Goal: Task Accomplishment & Management: Manage account settings

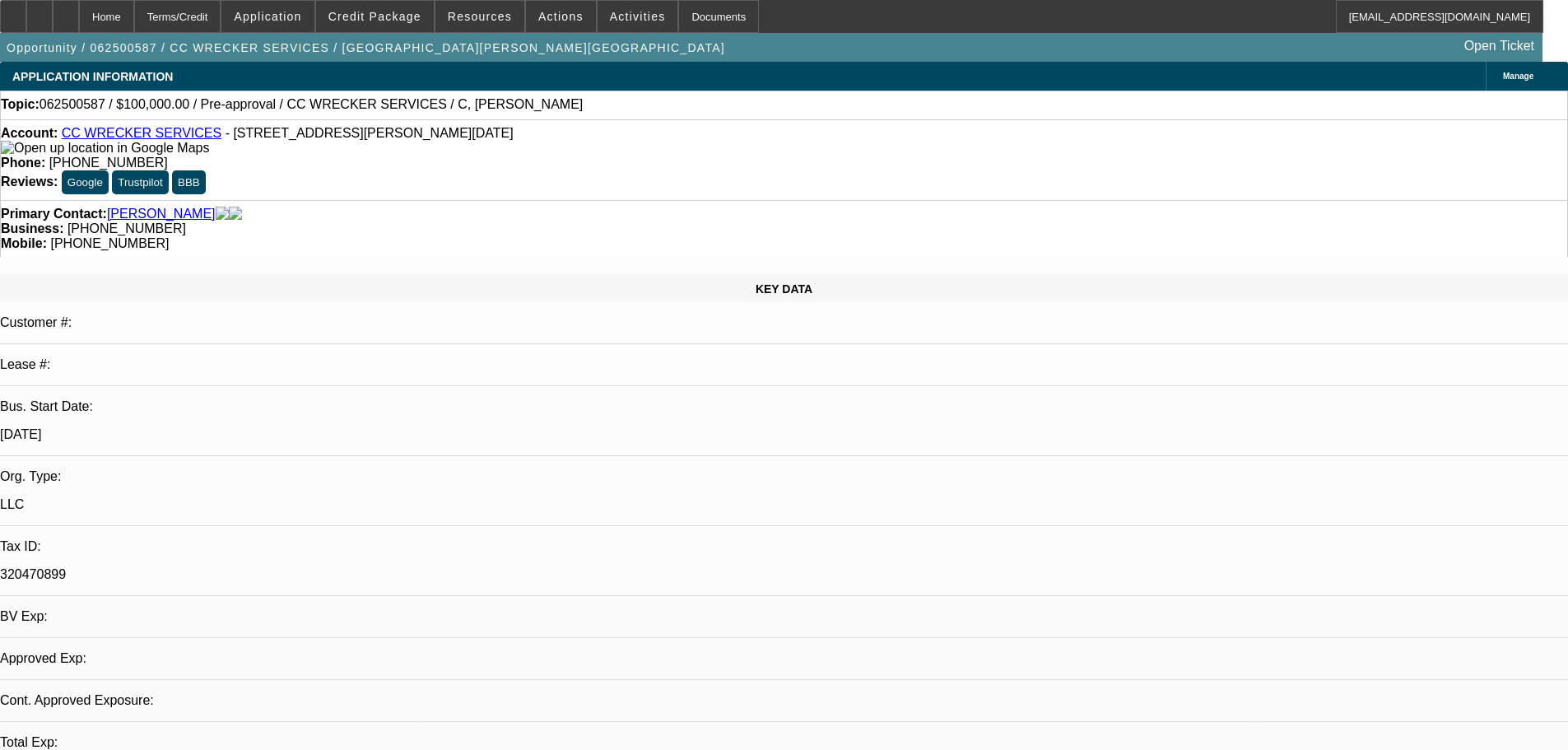
select select "0"
select select "2"
select select "0.1"
select select "2"
select select "4"
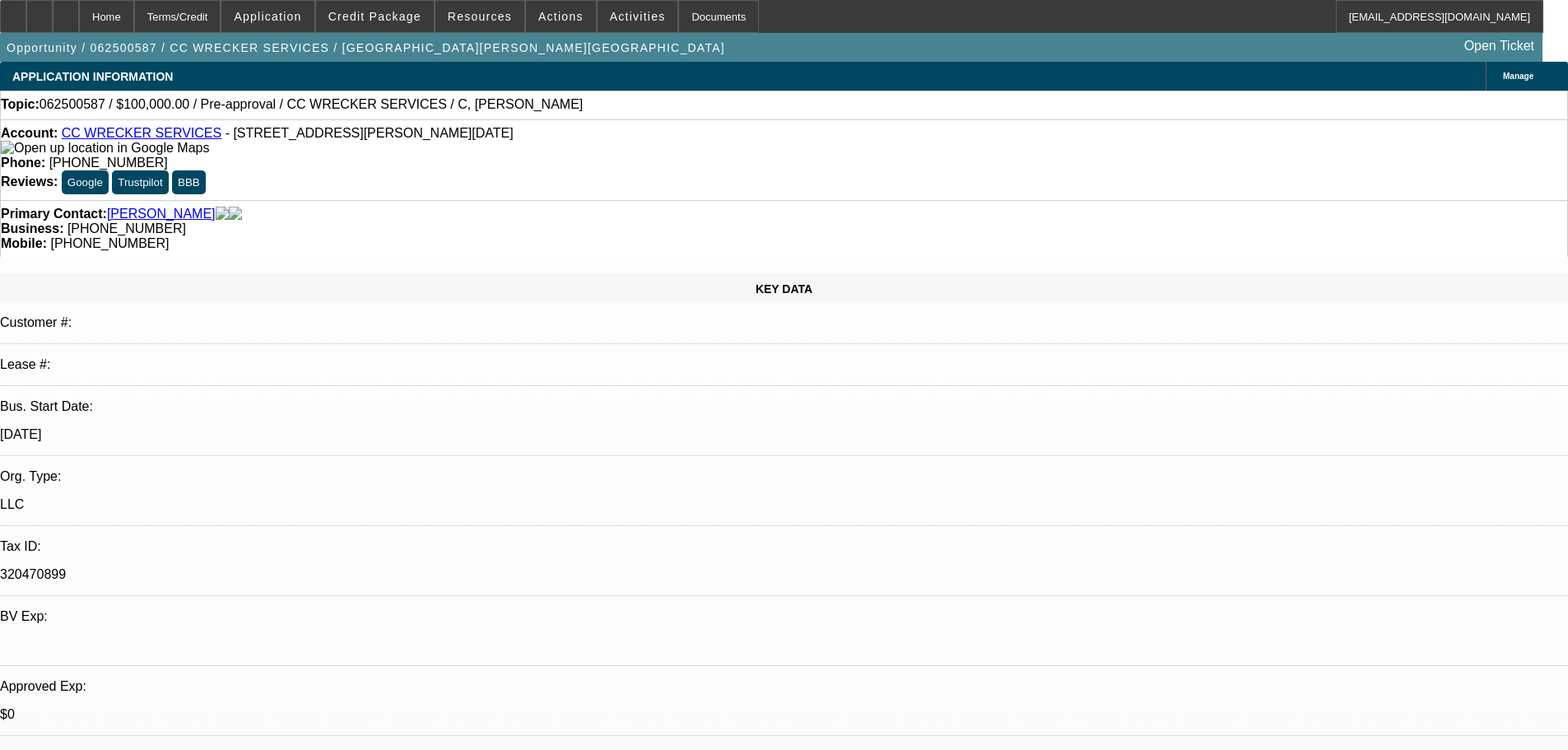
scroll to position [274, 0]
click at [409, 22] on span "Credit Package" at bounding box center [375, 16] width 93 height 13
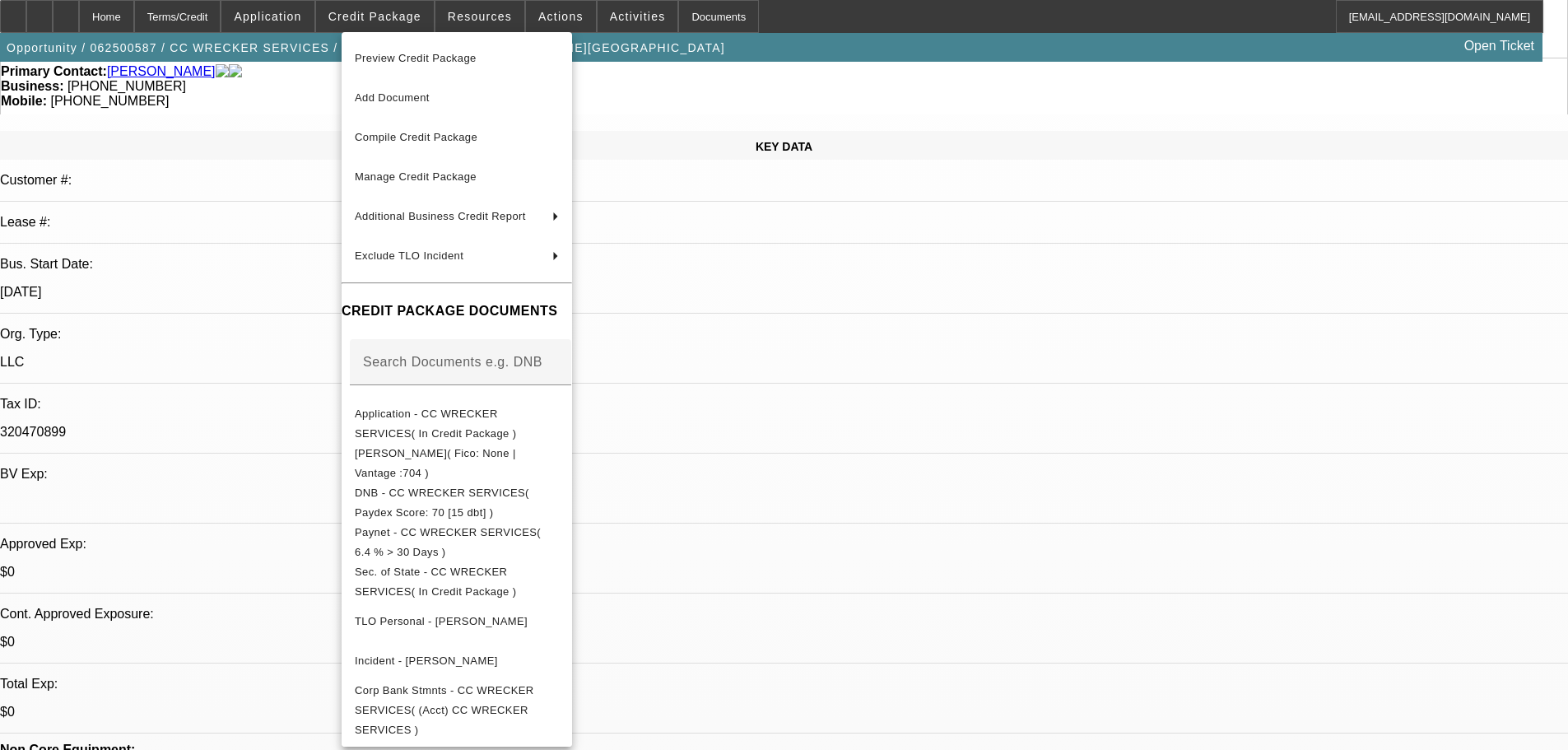
scroll to position [0, 0]
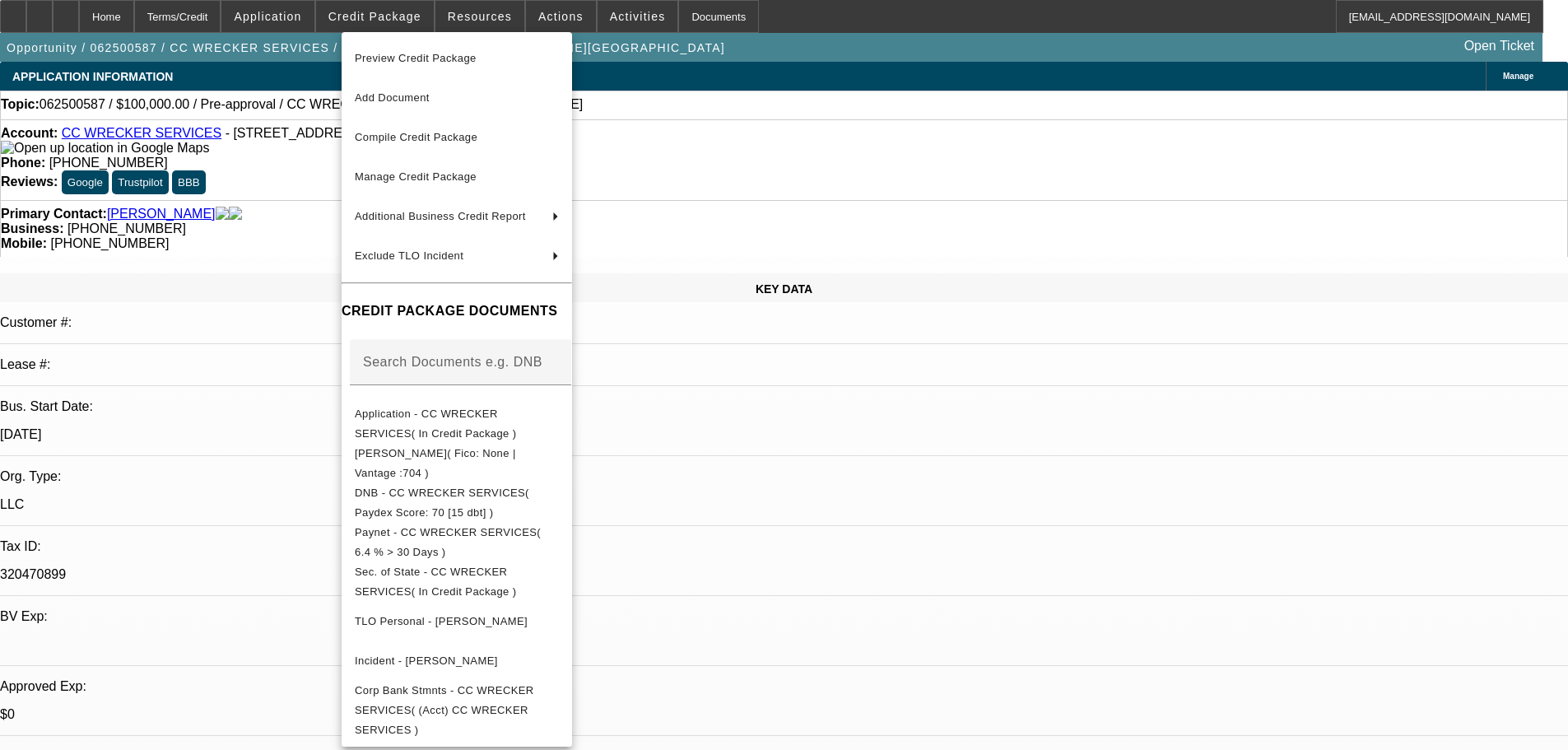
click at [168, 425] on div at bounding box center [784, 375] width 1568 height 750
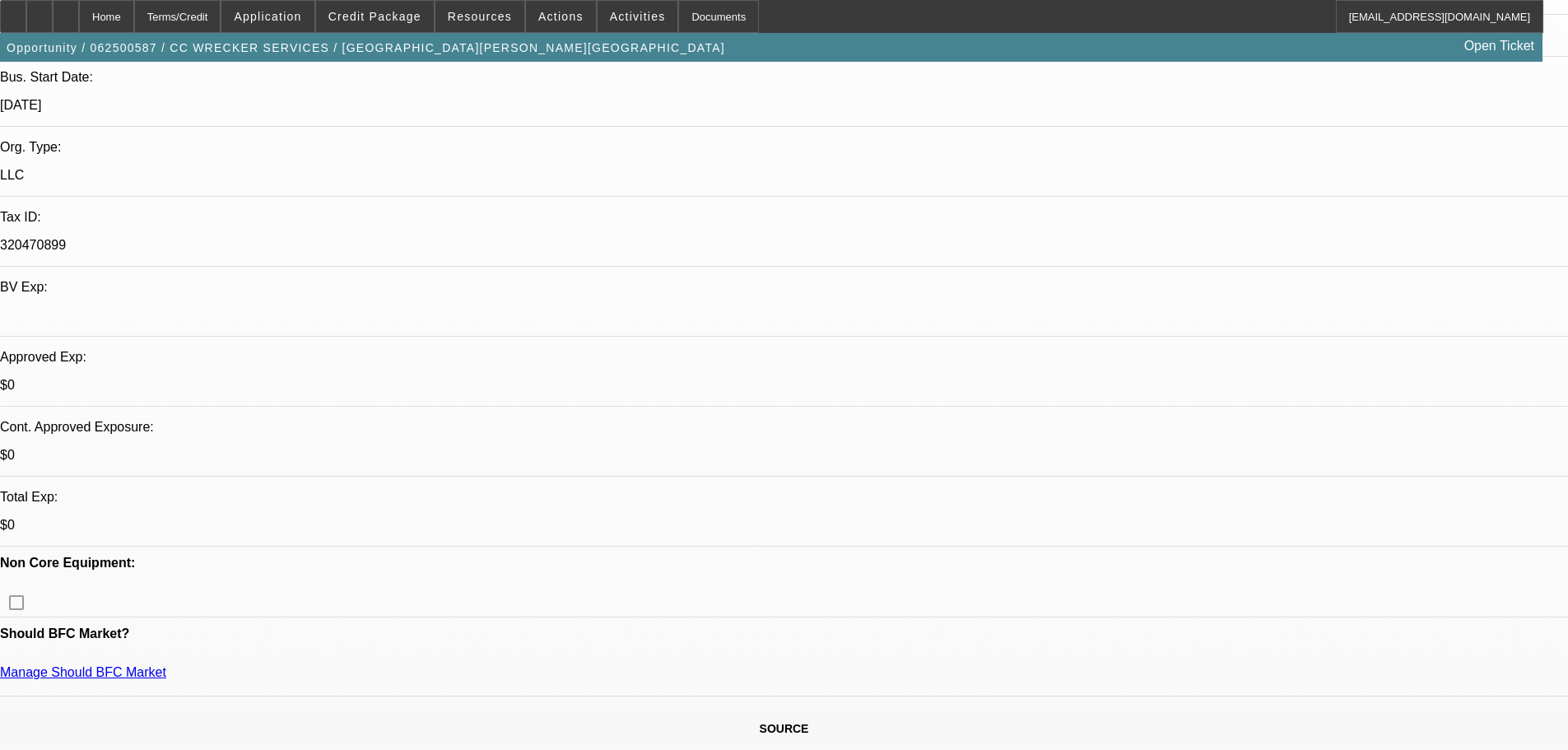
scroll to position [494, 0]
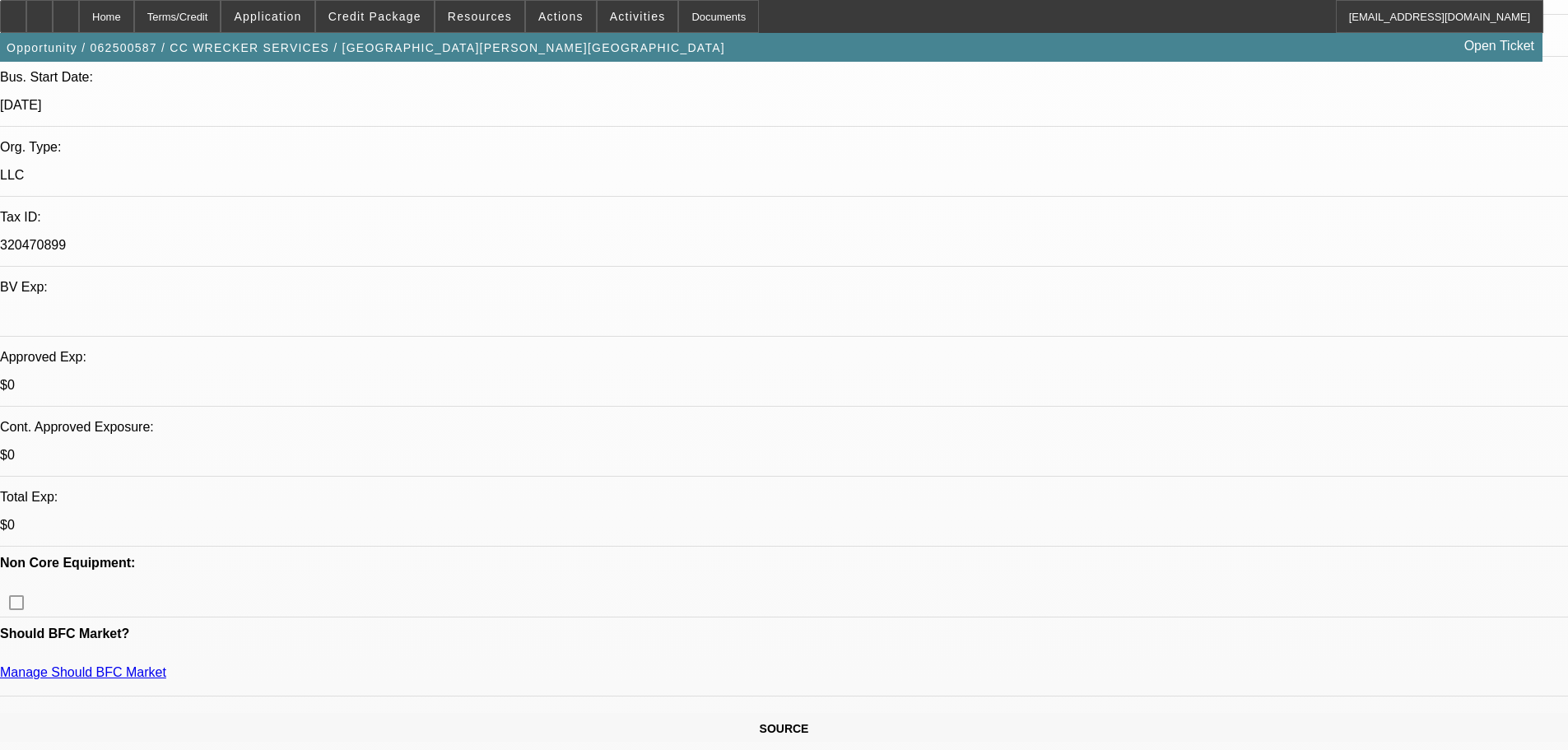
scroll to position [164, 0]
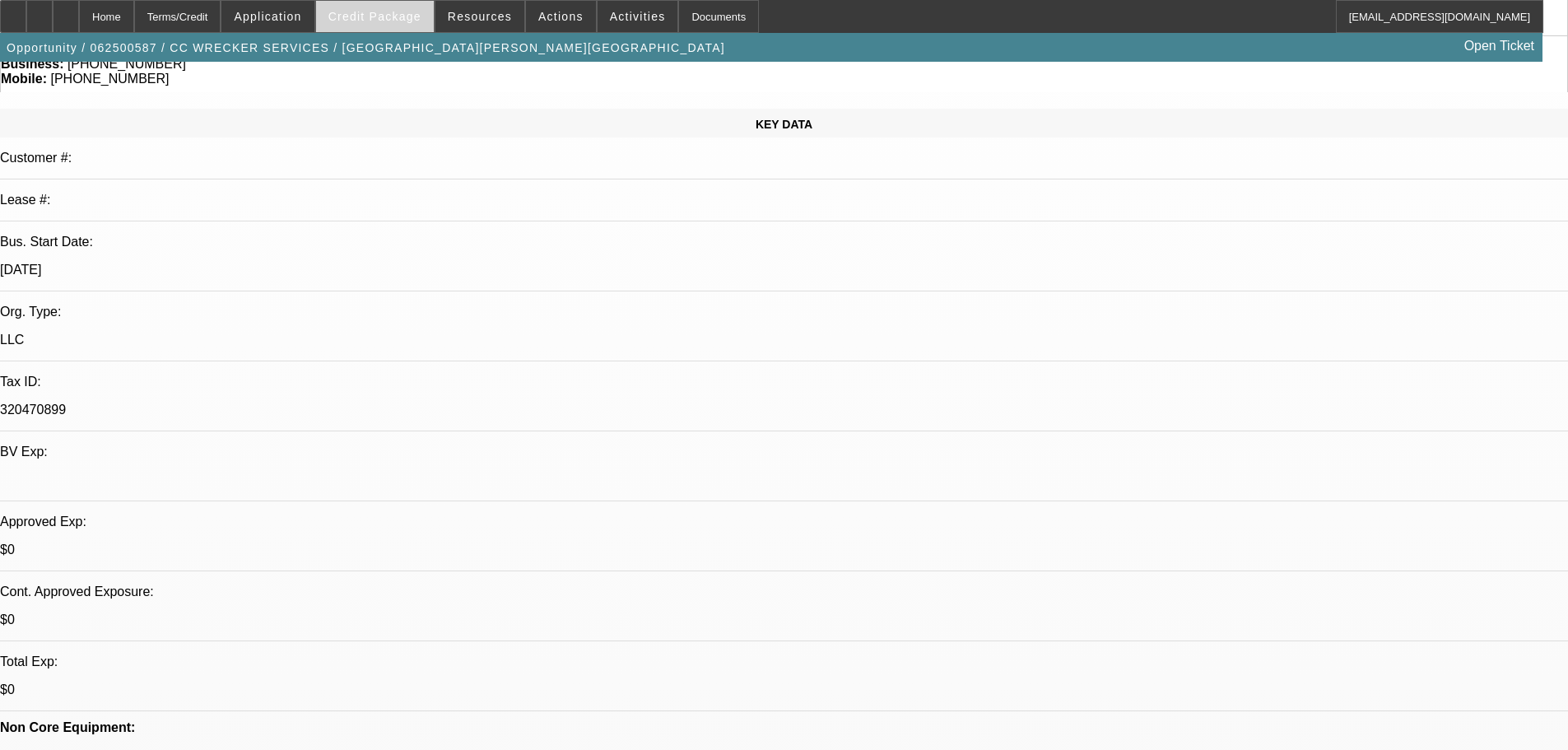
click at [398, 20] on span "Credit Package" at bounding box center [375, 16] width 93 height 13
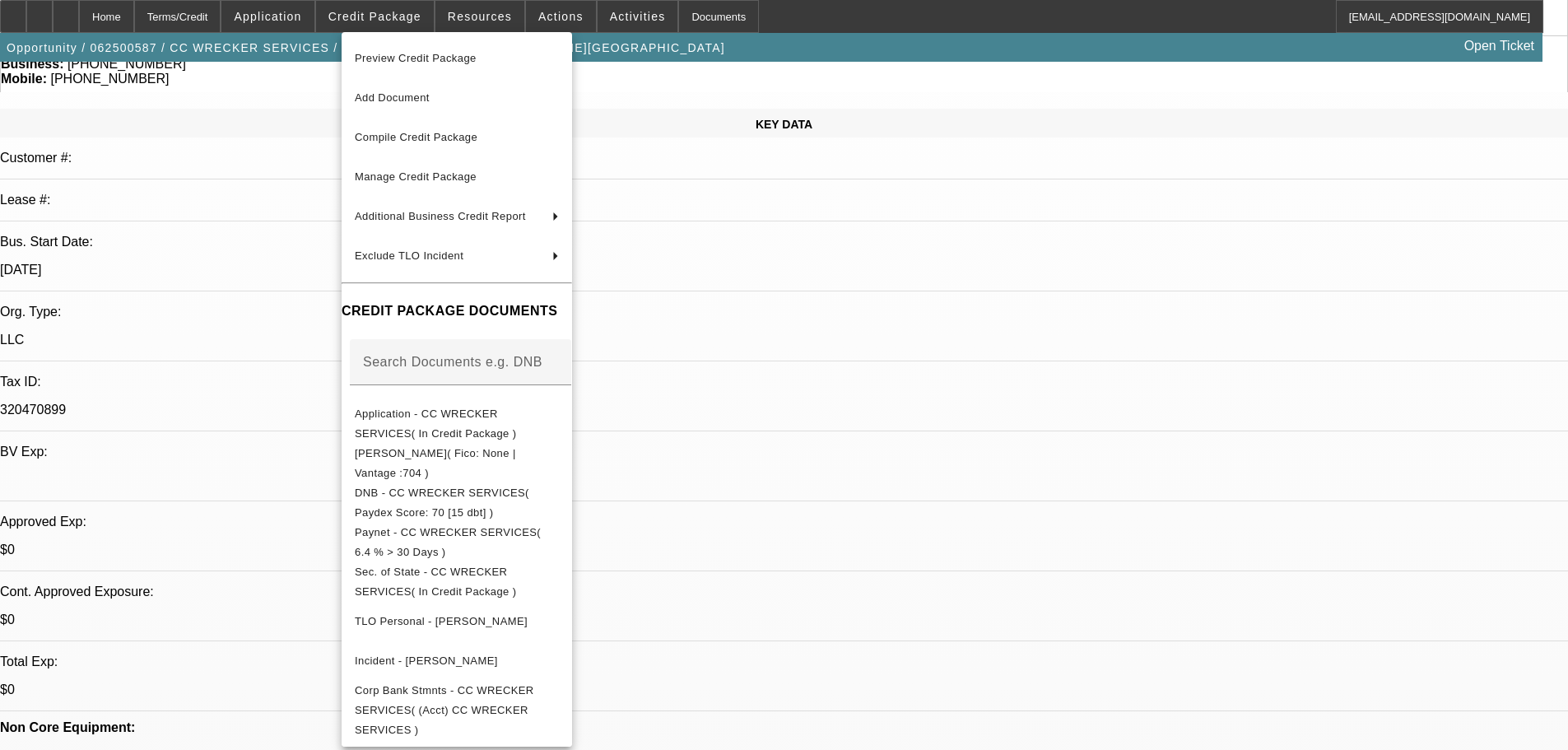
click at [804, 276] on div at bounding box center [784, 375] width 1568 height 750
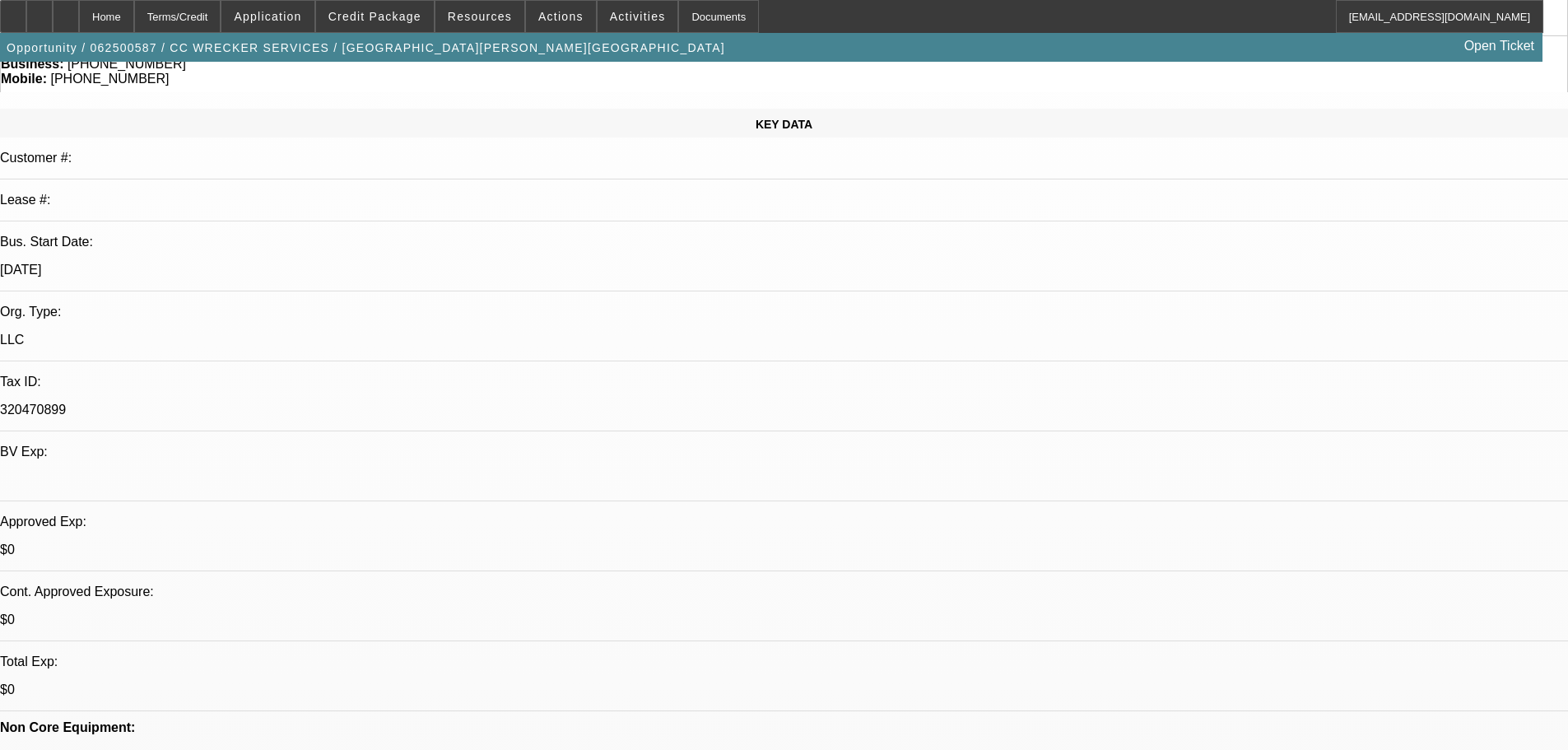
click at [405, 13] on span "Credit Package" at bounding box center [375, 16] width 93 height 13
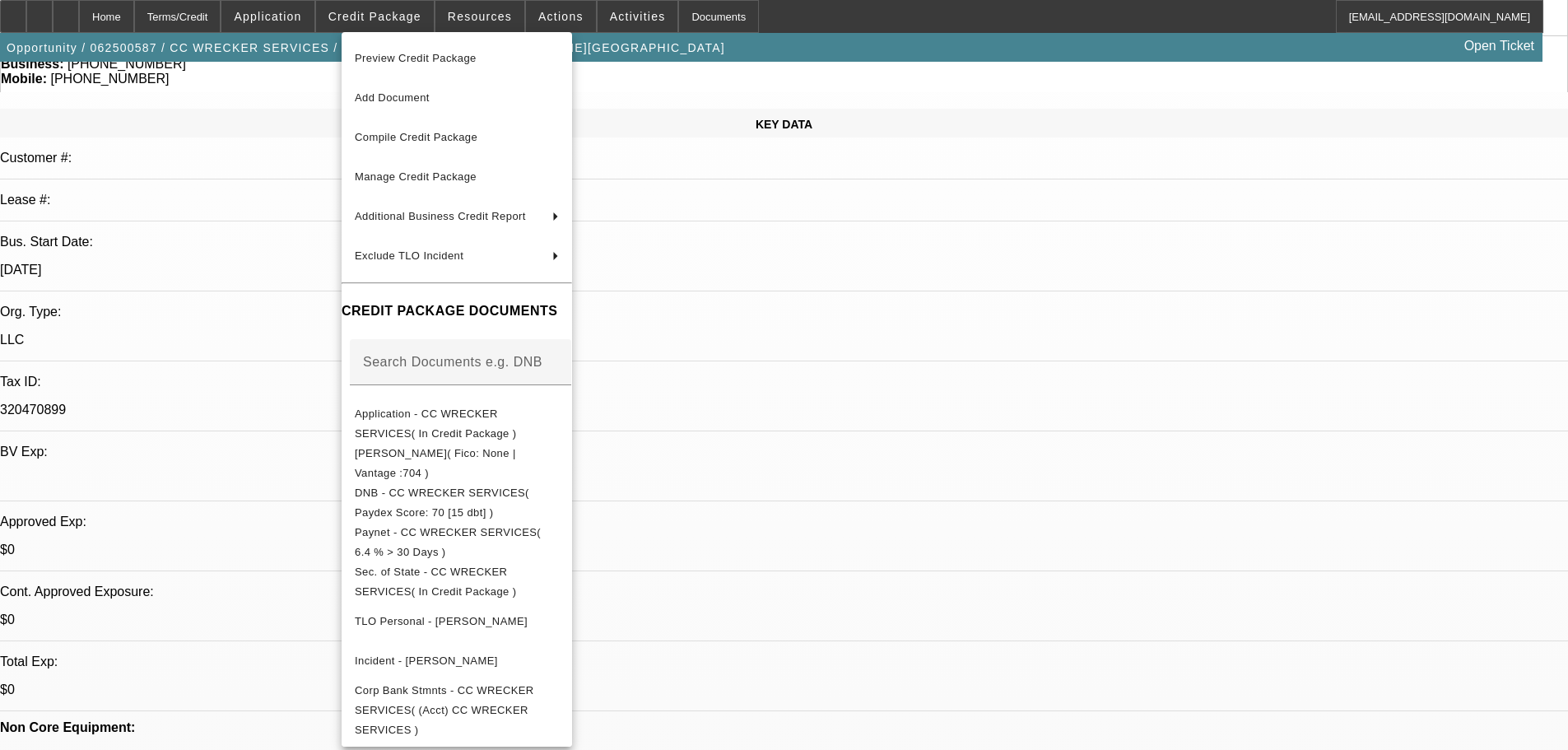
click at [888, 286] on div at bounding box center [784, 375] width 1568 height 750
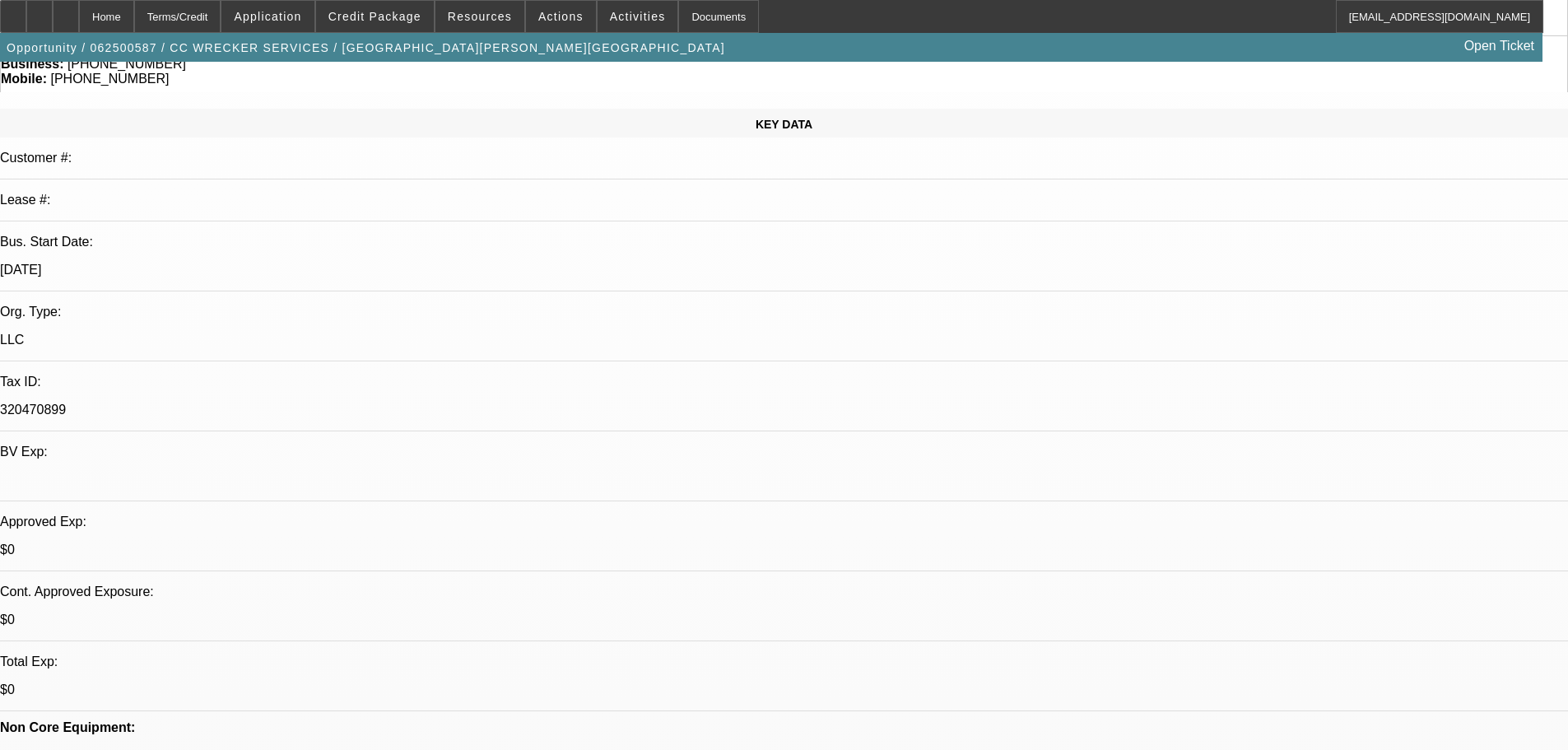
scroll to position [329, 0]
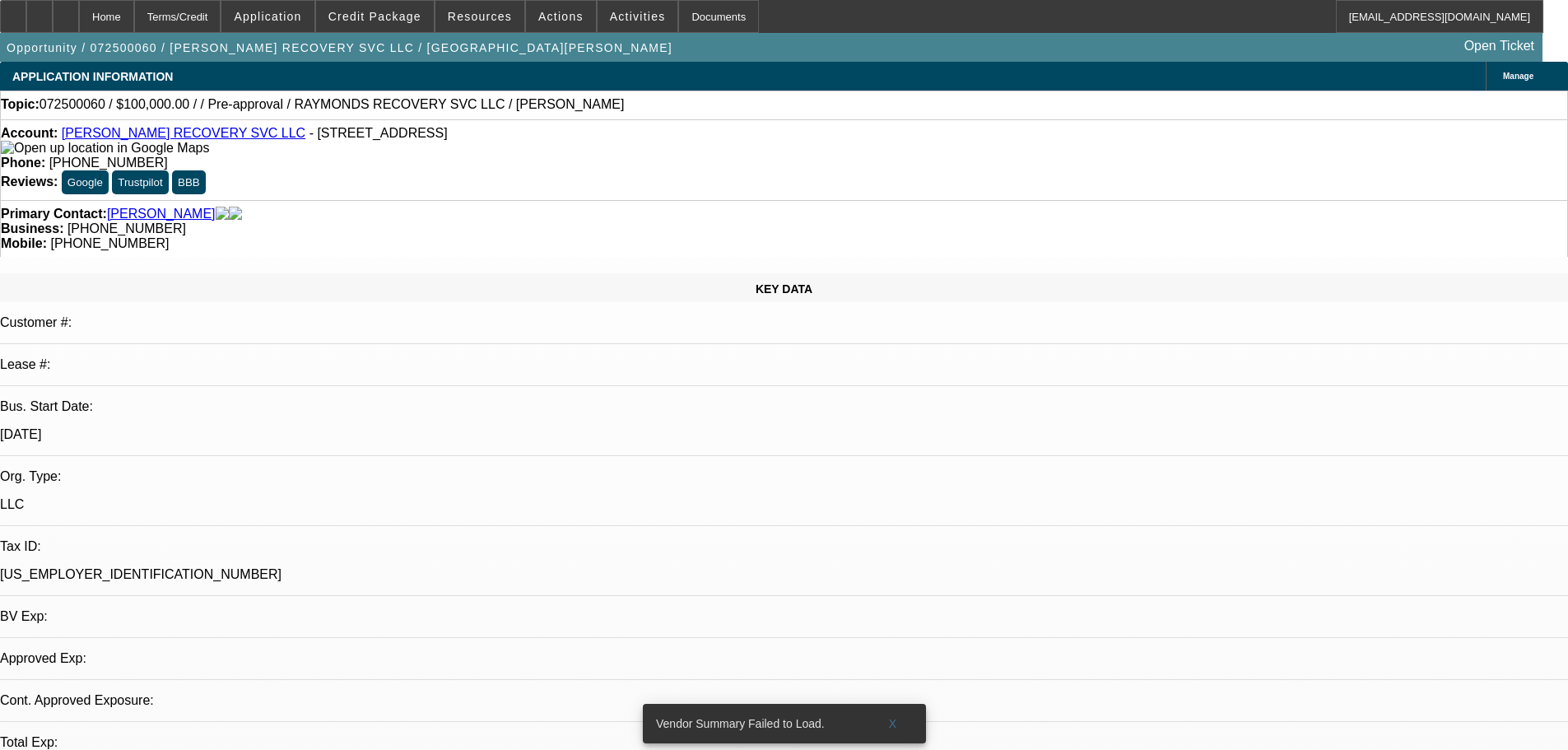
select select "0"
select select "2"
select select "0.1"
select select "4"
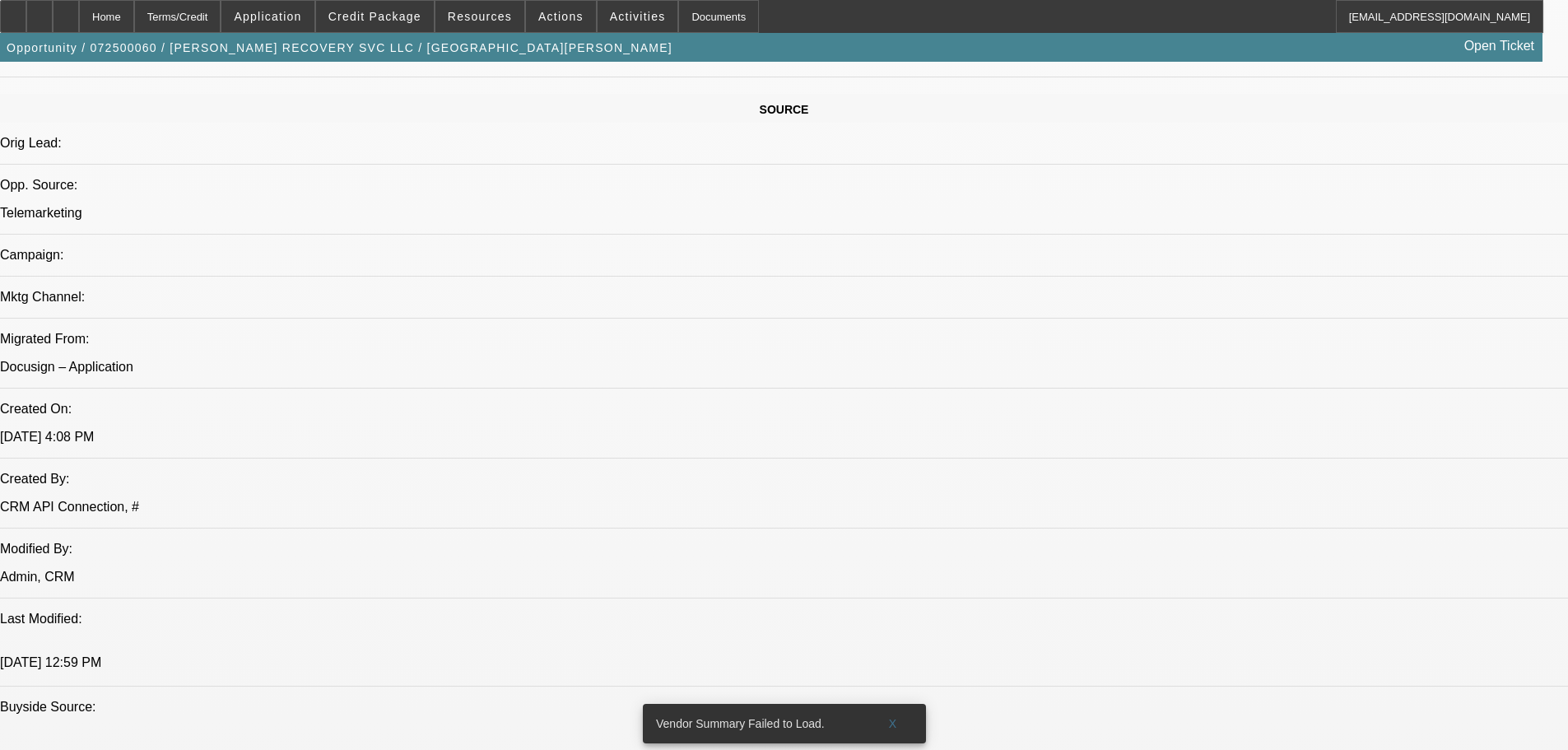
scroll to position [988, 0]
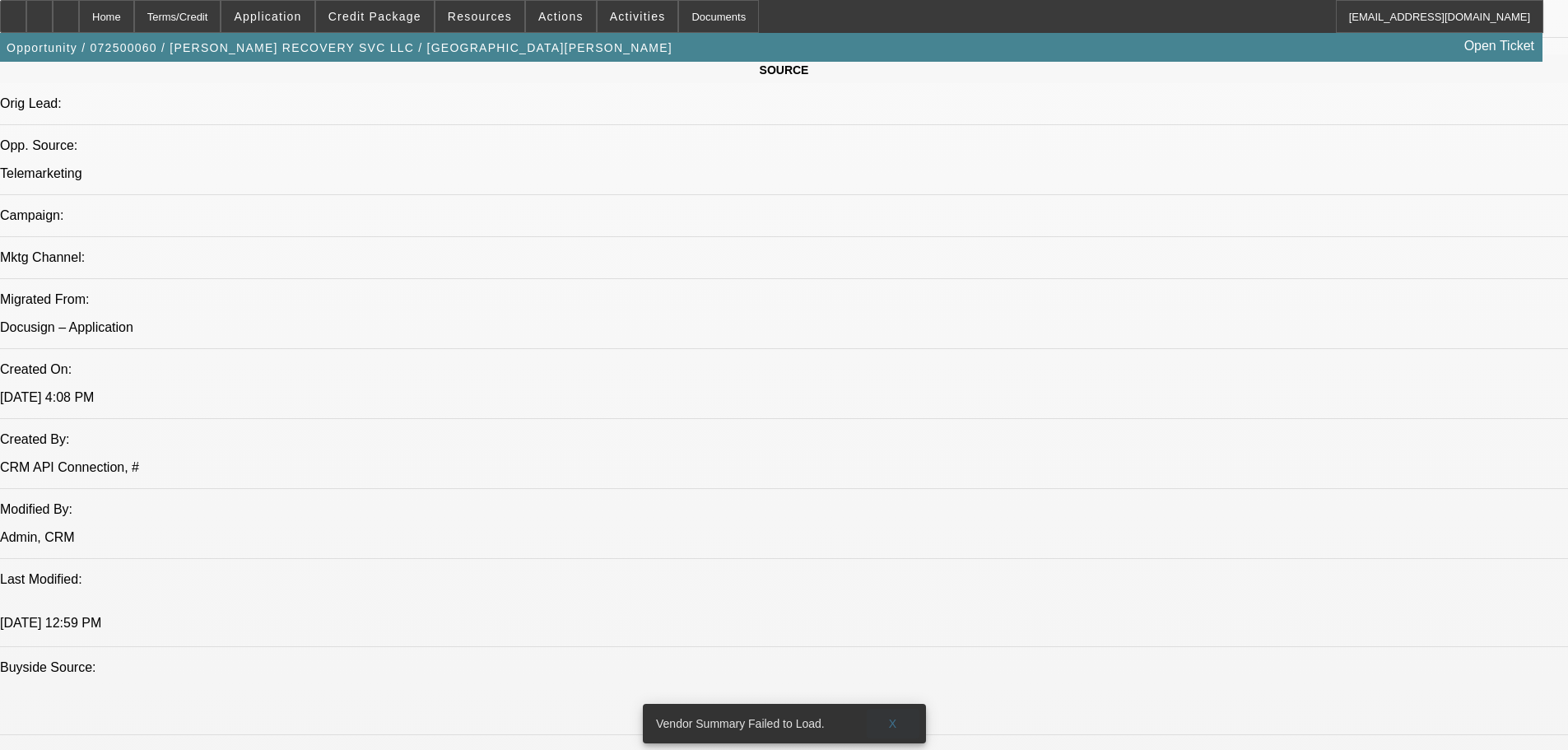
click at [894, 717] on span "X" at bounding box center [892, 723] width 10 height 13
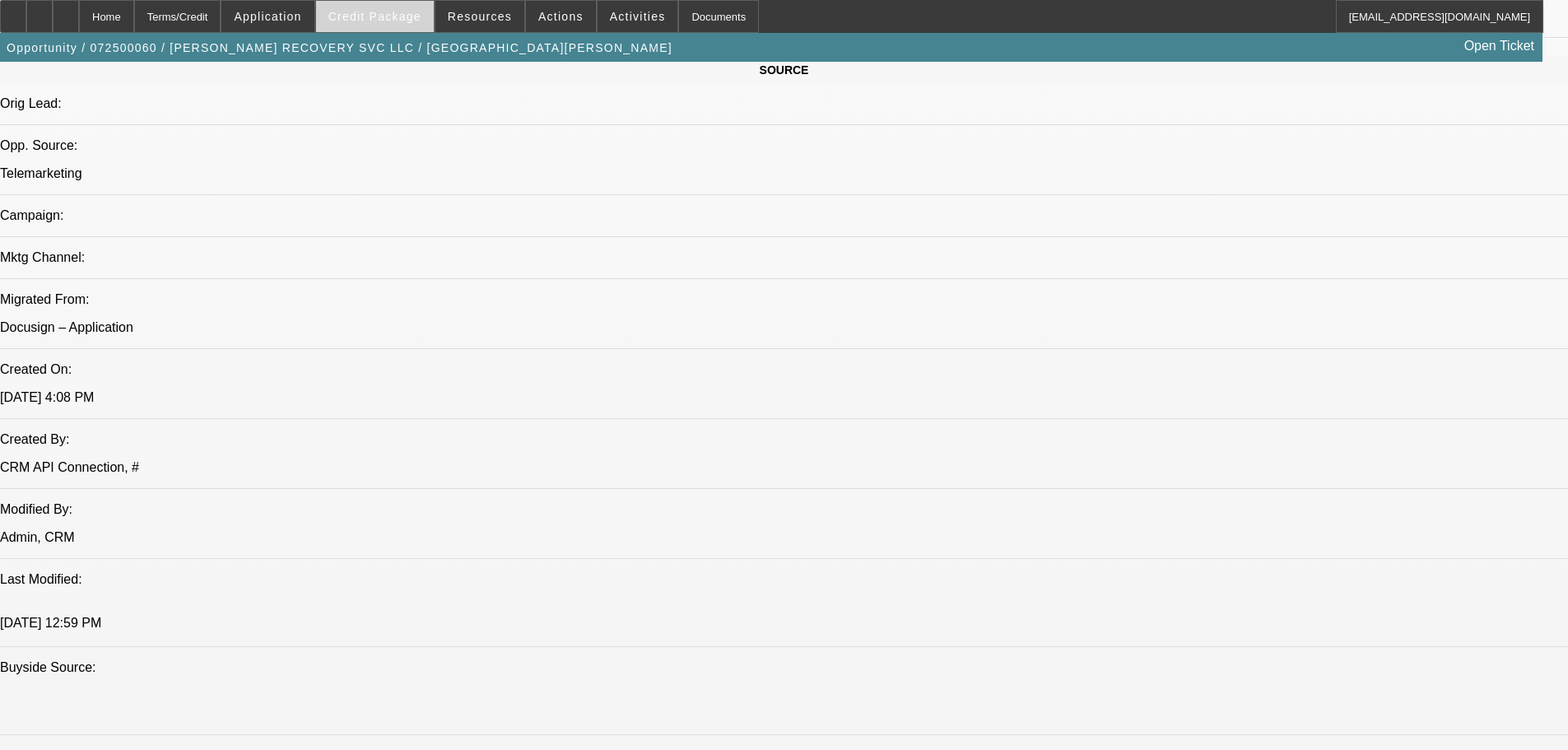
click at [393, 20] on span "Credit Package" at bounding box center [375, 16] width 93 height 13
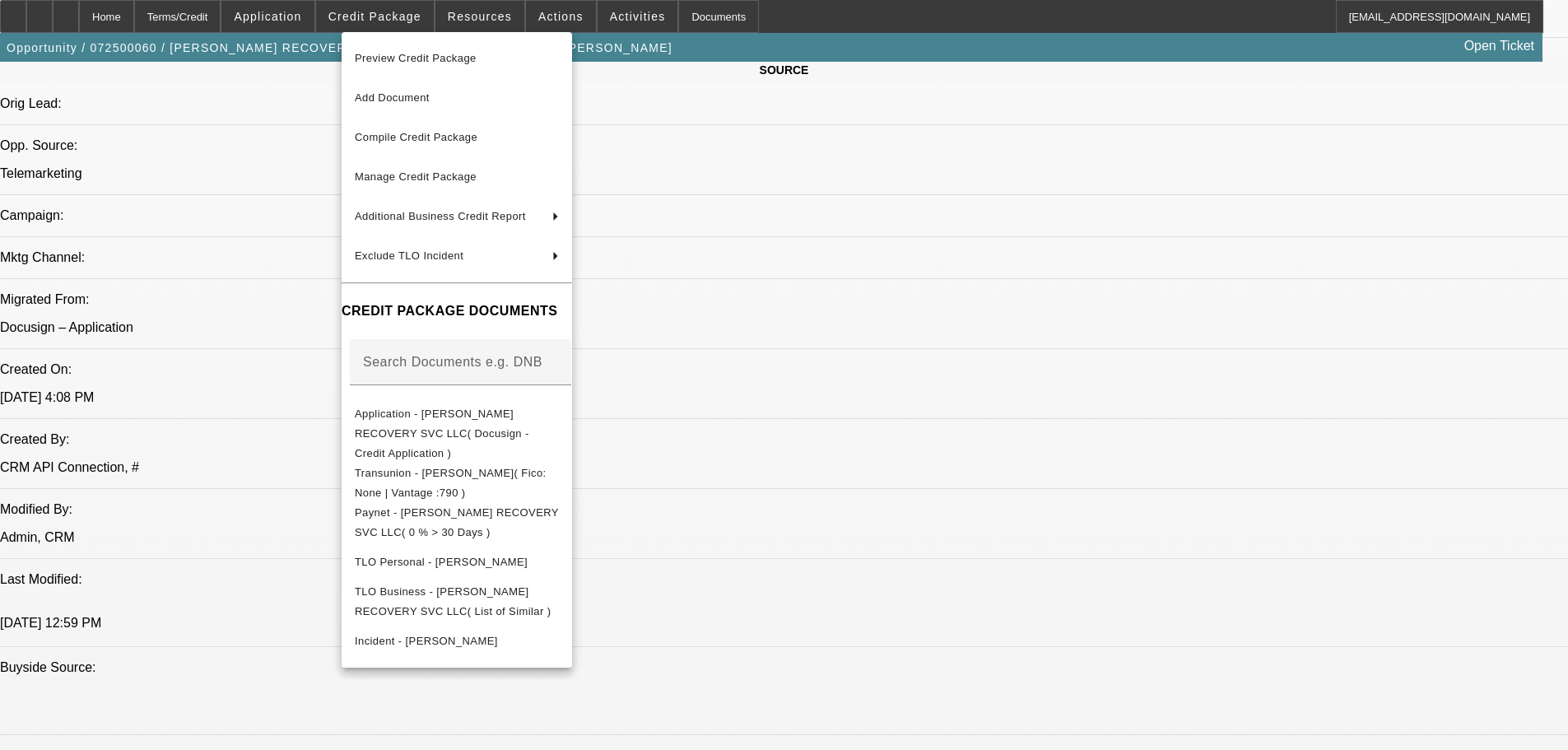
click at [839, 201] on div at bounding box center [784, 375] width 1568 height 750
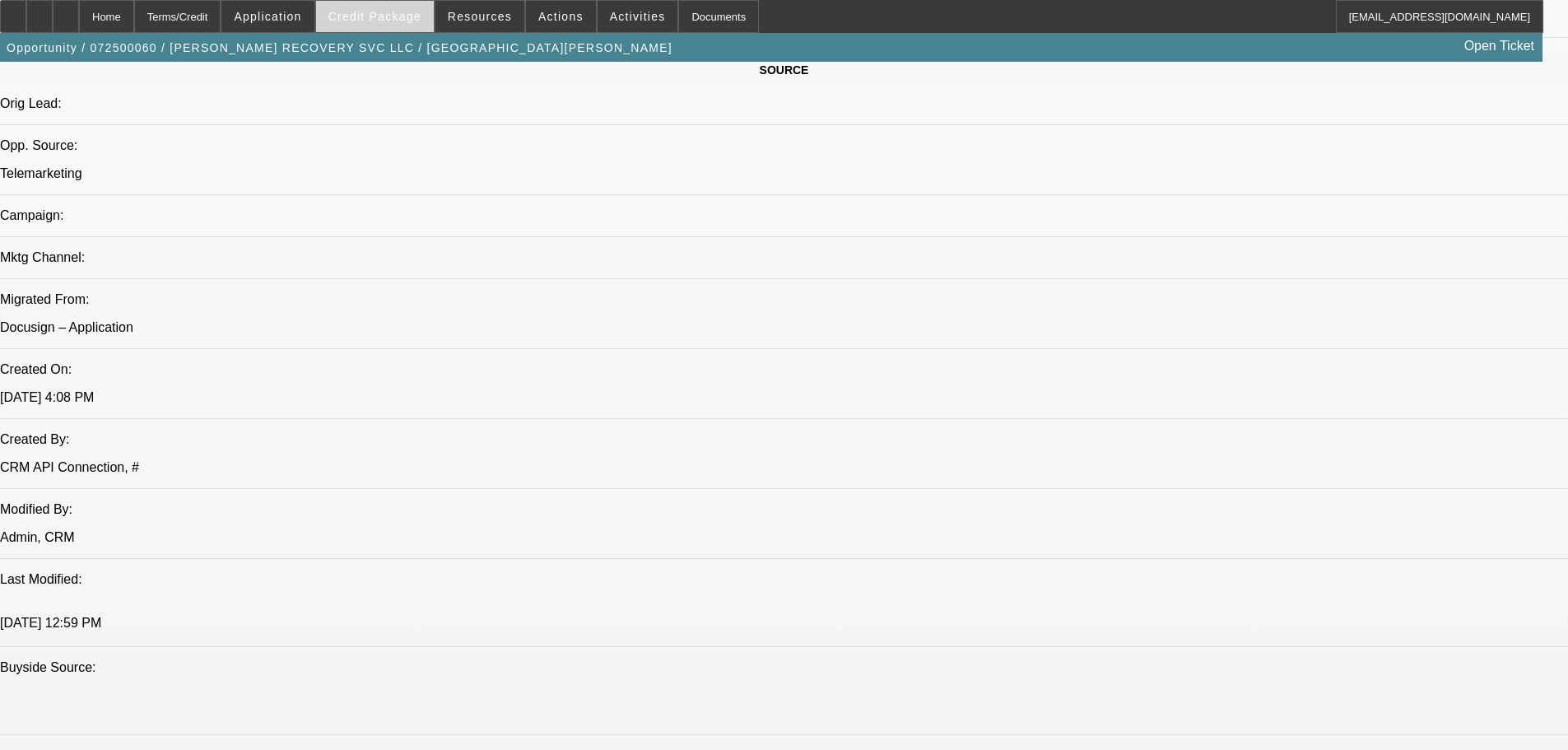
click at [369, 5] on span at bounding box center [375, 17] width 118 height 40
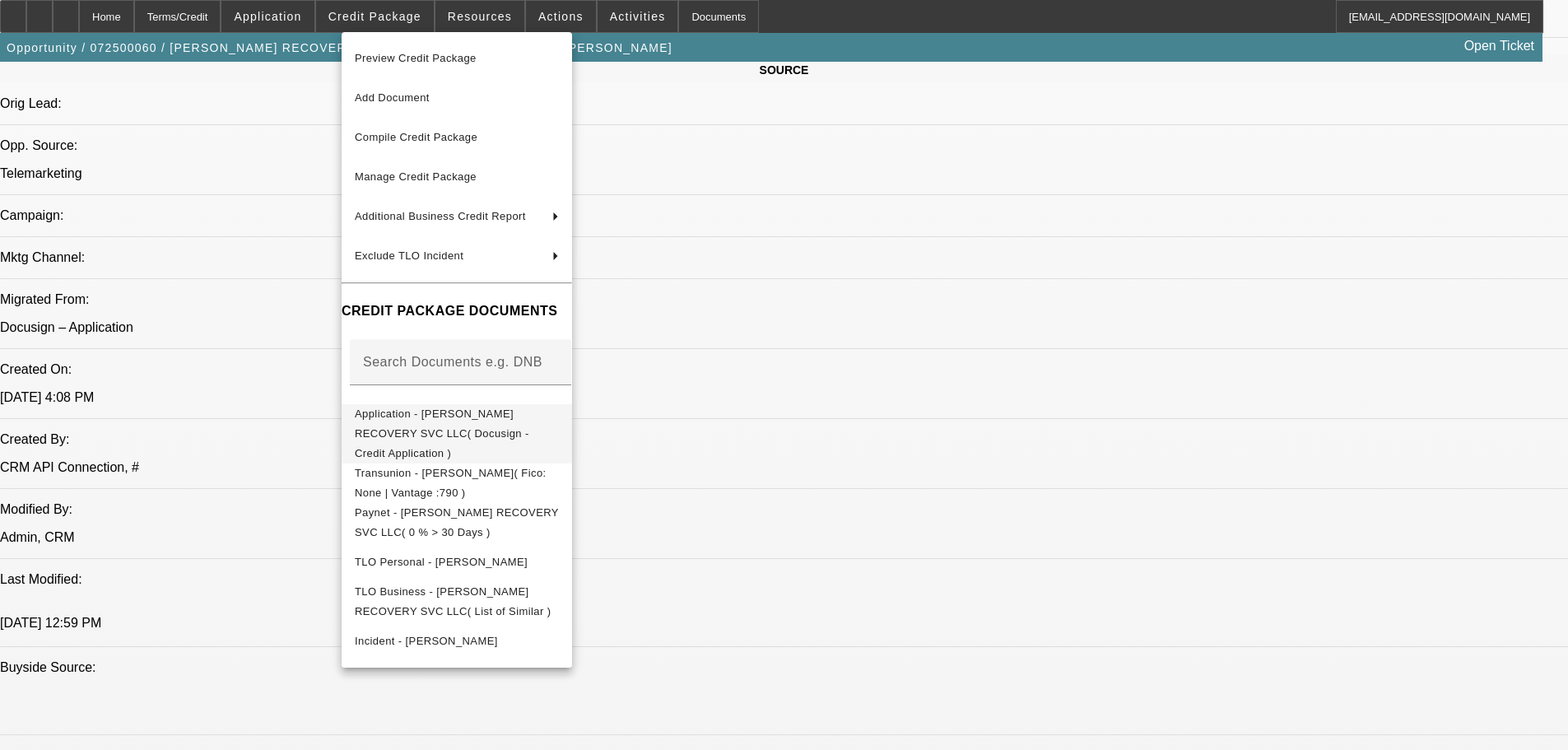
click at [572, 435] on button "Application - RAYMOND'S RECOVERY SVC LLC( Docusign - Credit Application )" at bounding box center [456, 433] width 230 height 59
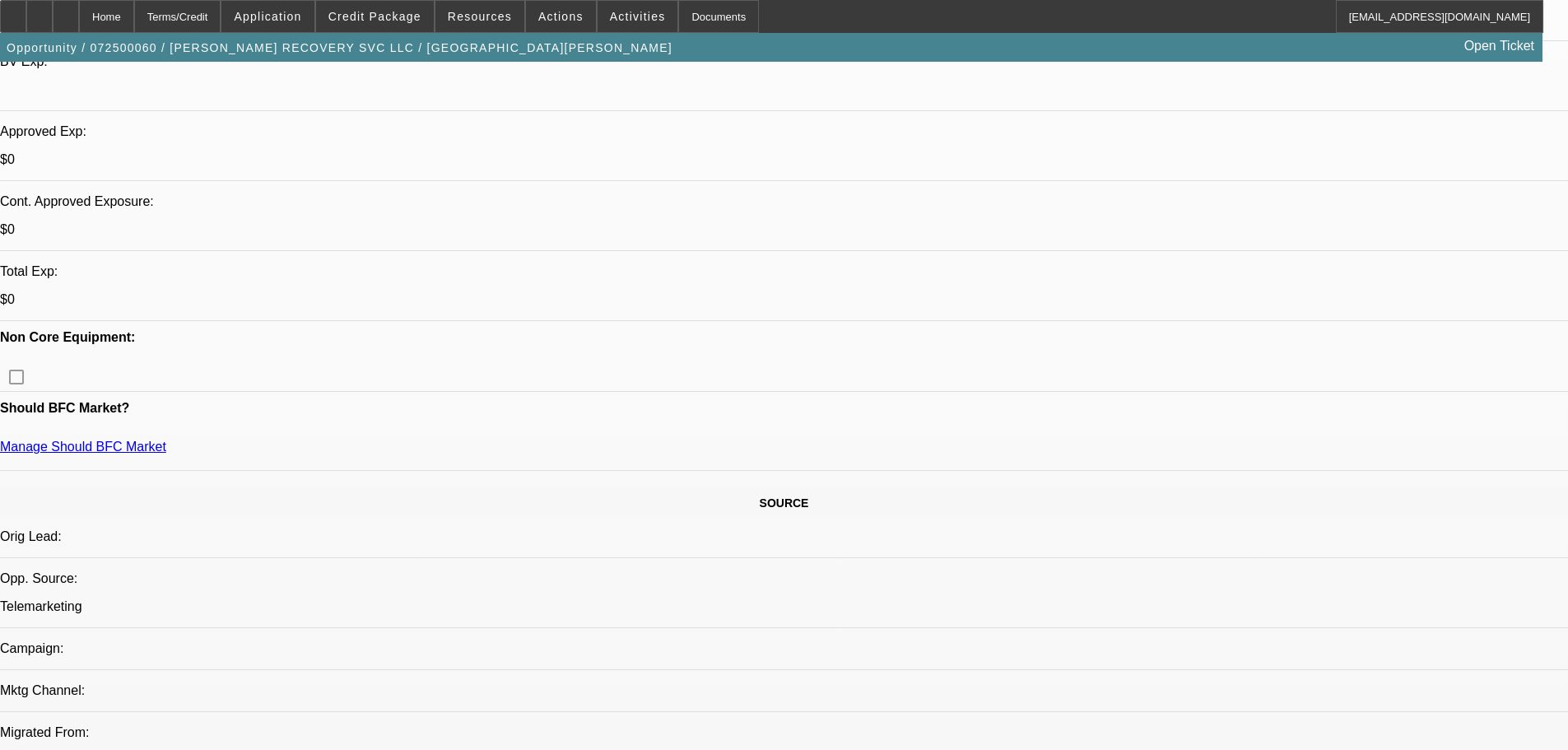
scroll to position [494, 0]
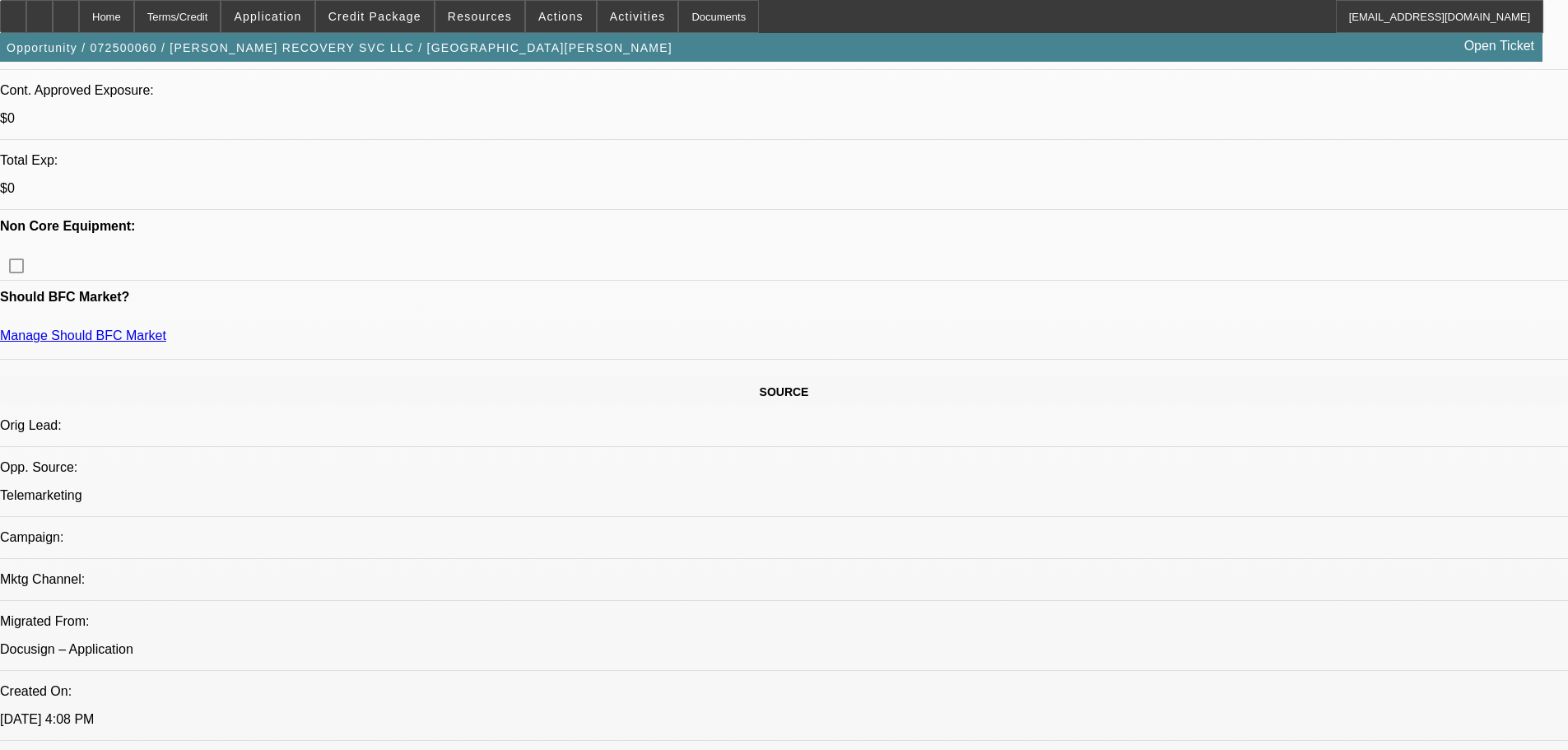
scroll to position [823, 0]
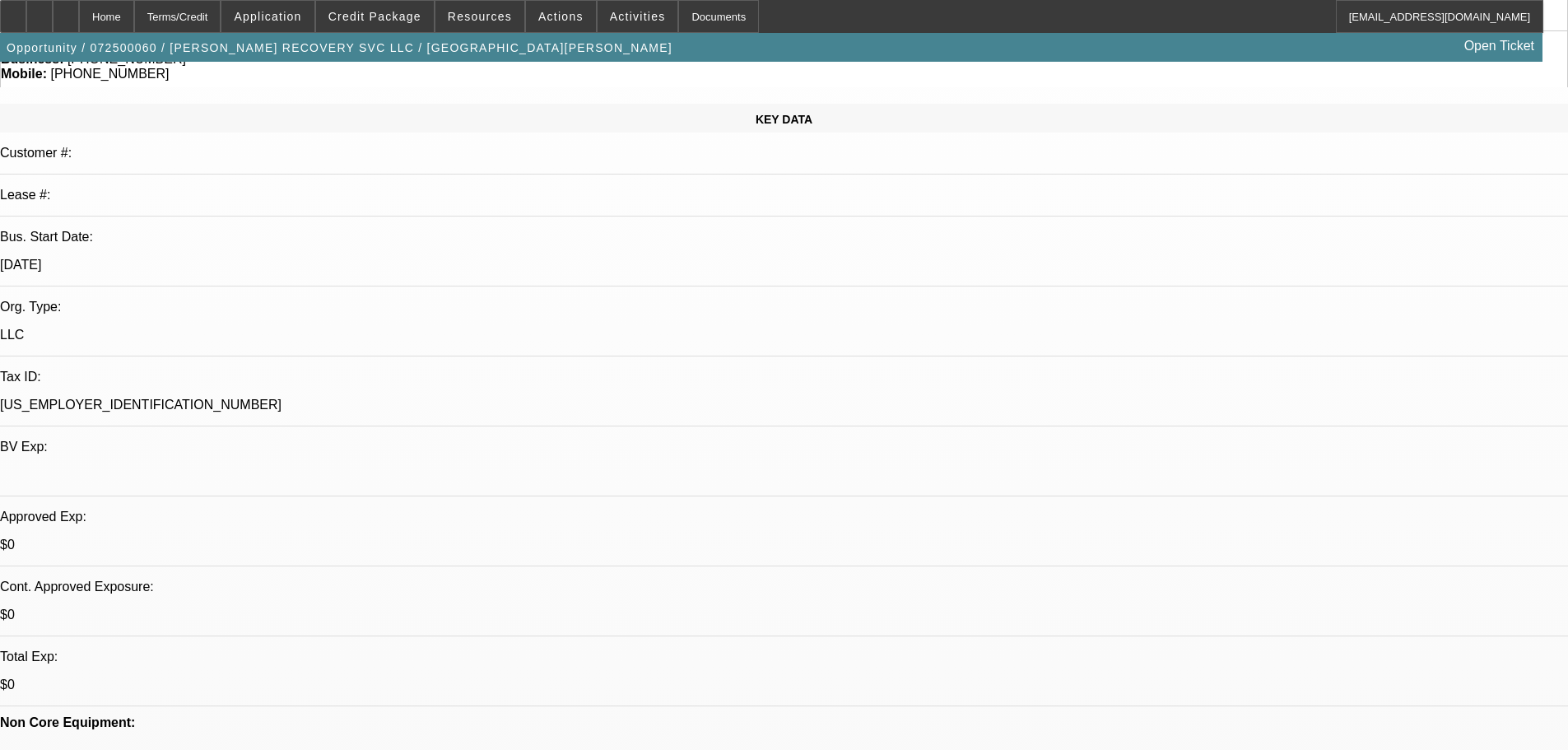
scroll to position [0, 0]
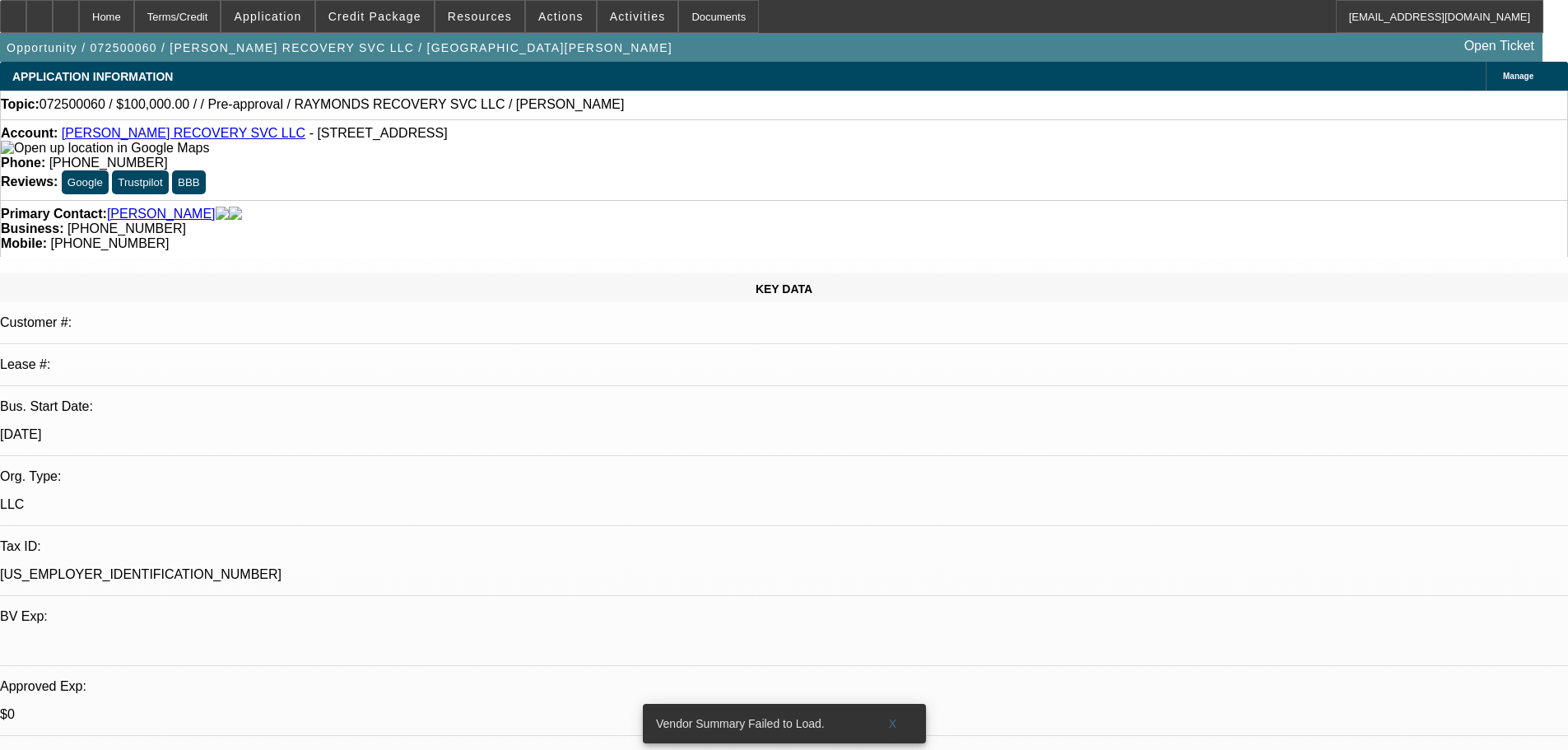
select select "0"
select select "2"
select select "0.1"
select select "4"
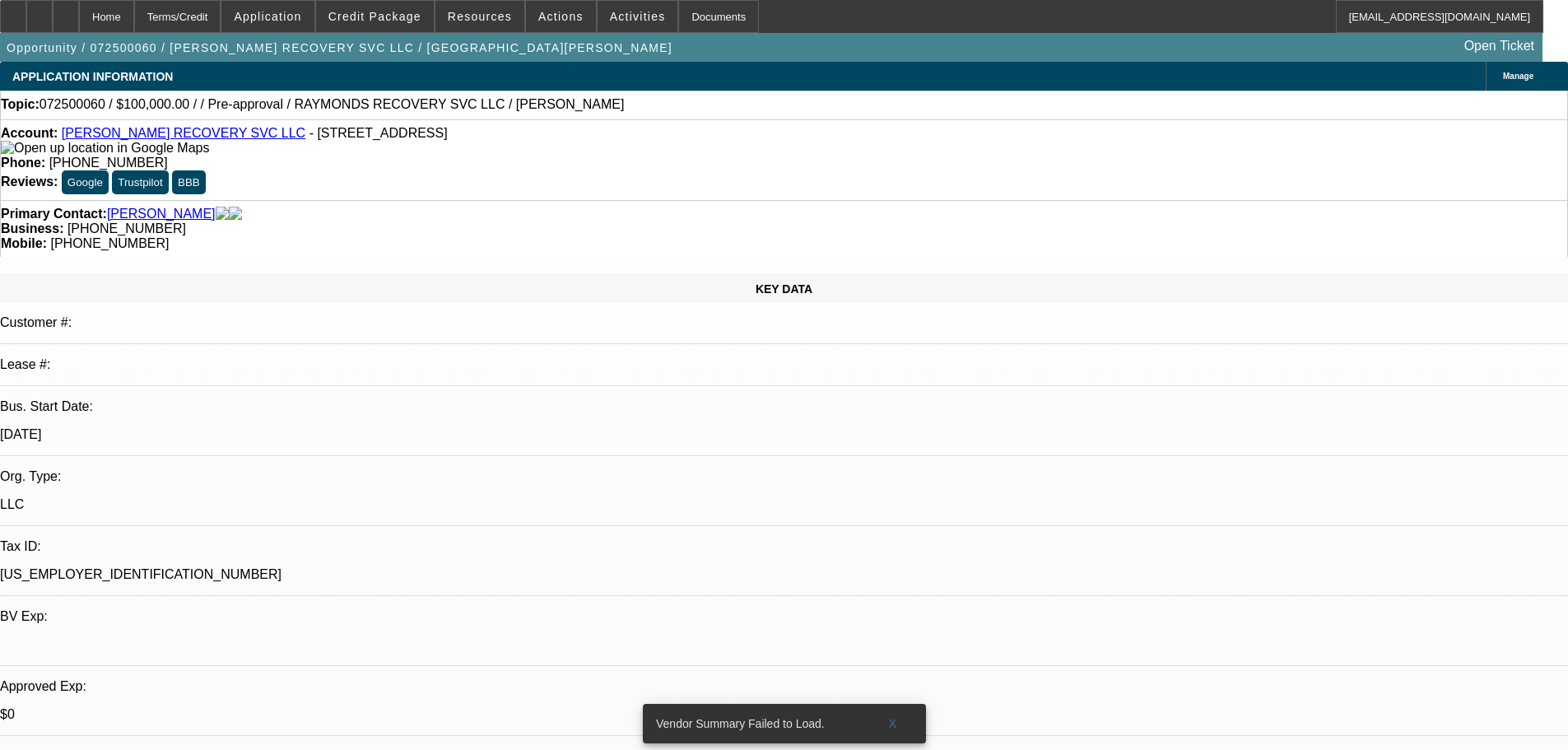
click at [889, 717] on span "X" at bounding box center [892, 723] width 10 height 13
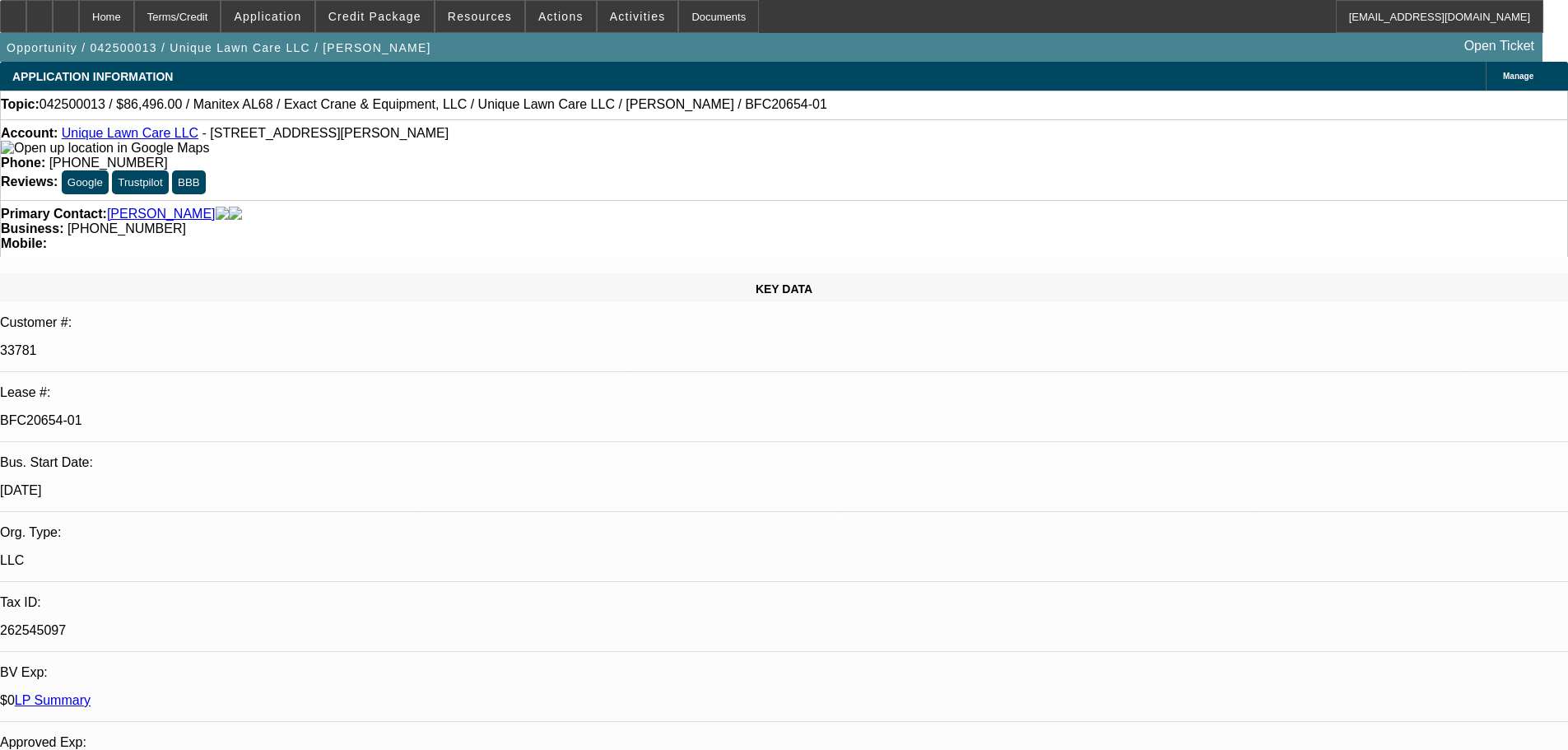
select select "0.15"
select select "0"
select select "6"
select select "0.15"
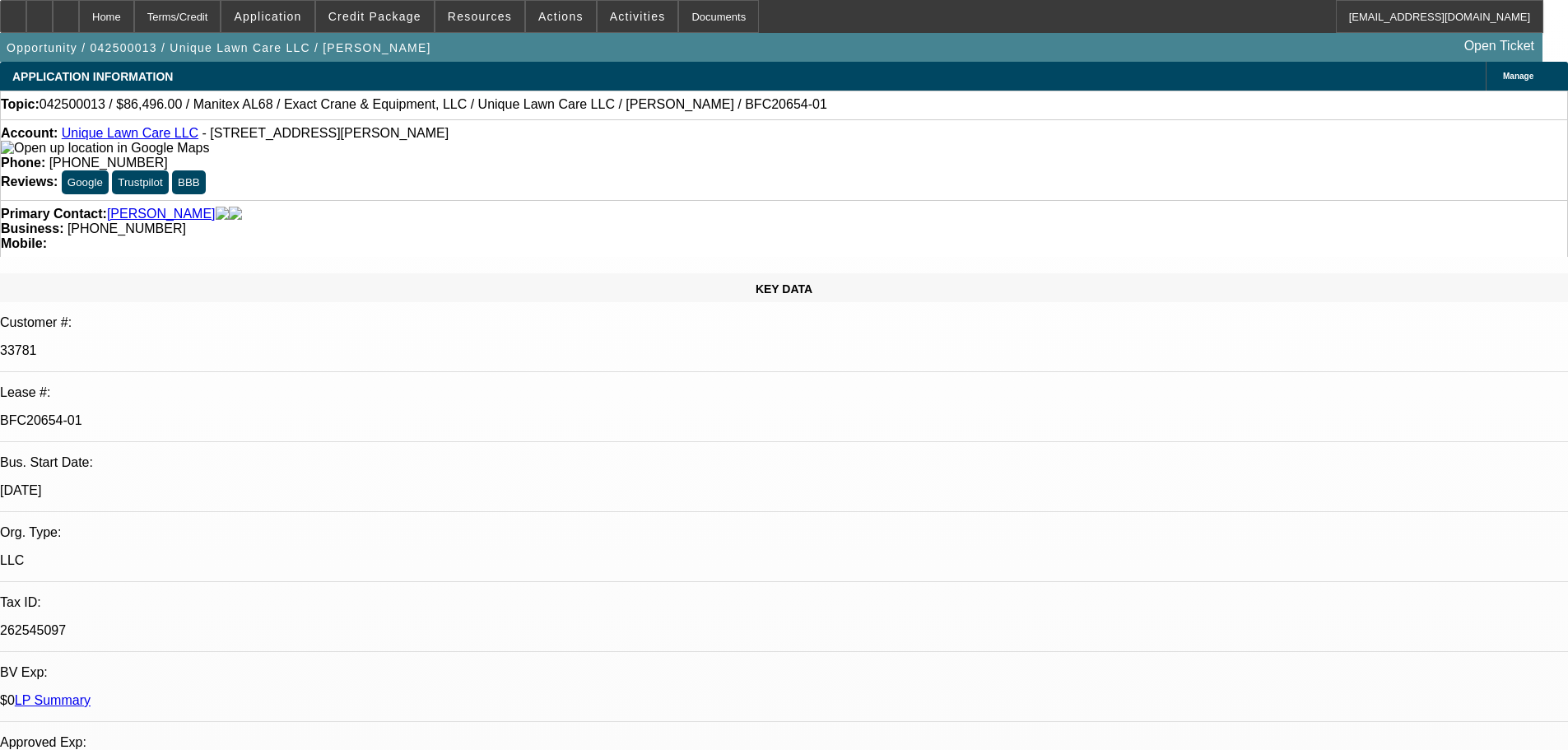
select select "0"
select select "6"
select select "0.15"
select select "0"
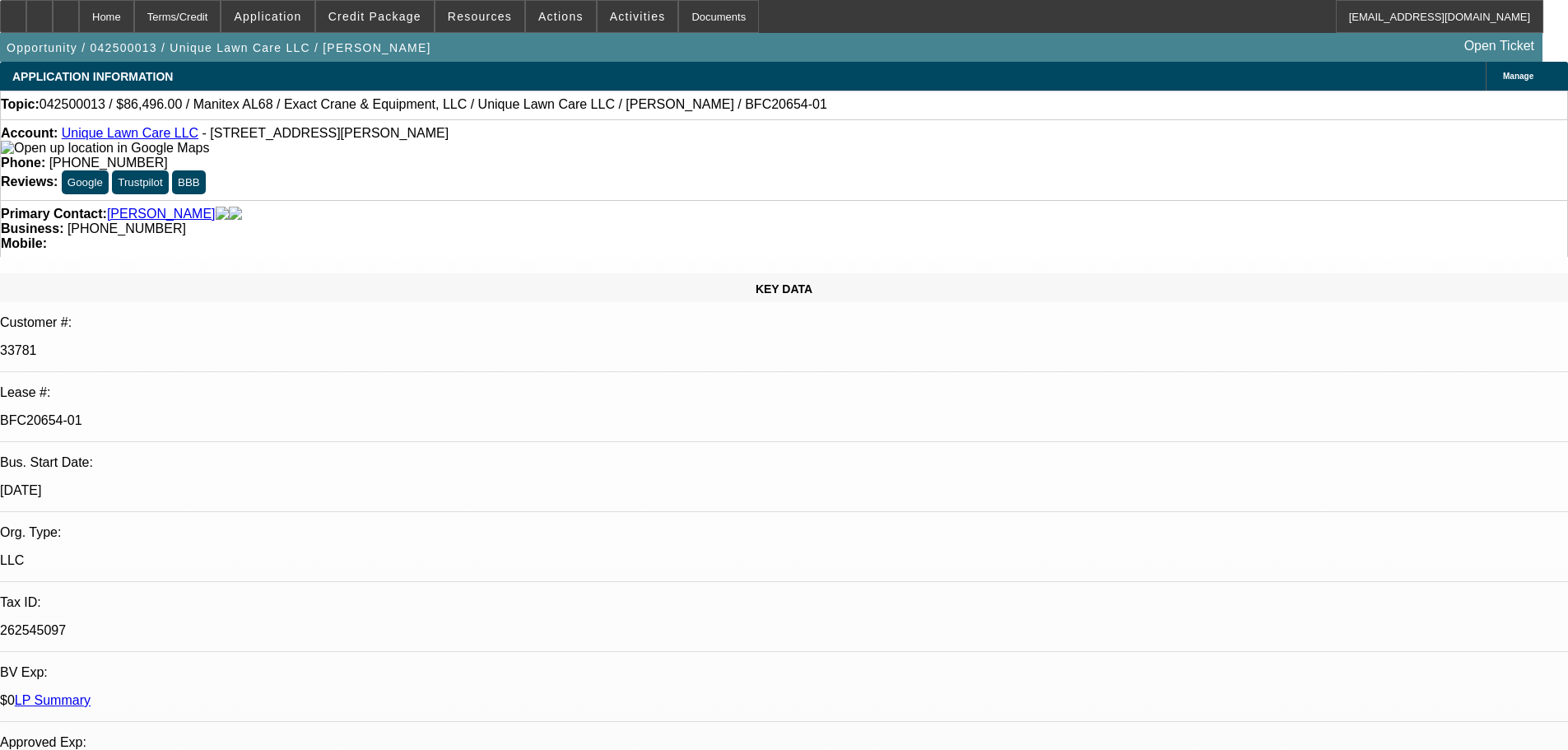
select select "0"
select select "6"
select select "0.15"
select select "0"
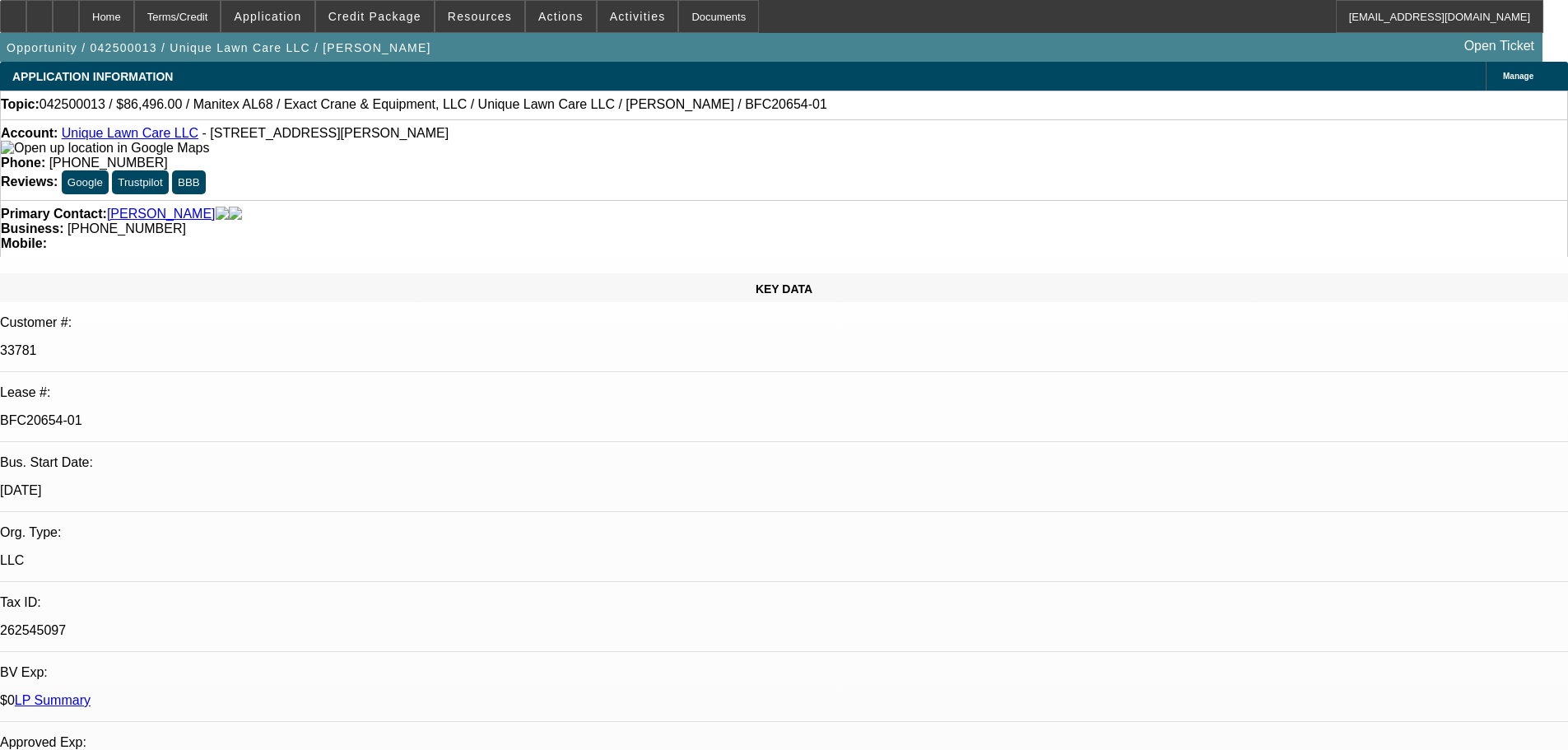
select select "6"
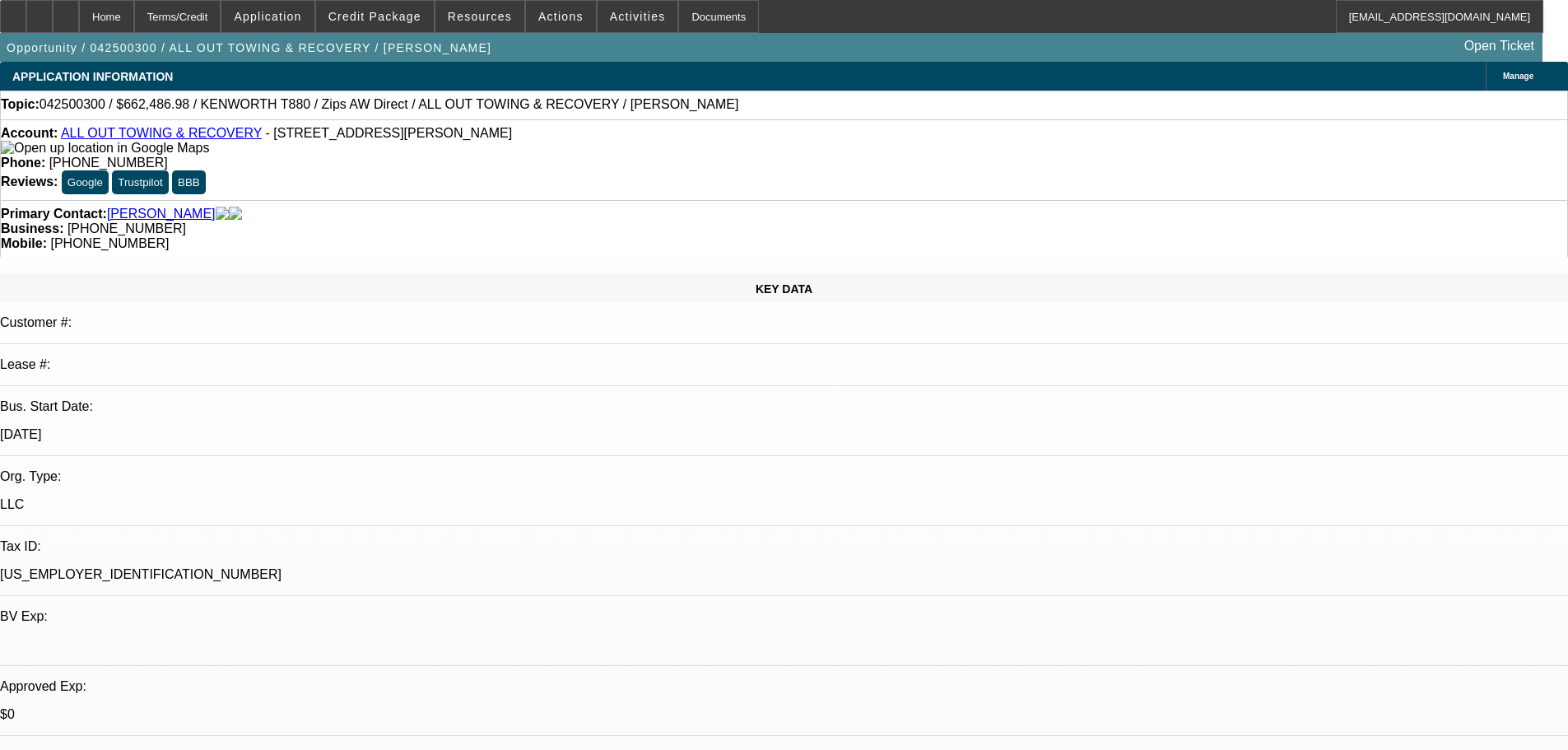
select select "0"
select select "2"
select select "0"
select select "6"
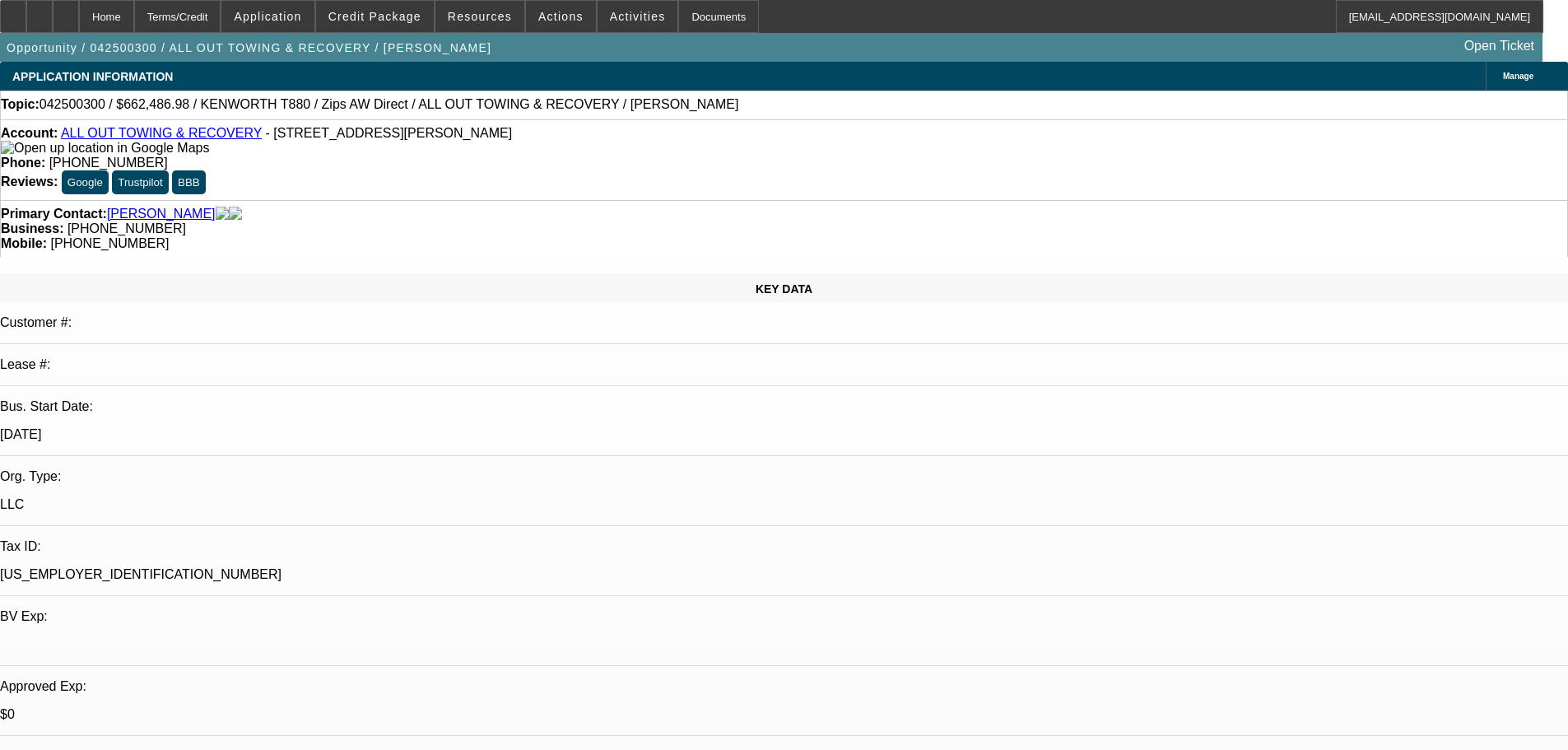
select select "0"
select select "6"
select select "0"
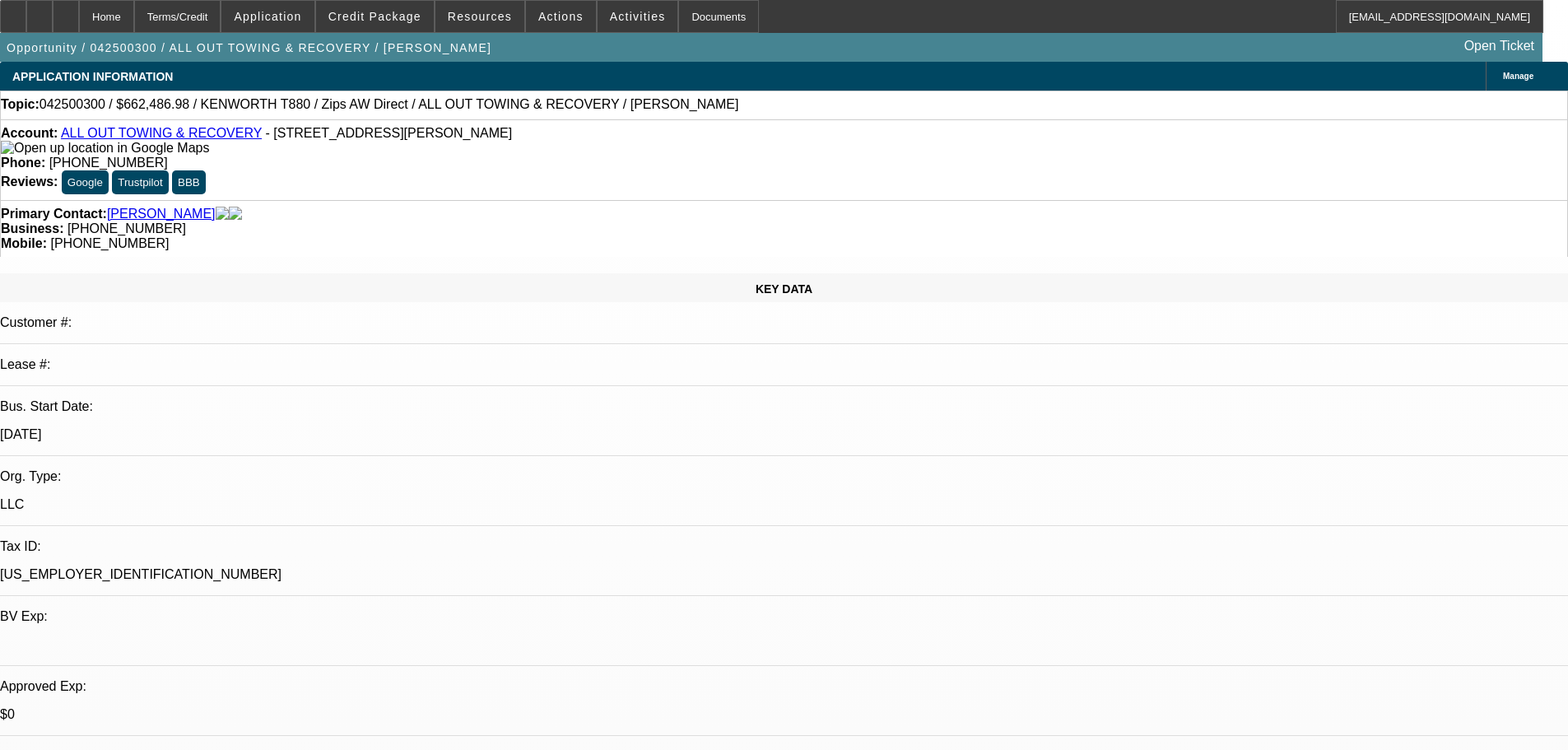
select select "0"
select select "3"
select select "0"
select select "6"
select select "0"
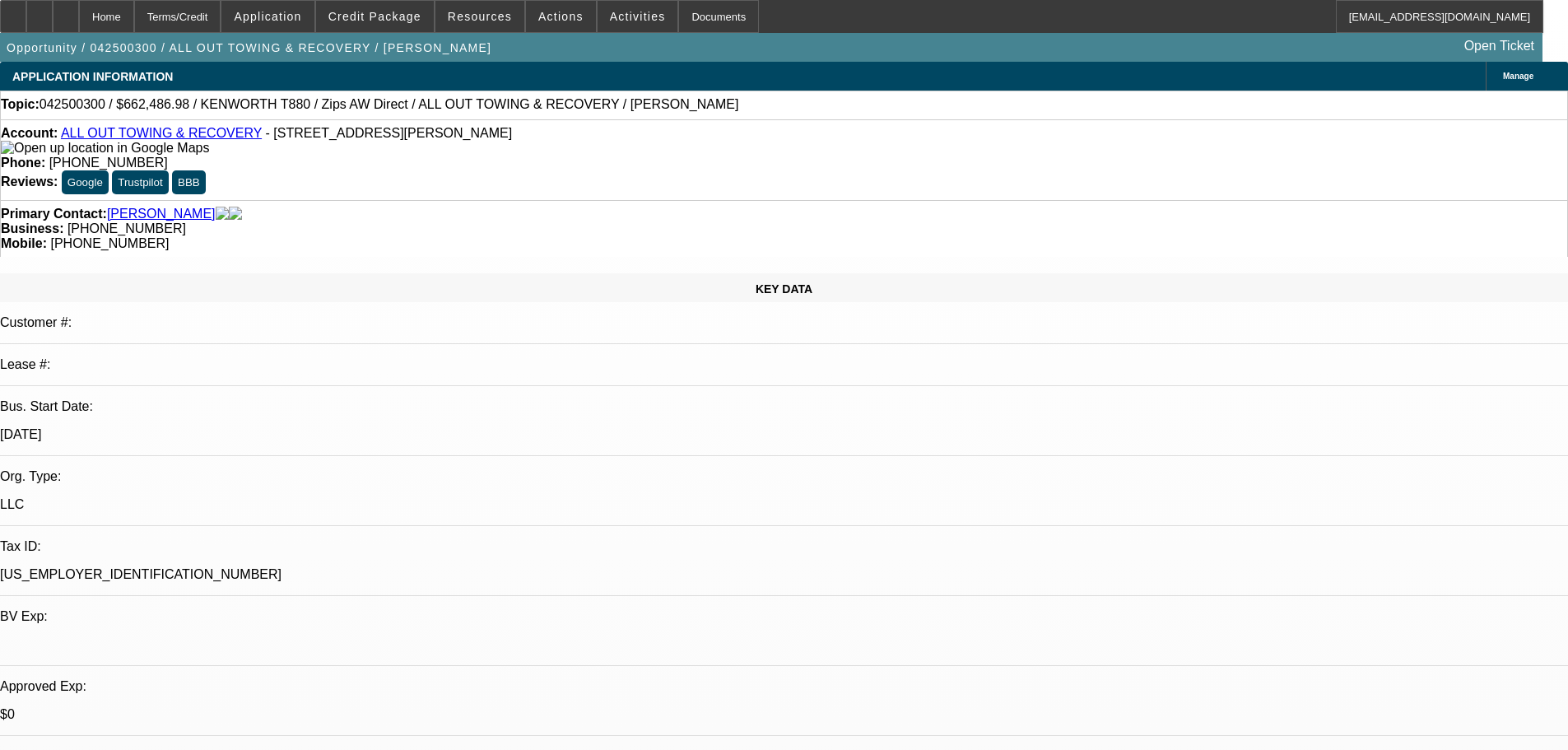
select select "0"
select select "2"
select select "0"
select select "6"
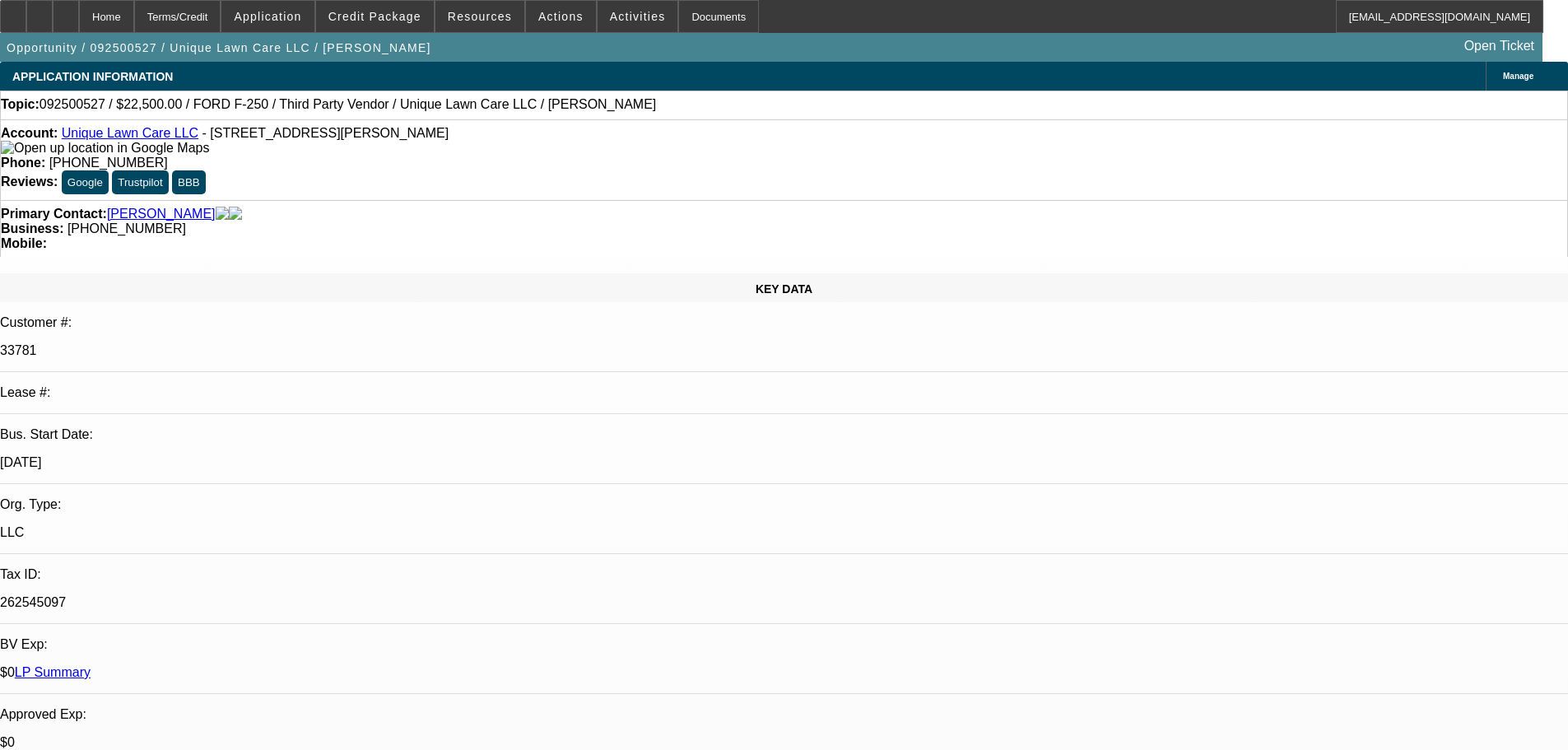
select select "0"
select select "6"
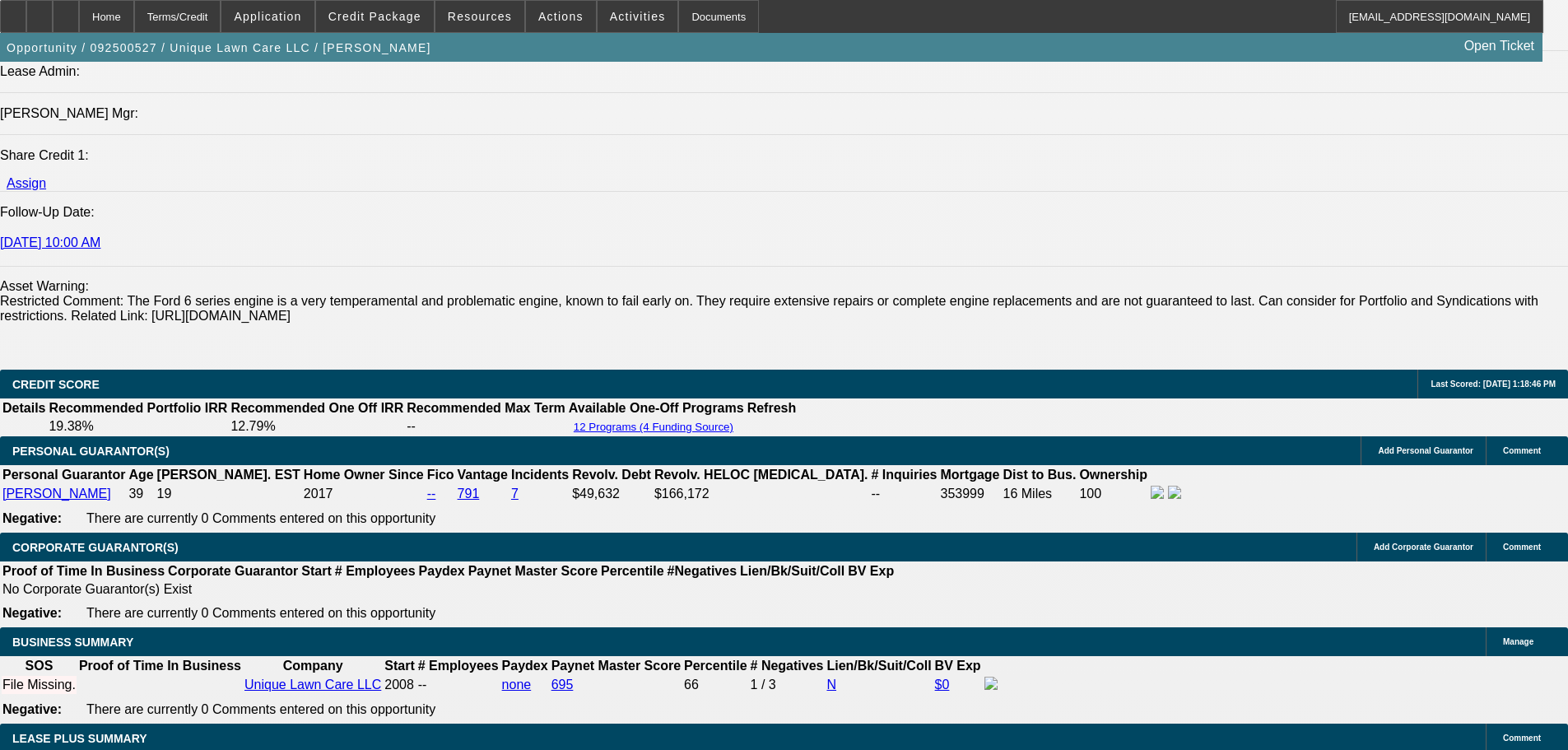
scroll to position [2470, 0]
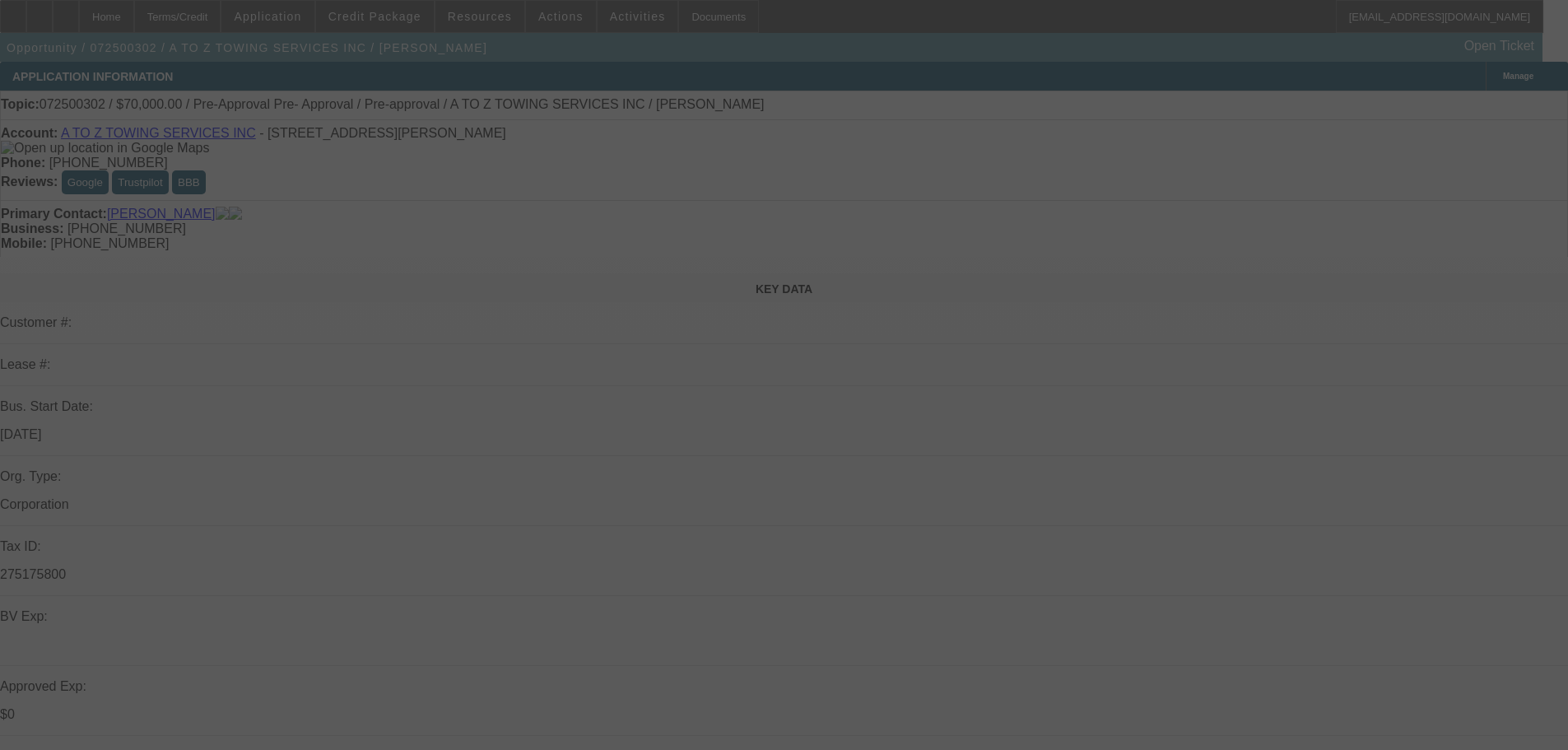
select select "0"
select select "2"
select select "0"
select select "6"
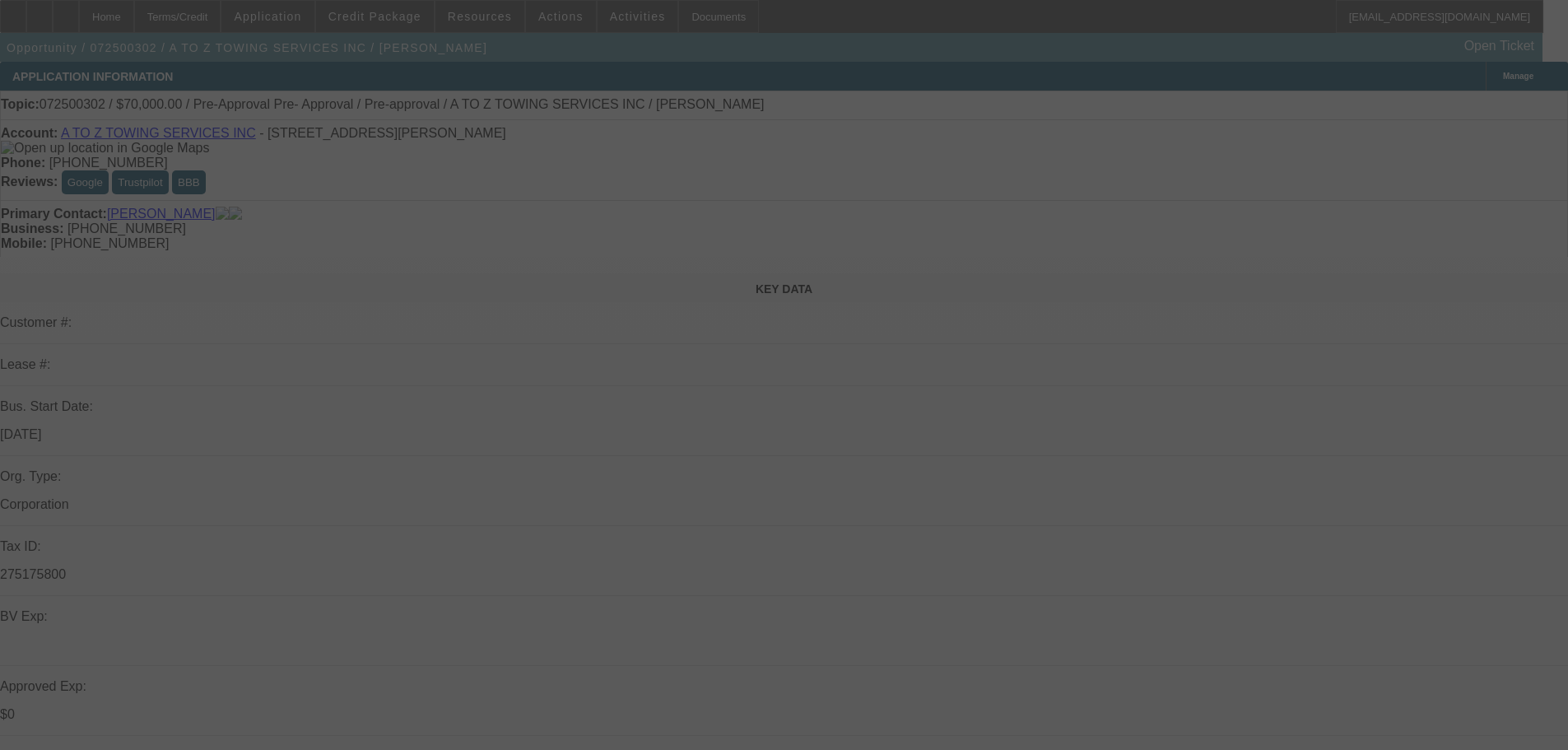
select select "0"
select select "2"
select select "0"
select select "6"
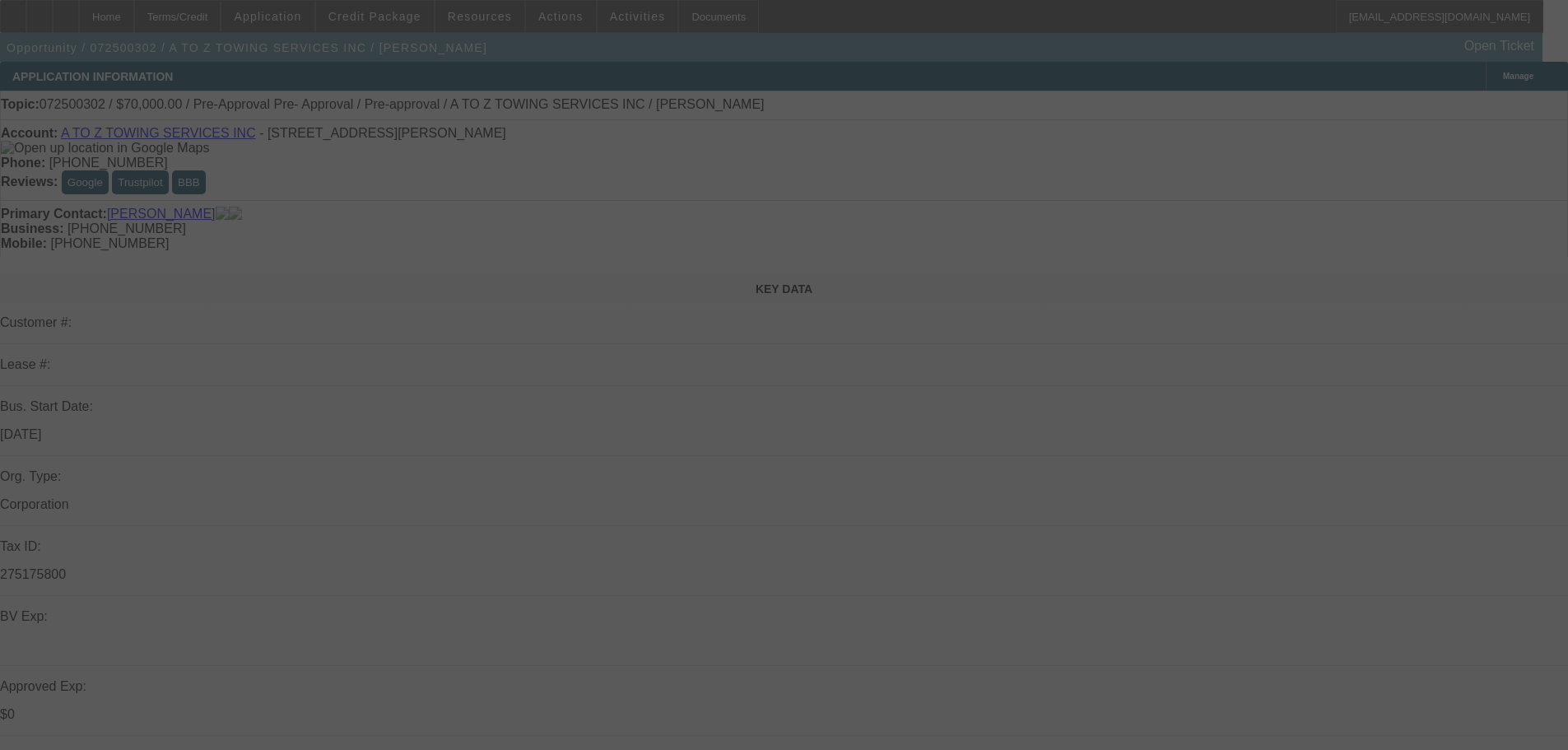
select select "0.1"
select select "2"
select select "0"
select select "6"
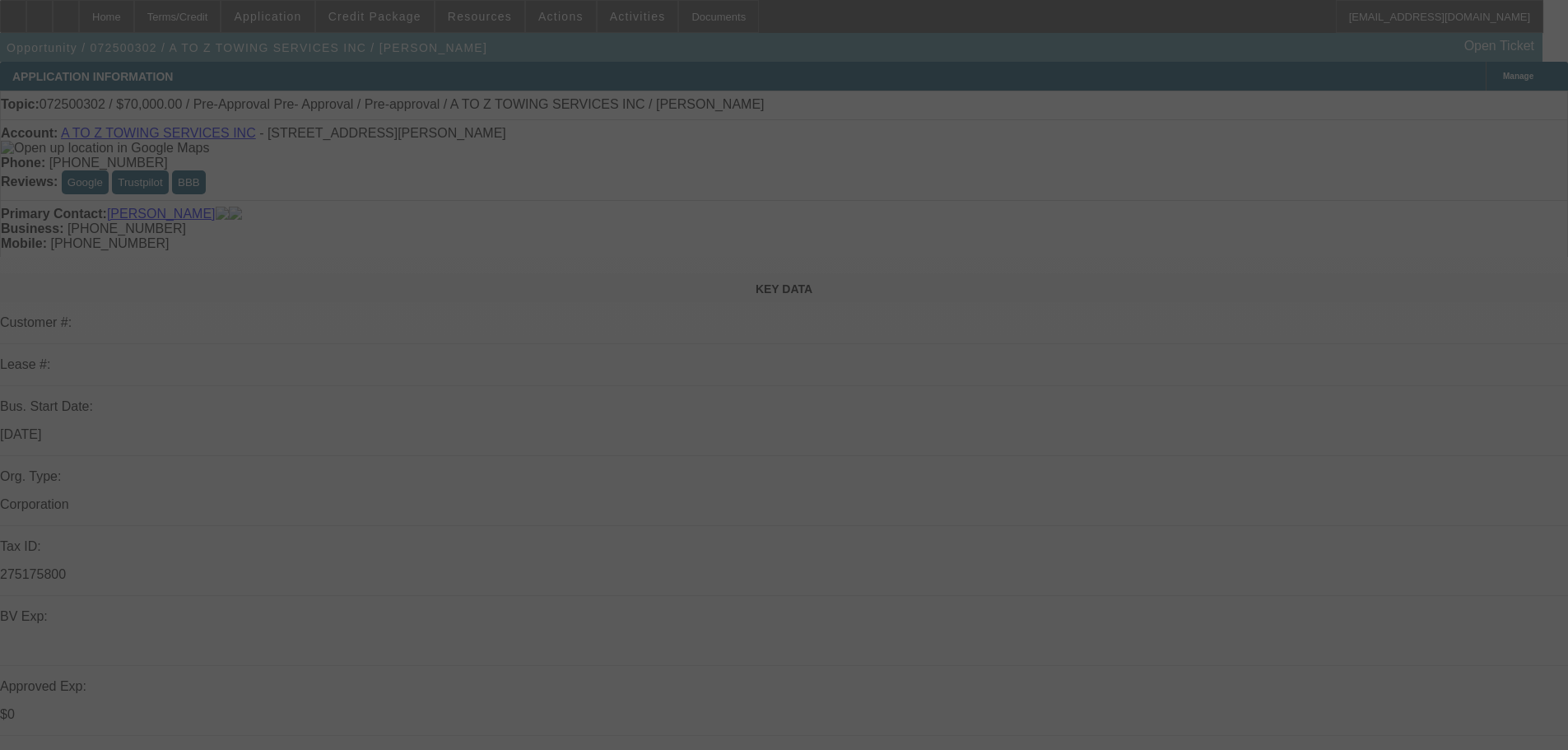
select select "0"
select select "2"
select select "0"
select select "6"
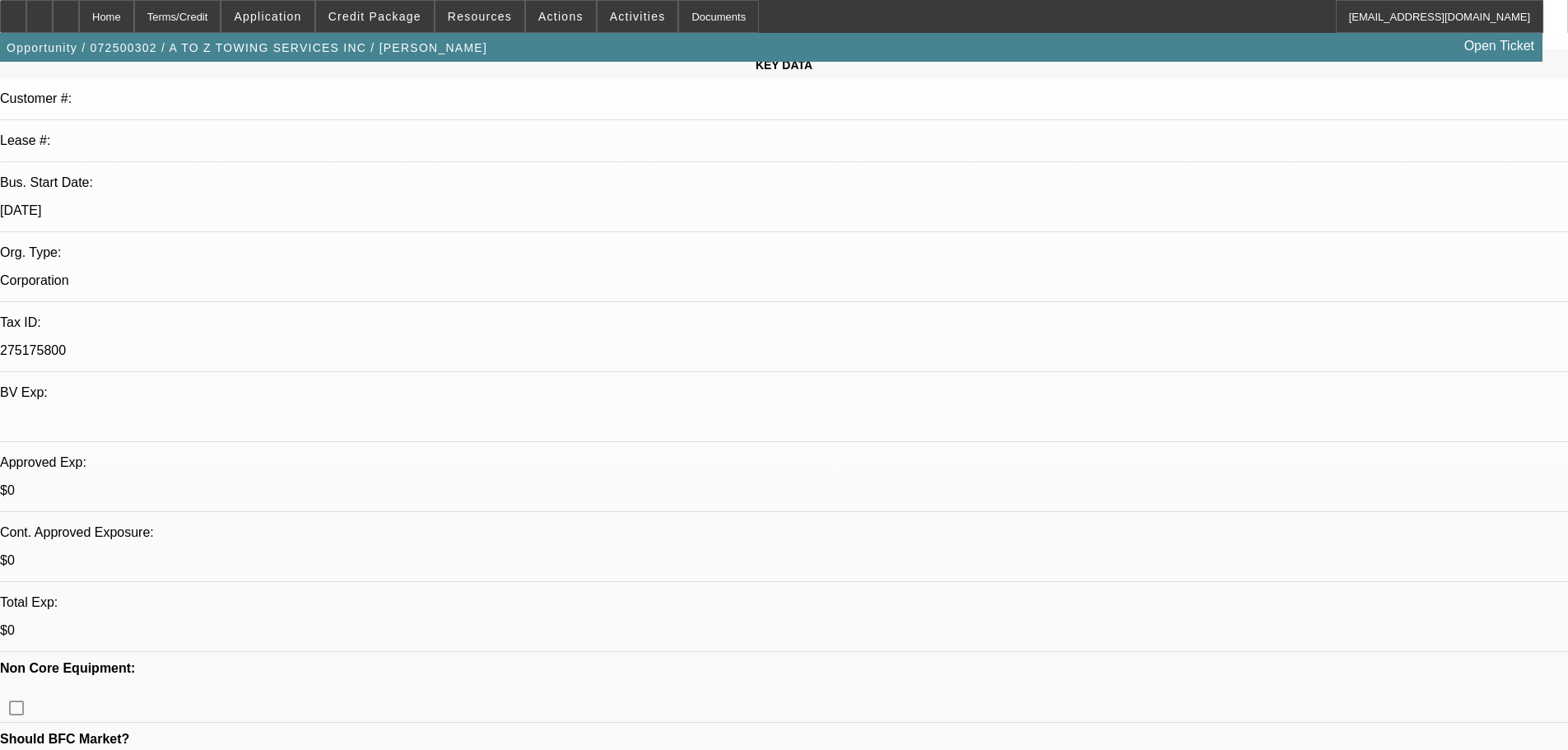
scroll to position [164, 0]
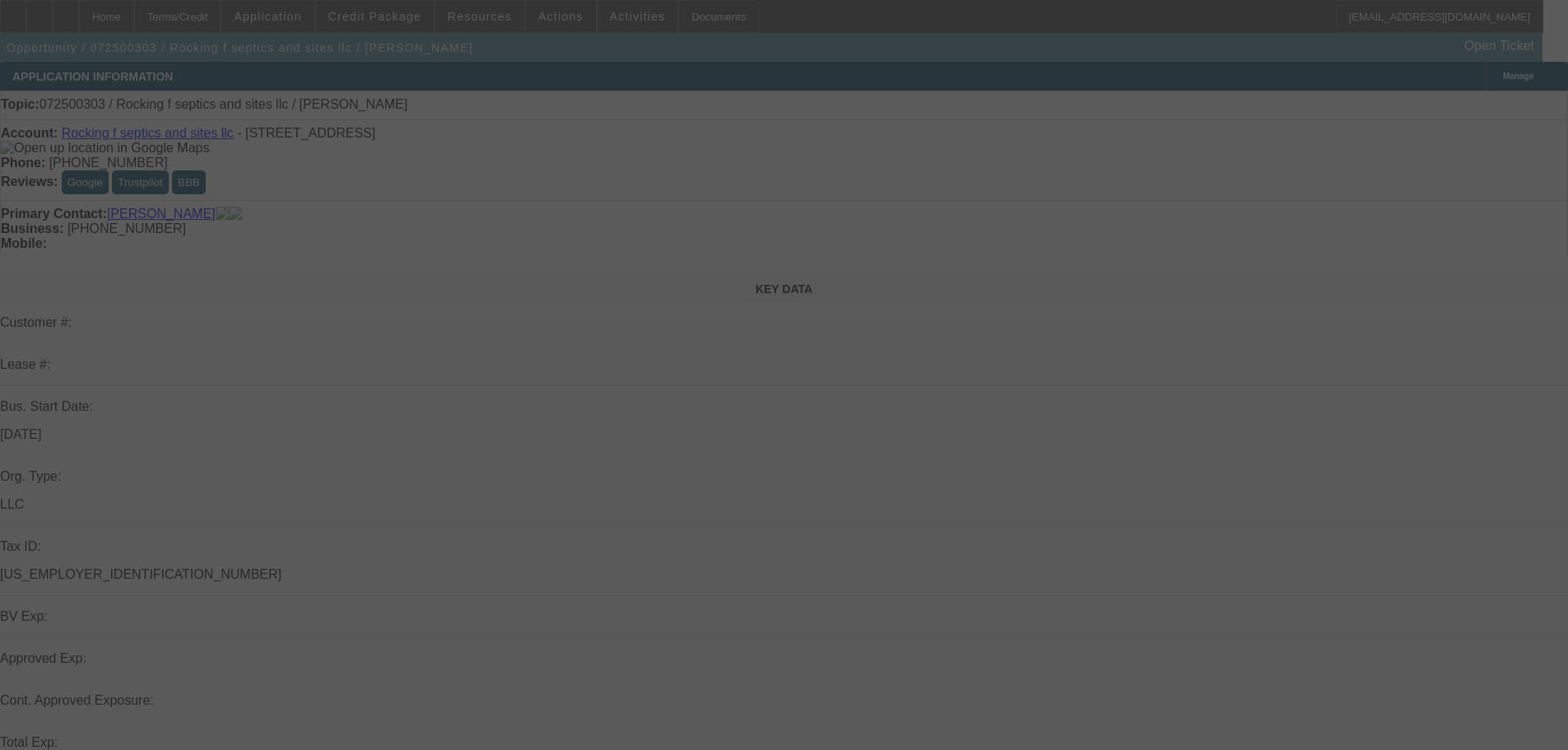
select select "0"
select select "2"
select select "0.1"
select select "4"
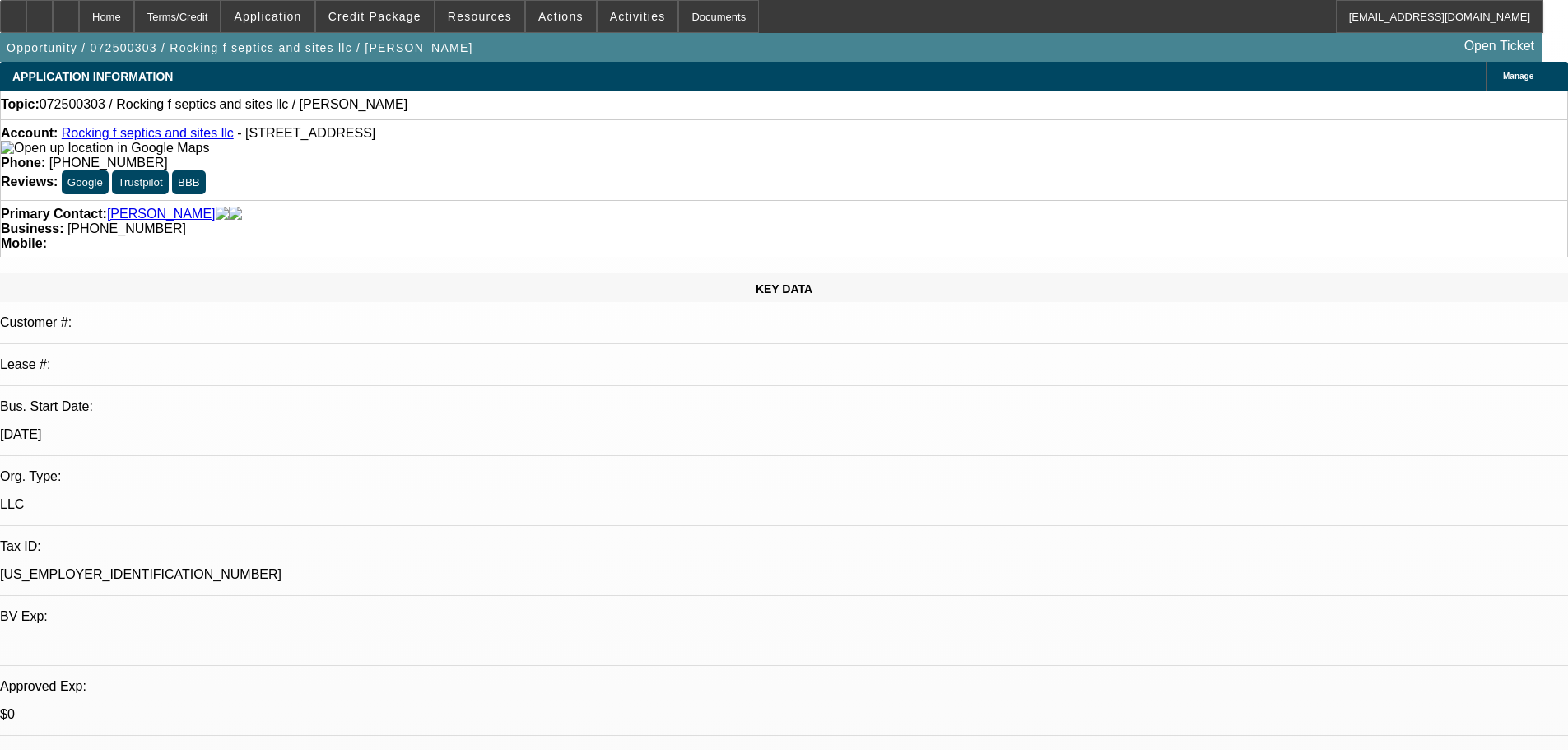
scroll to position [164, 0]
drag, startPoint x: 1512, startPoint y: 102, endPoint x: 1492, endPoint y: 144, distance: 46.5
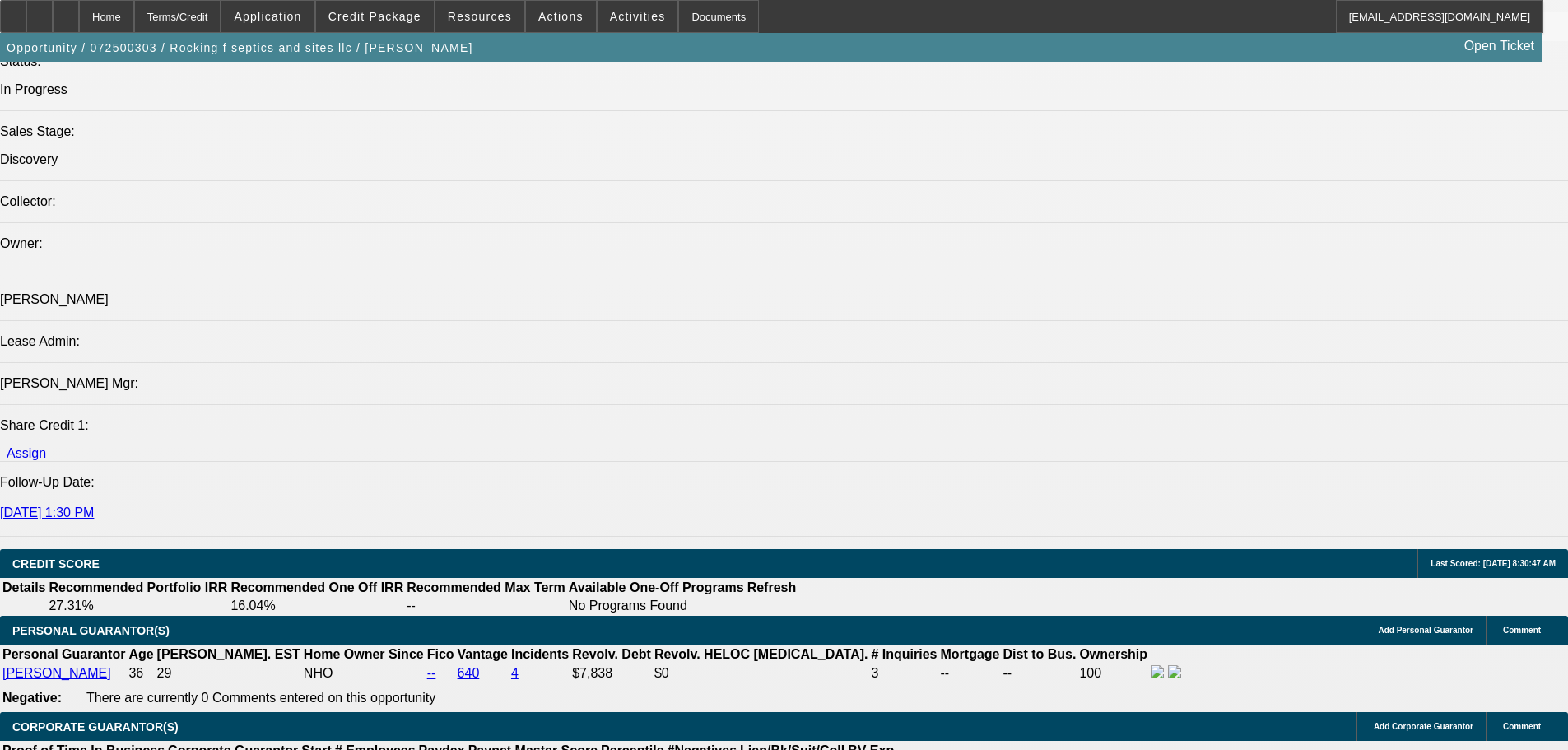
scroll to position [1975, 0]
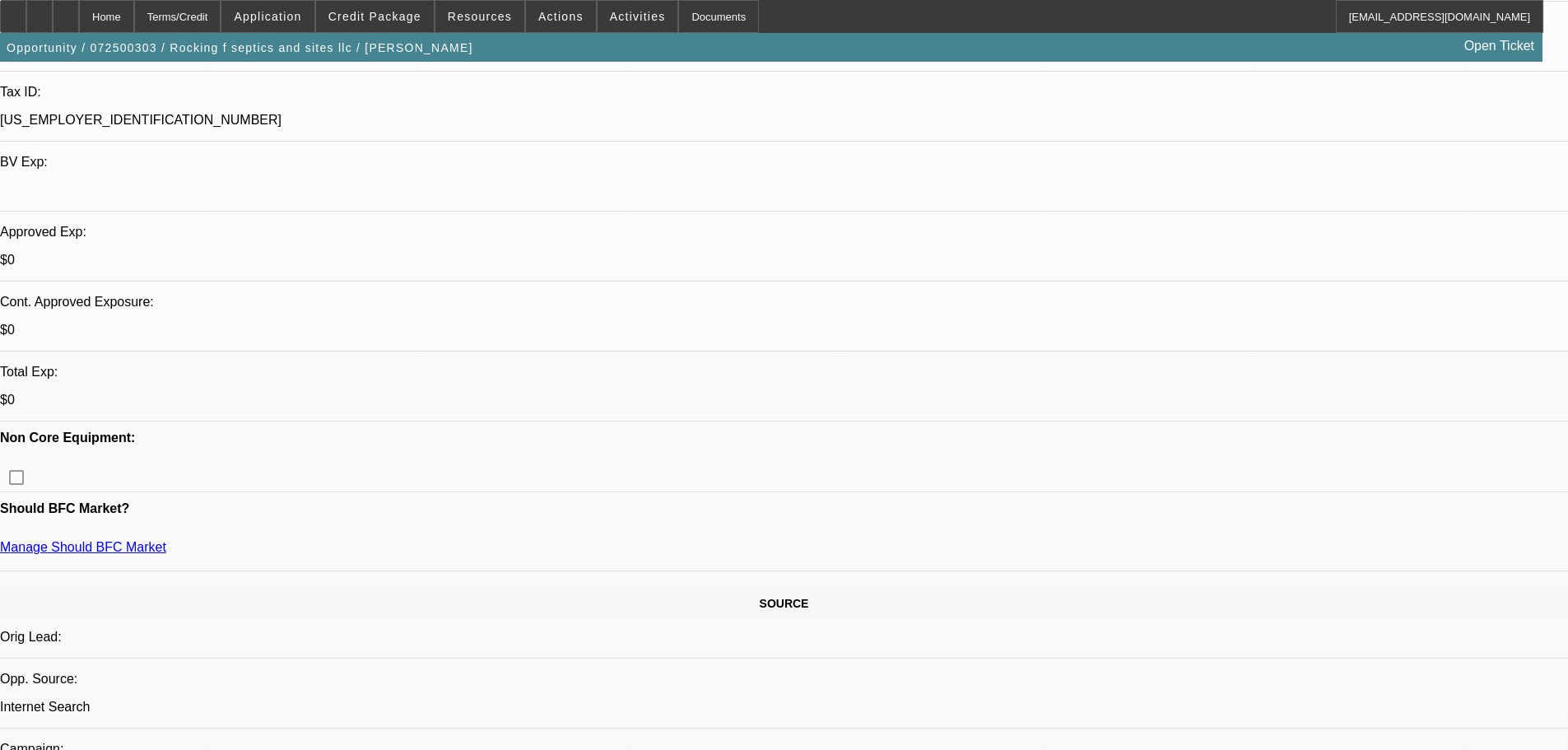
scroll to position [494, 0]
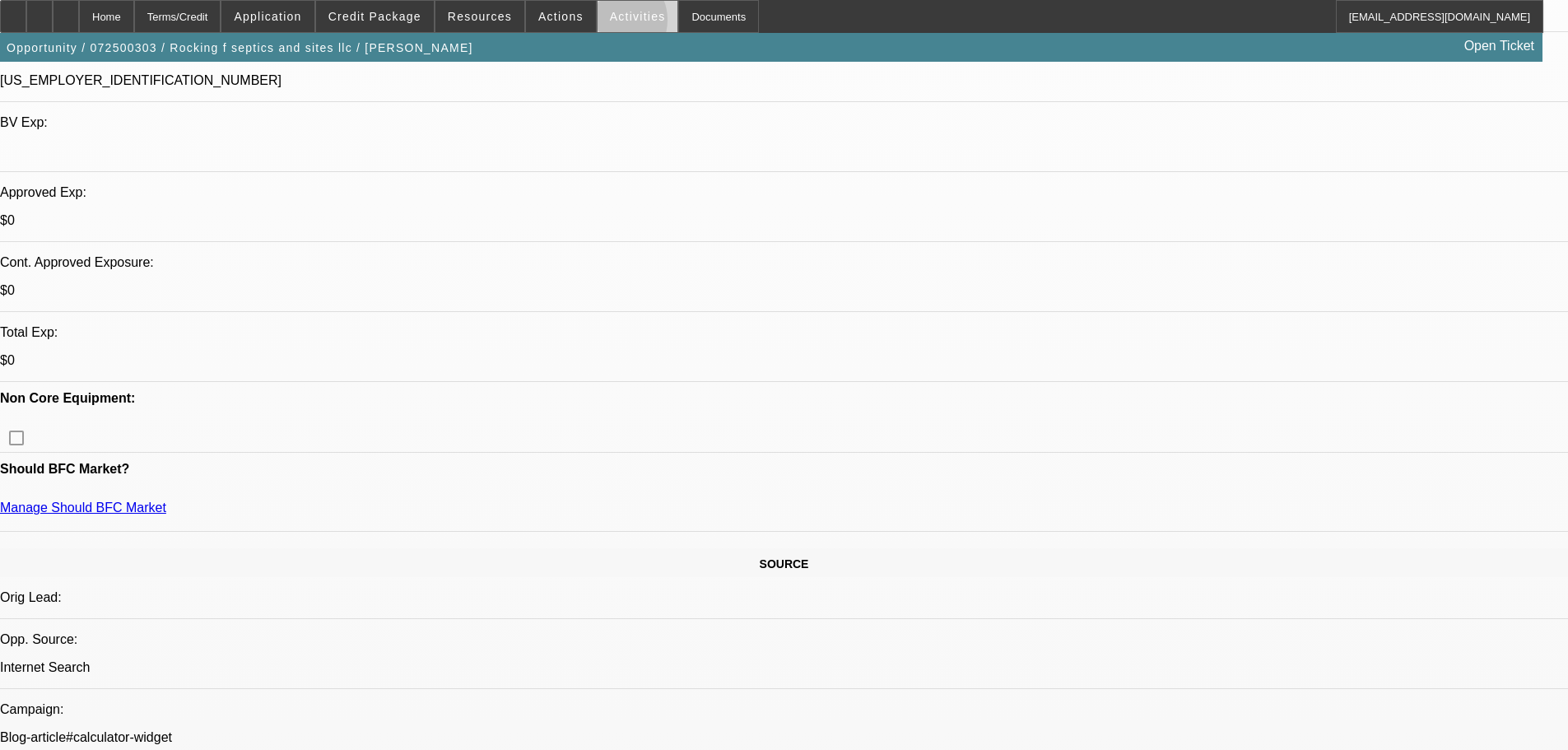
click at [599, 24] on span at bounding box center [638, 17] width 81 height 40
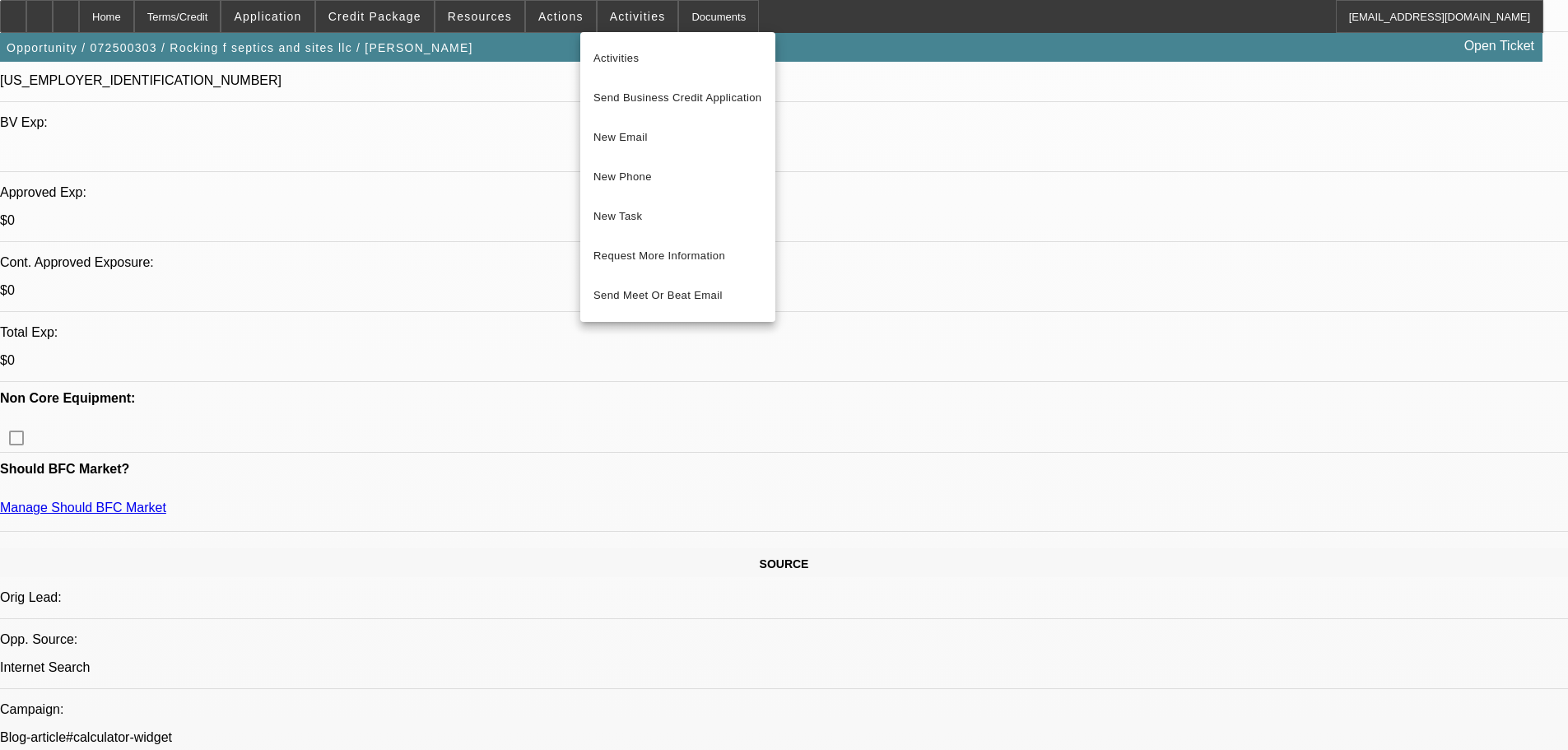
click at [551, 28] on div at bounding box center [784, 375] width 1568 height 750
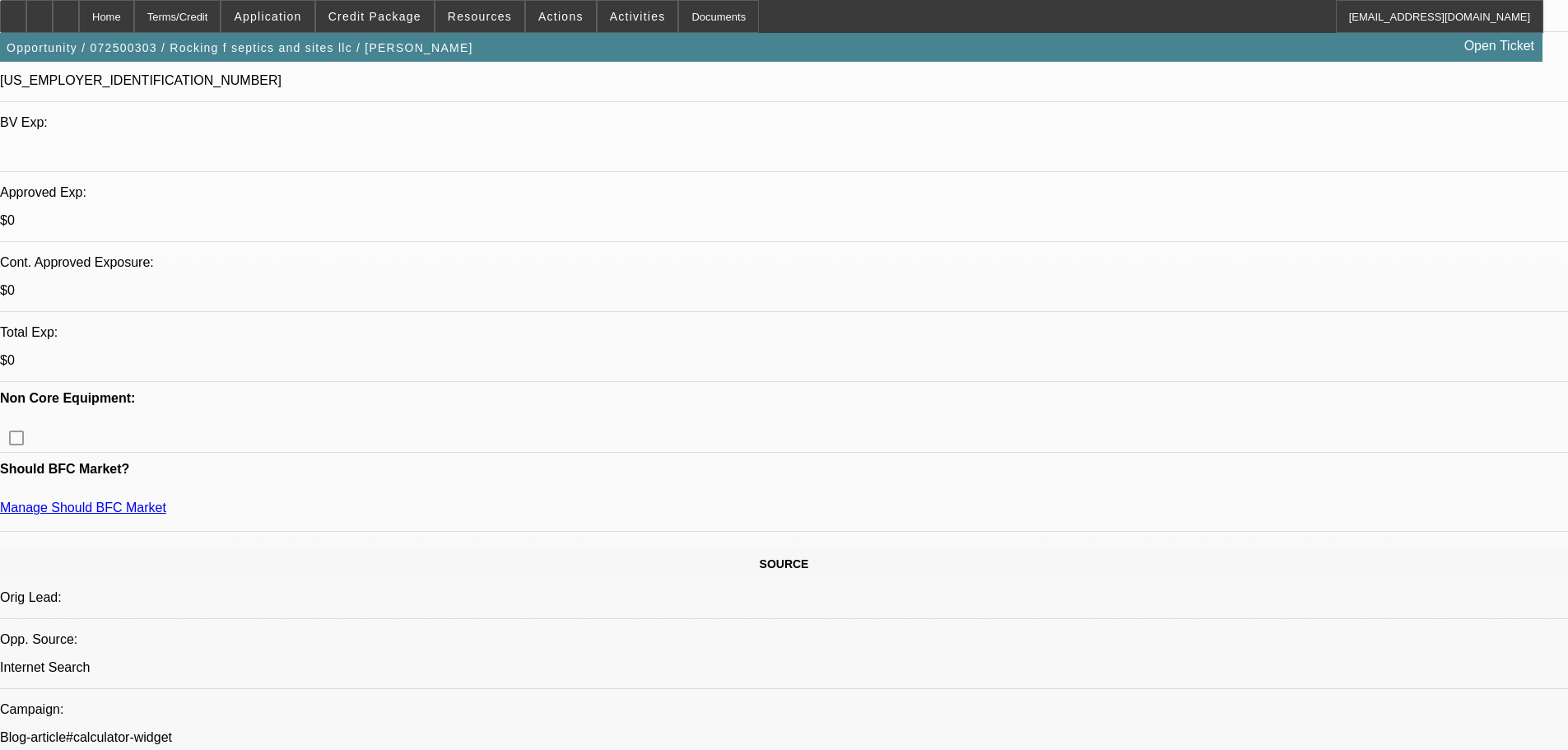
click at [551, 28] on span at bounding box center [561, 17] width 70 height 40
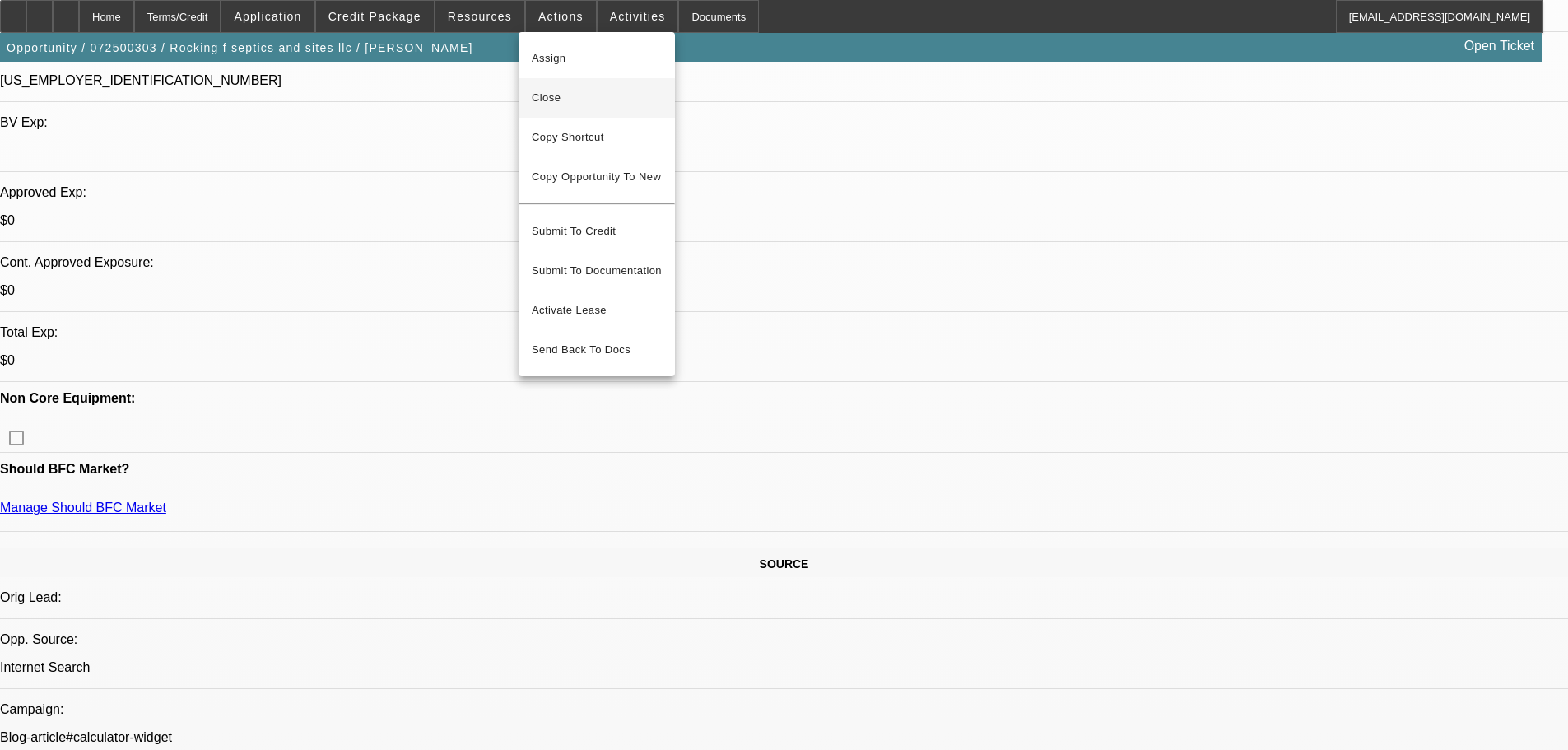
click at [587, 106] on span "Close" at bounding box center [596, 98] width 130 height 20
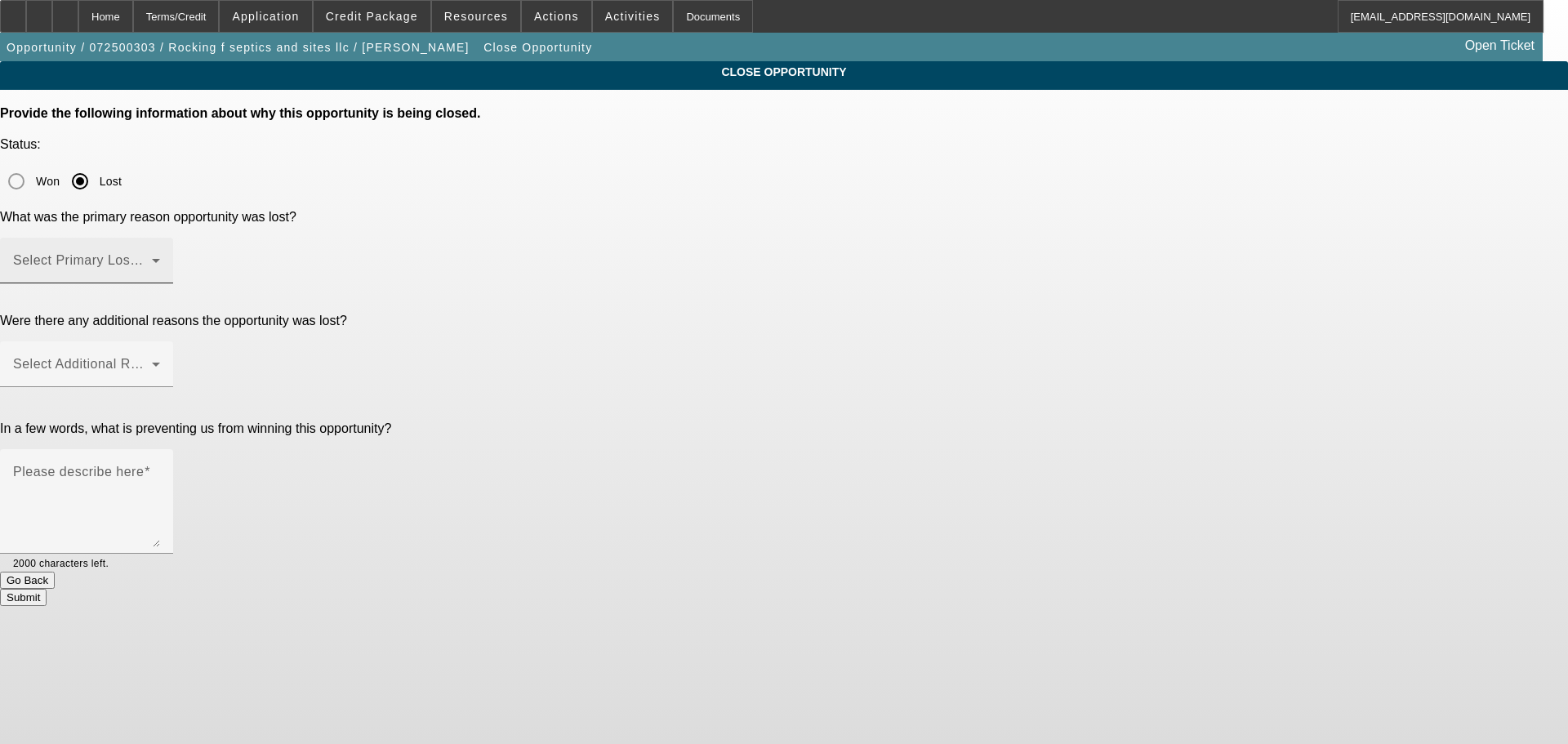
click at [160, 238] on div "Select Primary Lost Reason" at bounding box center [87, 260] width 147 height 45
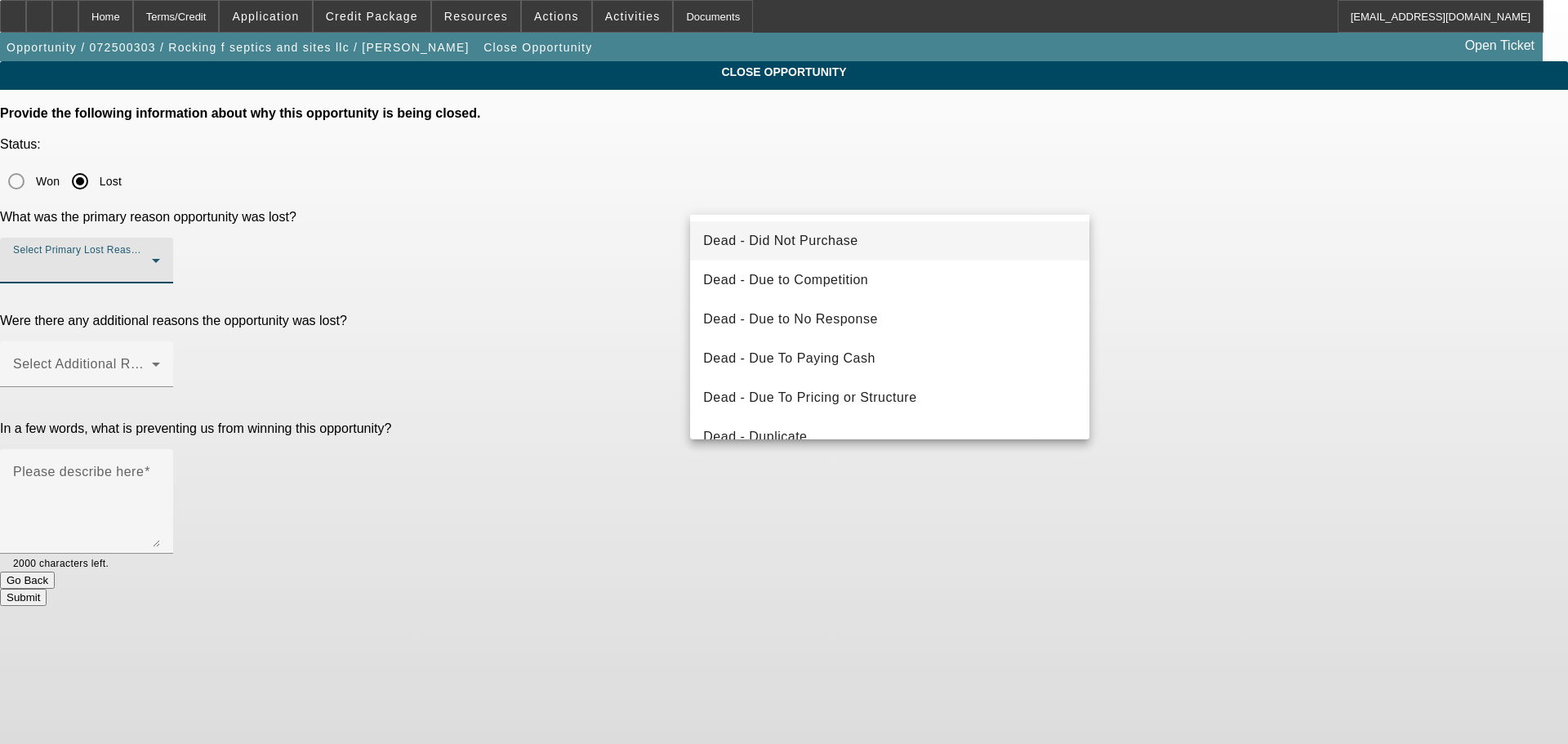
click at [940, 243] on mat-option "Dead - Did Not Purchase" at bounding box center [889, 241] width 399 height 40
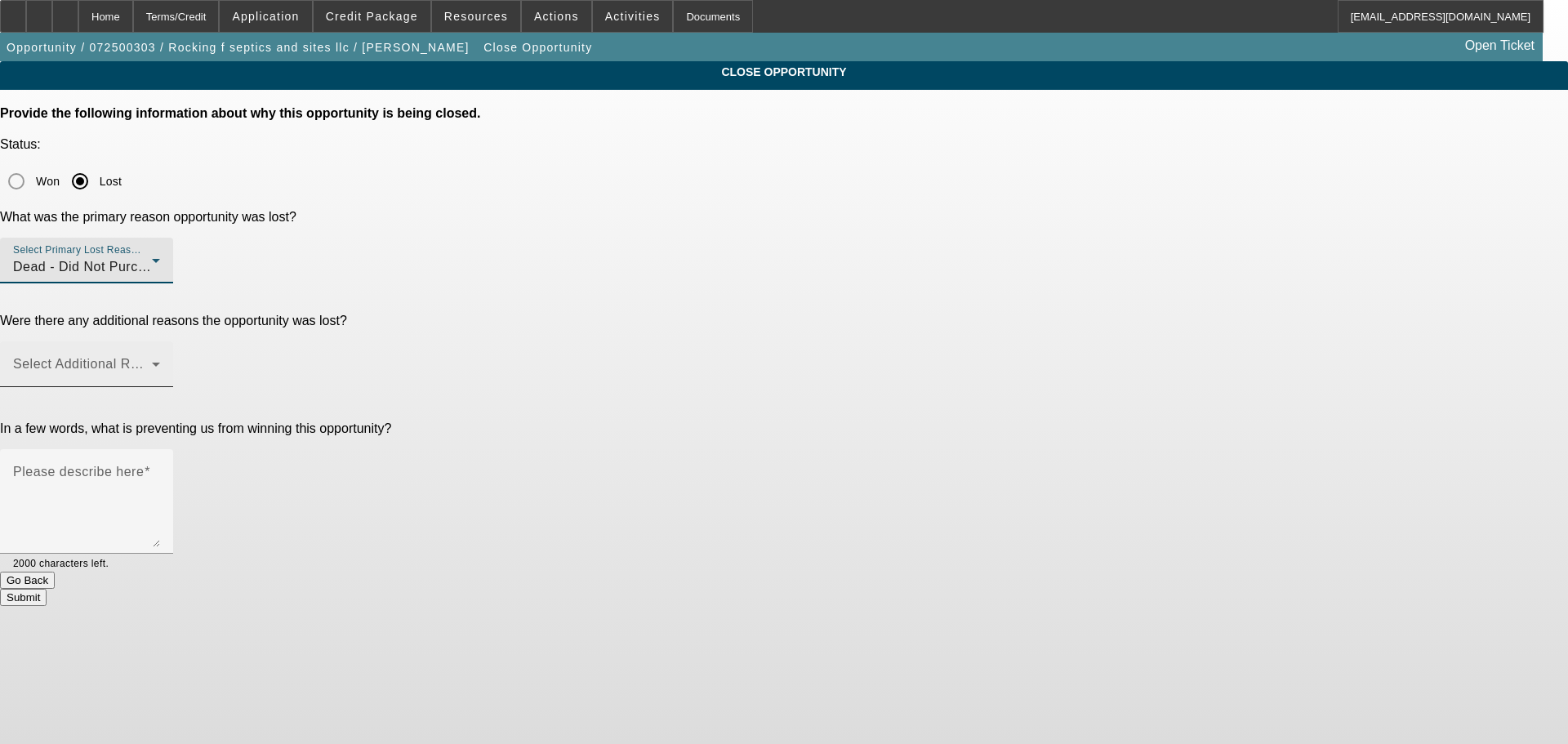
click at [152, 361] on span at bounding box center [82, 371] width 139 height 20
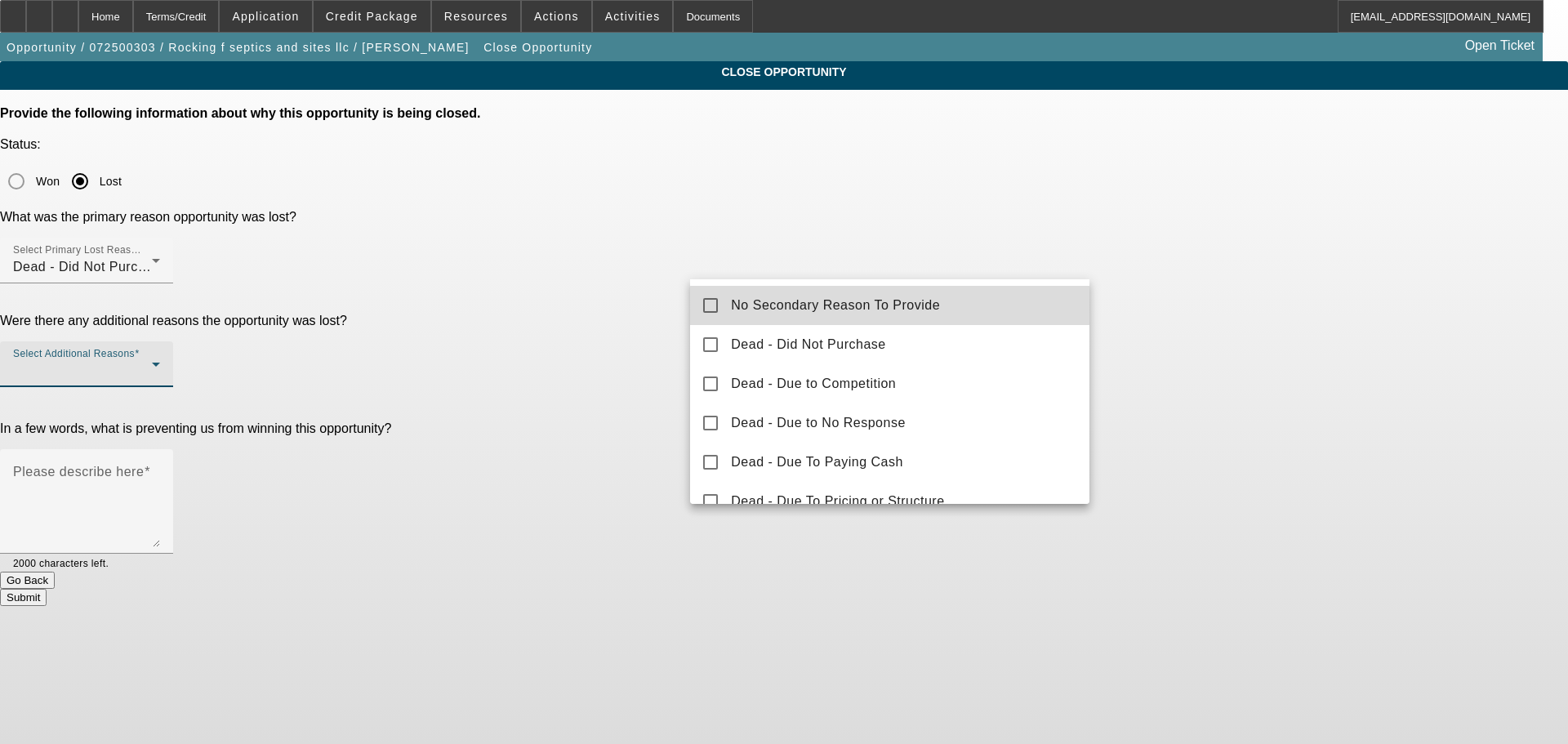
click at [935, 307] on span "No Secondary Reason To Provide" at bounding box center [835, 305] width 209 height 20
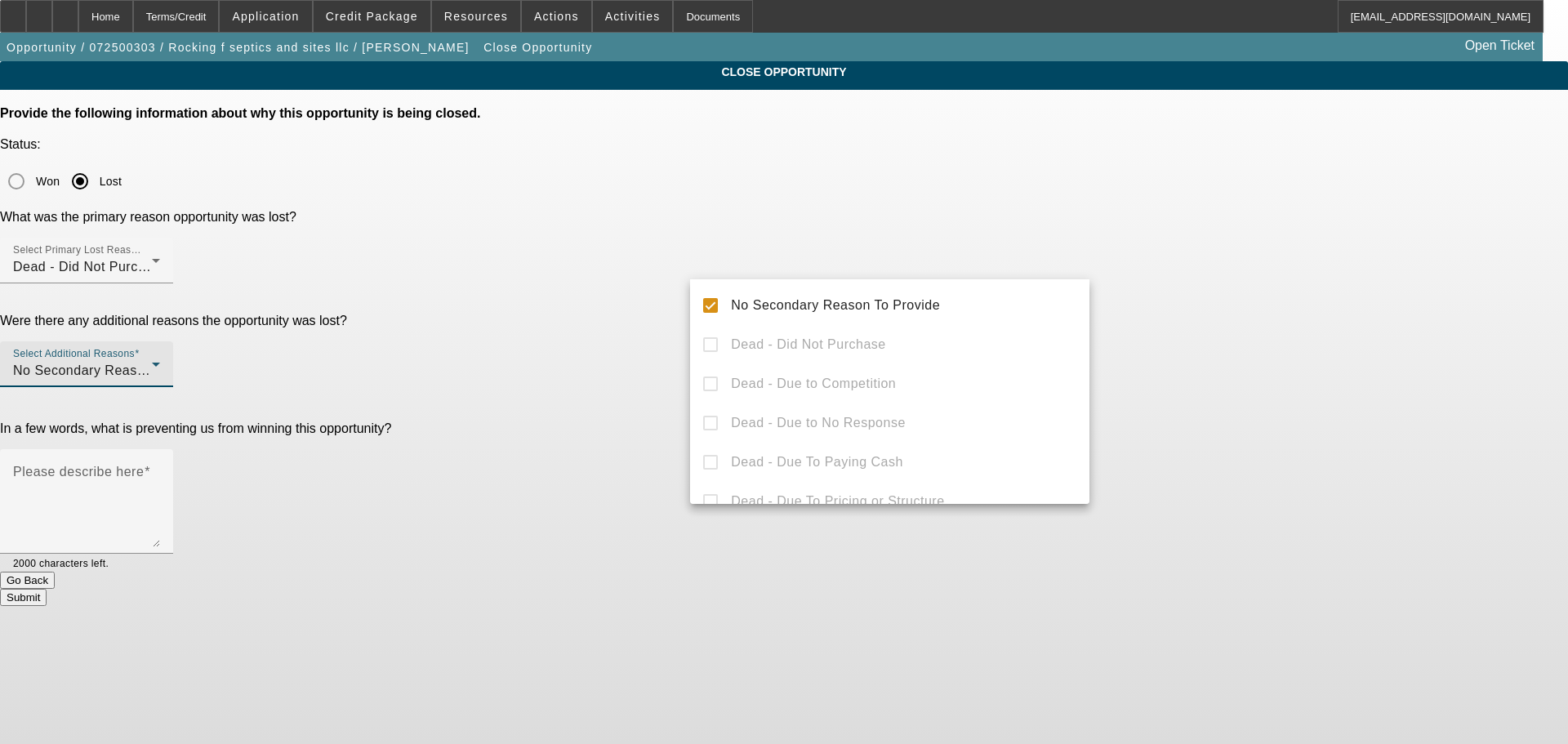
click at [1306, 398] on div at bounding box center [784, 372] width 1568 height 744
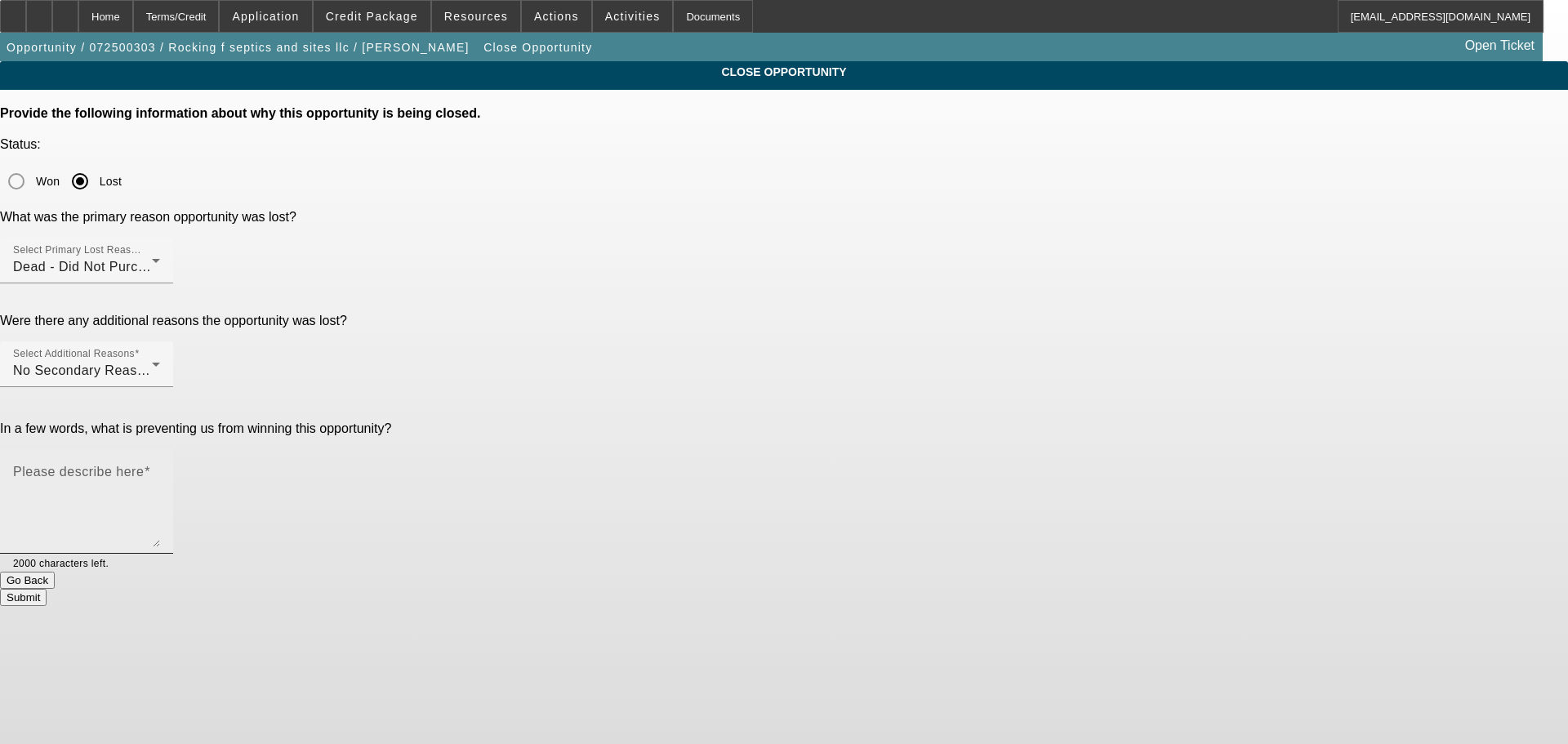
click at [160, 449] on div "Please describe here" at bounding box center [87, 501] width 147 height 105
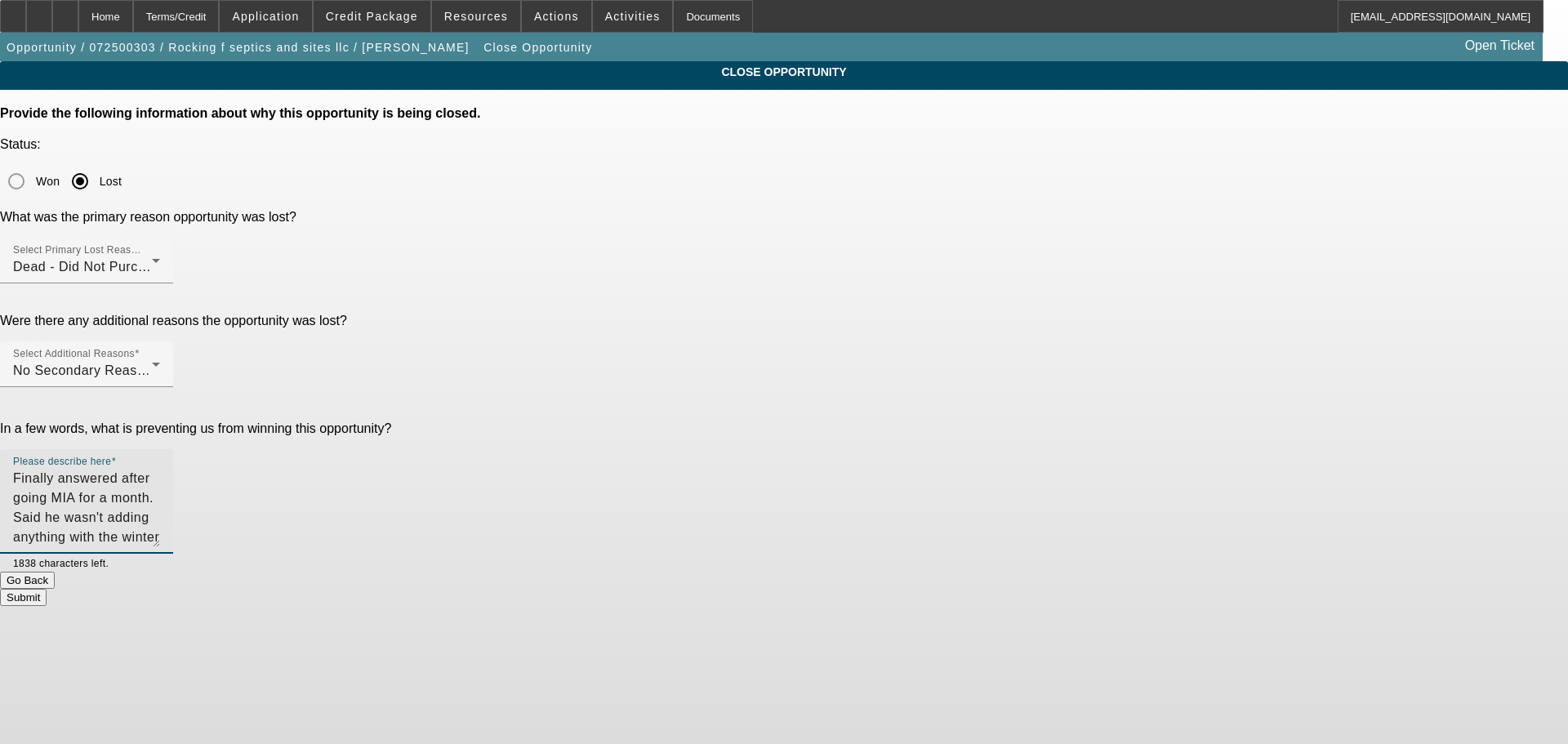
type textarea "Finally answered after going MIA for a month. Said he wasn't adding anything wi…"
click at [46, 588] on button "Submit" at bounding box center [23, 597] width 46 height 17
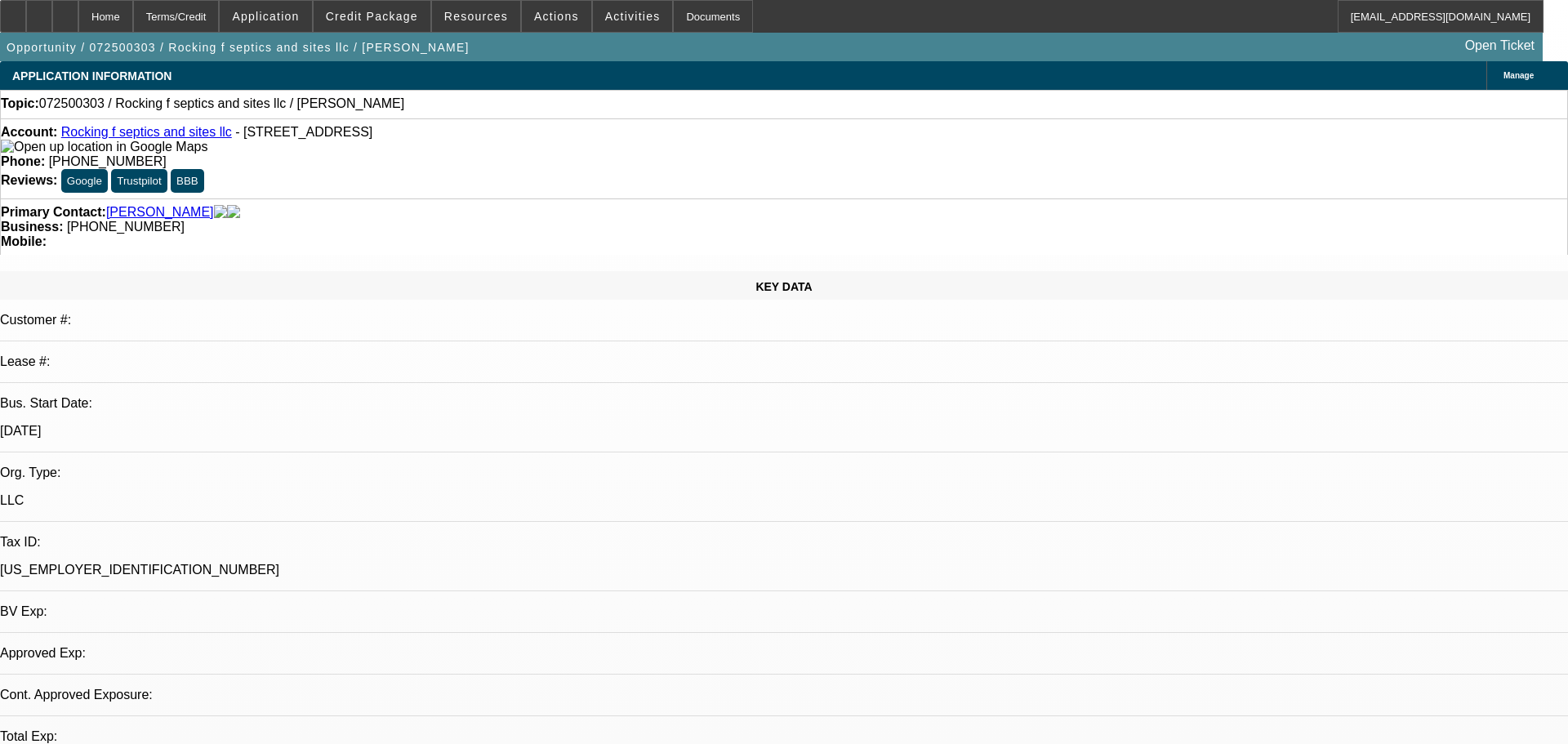
select select "0"
select select "2"
select select "0.1"
select select "4"
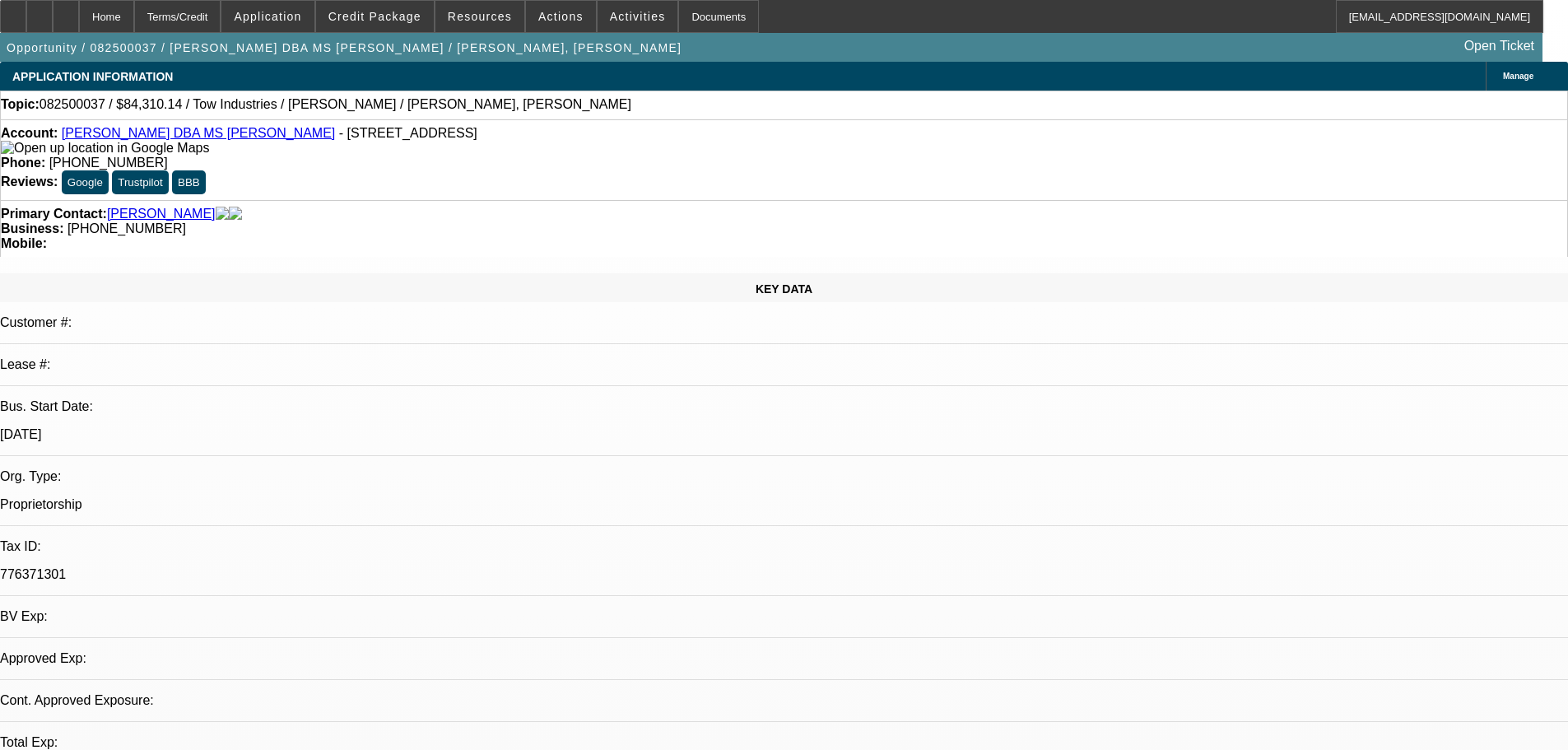
select select "0"
select select "2"
select select "0.1"
select select "4"
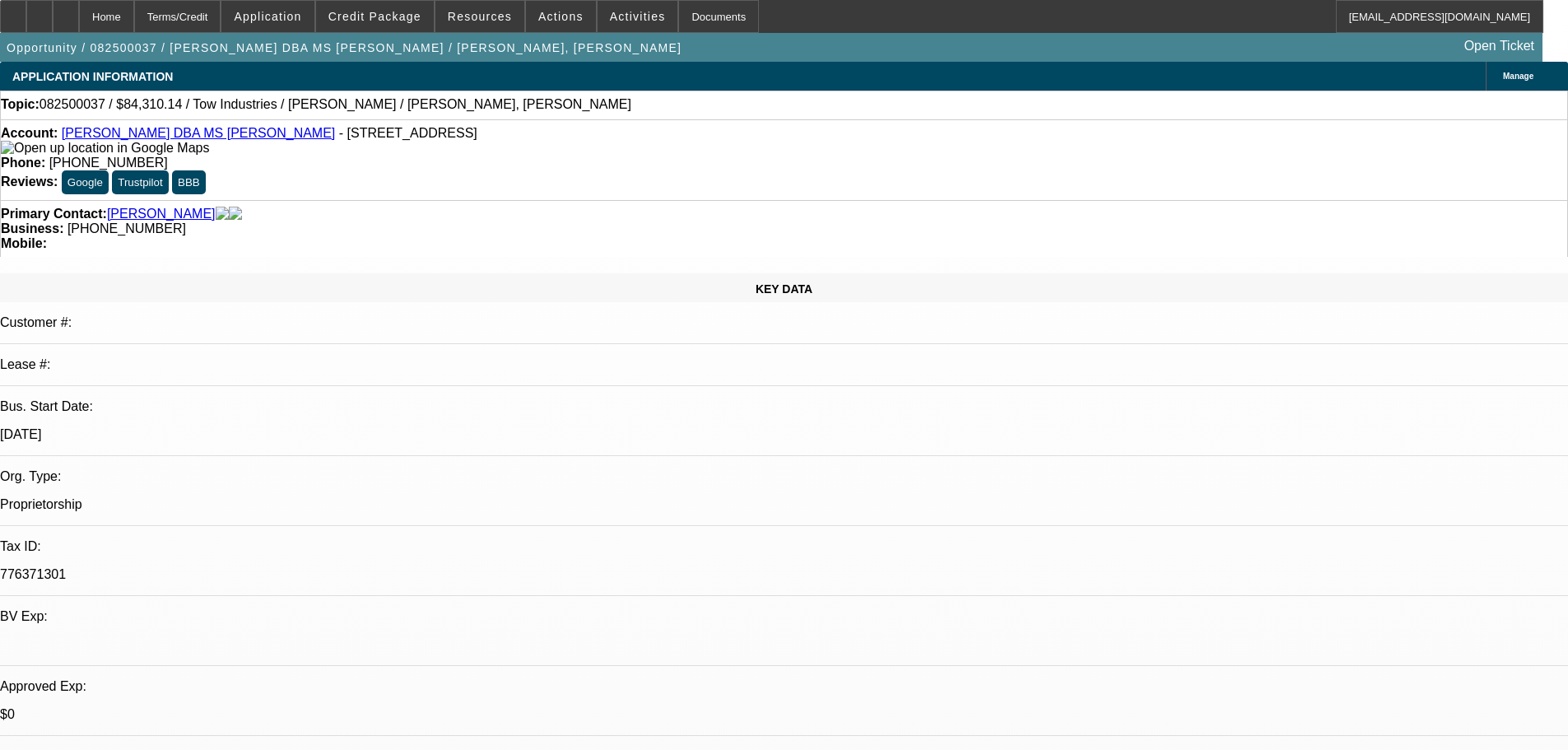
scroll to position [164, 0]
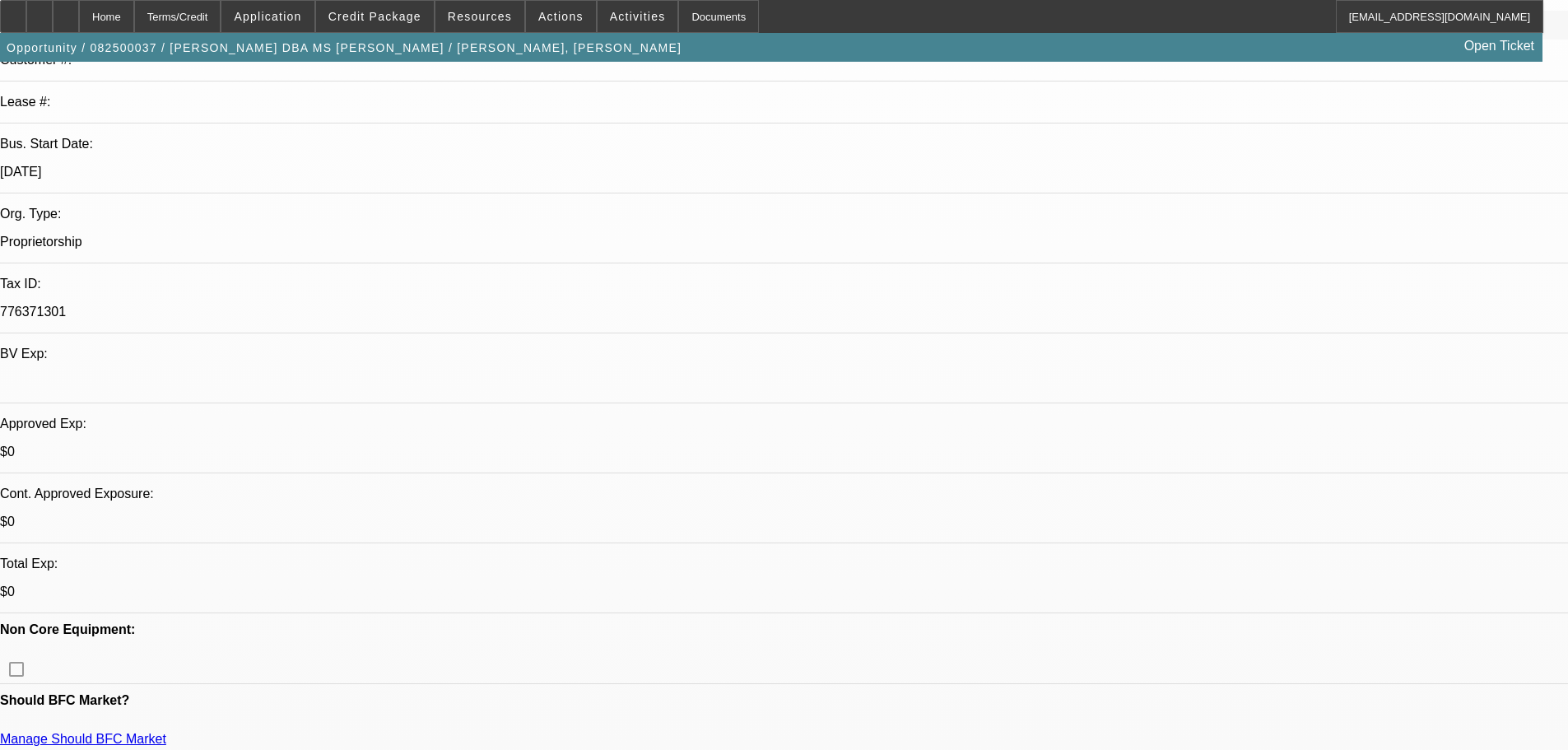
scroll to position [494, 0]
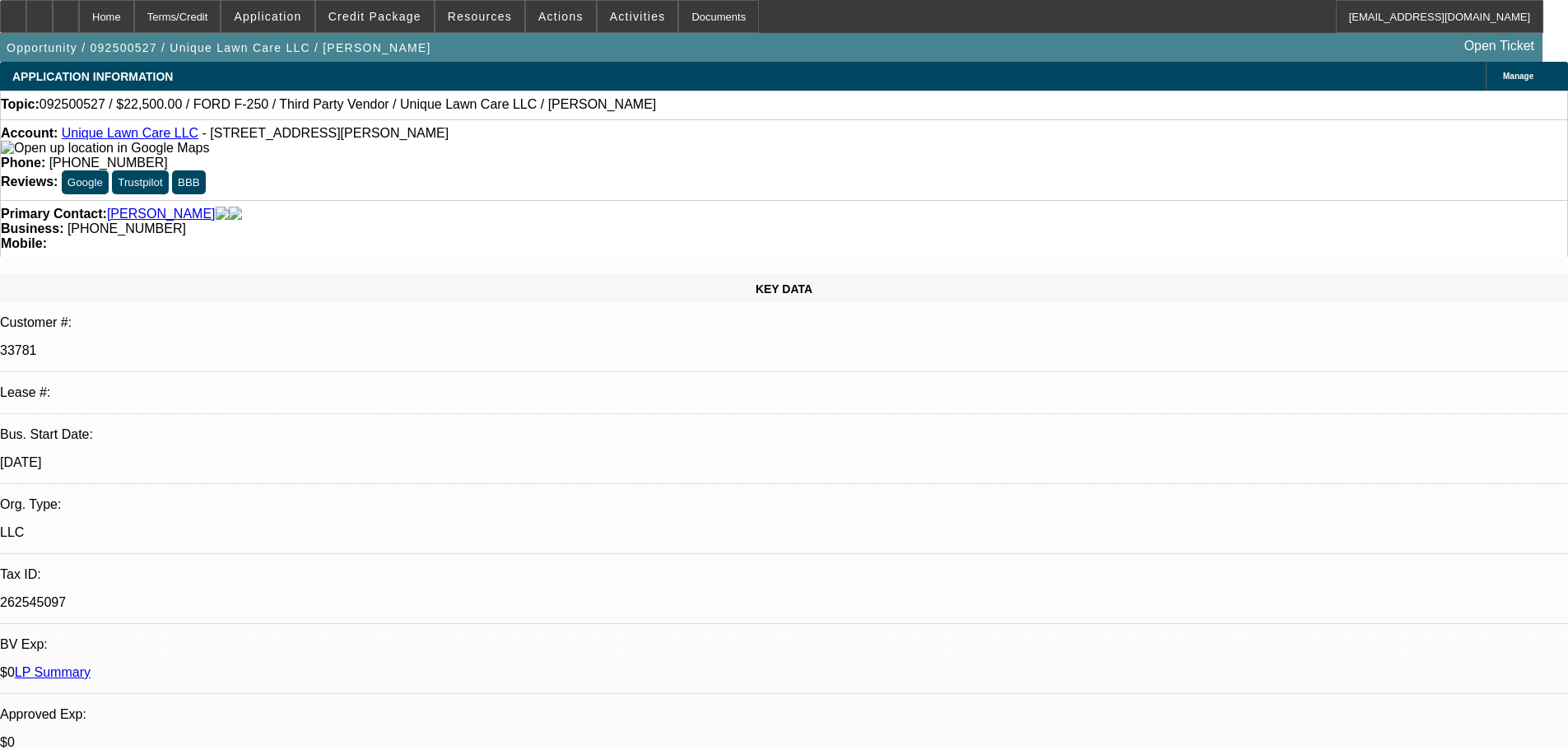
select select "0"
select select "6"
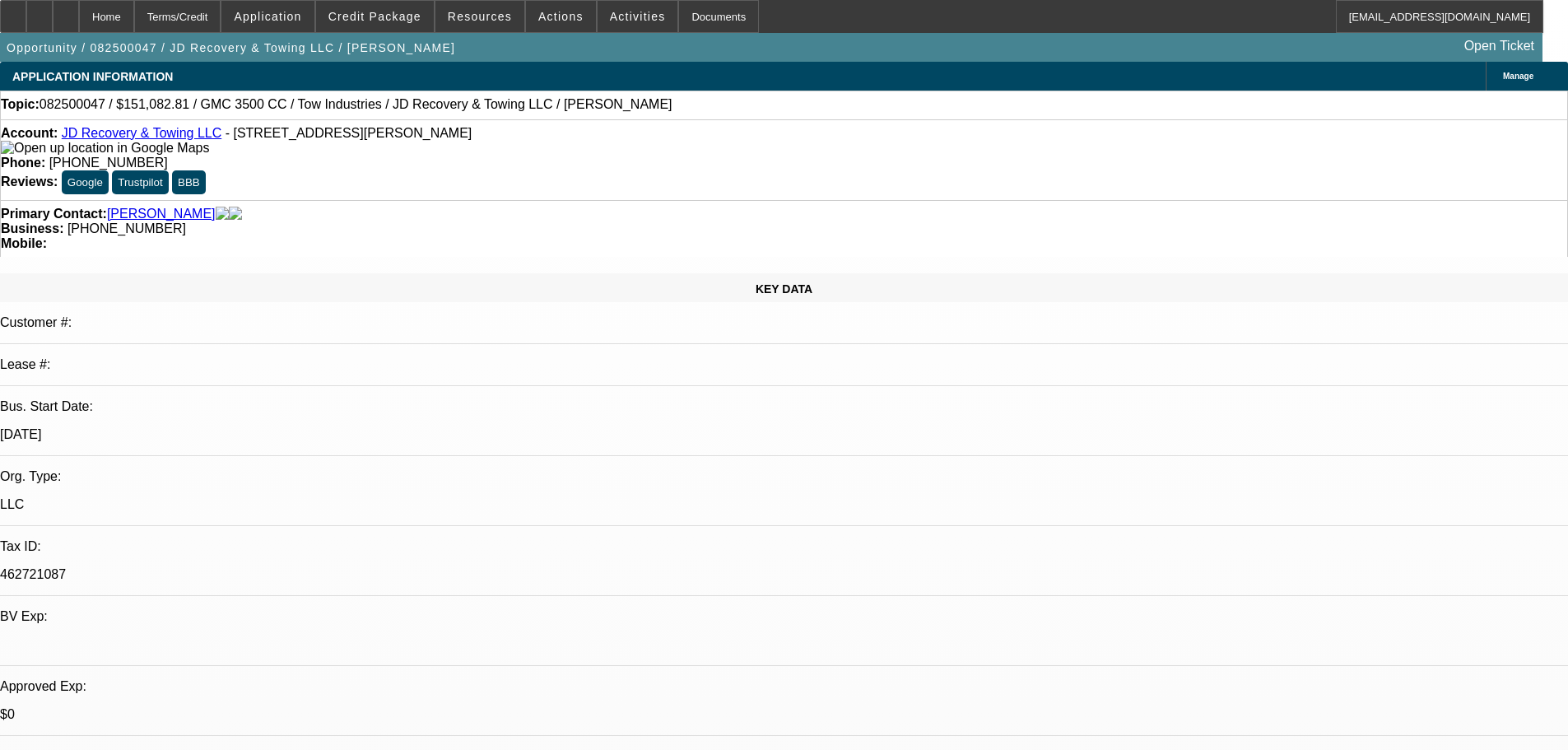
select select "0"
select select "0.1"
select select "4"
select select "0"
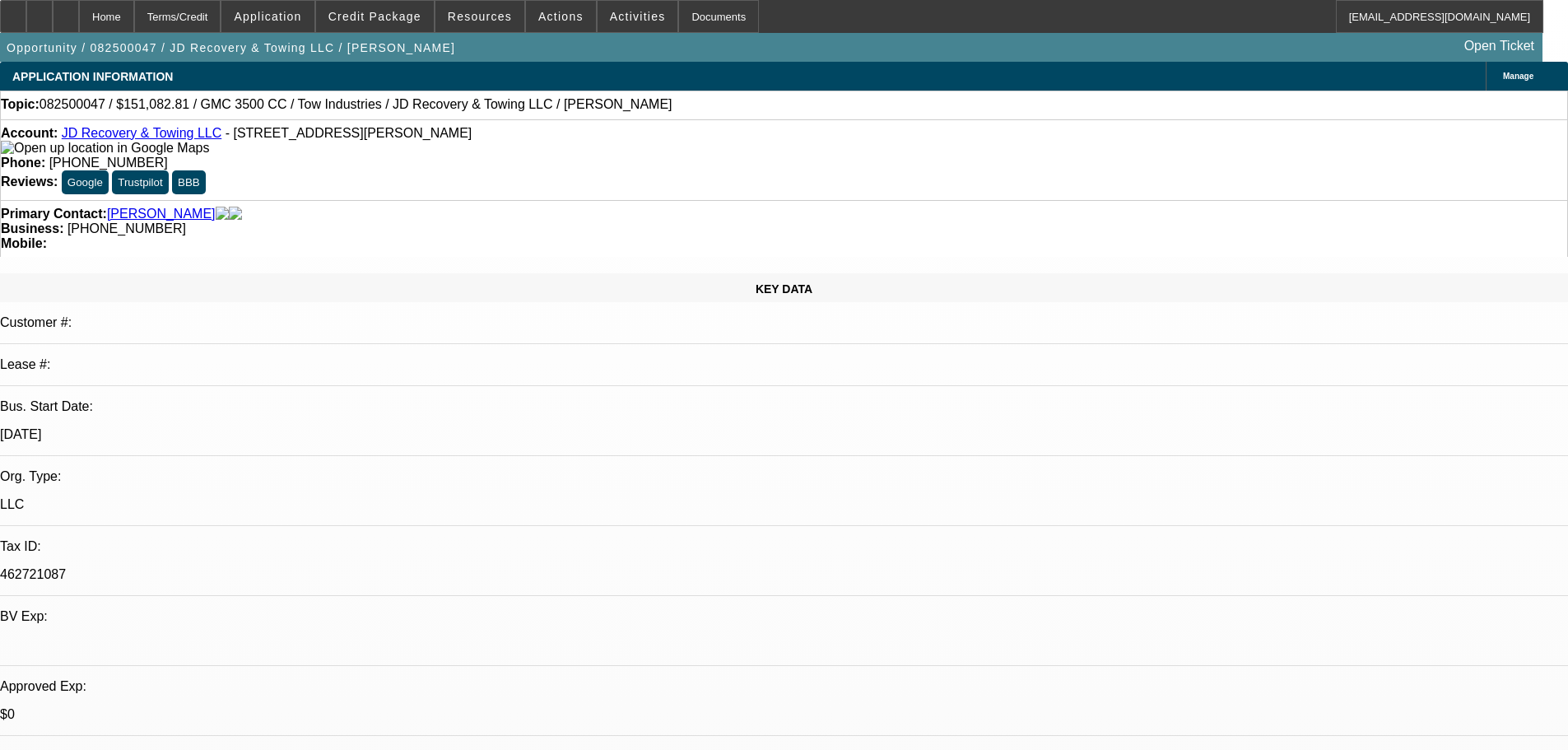
select select "0"
select select "0.1"
select select "4"
select select "0"
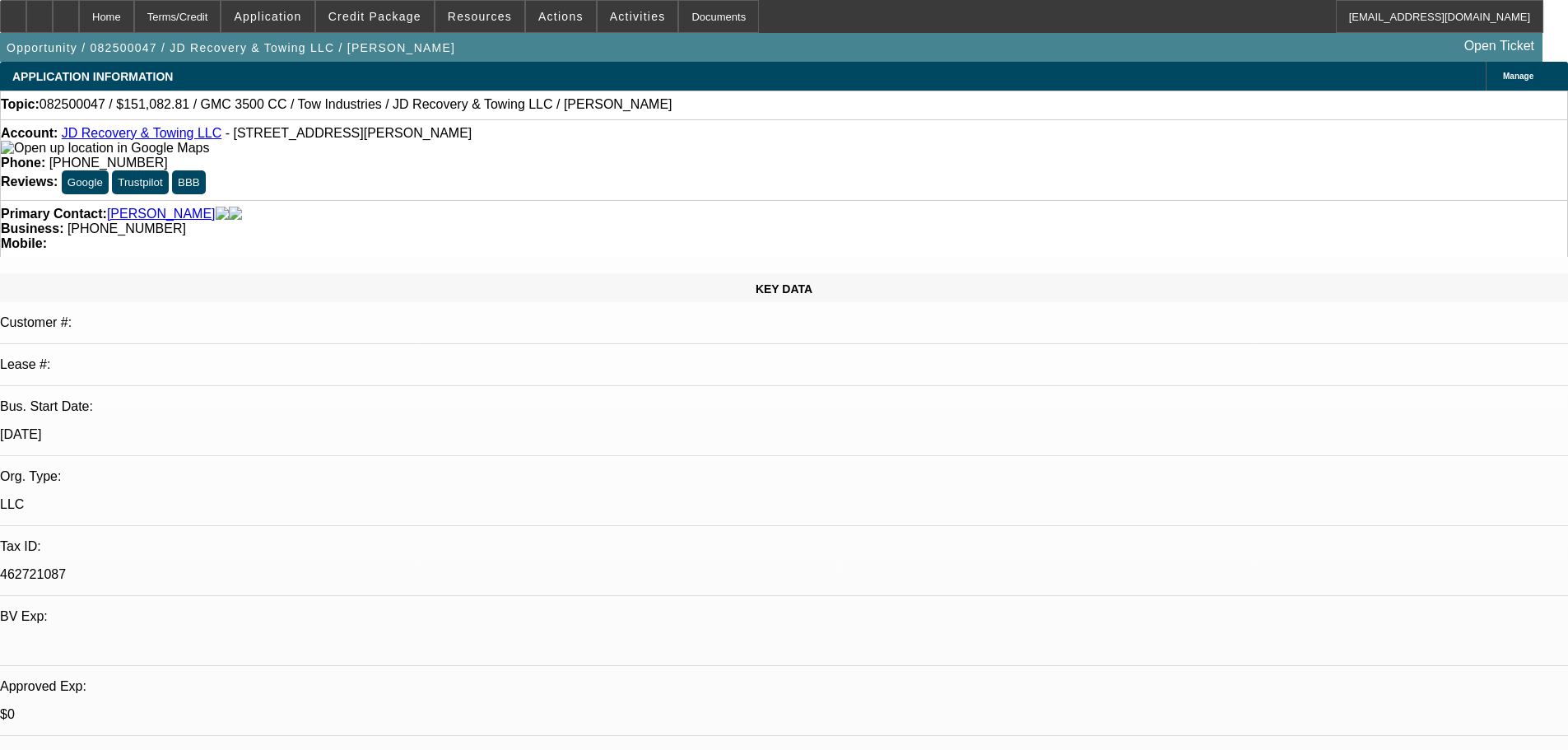
select select "0.1"
select select "4"
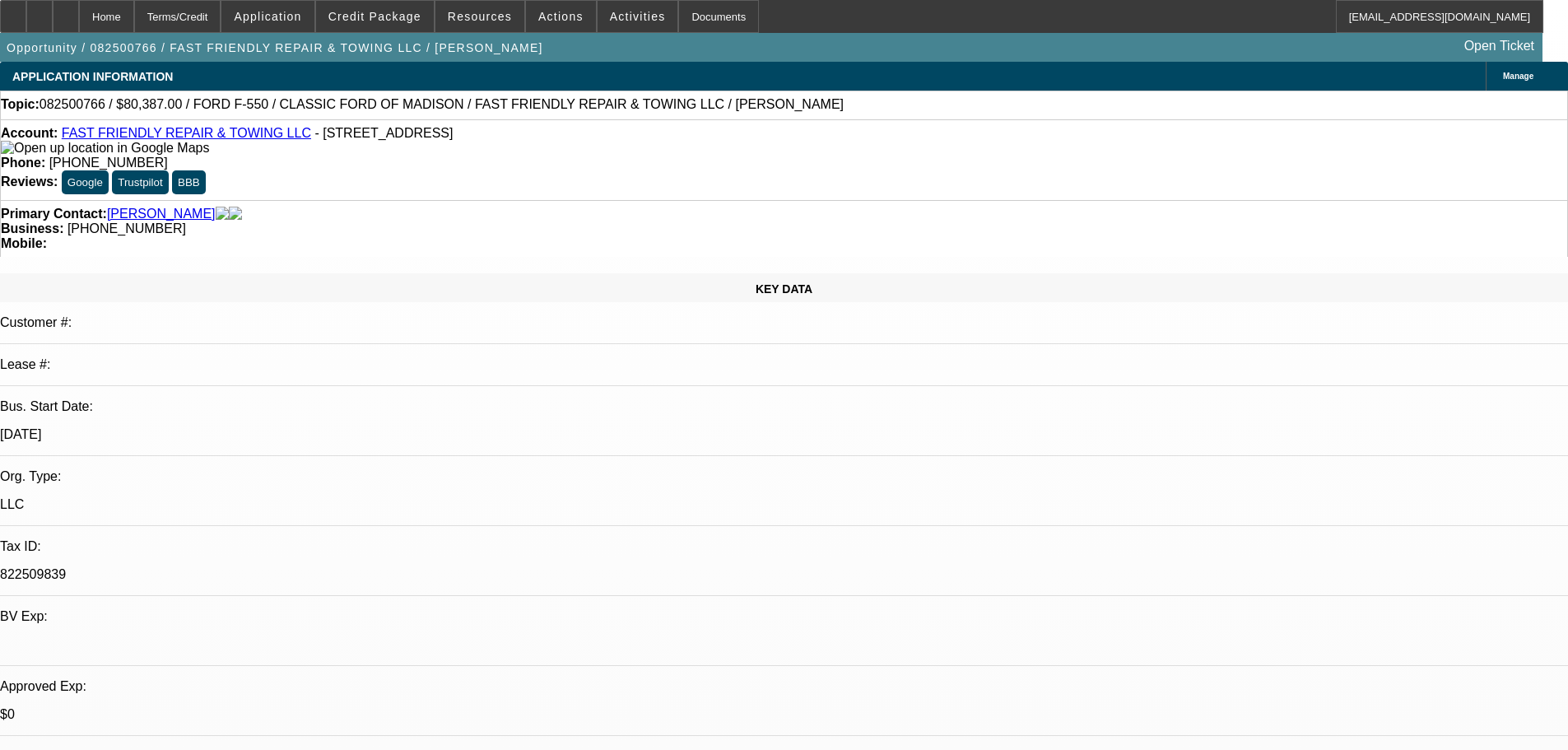
select select "0"
select select "2"
select select "0.15"
select select "16"
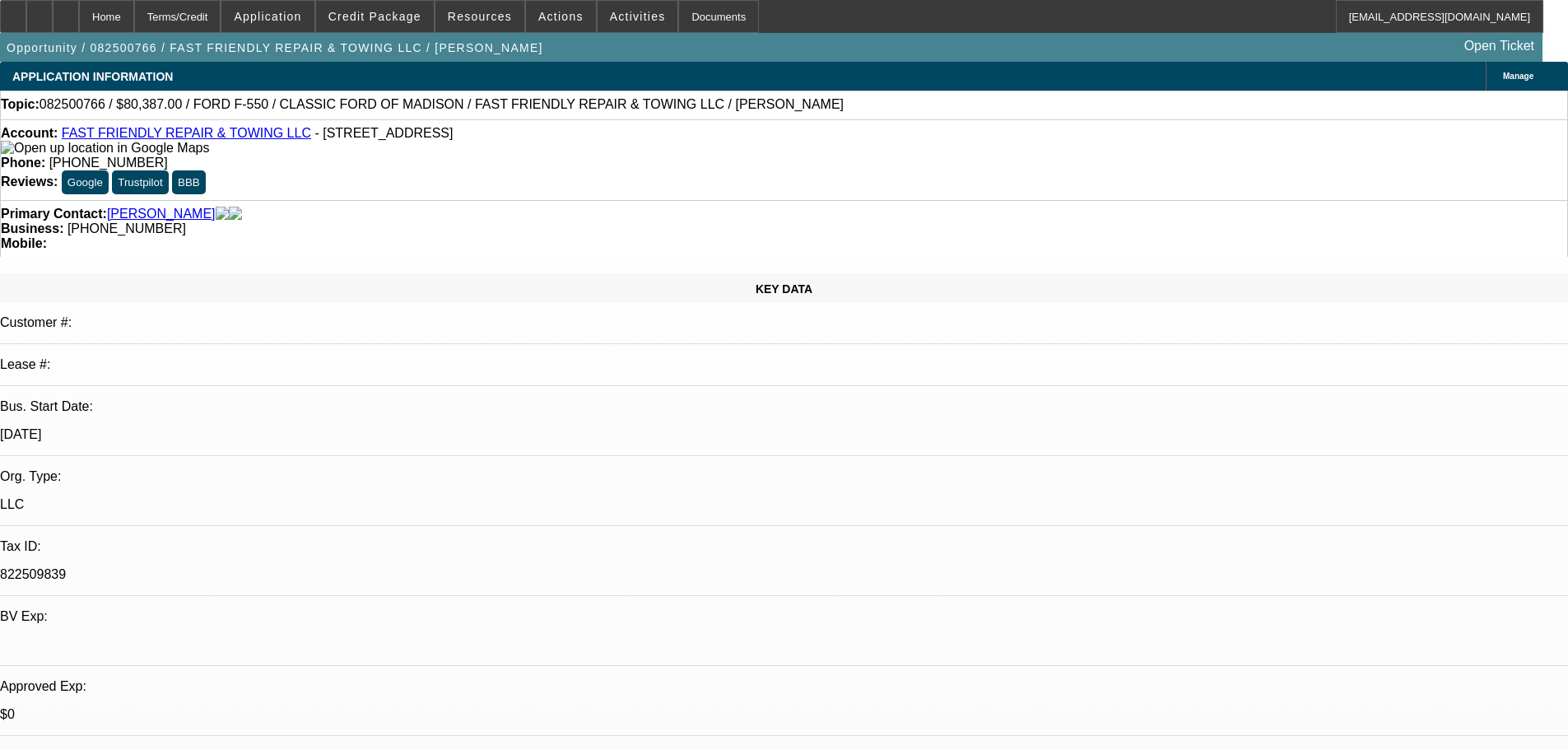
select select "0"
select select "2"
select select "0.15"
select select "16"
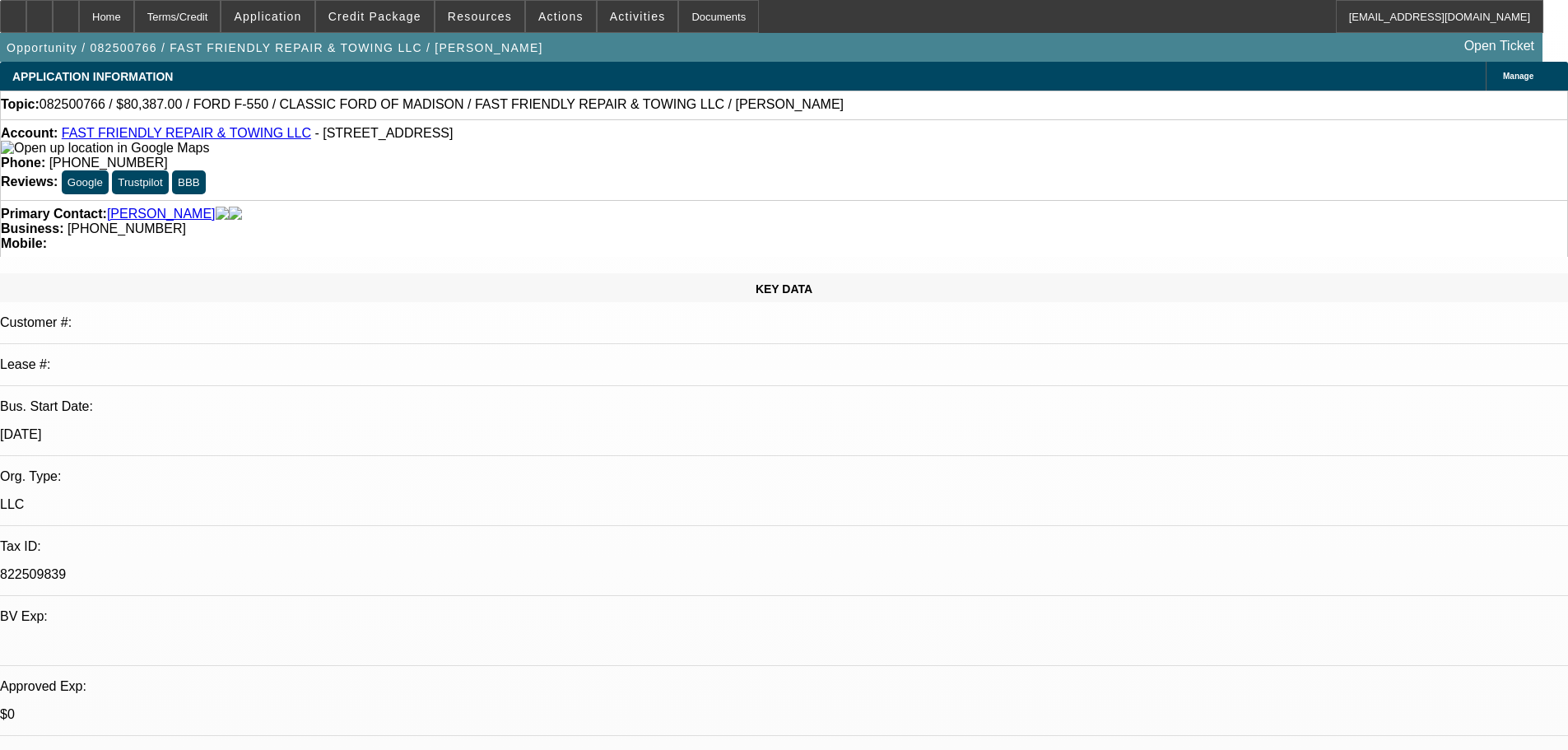
select select "0"
select select "2"
select select "0.2"
select select "17"
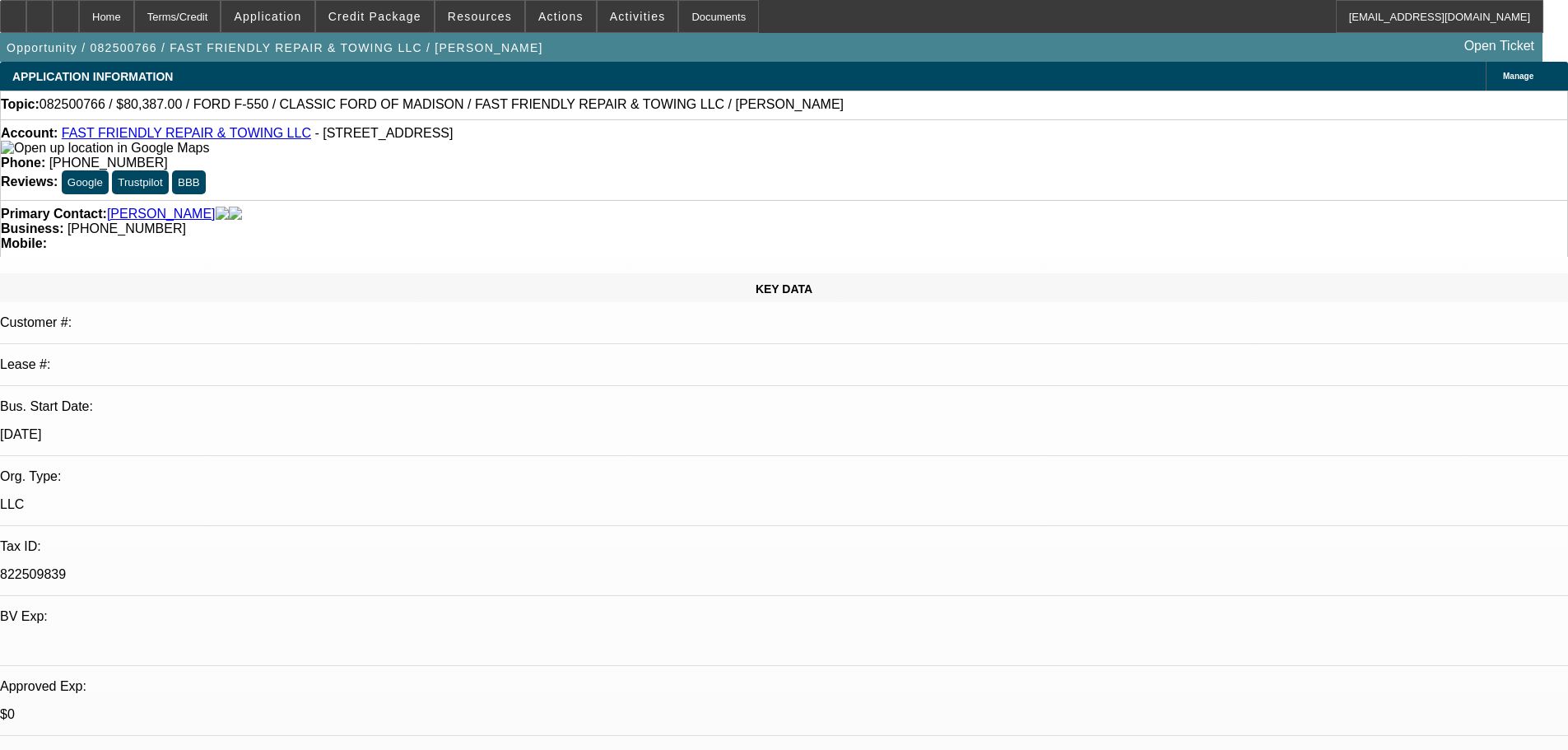
select select "0.1"
select select "2"
select select "0"
select select "6"
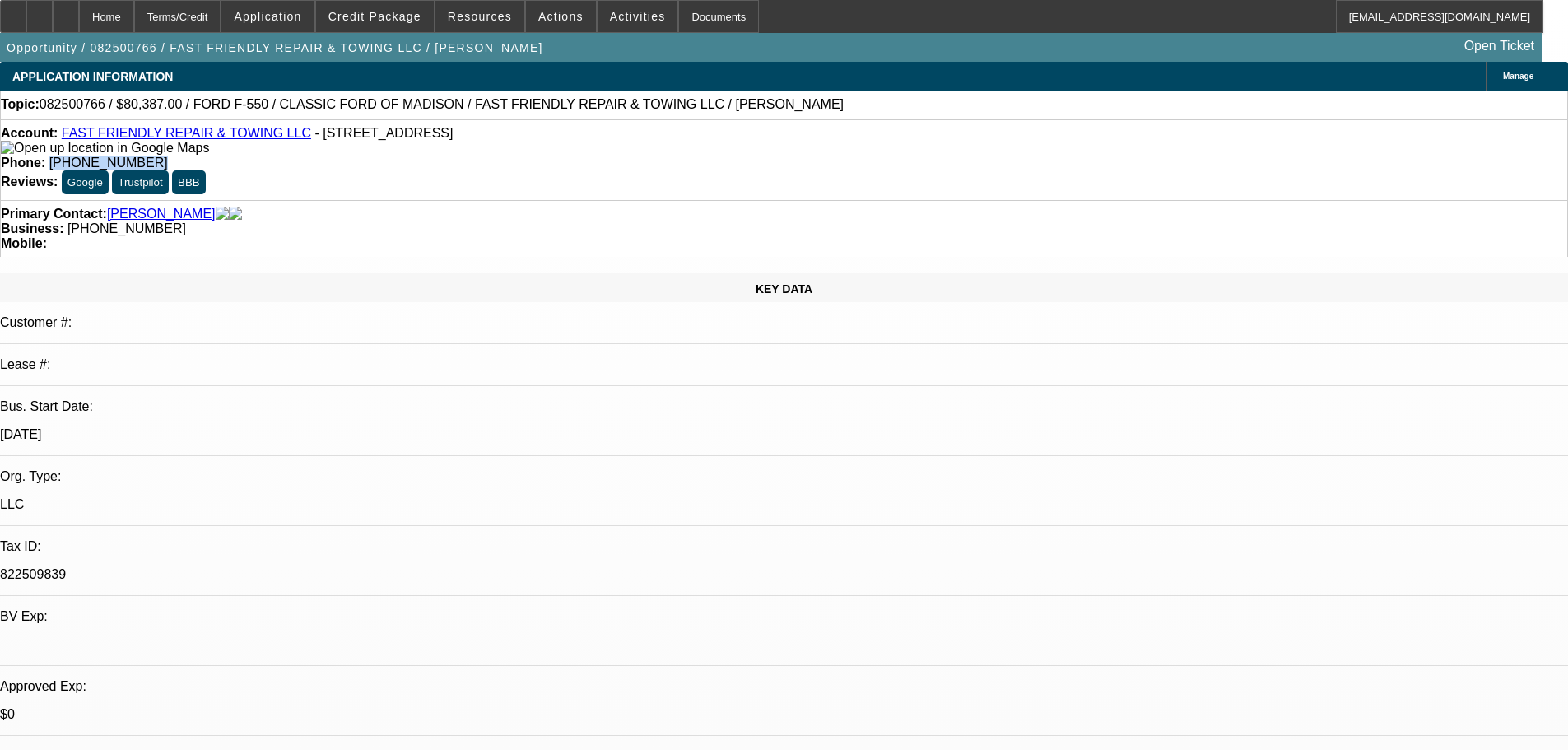
drag, startPoint x: 636, startPoint y: 134, endPoint x: 575, endPoint y: 139, distance: 61.2
click at [575, 156] on div "Phone: (440) 477-3206" at bounding box center [784, 163] width 1566 height 15
copy span "(440) 477-3206"
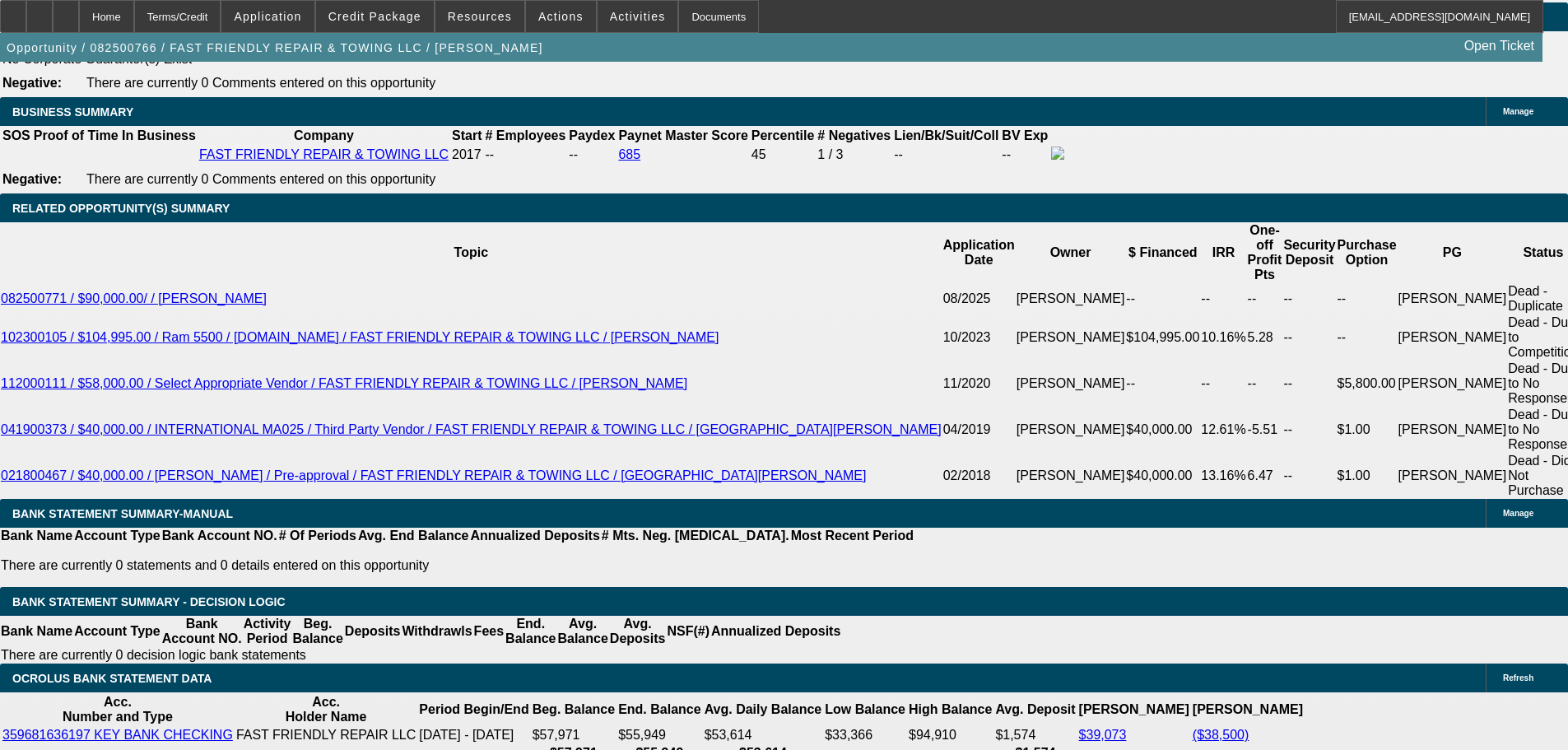
scroll to position [2634, 0]
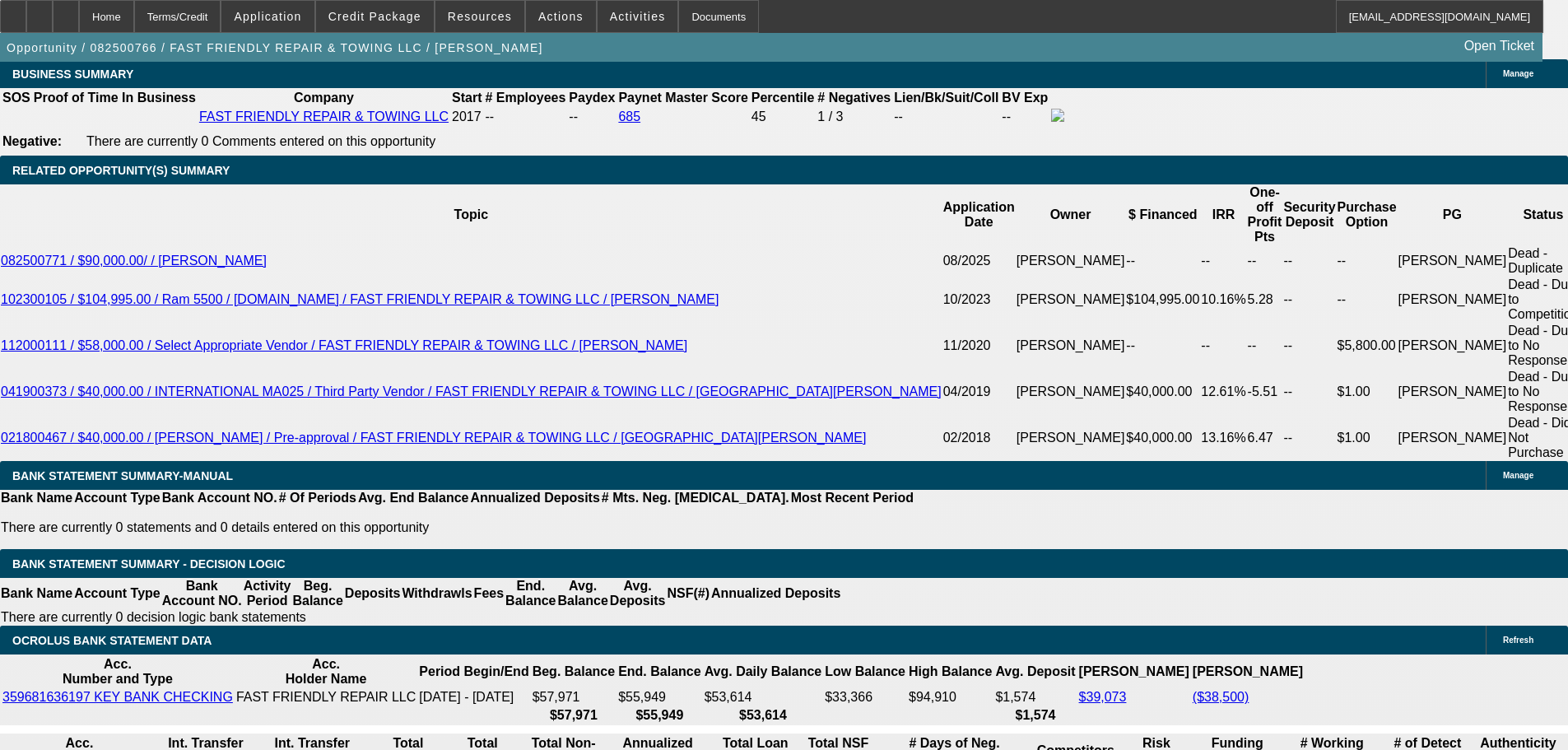
drag, startPoint x: 314, startPoint y: 633, endPoint x: 341, endPoint y: 531, distance: 105.5
drag, startPoint x: 324, startPoint y: 437, endPoint x: 335, endPoint y: 437, distance: 11.0
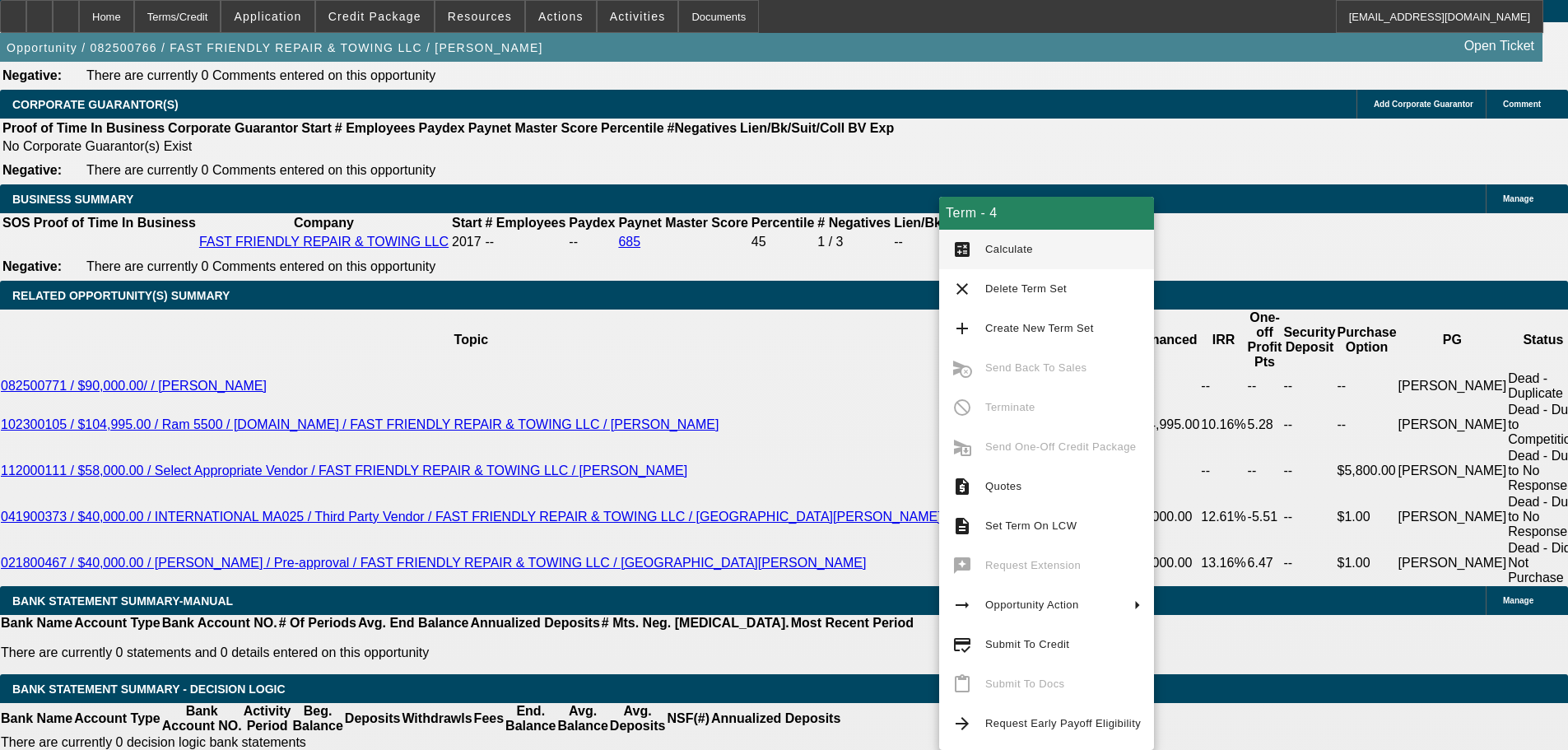
scroll to position [2470, 0]
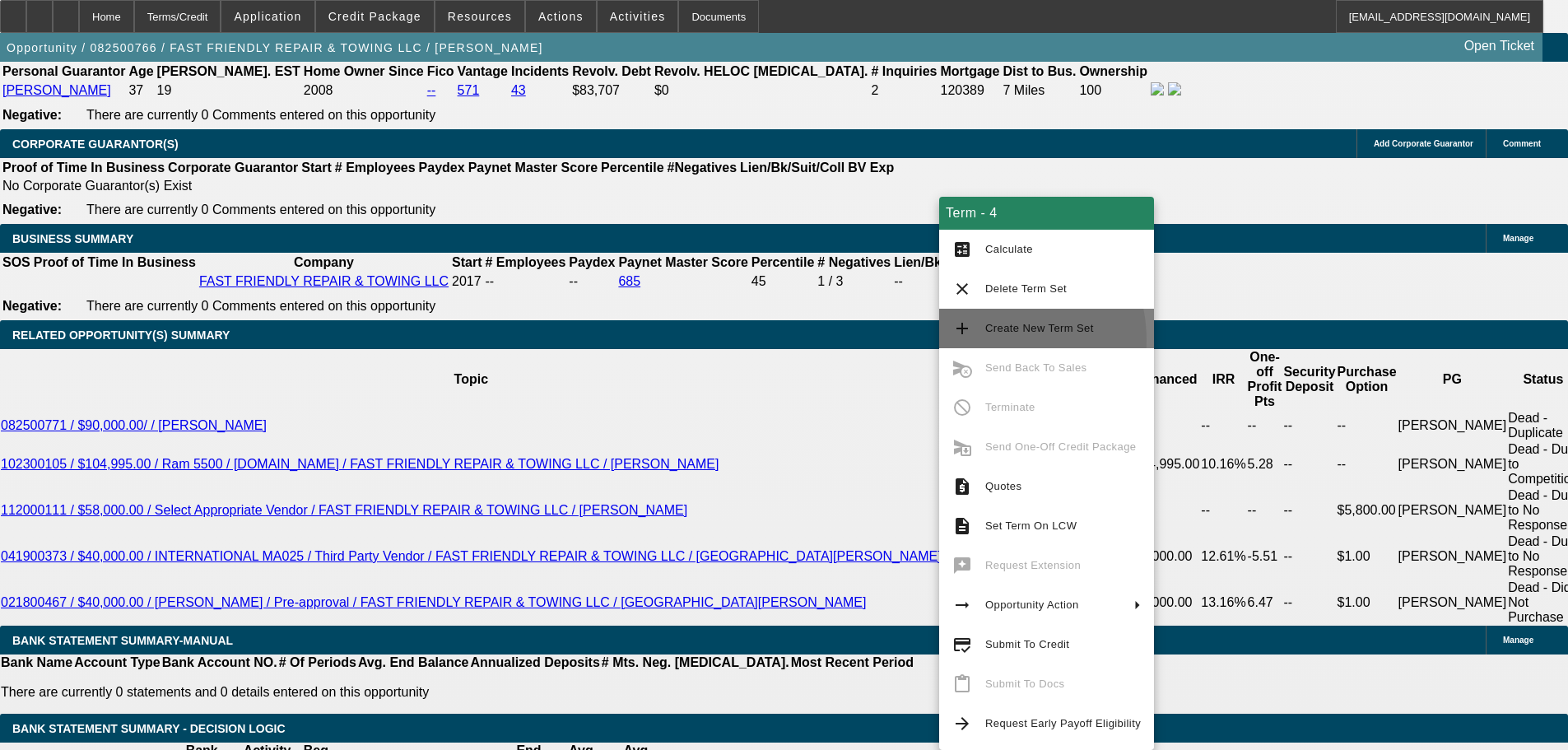
click at [987, 340] on button "add Create New Term Set" at bounding box center [1046, 329] width 215 height 40
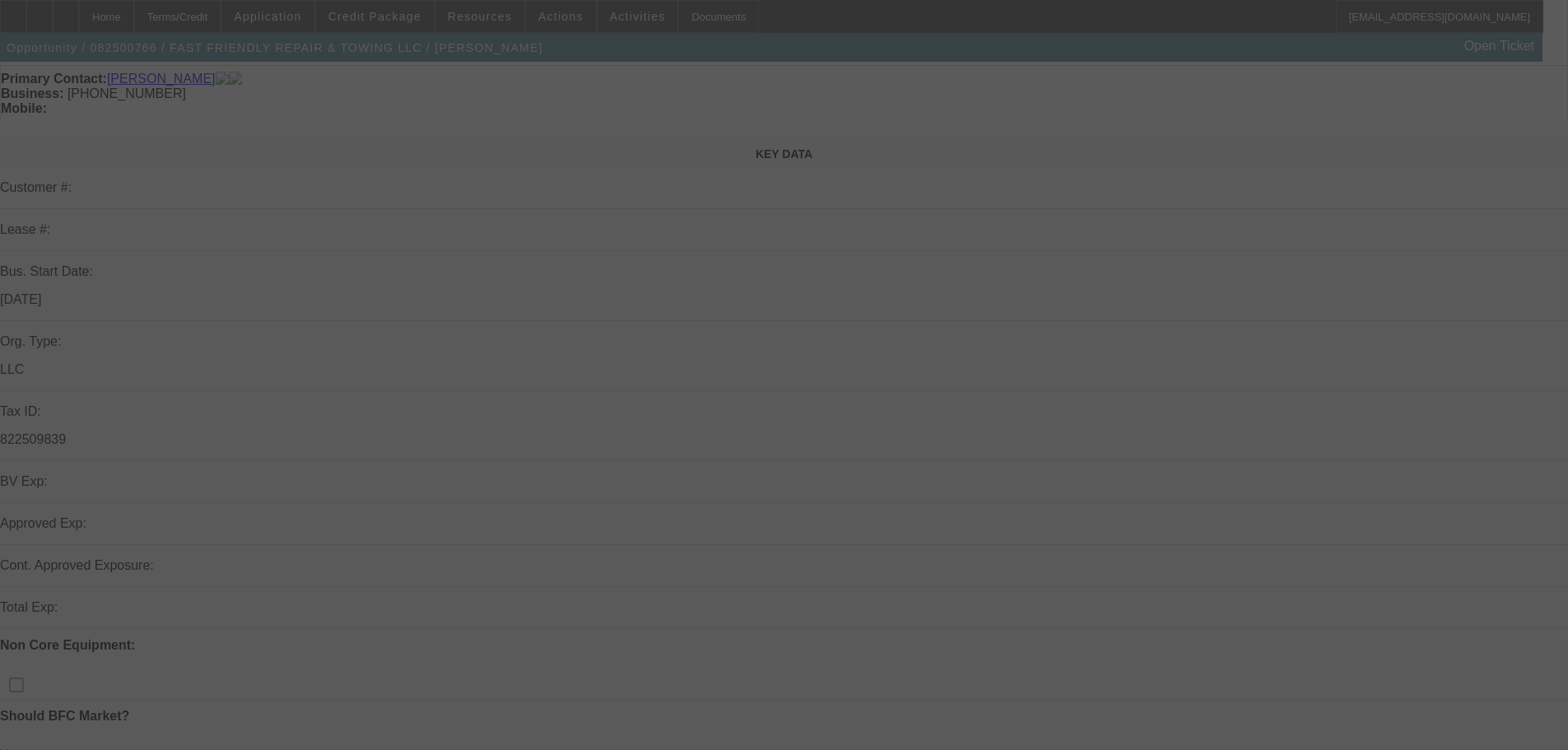
scroll to position [329, 0]
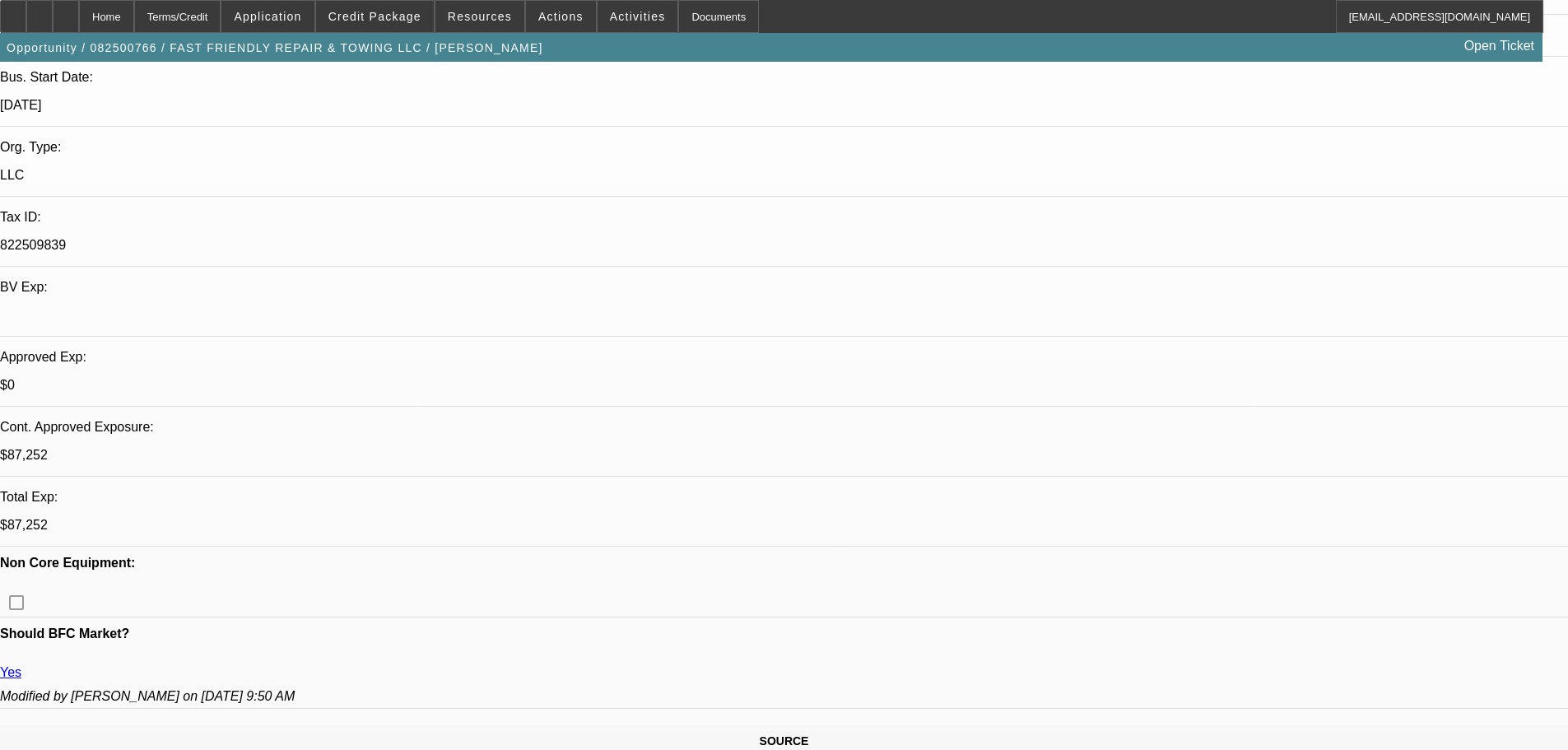
select select "0.1"
select select "2"
select select "0"
select select "2"
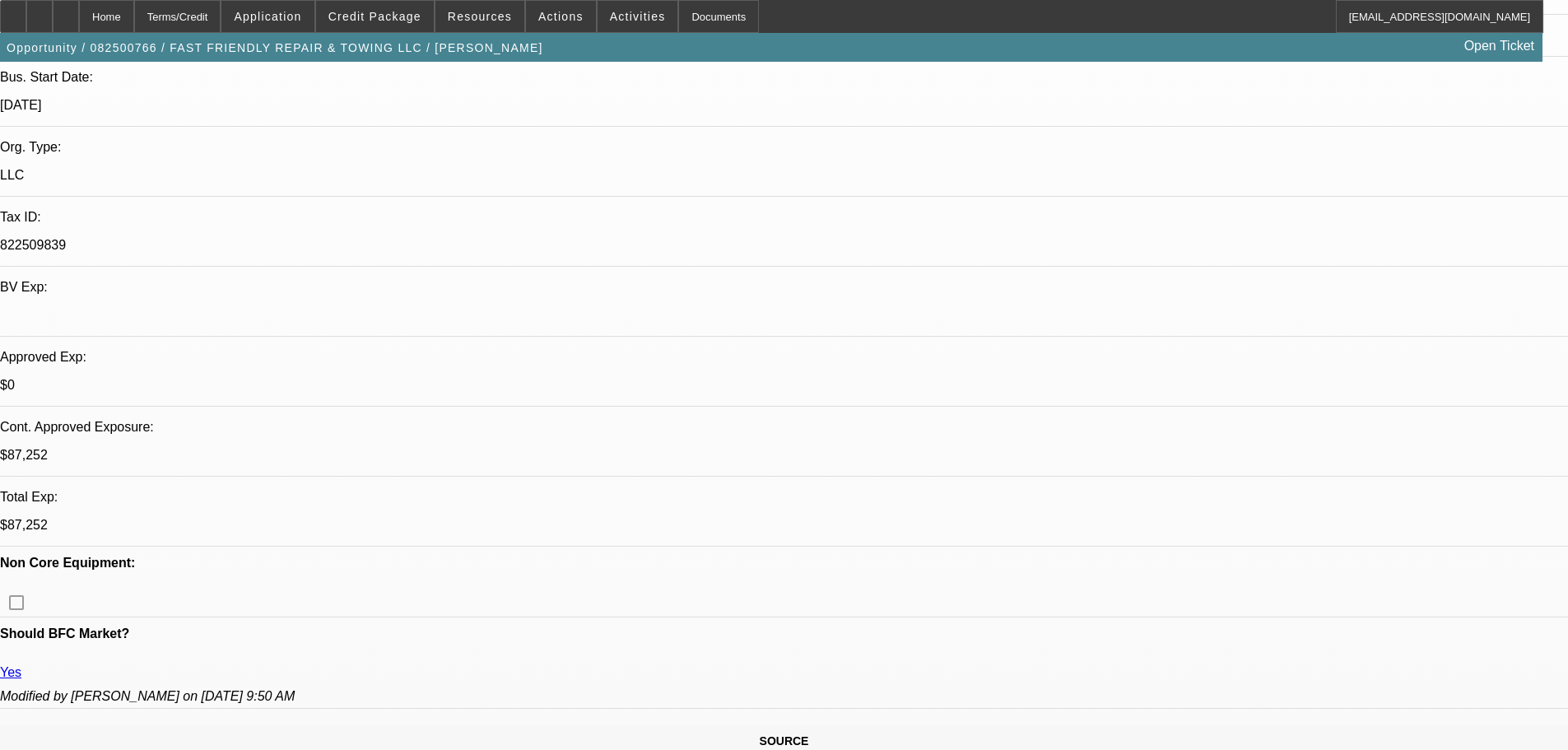
select select "0.15"
select select "0"
select select "2"
select select "0.15"
select select "0"
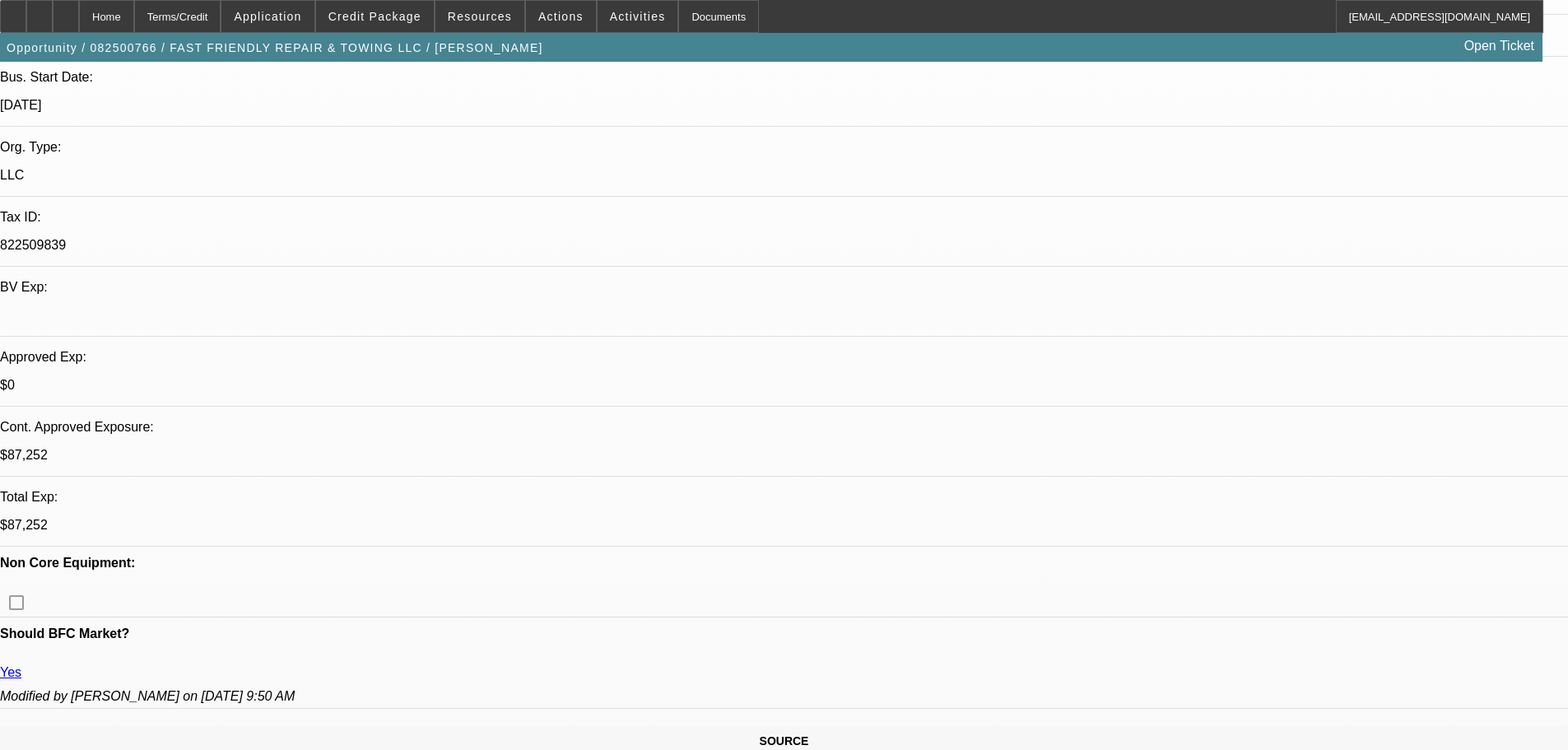
select select "2"
select select "0.2"
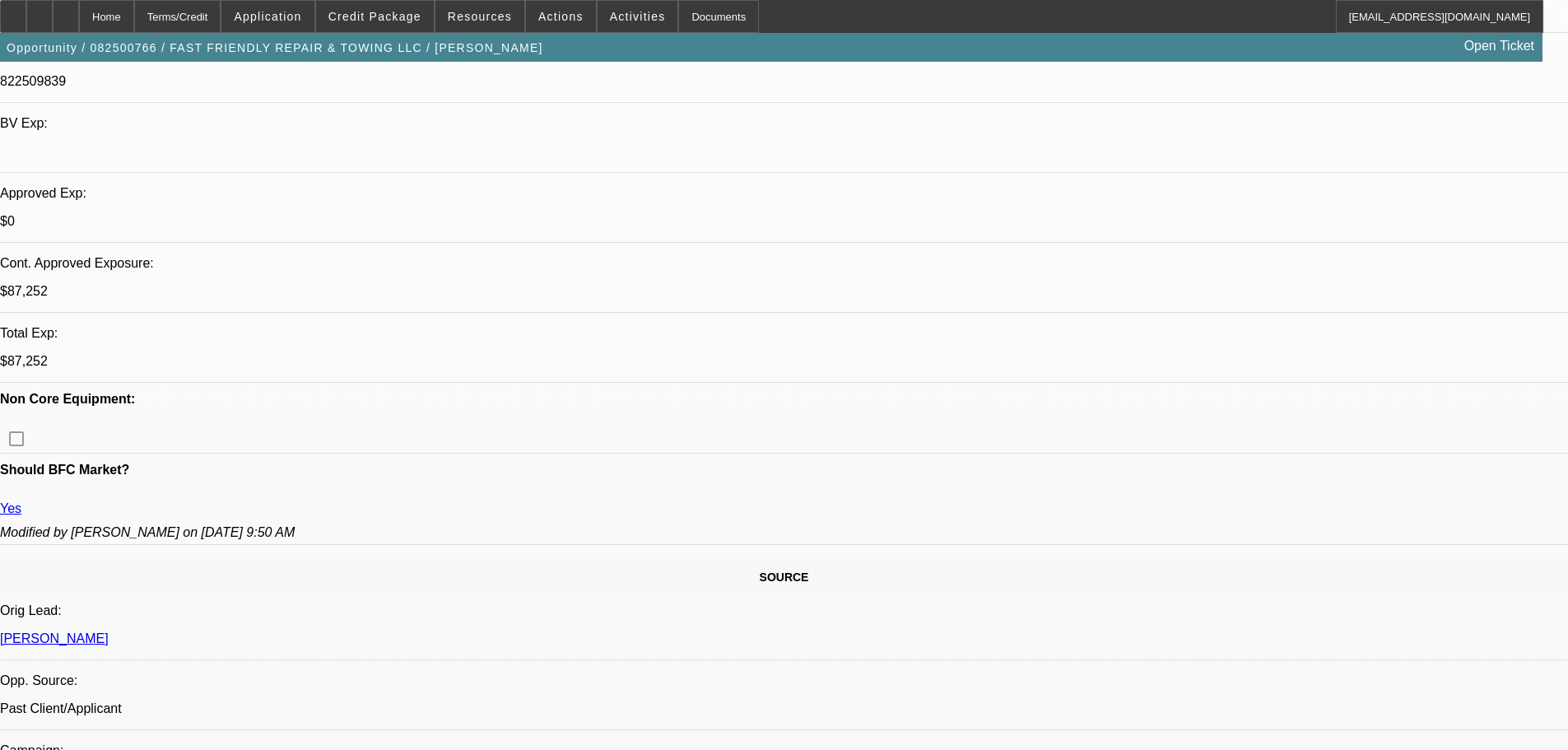
select select "1"
select select "2"
select select "6"
select select "1"
select select "2"
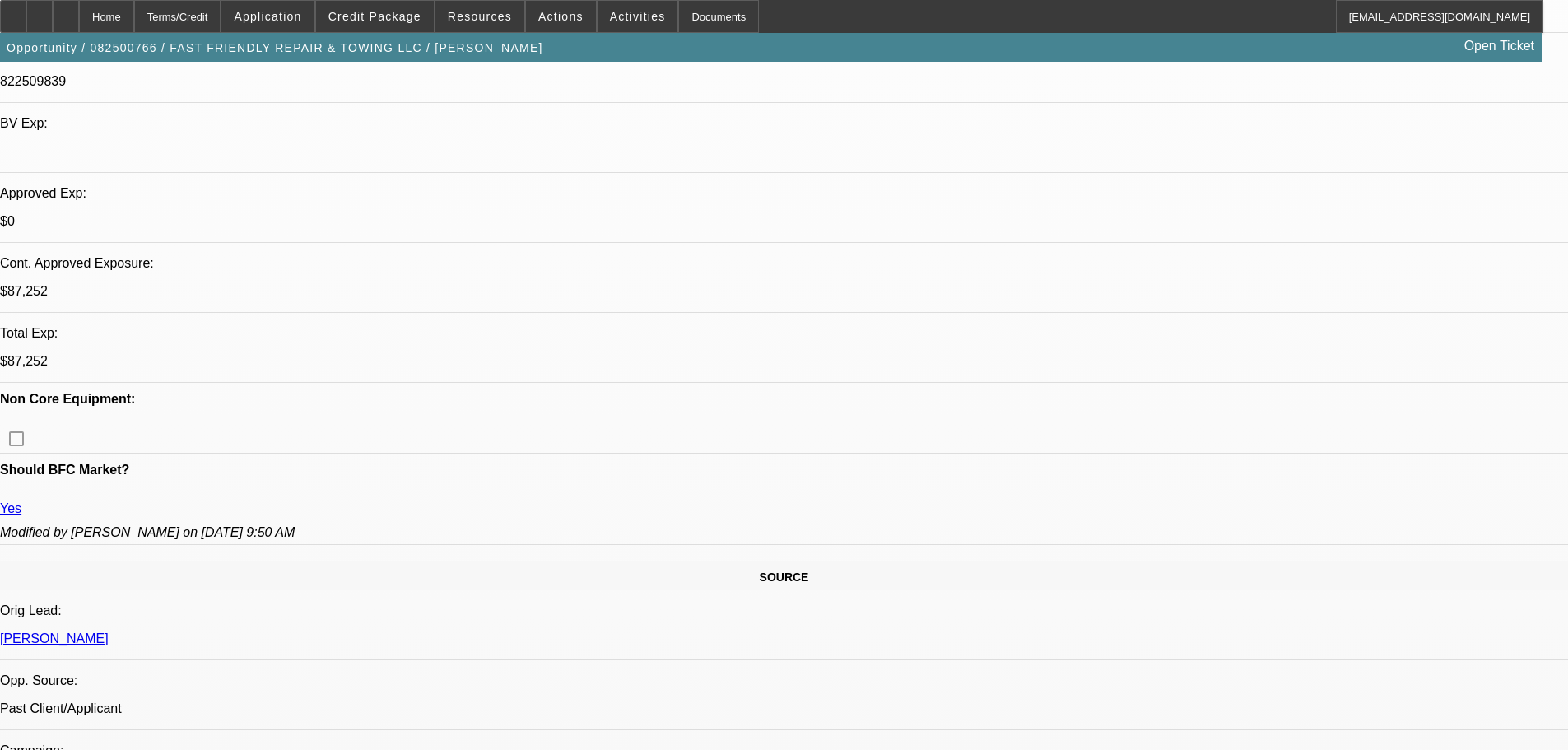
select select "16"
select select "1"
select select "2"
select select "16"
select select "1"
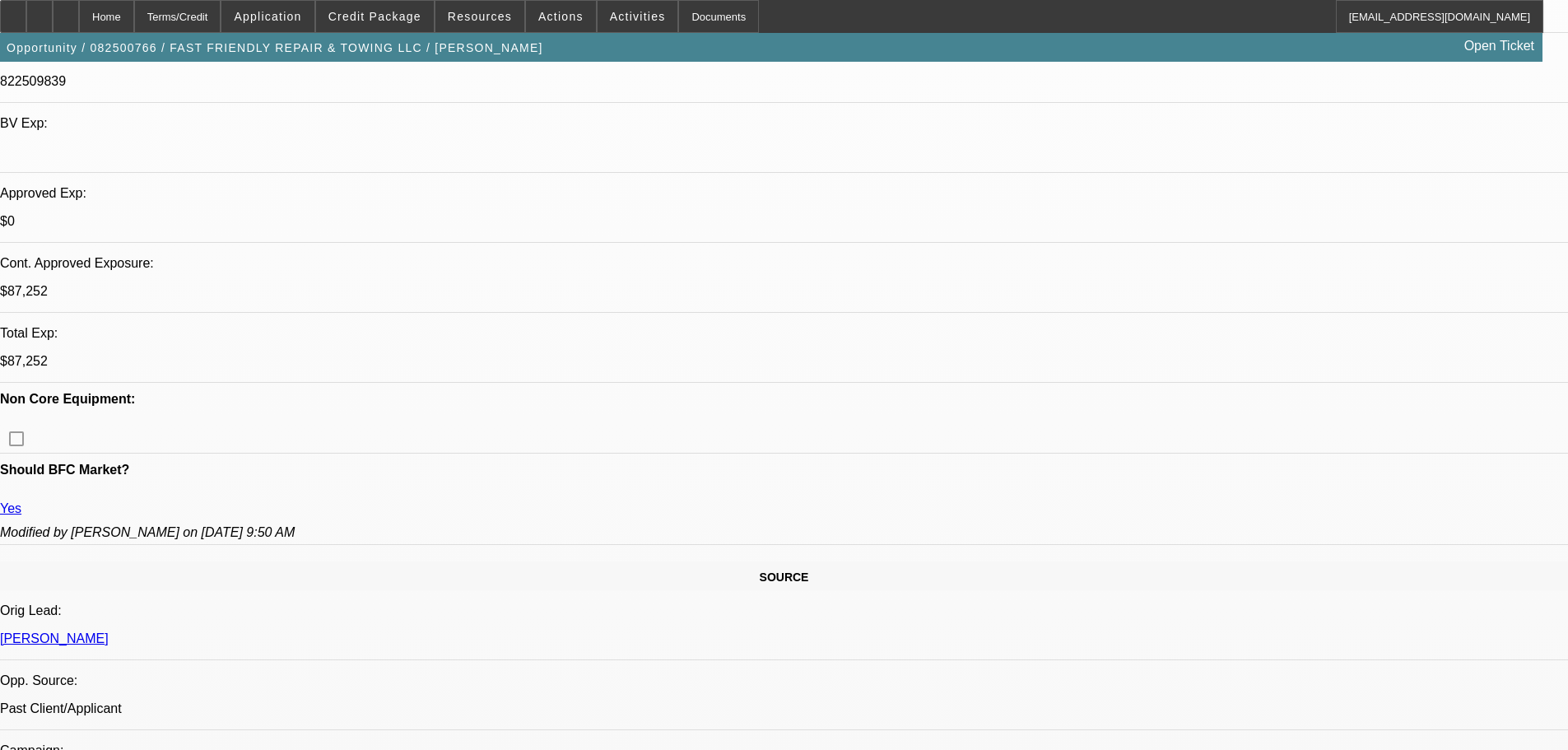
select select "2"
select select "17"
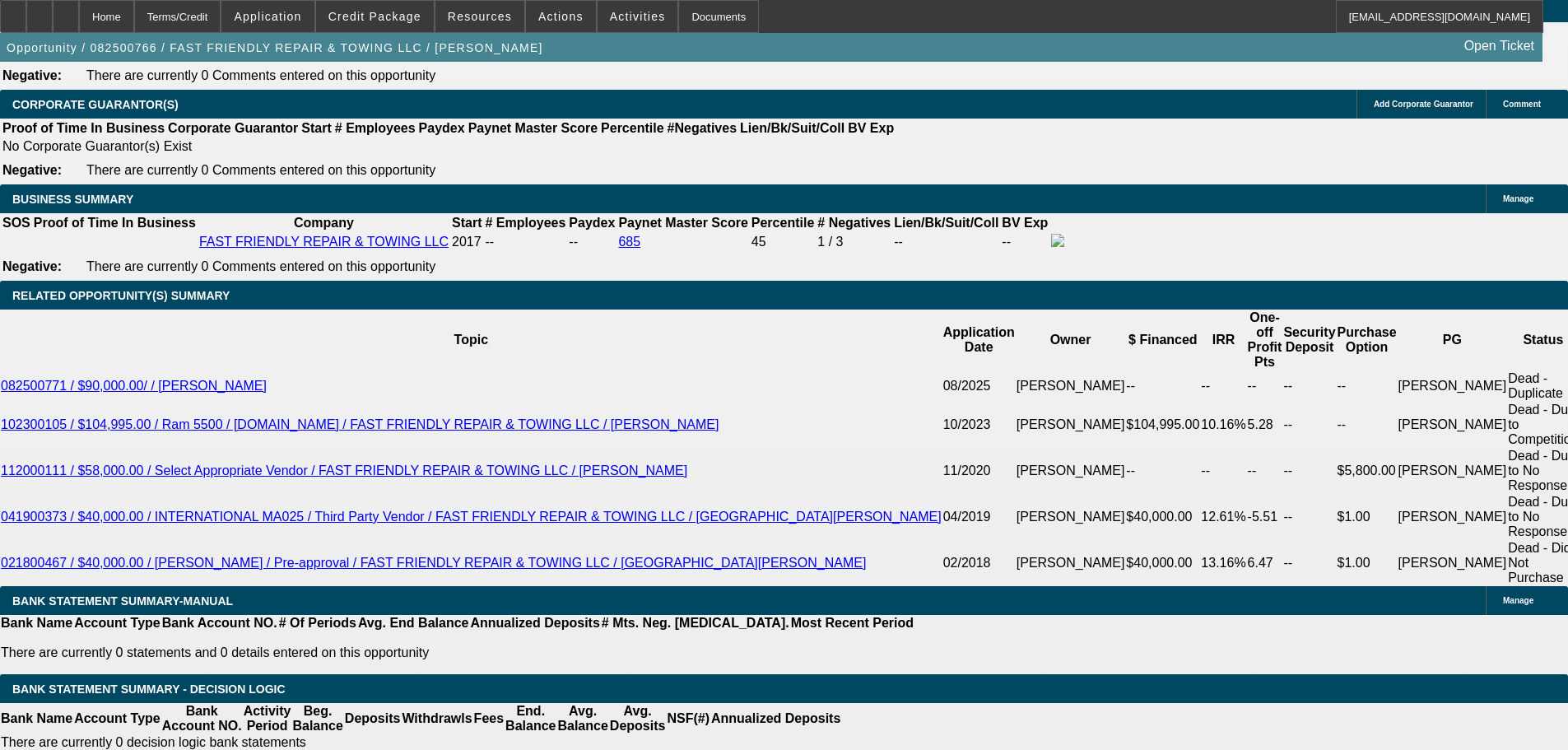
scroll to position [2470, 0]
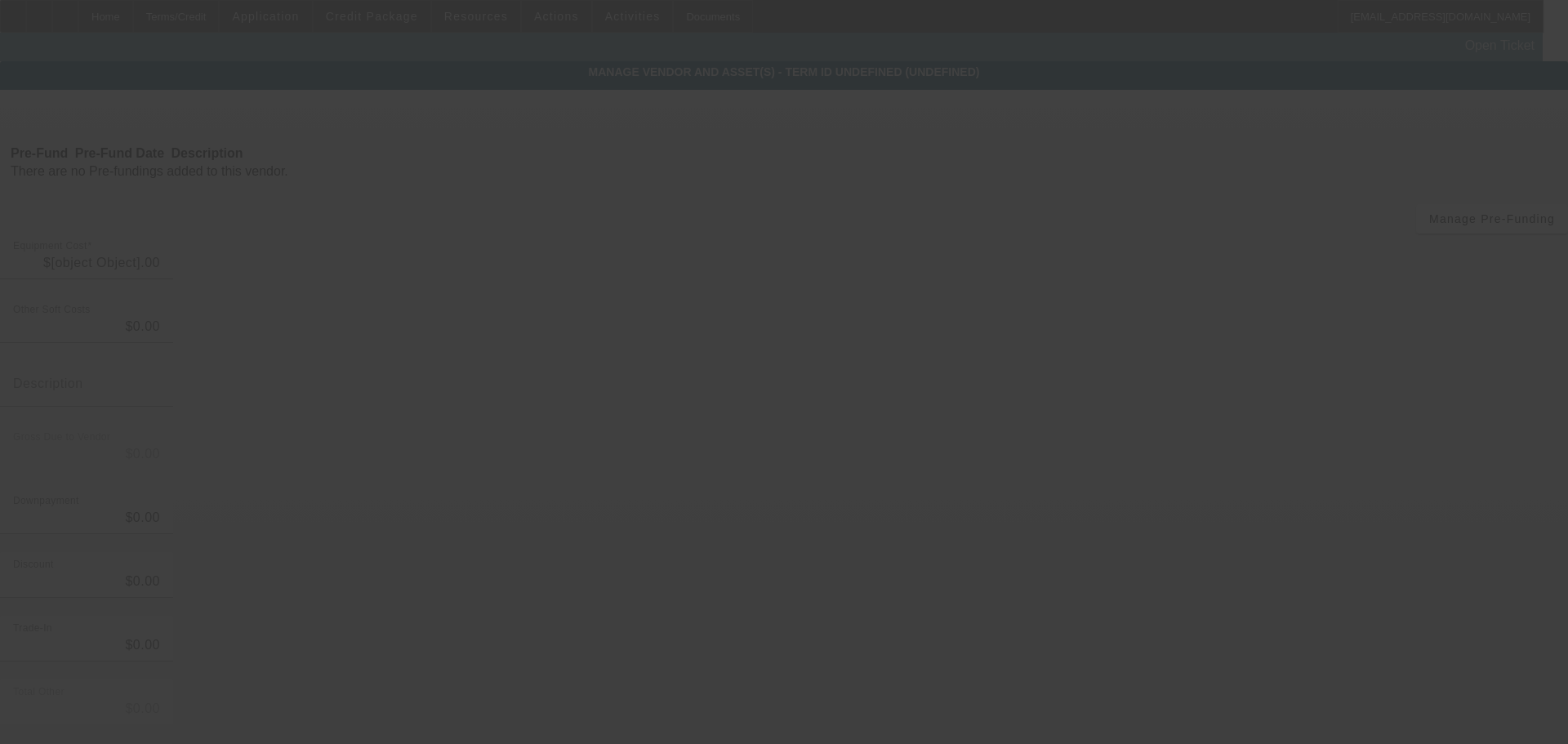
type input "$96,947.00"
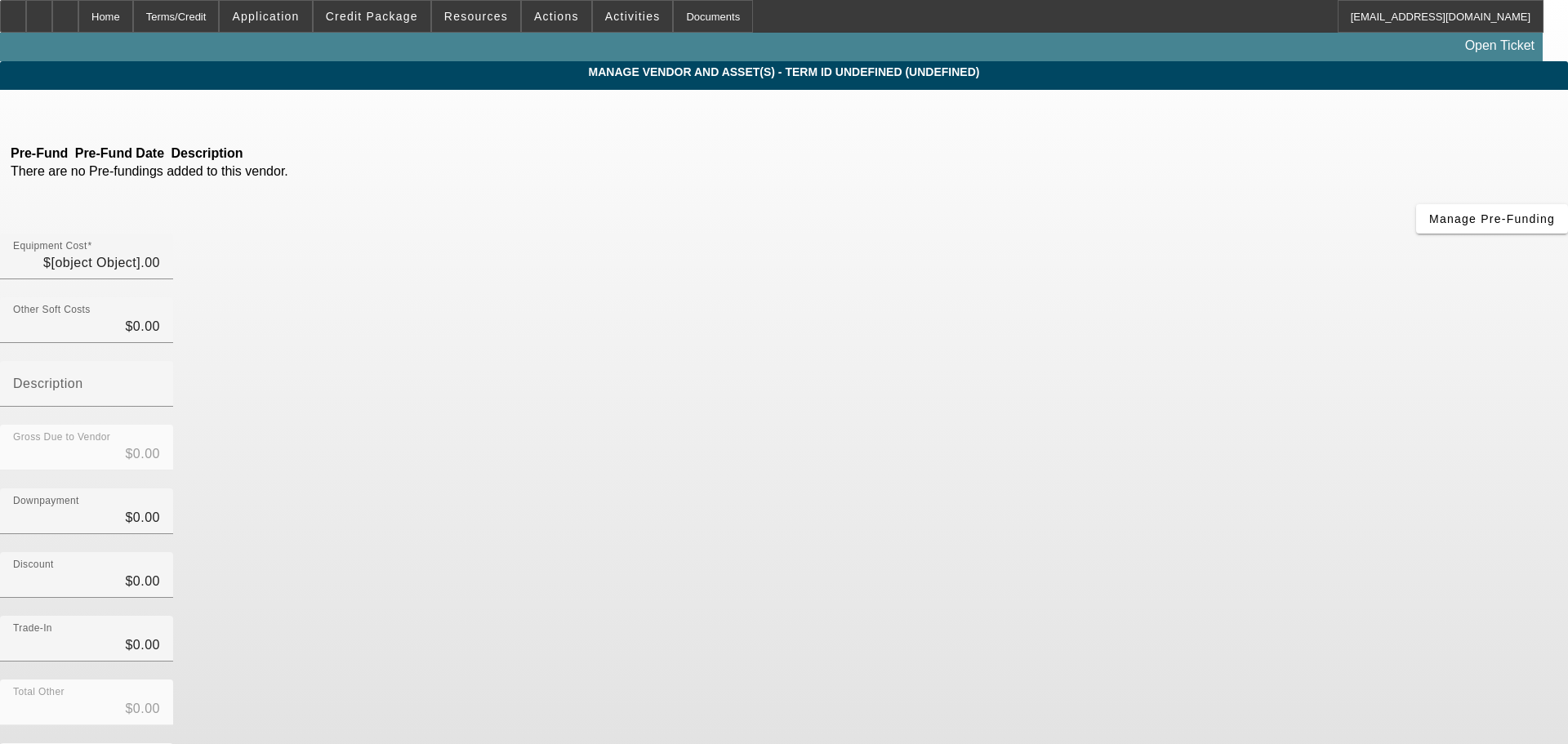
type input "$96,947.00"
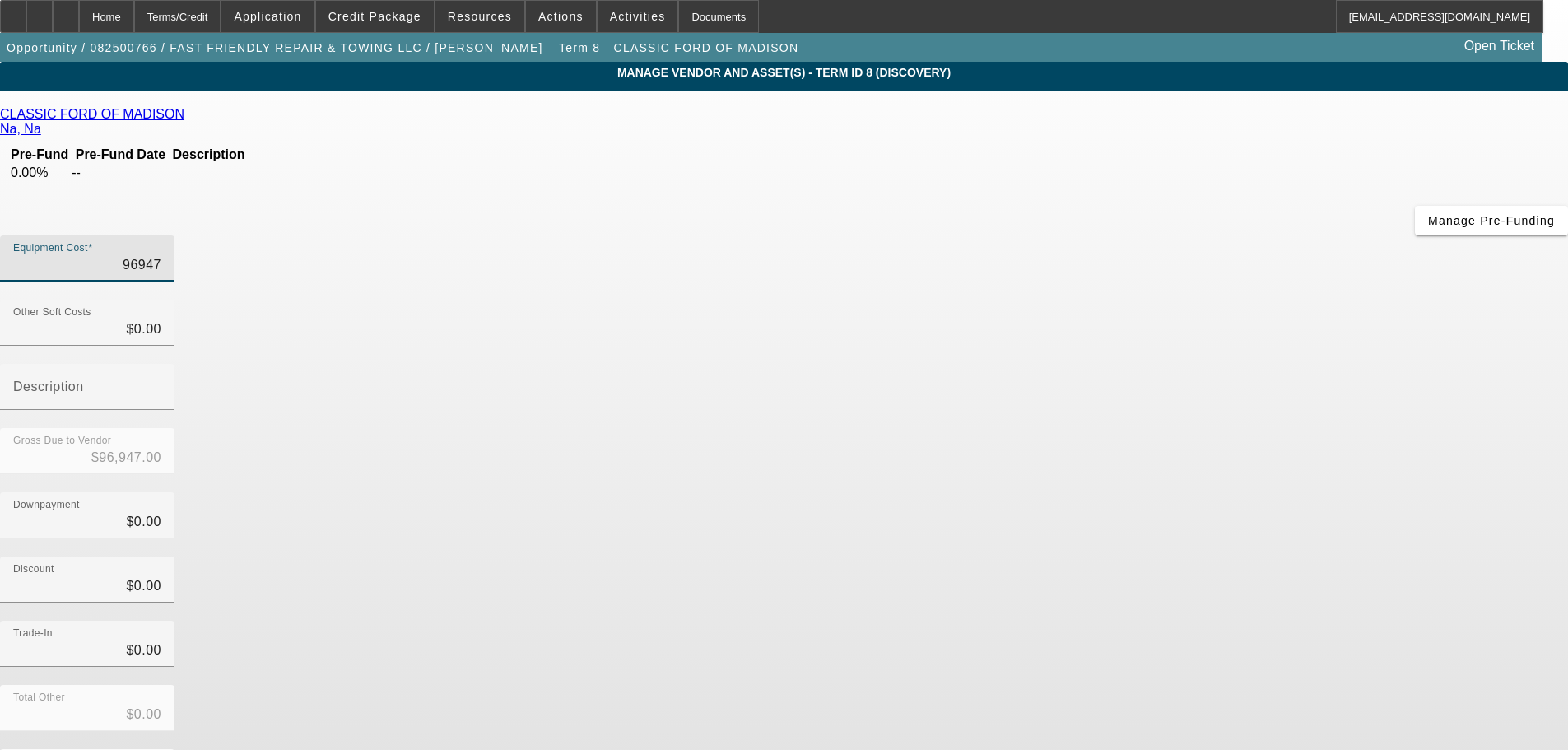
drag, startPoint x: 950, startPoint y: 132, endPoint x: 985, endPoint y: 132, distance: 35.0
click at [162, 255] on input "96947" at bounding box center [87, 264] width 148 height 20
click at [352, 26] on span at bounding box center [375, 17] width 118 height 40
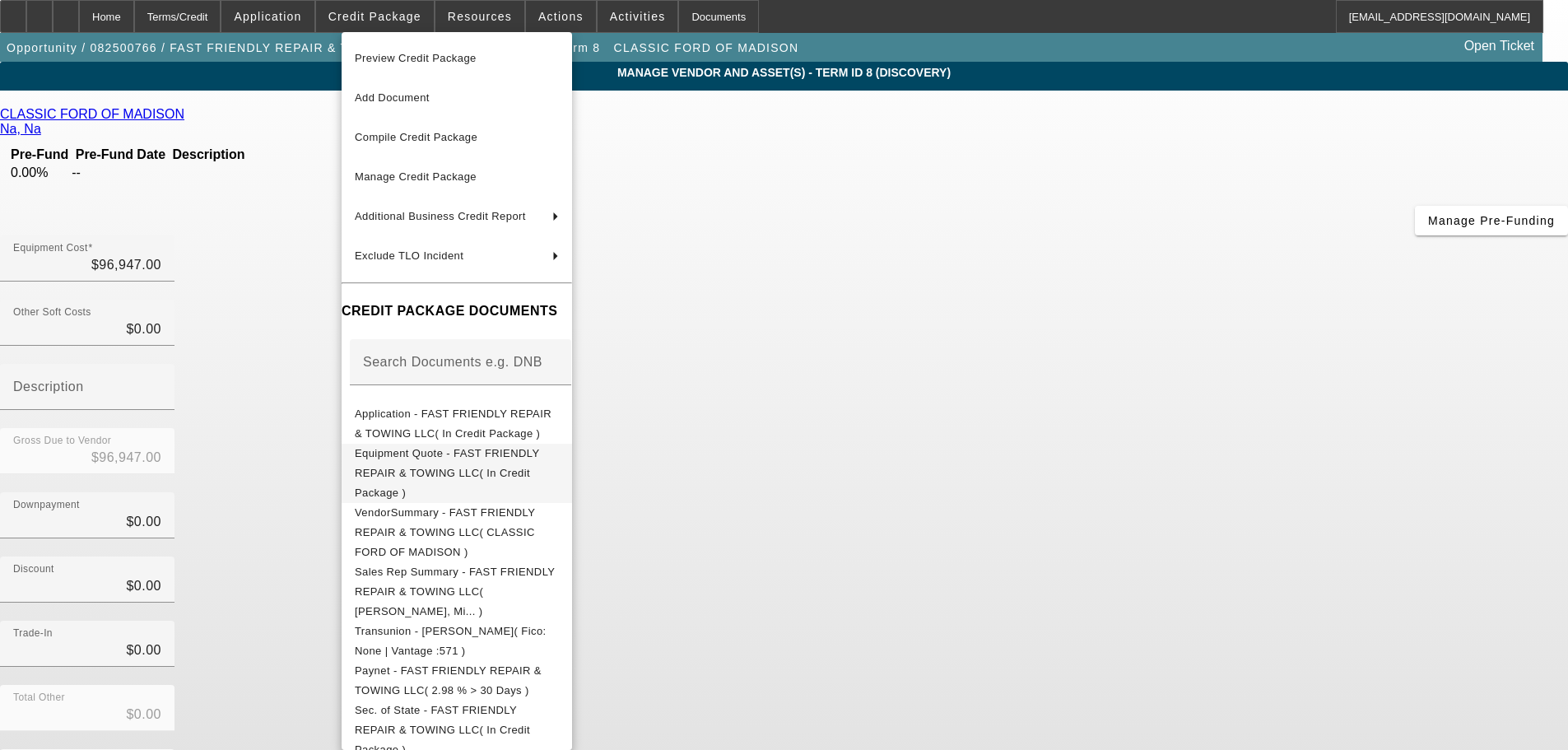
click at [508, 454] on span "Equipment Quote - FAST FRIENDLY REPAIR & TOWING LLC( In Credit Package )" at bounding box center [447, 472] width 184 height 52
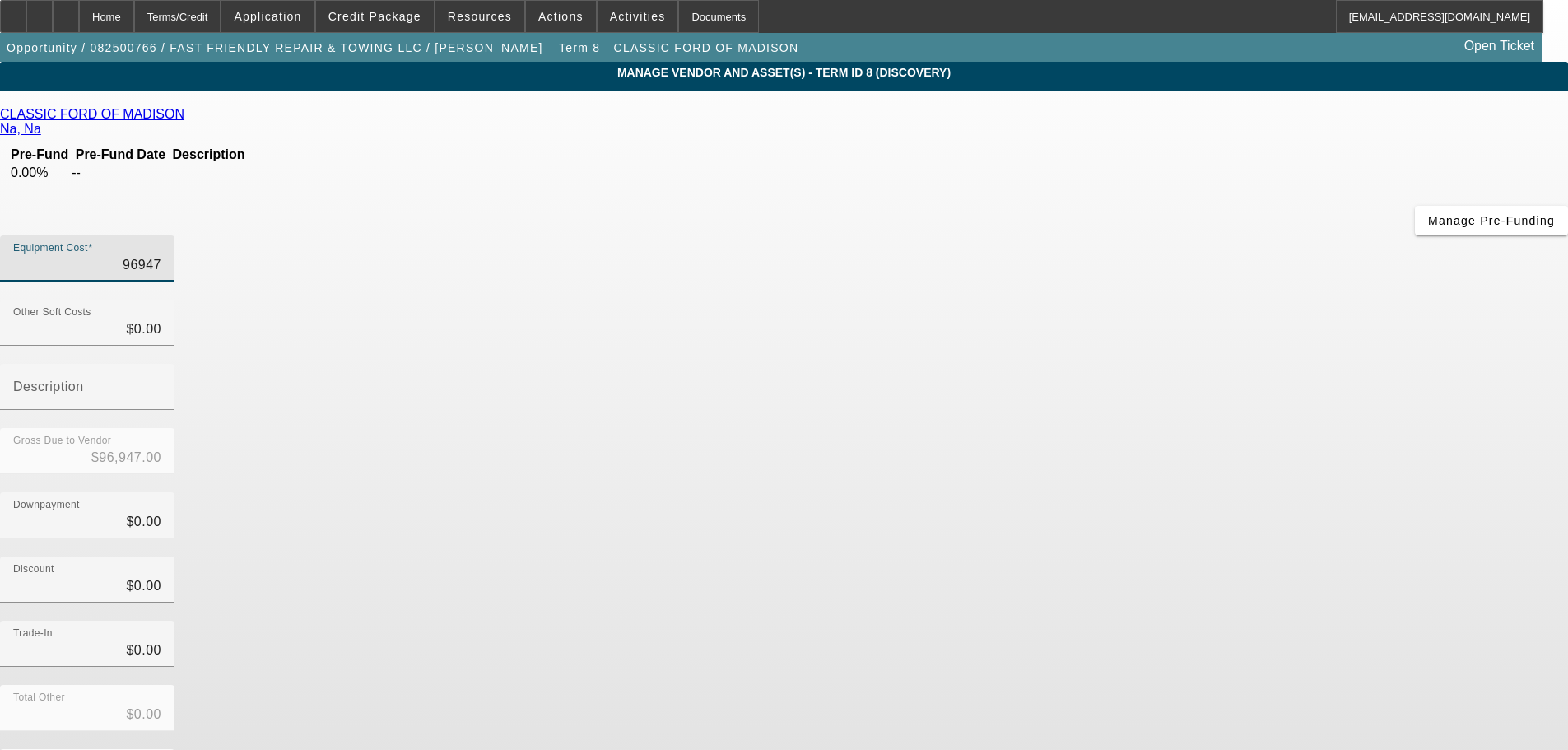
drag, startPoint x: 939, startPoint y: 132, endPoint x: 1026, endPoint y: 131, distance: 87.0
click at [1026, 236] on div "Equipment Cost 96947" at bounding box center [784, 268] width 1568 height 65
type input "9"
type input "$9.00"
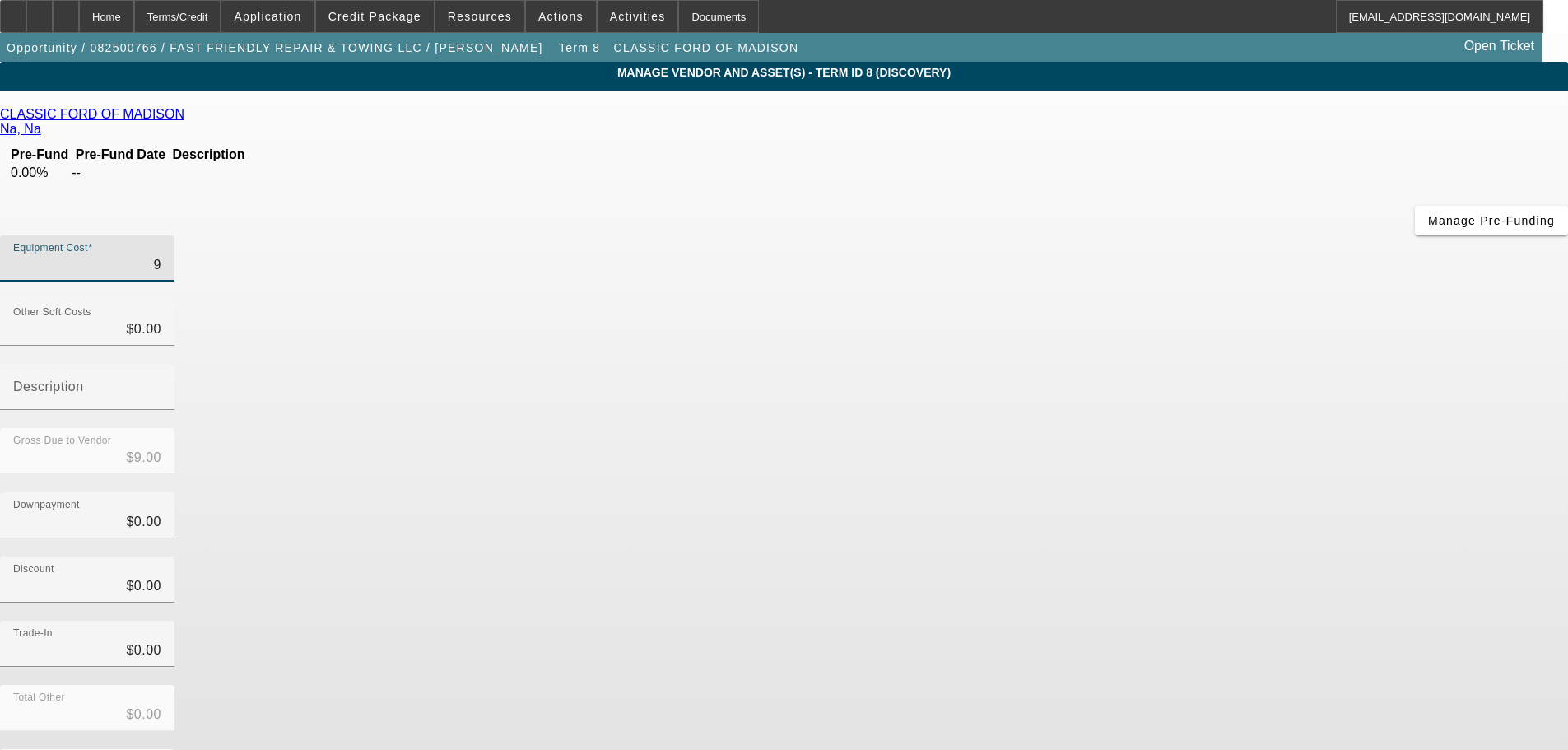
type input "90"
type input "$90.00"
type input "903"
type input "$903.00"
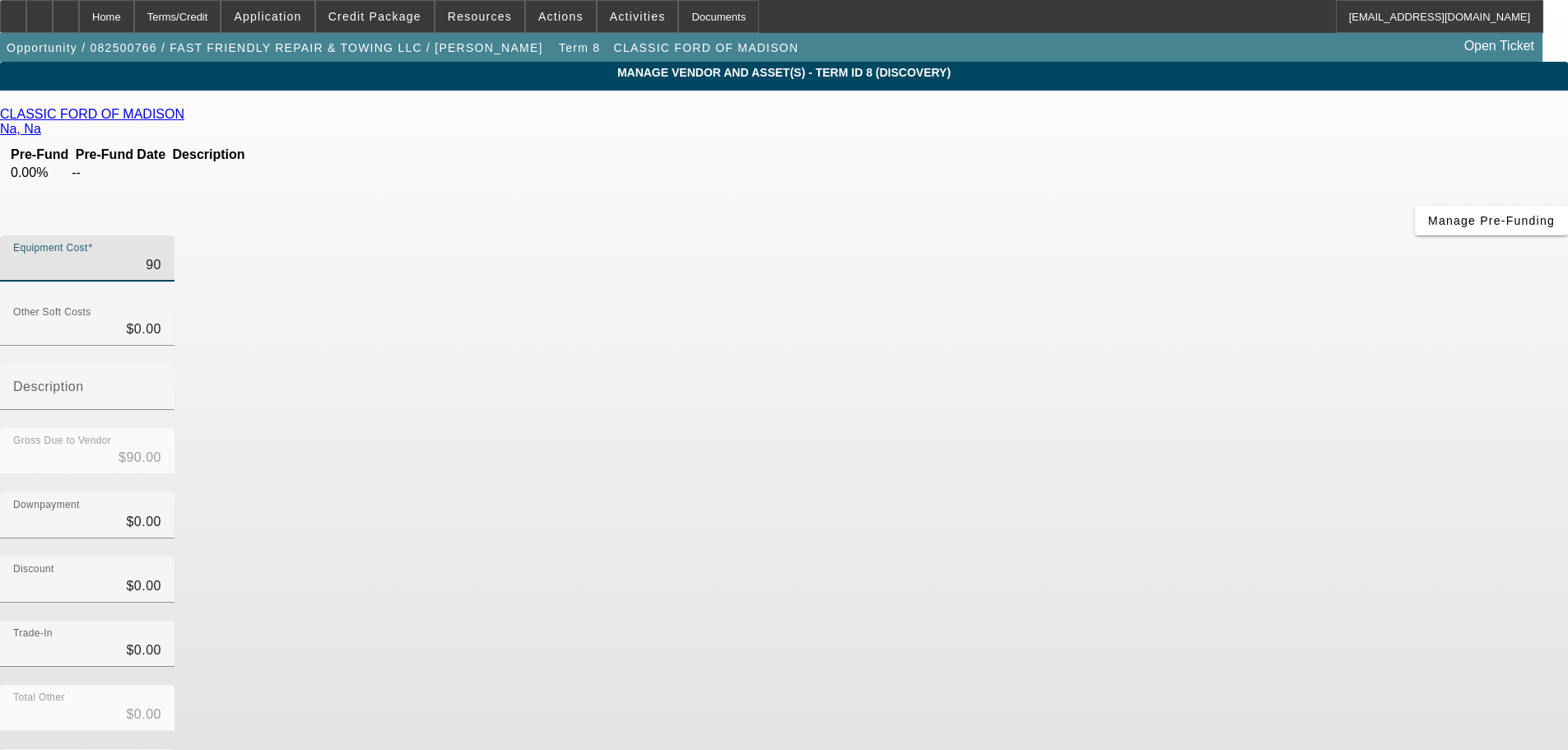
type input "$903.00"
type input "9038"
type input "$9,038.00"
type input "90387"
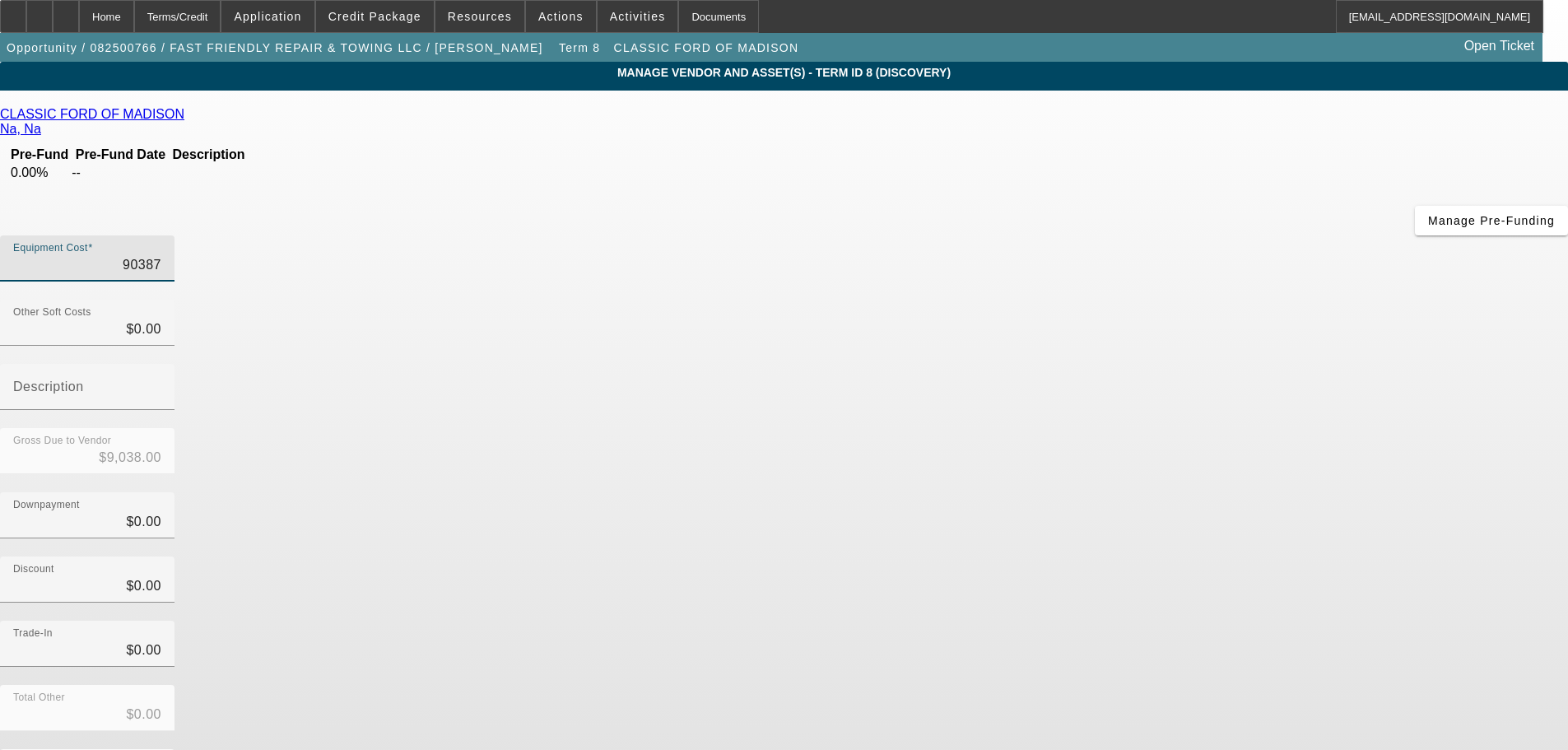
type input "$90,387.00"
click at [1152, 621] on div "Trade-In $0.00" at bounding box center [784, 653] width 1568 height 65
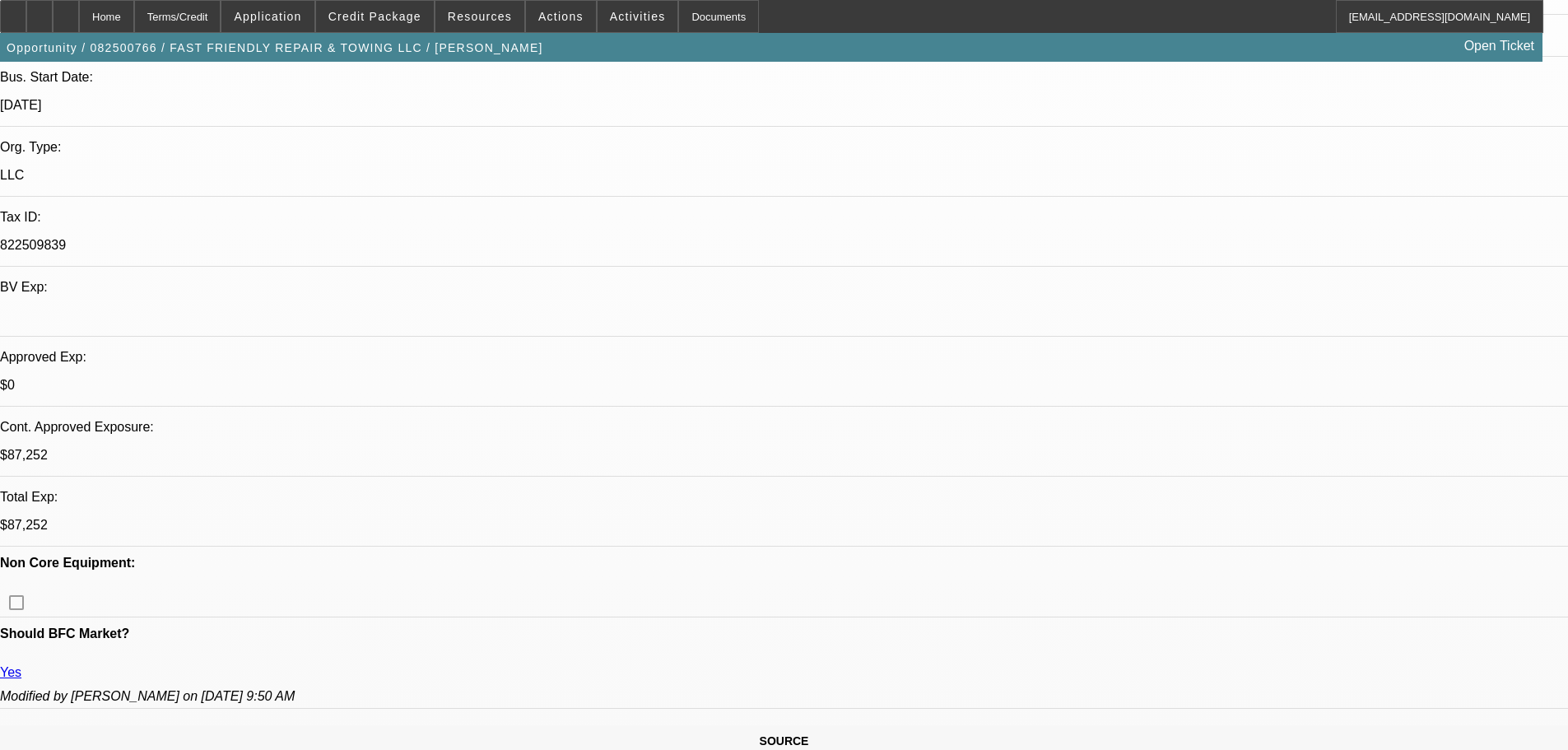
select select "0.1"
select select "2"
select select "0"
select select "6"
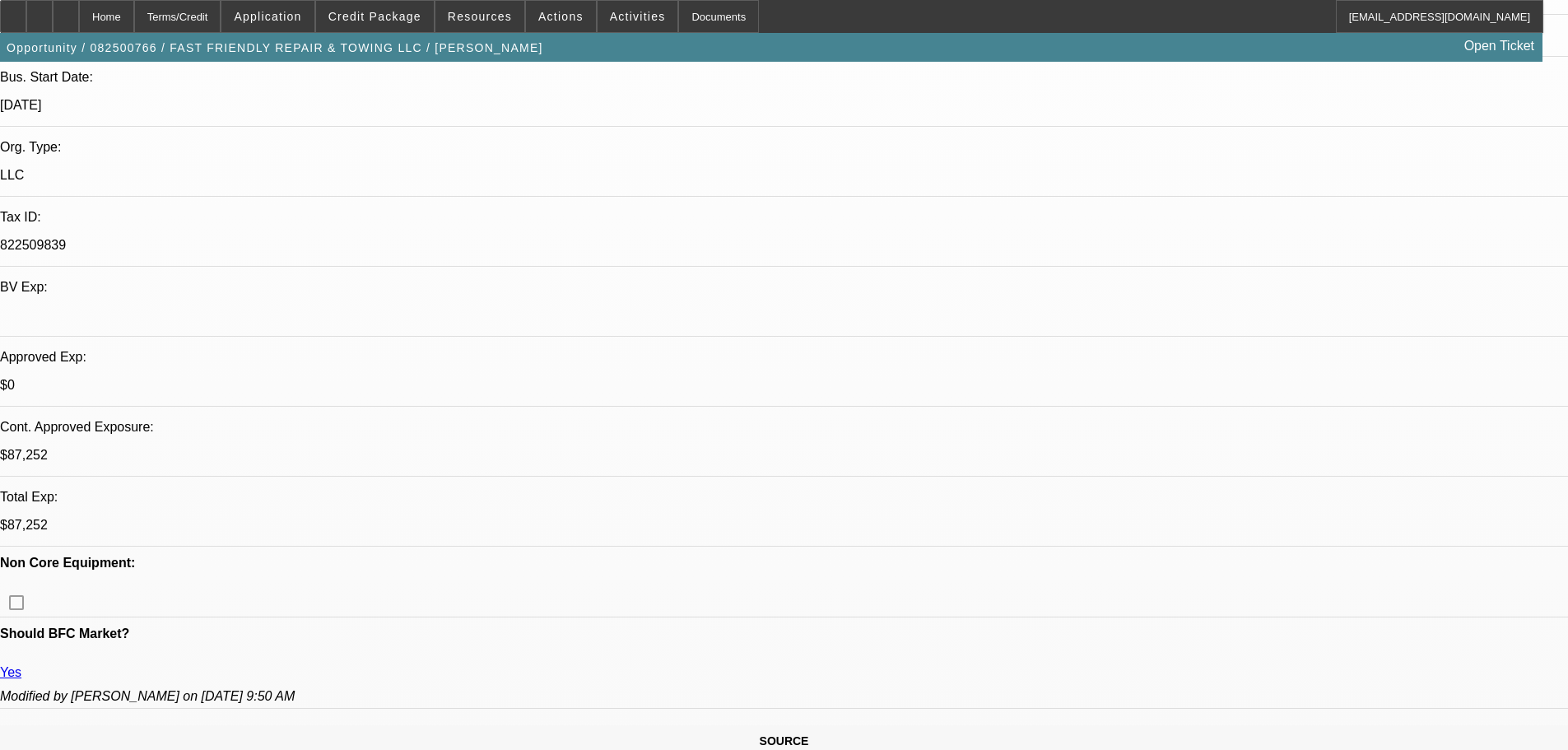
select select "0"
select select "2"
select select "0.15"
select select "16"
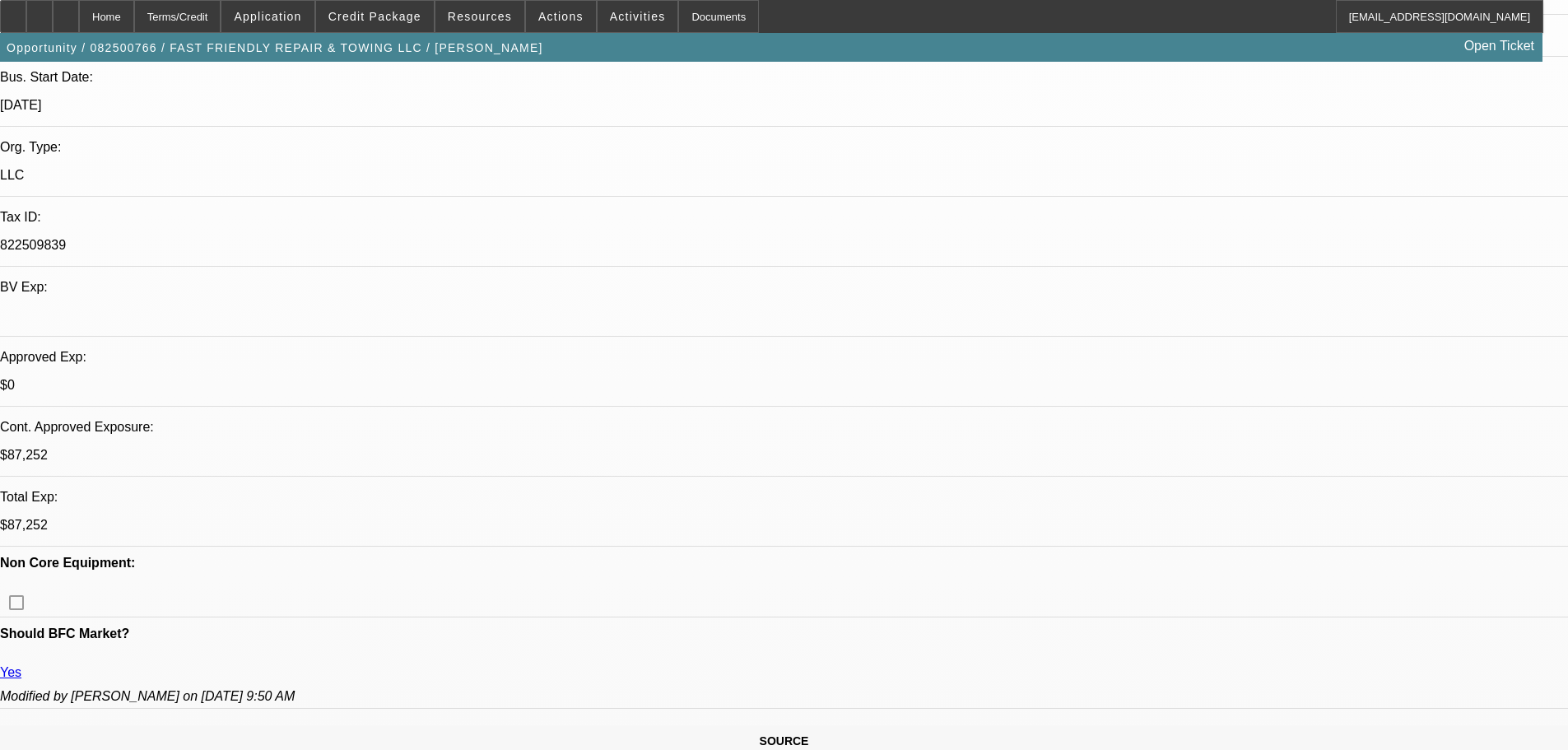
select select "0"
select select "2"
select select "0.15"
select select "16"
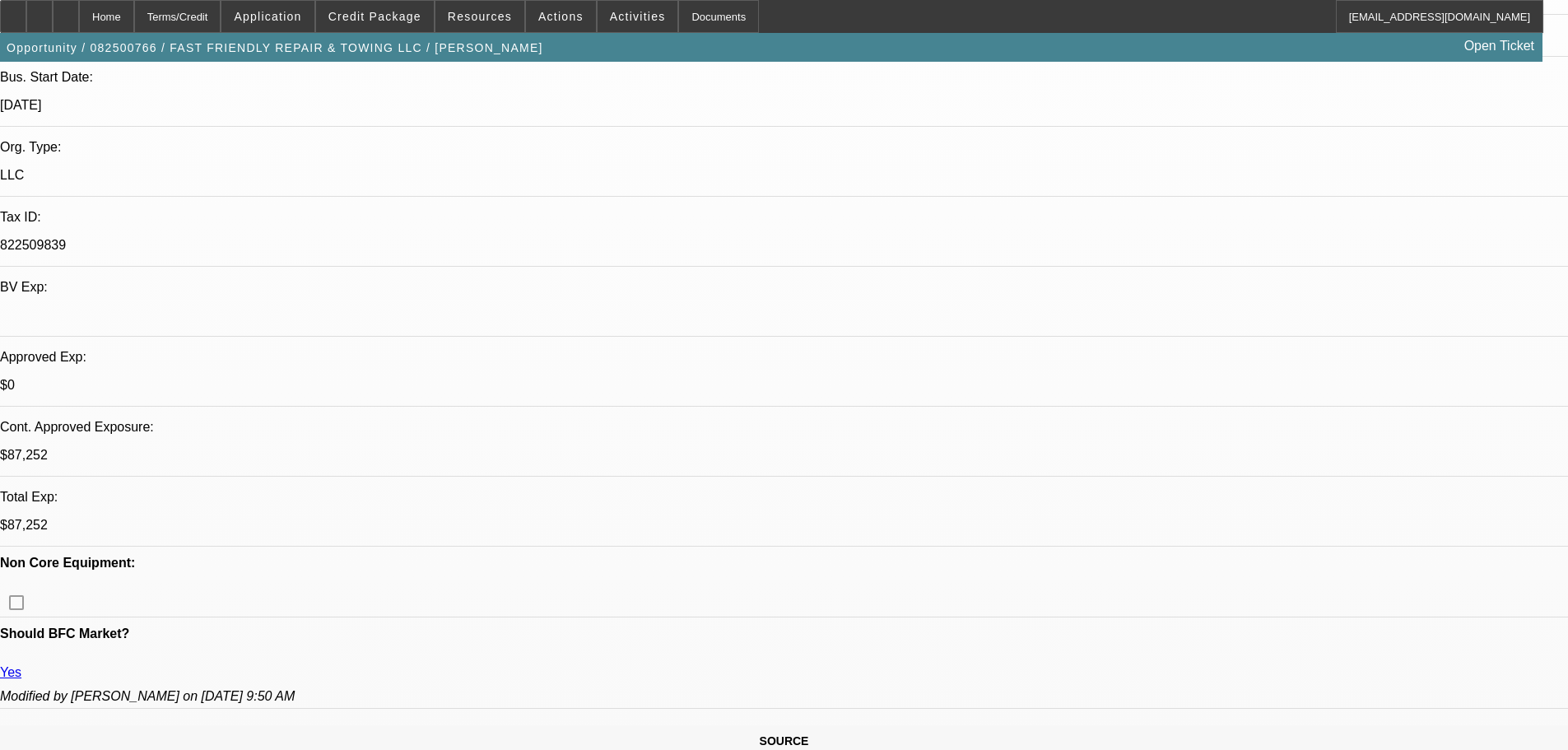
select select "0"
select select "2"
select select "0.2"
select select "17"
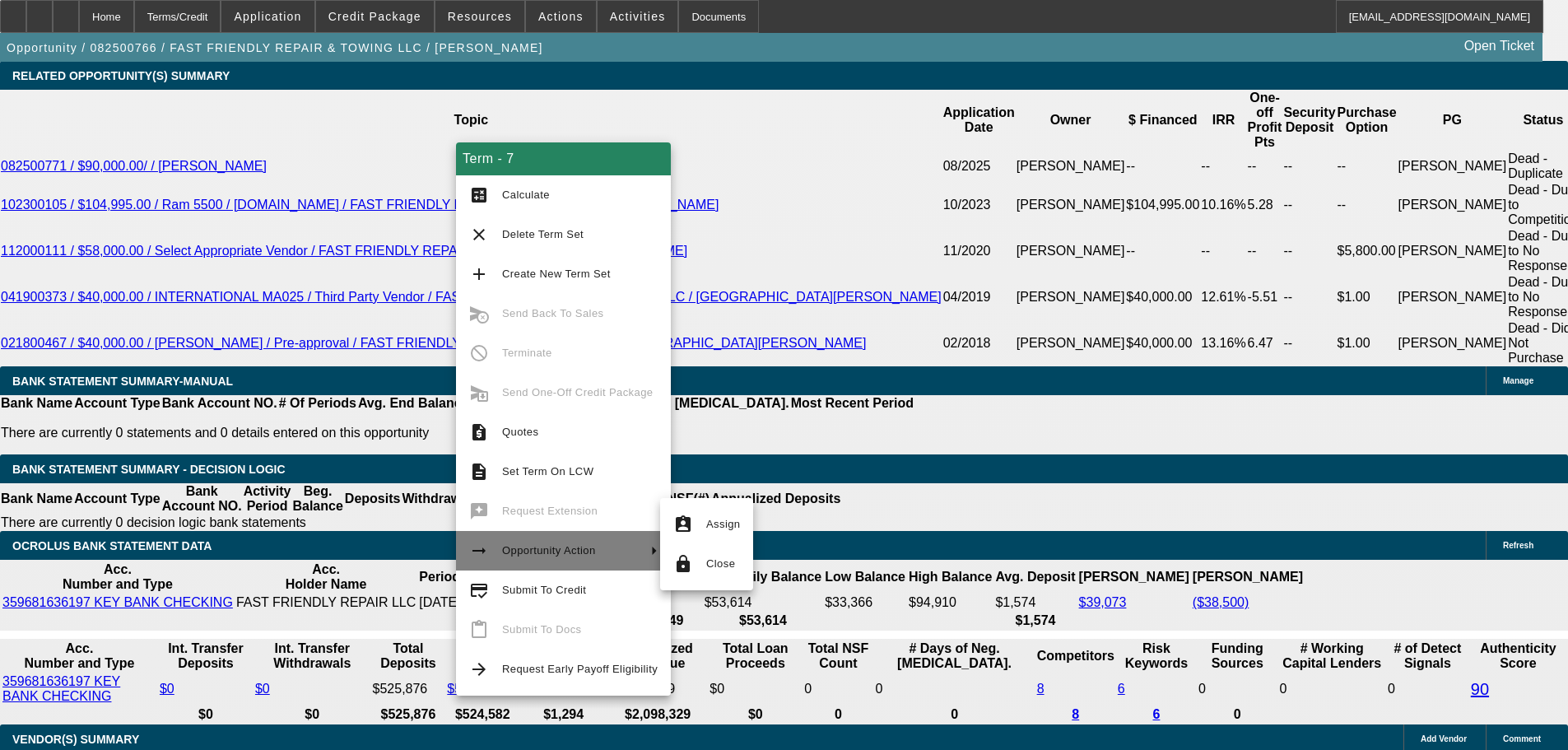
scroll to position [2565, 0]
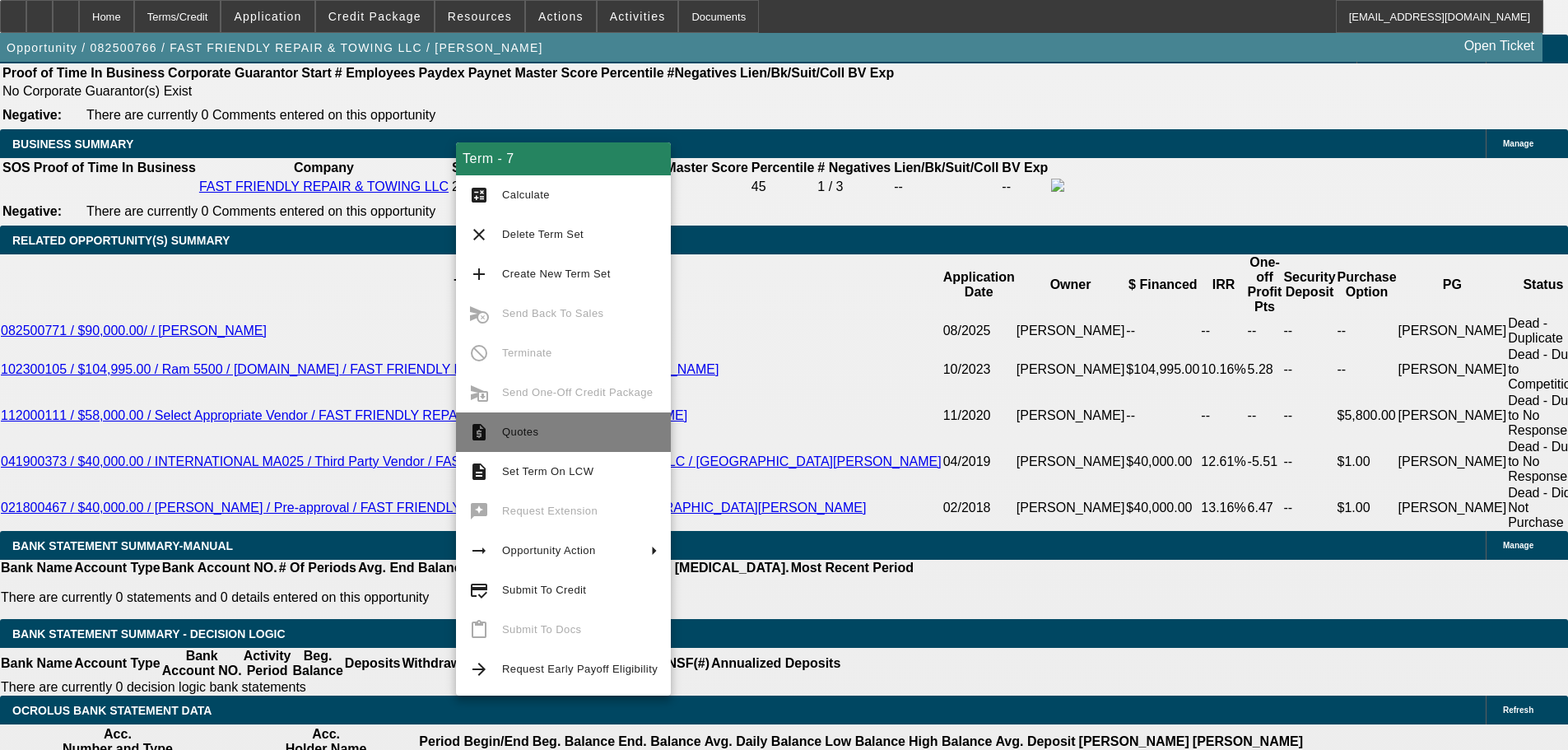
click at [520, 424] on span "Quotes" at bounding box center [580, 432] width 156 height 20
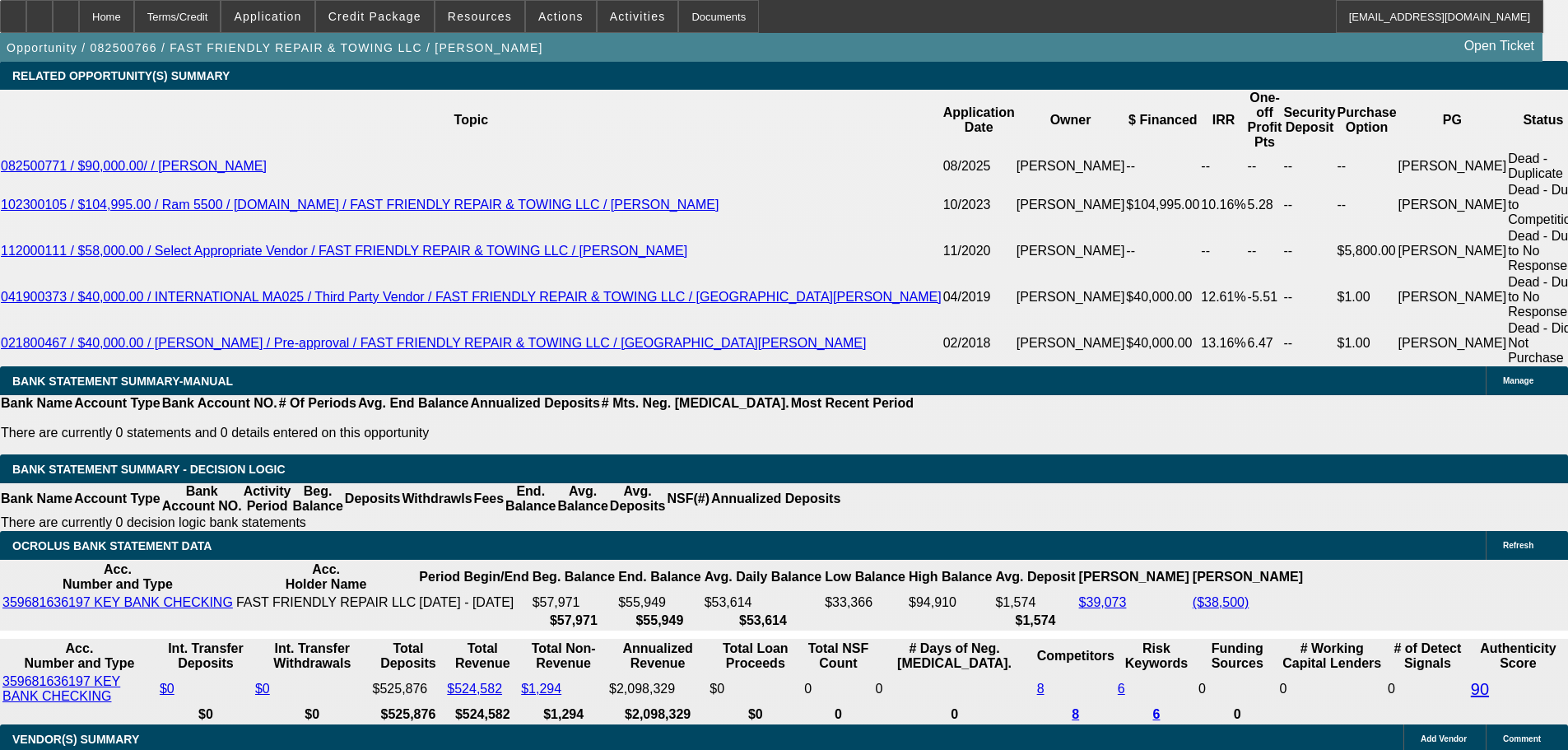
scroll to position [2894, 0]
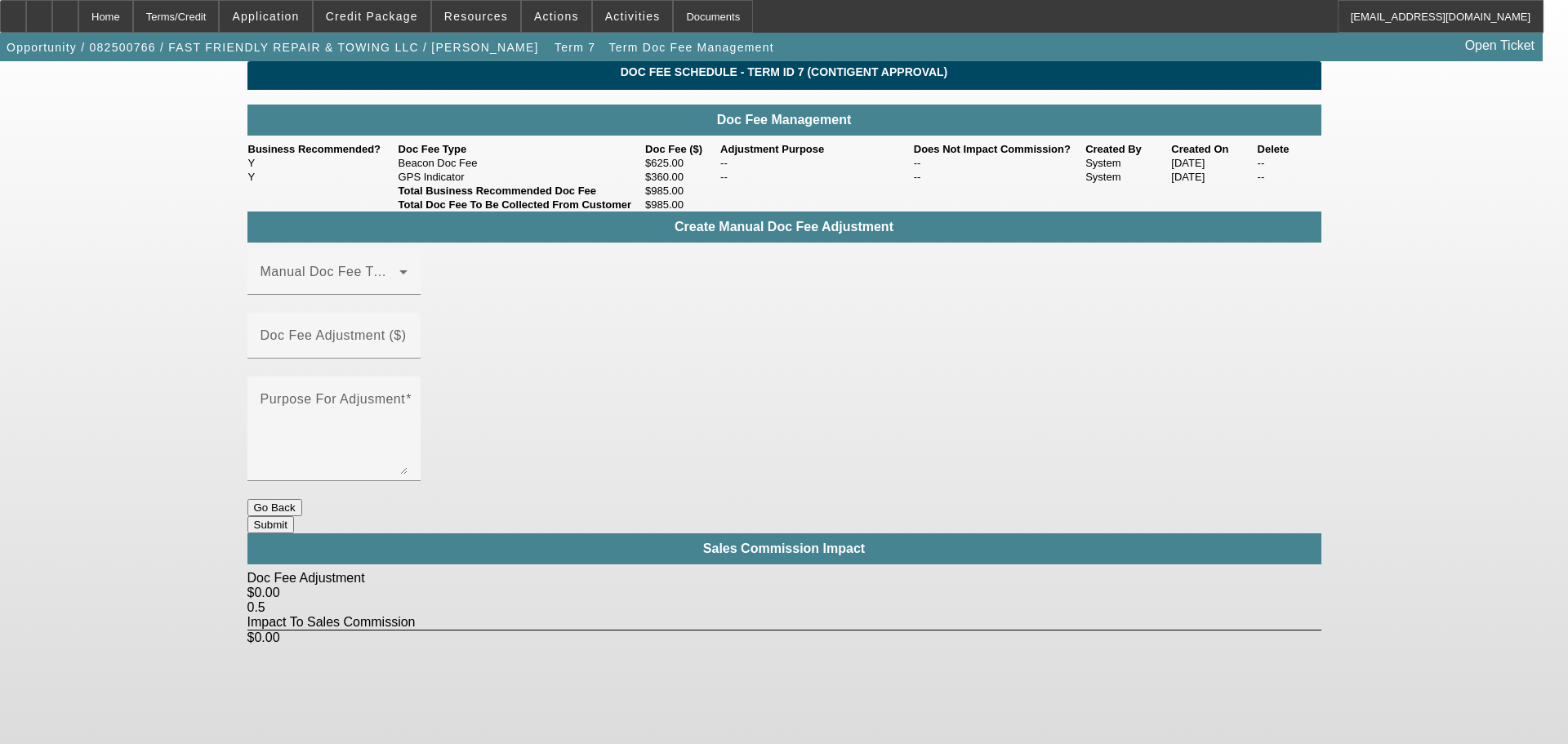
drag, startPoint x: 688, startPoint y: 205, endPoint x: 655, endPoint y: 211, distance: 33.5
click at [655, 184] on td "$360.00" at bounding box center [682, 176] width 75 height 14
copy td "360.00"
click at [133, 15] on div "Home" at bounding box center [106, 16] width 55 height 33
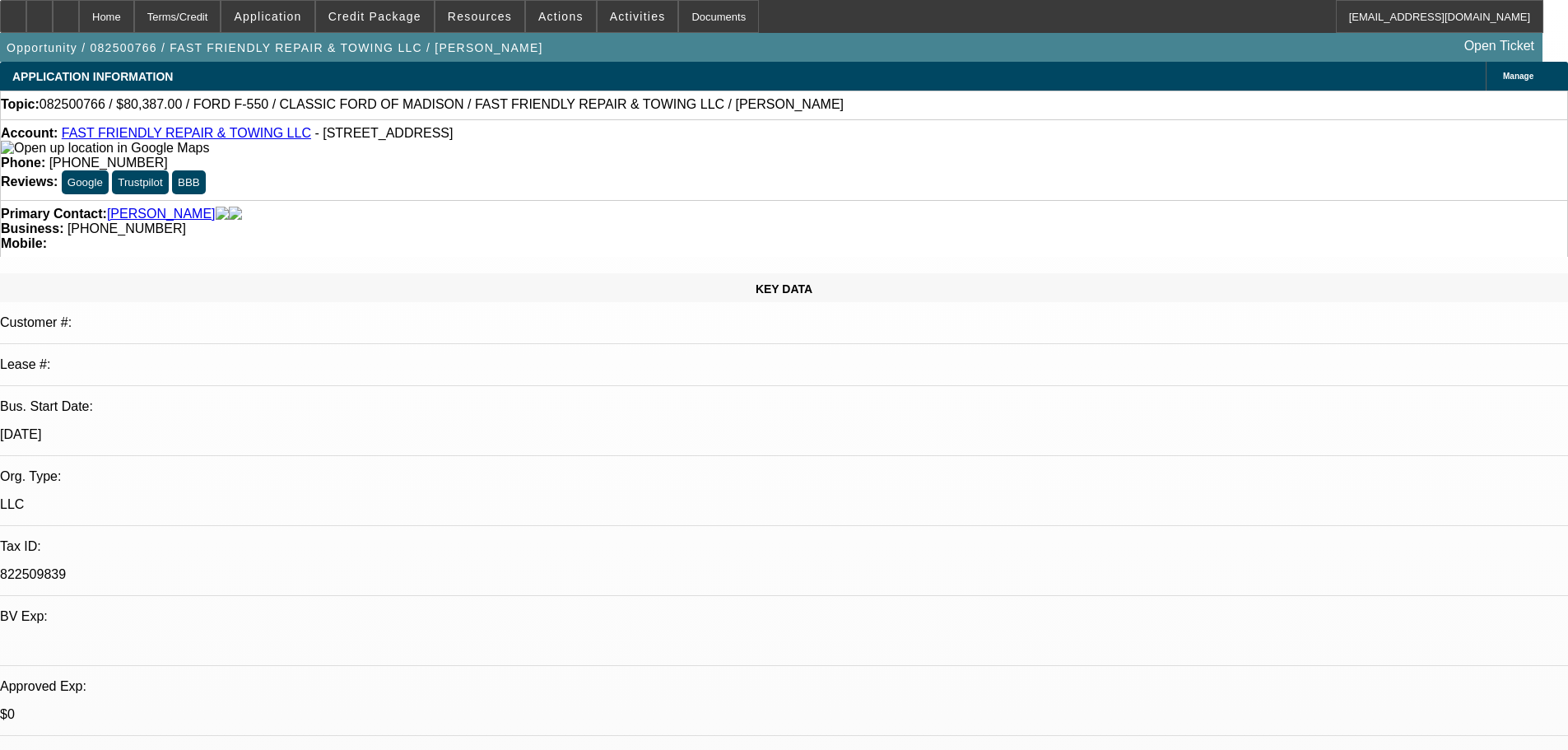
select select "0.1"
select select "2"
select select "0"
select select "6"
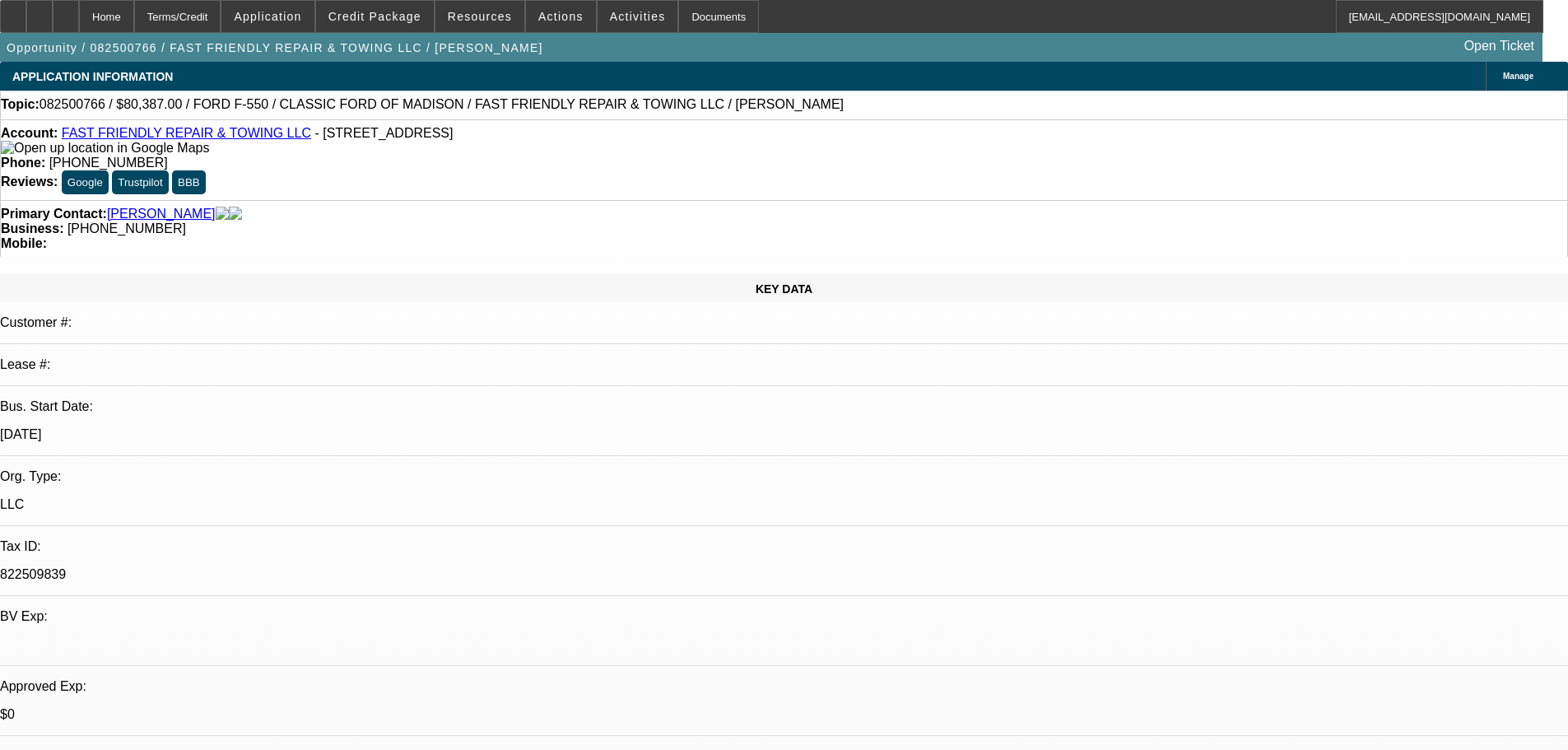
select select "0"
select select "2"
select select "0.15"
select select "16"
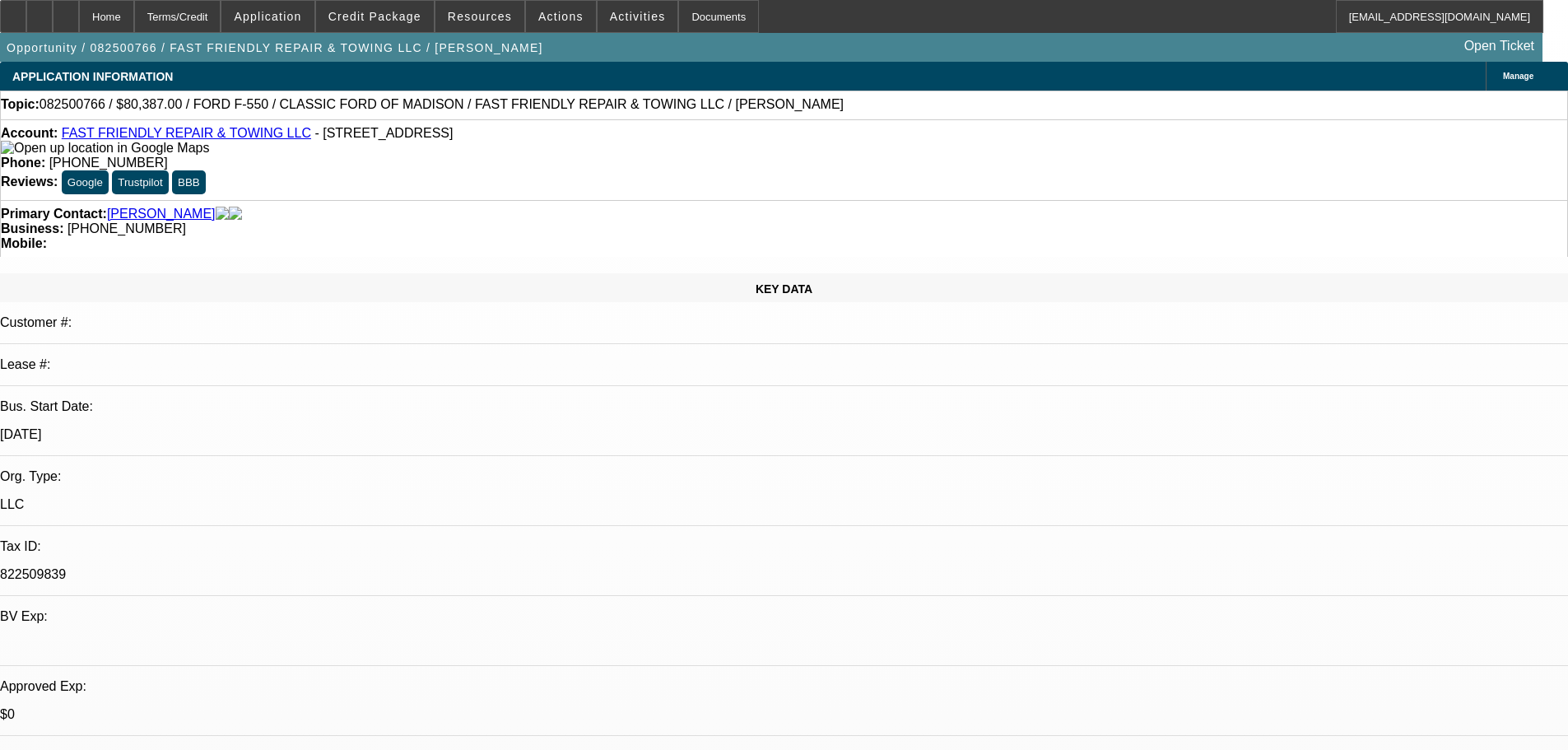
select select "0"
select select "2"
select select "0.15"
select select "16"
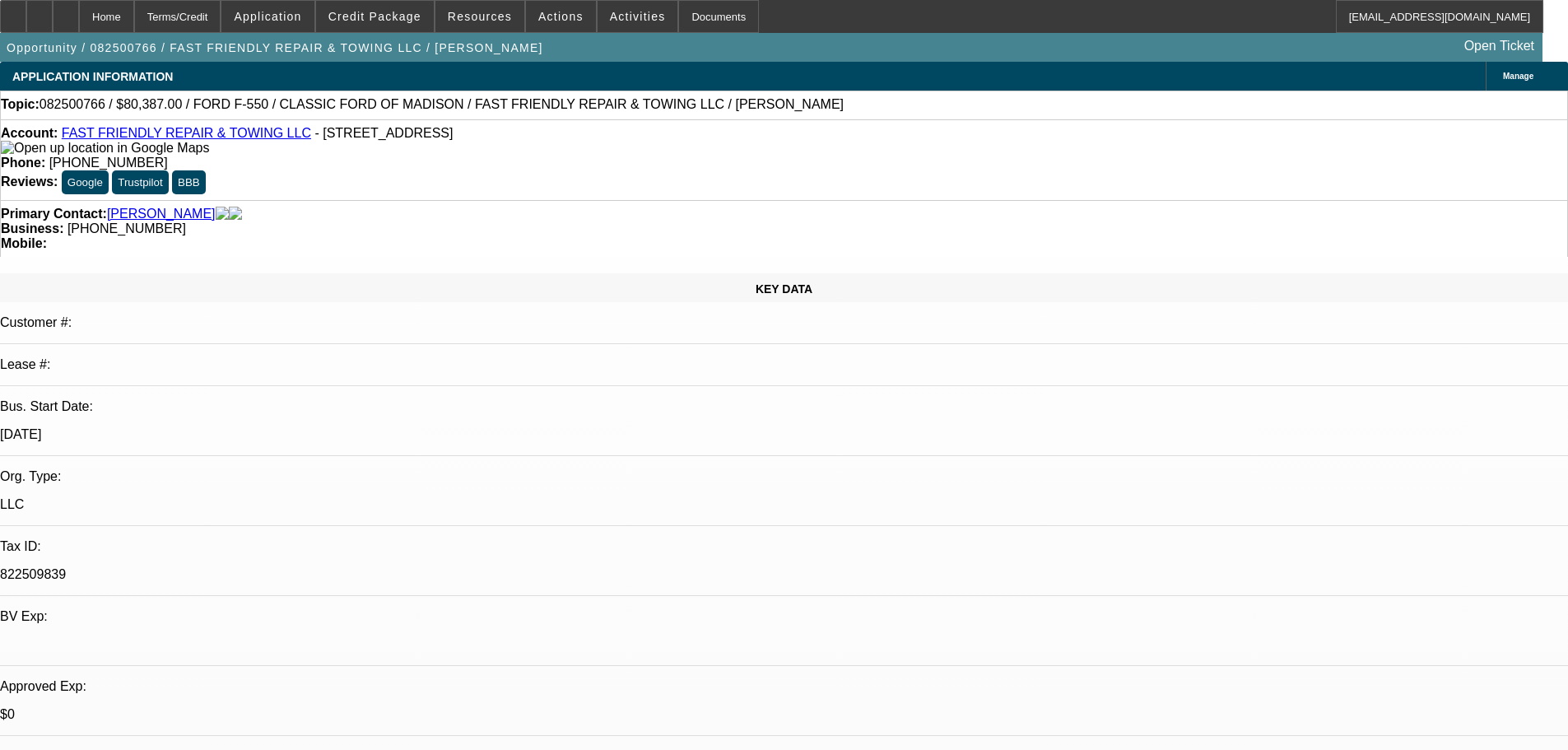
select select "0"
select select "2"
select select "0.2"
select select "17"
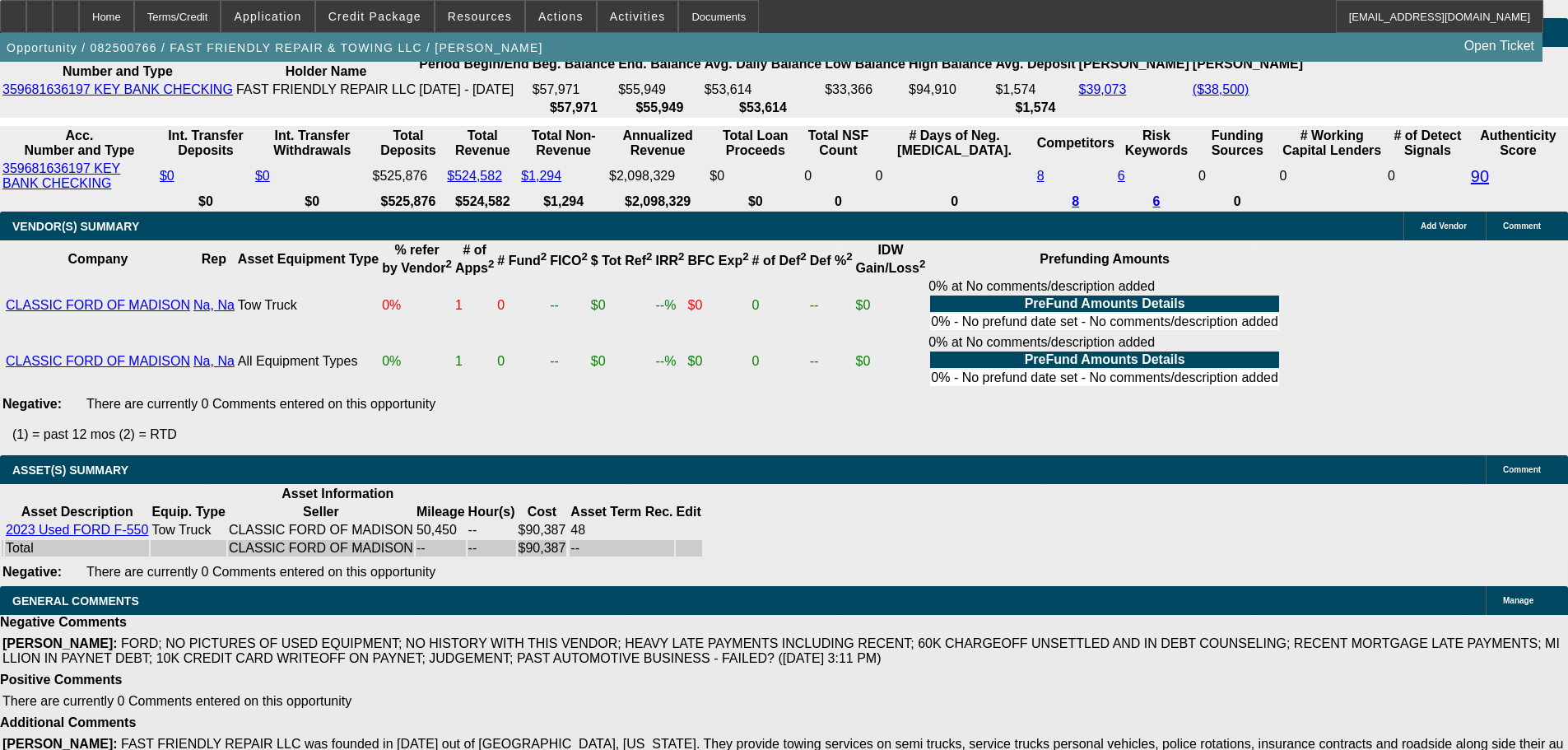
scroll to position [3077, 0]
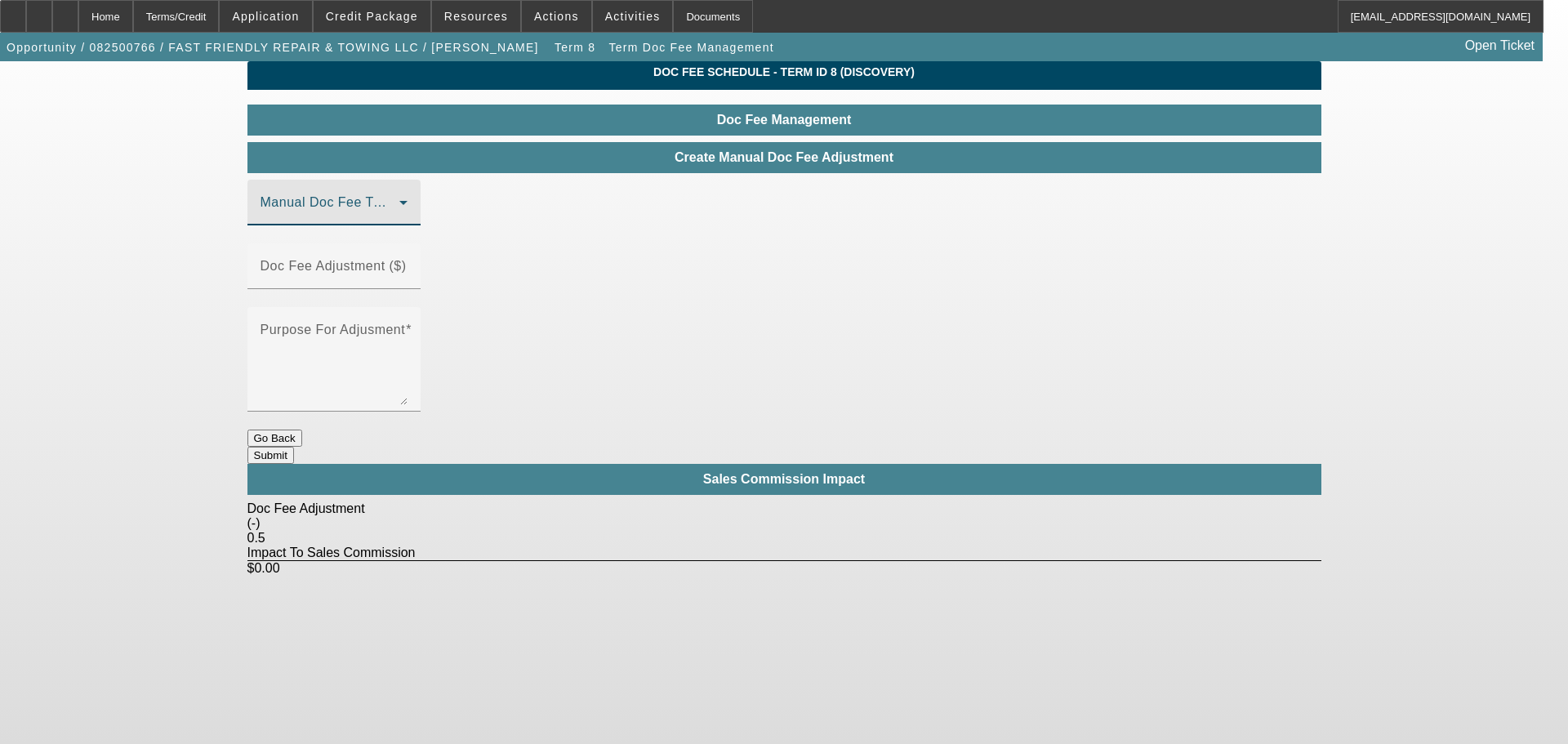
click at [435, 213] on div "Doc Fee Schedule - Term ID 8 (Discovery) Doc Fee Management Create Manual Doc F…" at bounding box center [784, 319] width 1074 height 515
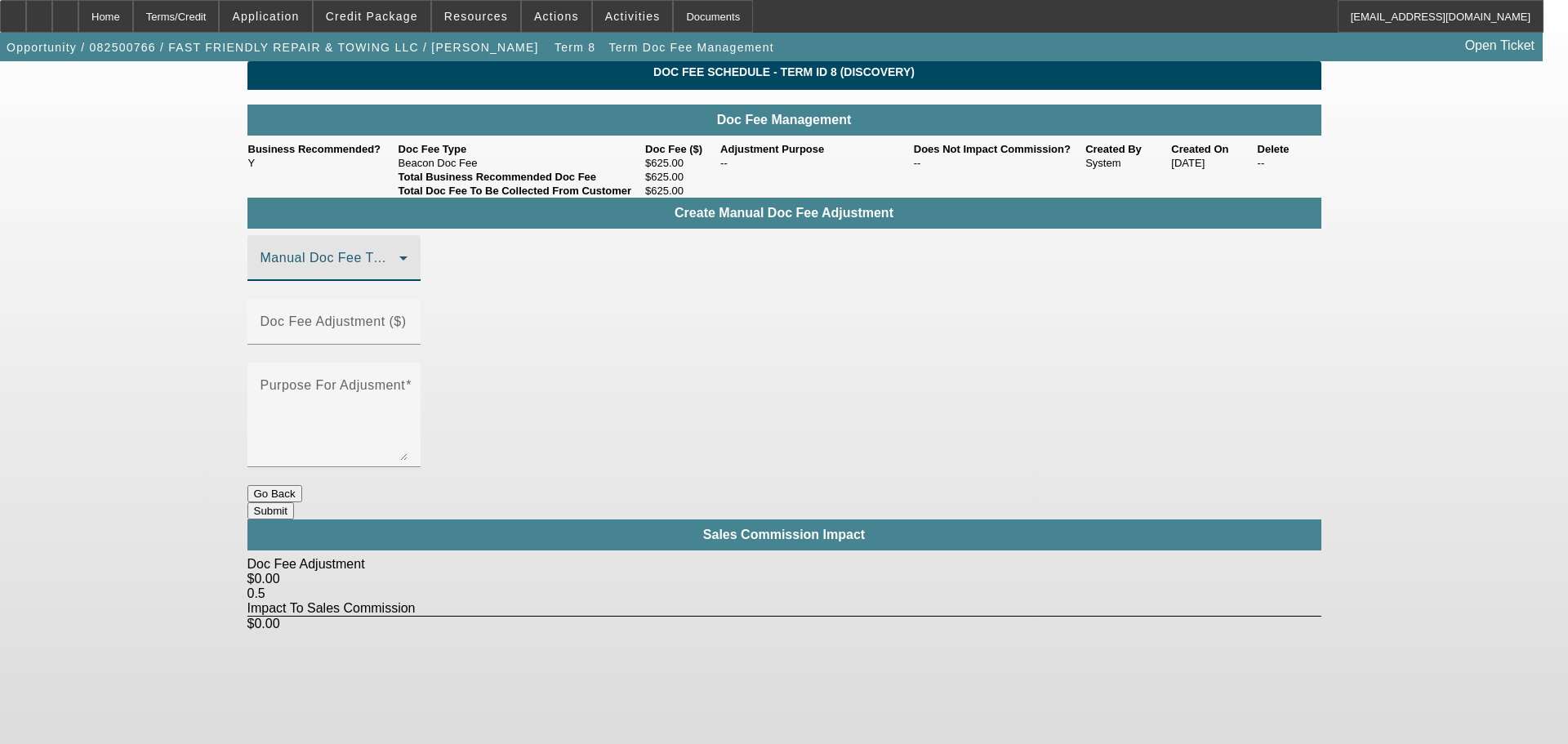
click at [399, 274] on span at bounding box center [329, 264] width 139 height 20
click at [426, 369] on mat-option "Beacon Doc Fee" at bounding box center [357, 364] width 219 height 40
click at [406, 315] on mat-label "Doc Fee Adjustment ($)" at bounding box center [333, 321] width 146 height 14
click at [407, 319] on input "Doc Fee Adjustment ($)" at bounding box center [334, 328] width 147 height 20
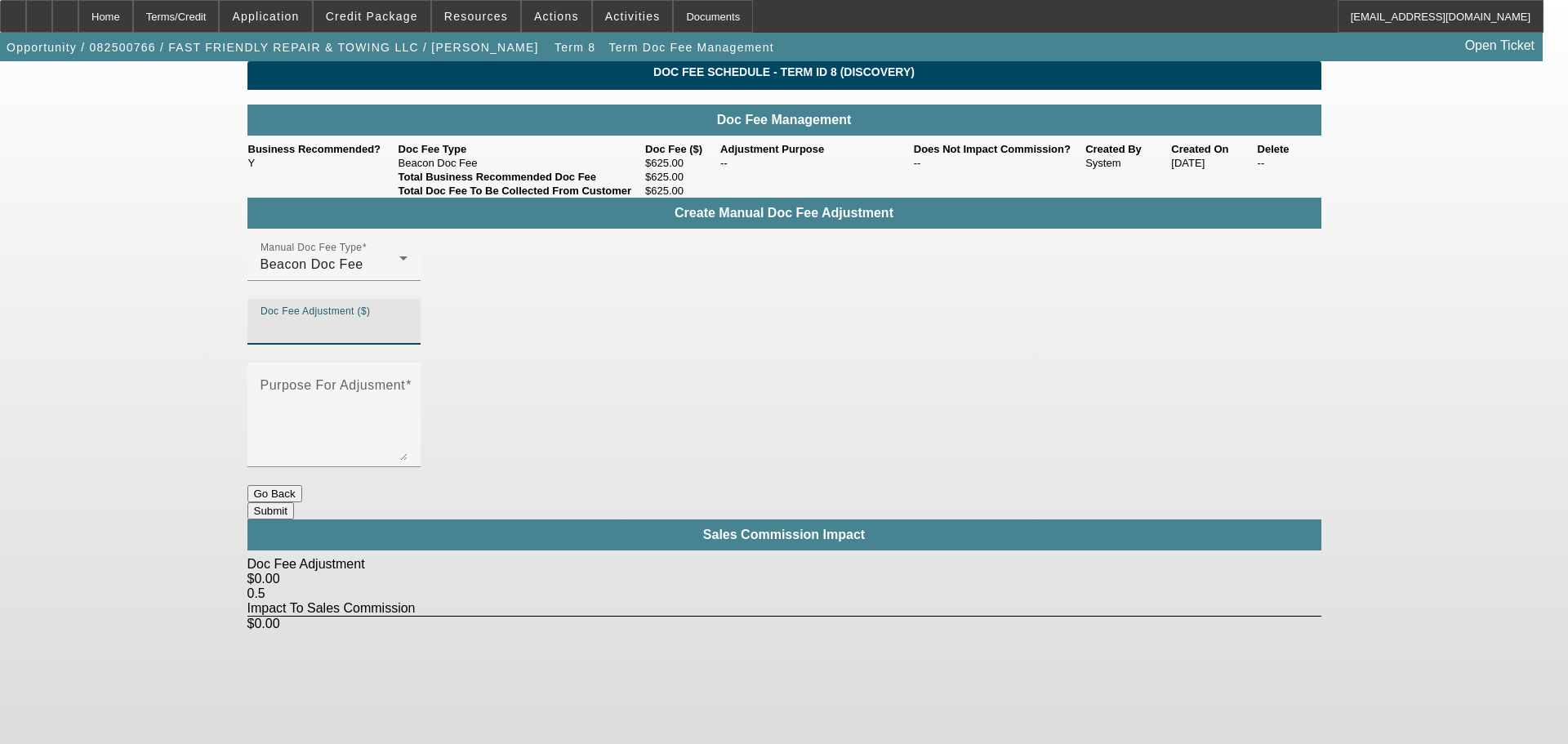
paste input "360.00"
type input "$360.00"
click at [407, 382] on textarea "Purpose For Adjusment" at bounding box center [334, 421] width 147 height 78
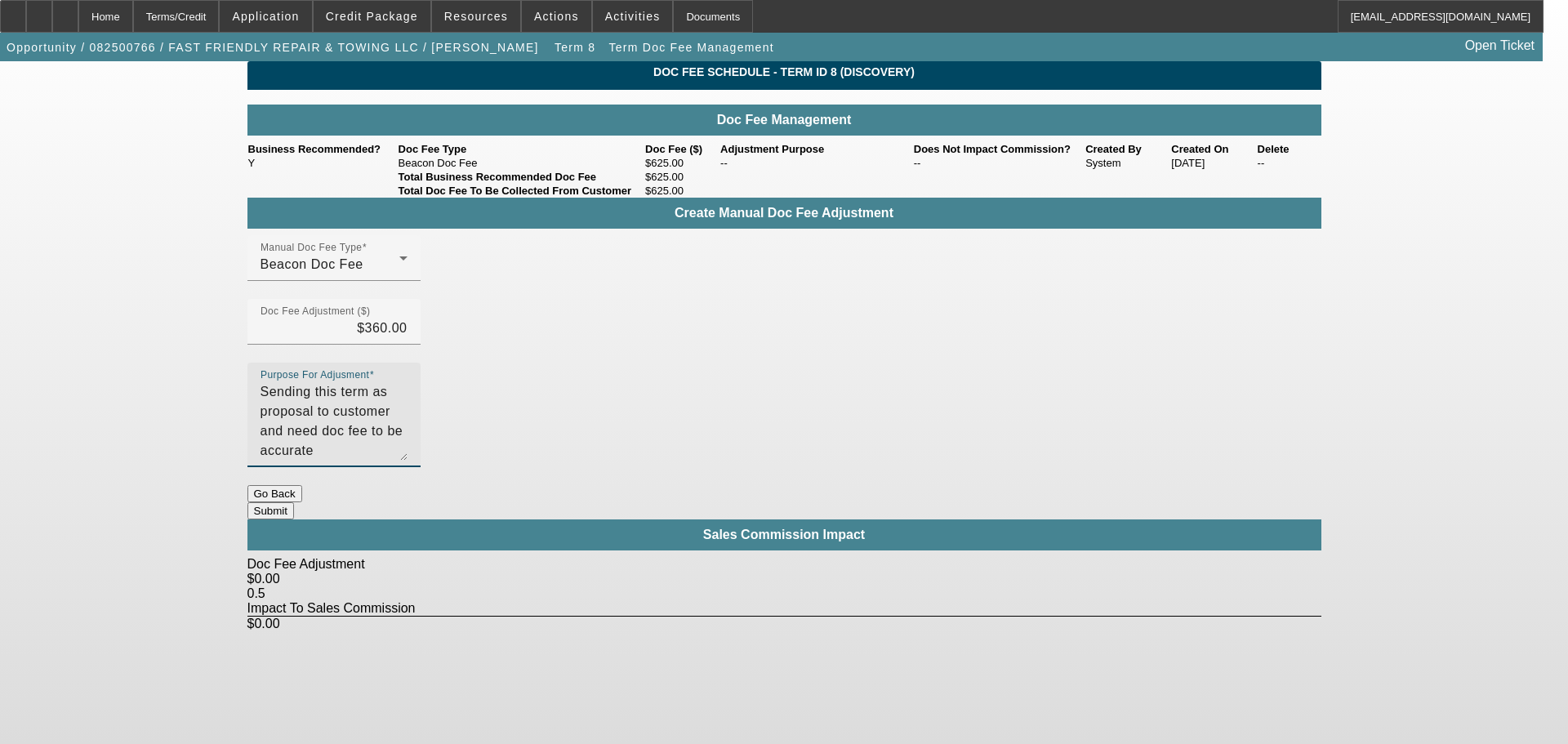
click at [680, 405] on div "Manual Doc Fee Type Beacon Doc Fee Doc Fee Adjustment ($) $360.00 Purpose For A…" at bounding box center [784, 359] width 1074 height 250
click at [407, 382] on textarea "Sending this term as proposal to customer and need doc fee to be accurate" at bounding box center [334, 421] width 147 height 78
type textarea "Sending this term as proposal to customer and need doc fee to be accurate."
click at [294, 503] on button "Submit" at bounding box center [270, 511] width 46 height 17
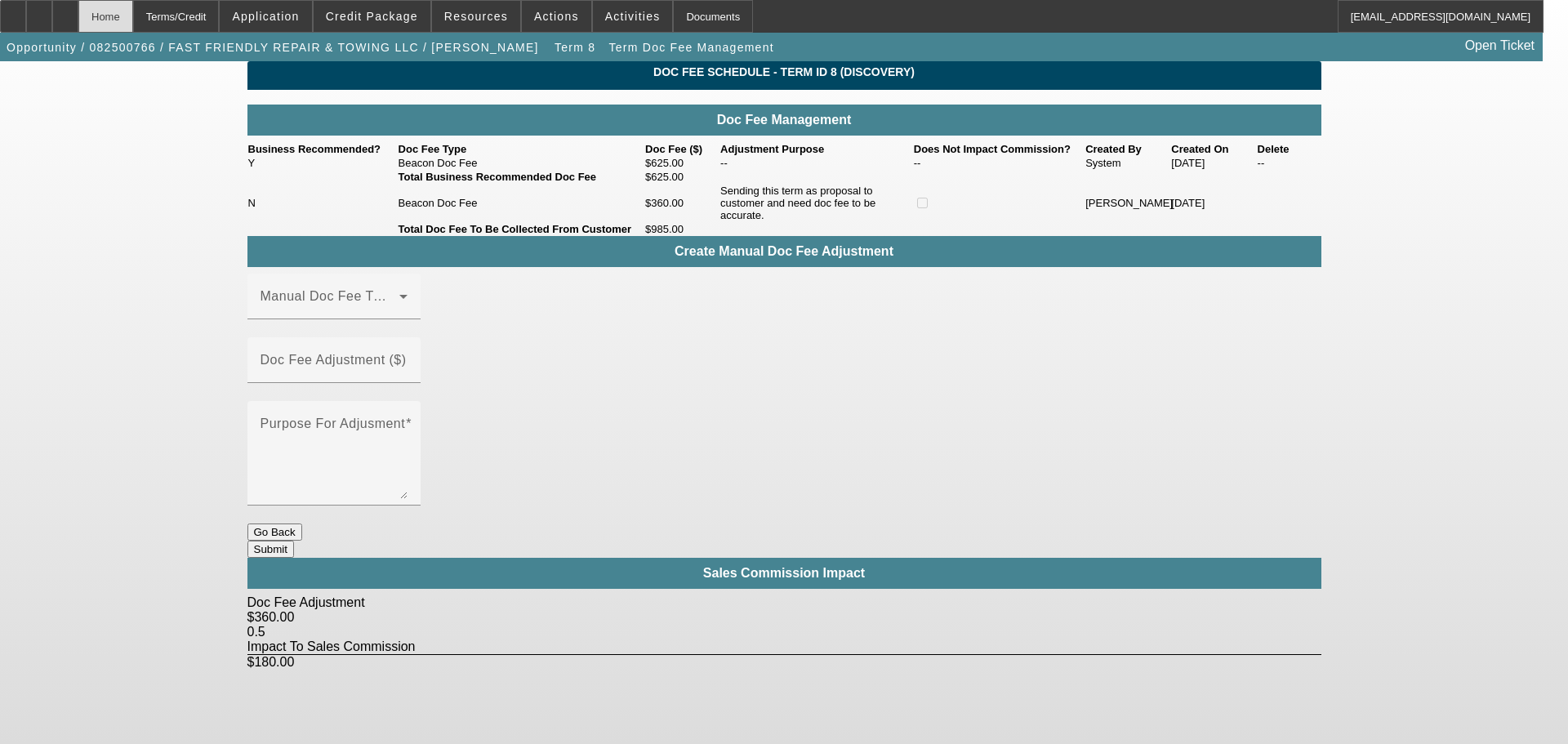
click at [133, 14] on div "Home" at bounding box center [106, 16] width 55 height 33
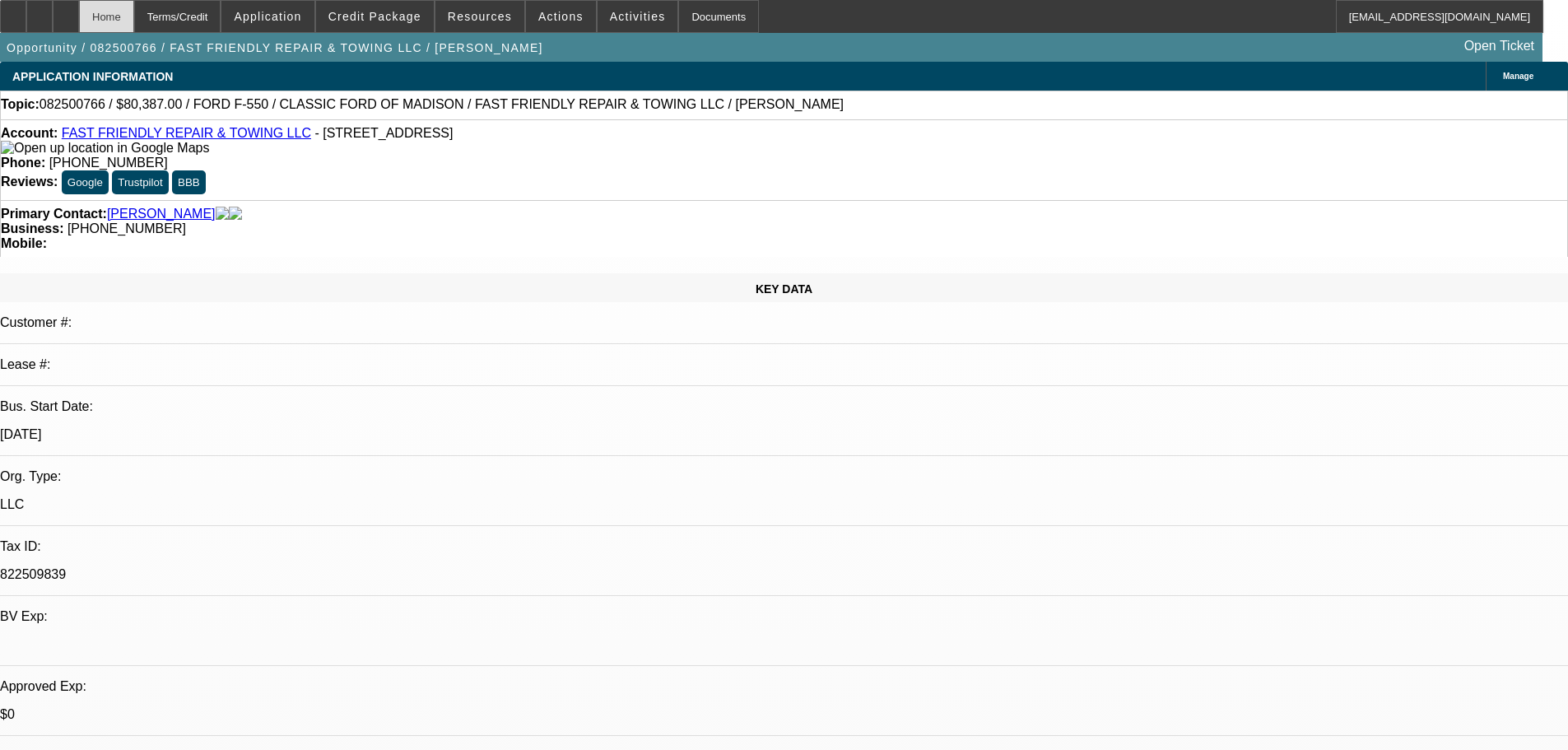
select select "0.1"
select select "2"
select select "0"
select select "6"
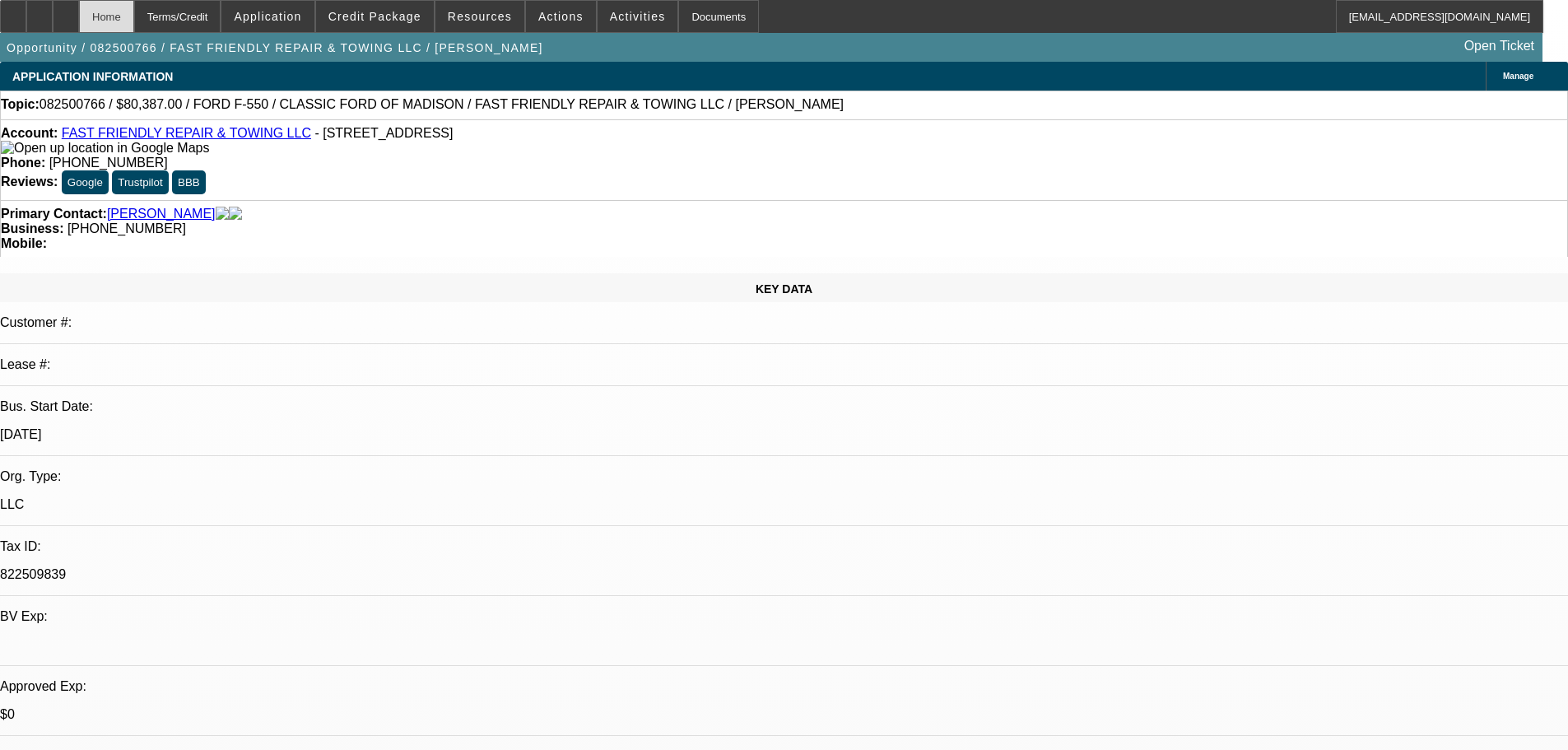
select select "0"
select select "2"
select select "0.15"
select select "16"
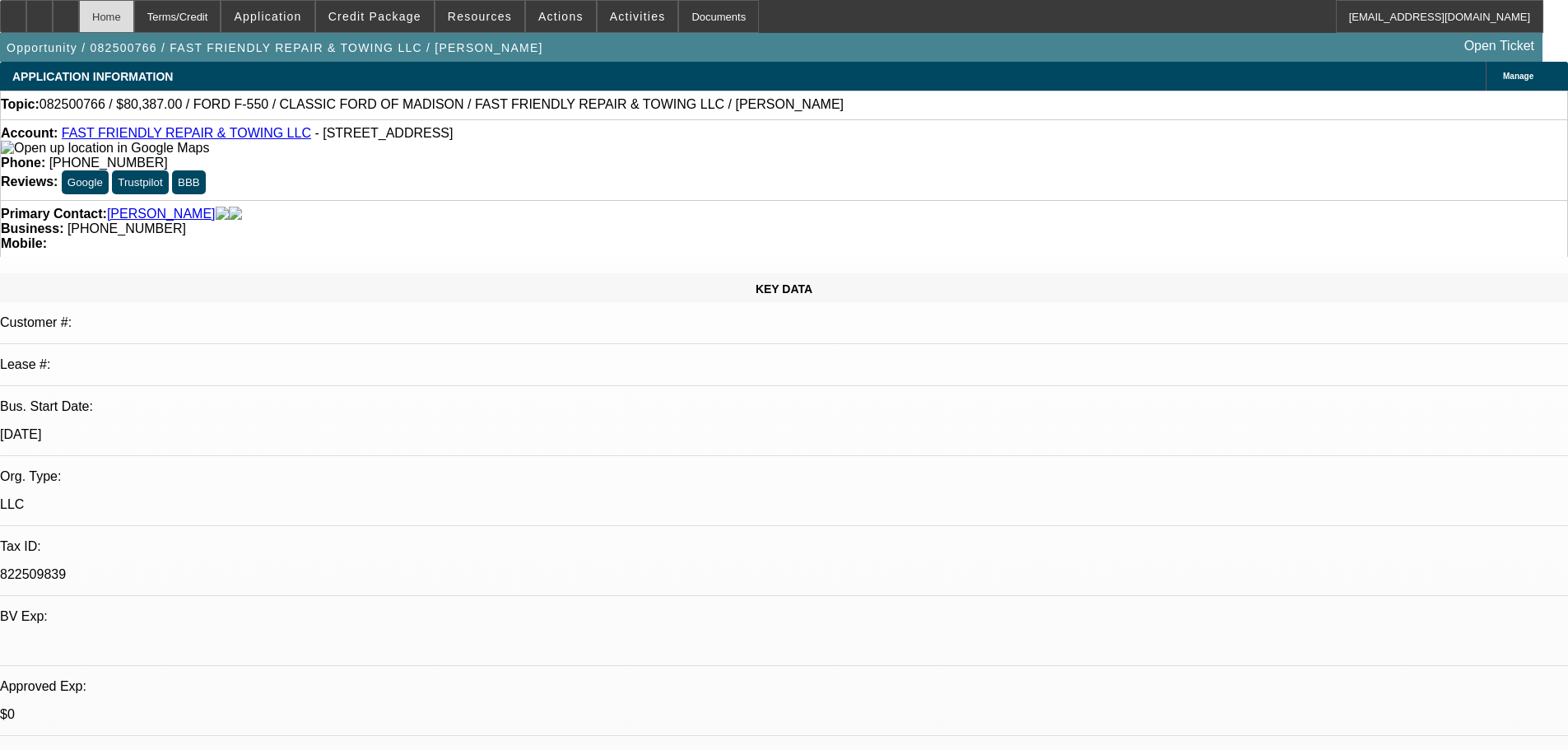
select select "0"
select select "2"
select select "0.15"
select select "16"
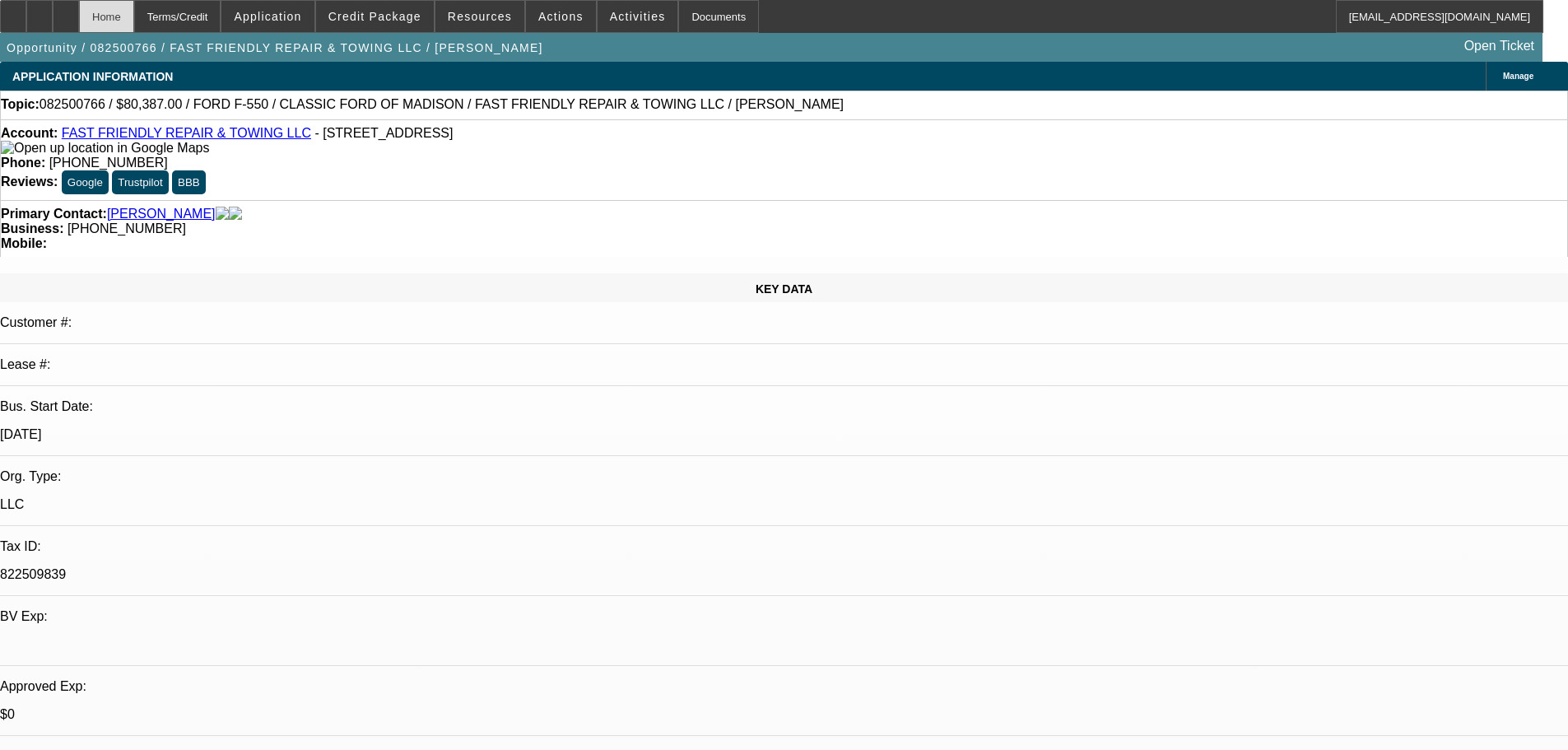
select select "0"
select select "2"
select select "0.2"
select select "17"
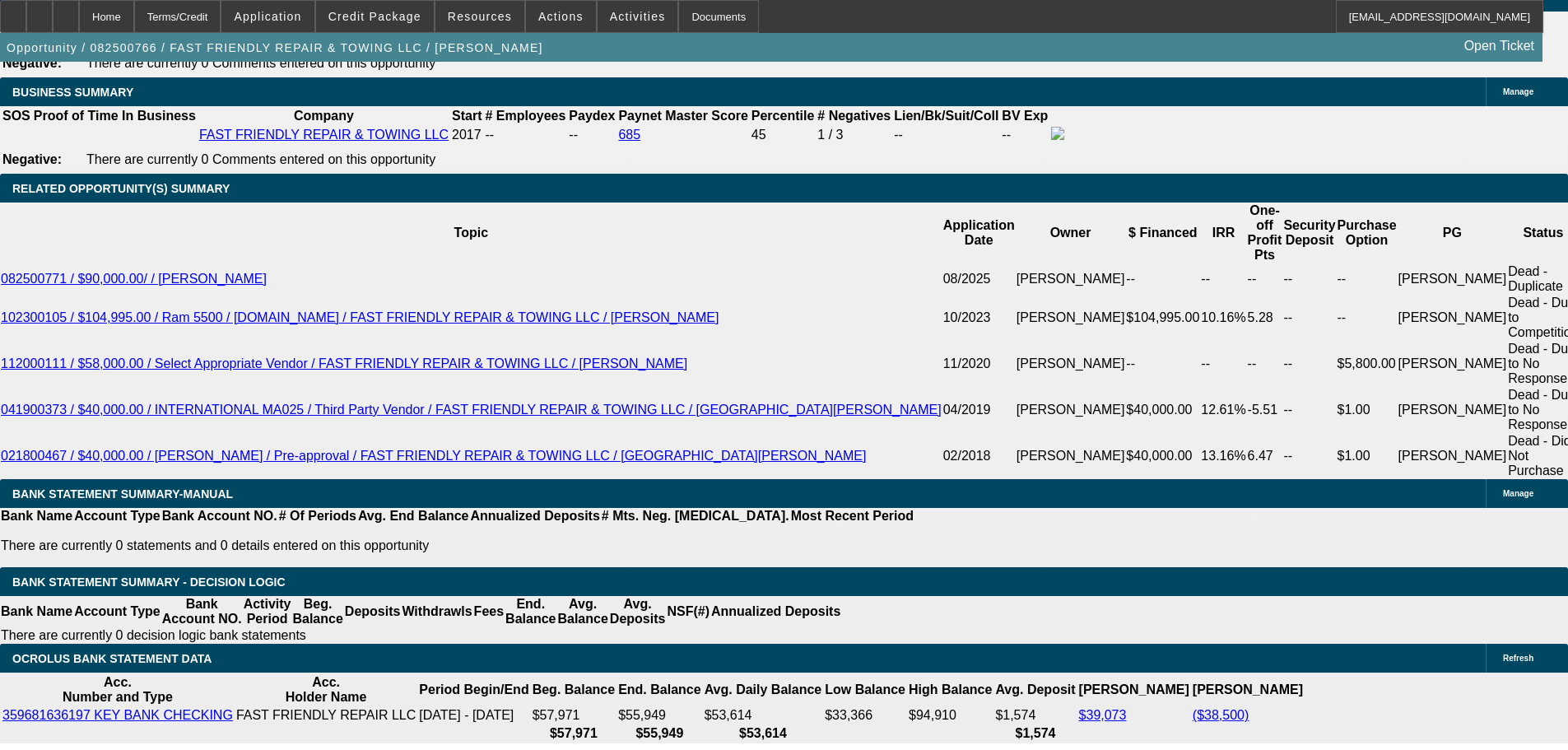
scroll to position [2583, 0]
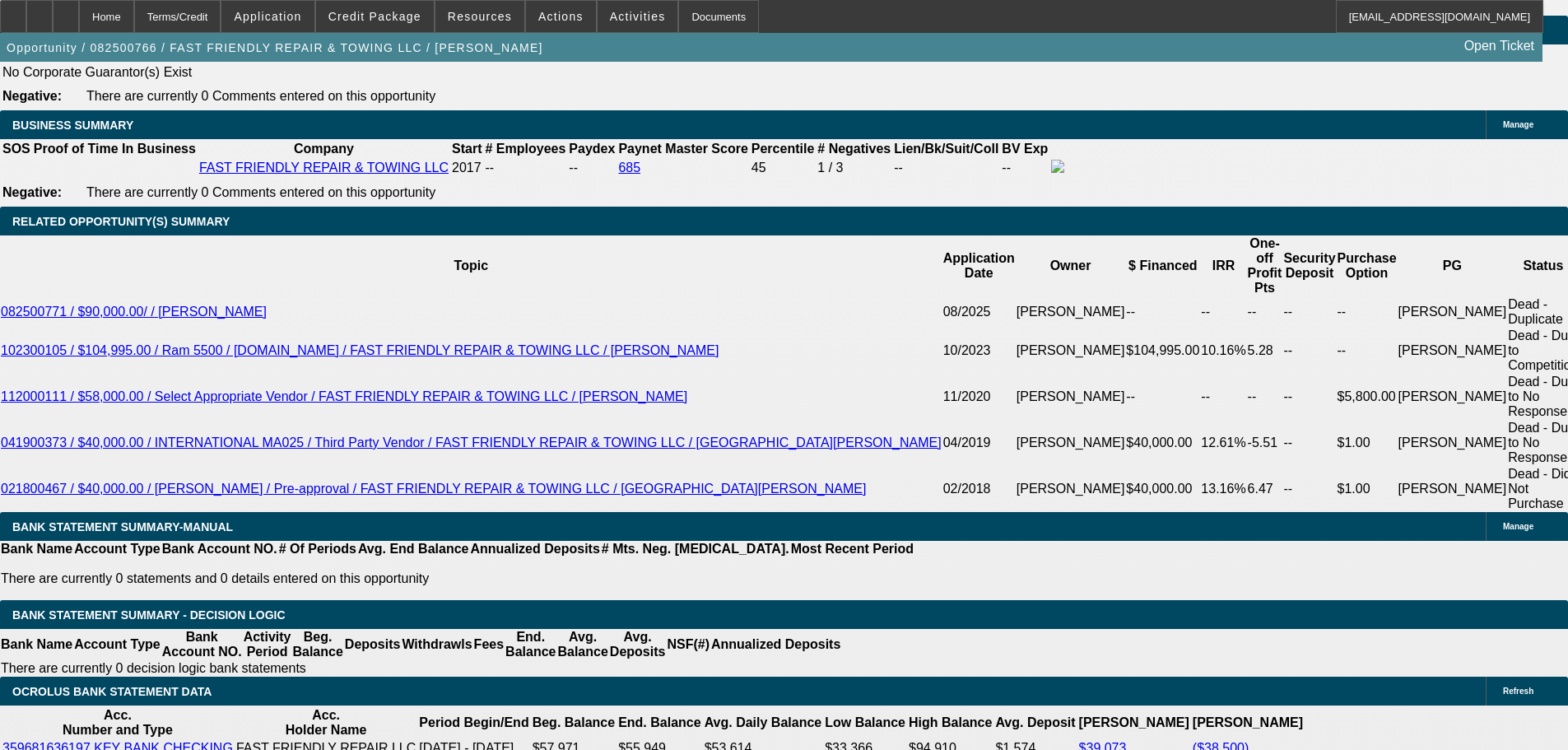
drag, startPoint x: 301, startPoint y: 365, endPoint x: 348, endPoint y: 363, distance: 47.0
type input "$10,000.00"
click at [261, 239] on body "Home Terms/Credit Application Credit Package Resources Actions Activities Docum…" at bounding box center [784, 703] width 1568 height 6573
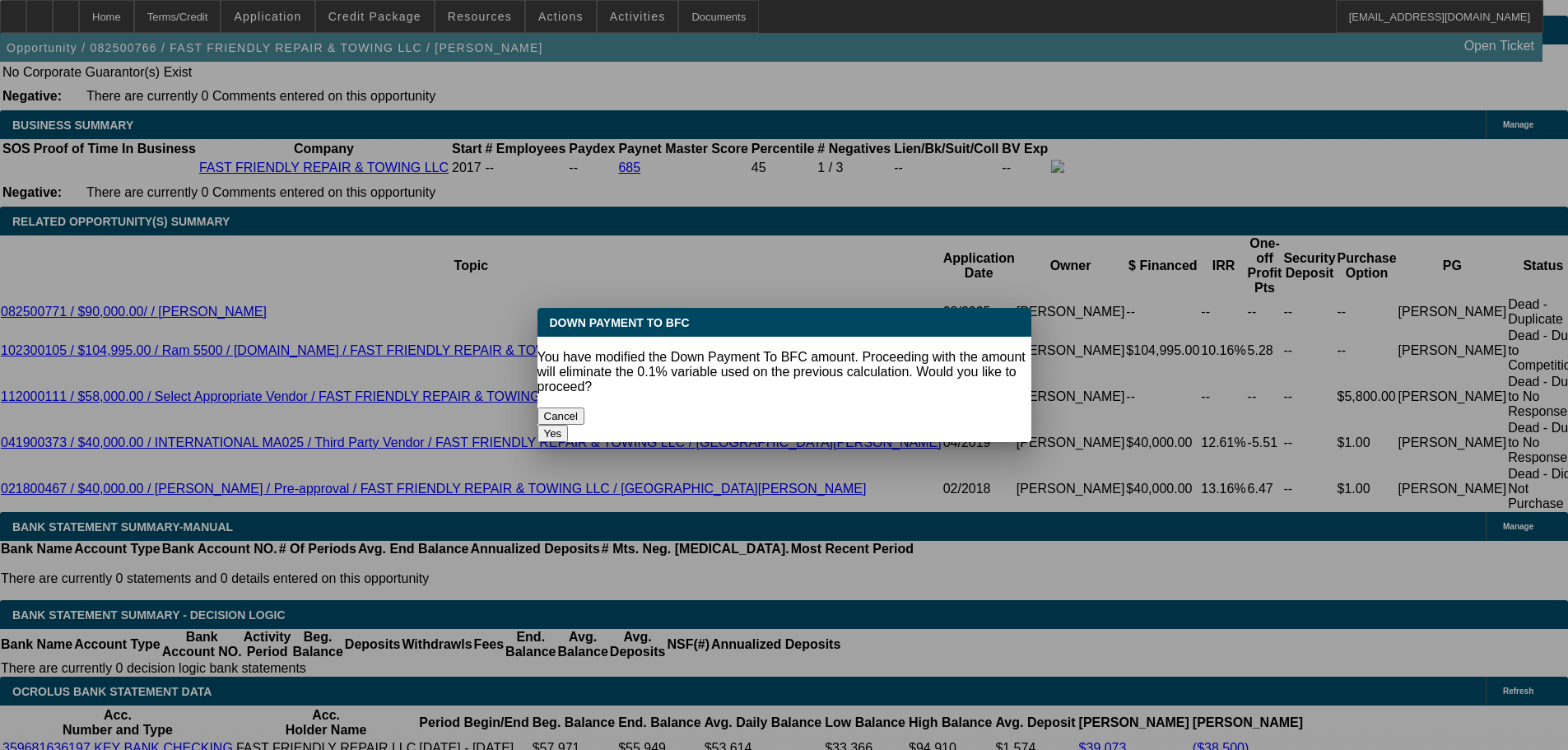
scroll to position [0, 0]
drag, startPoint x: 259, startPoint y: 237, endPoint x: 851, endPoint y: 406, distance: 615.7
click at [568, 425] on button "Yes" at bounding box center [552, 433] width 31 height 17
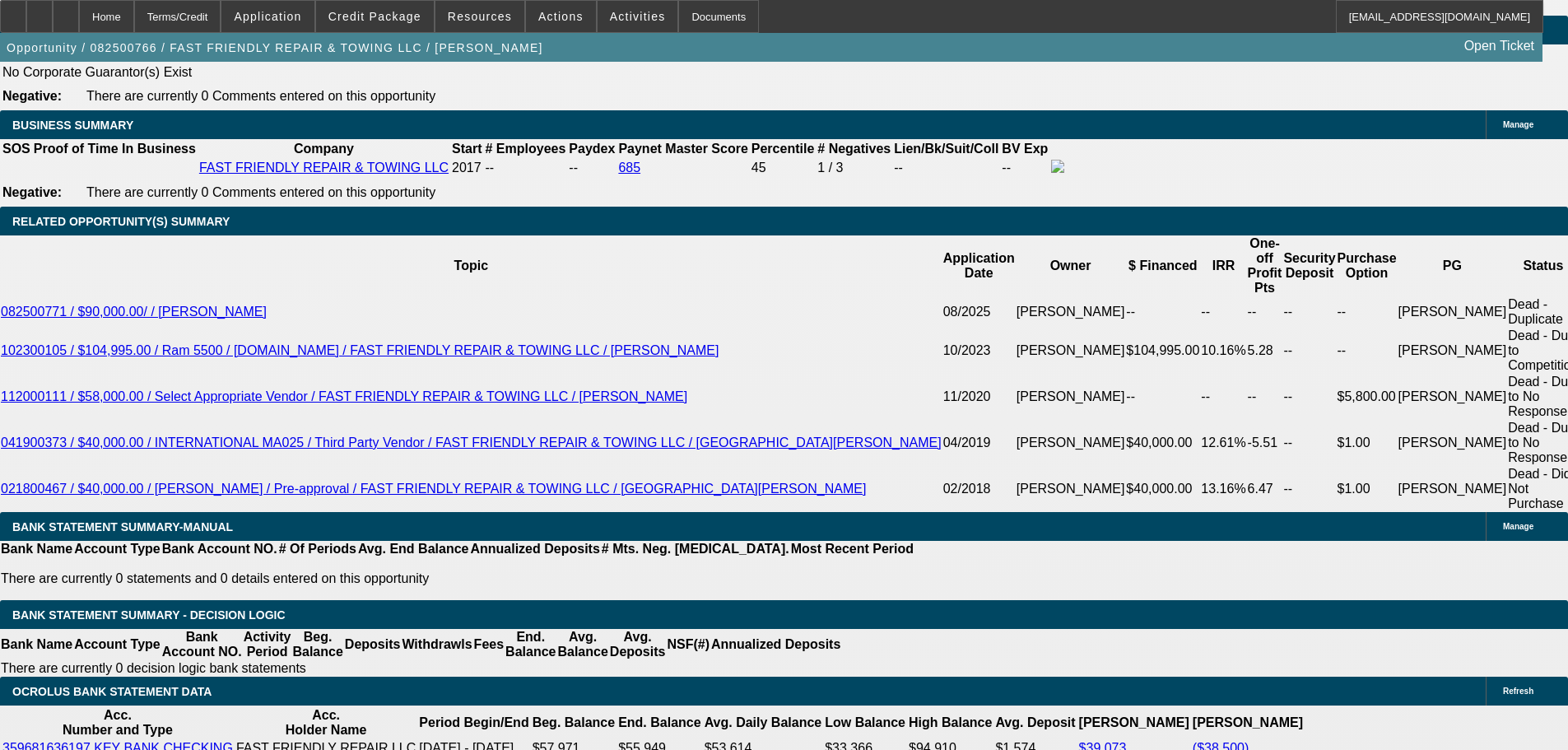
select select "0"
type input "UNKNOWN"
type input "$2,349.37"
type input "$4,698.74"
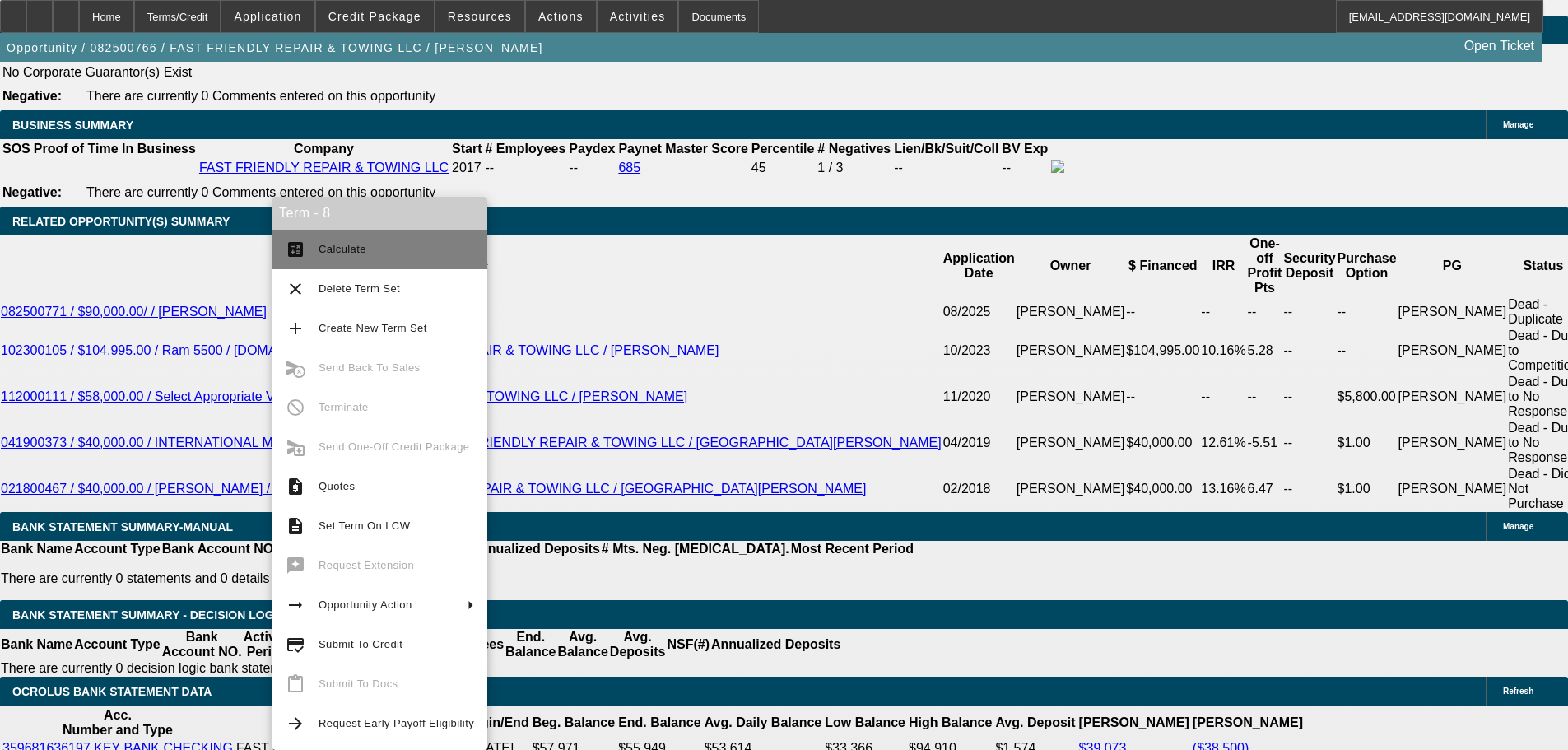
click at [376, 259] on span "Calculate" at bounding box center [396, 249] width 156 height 20
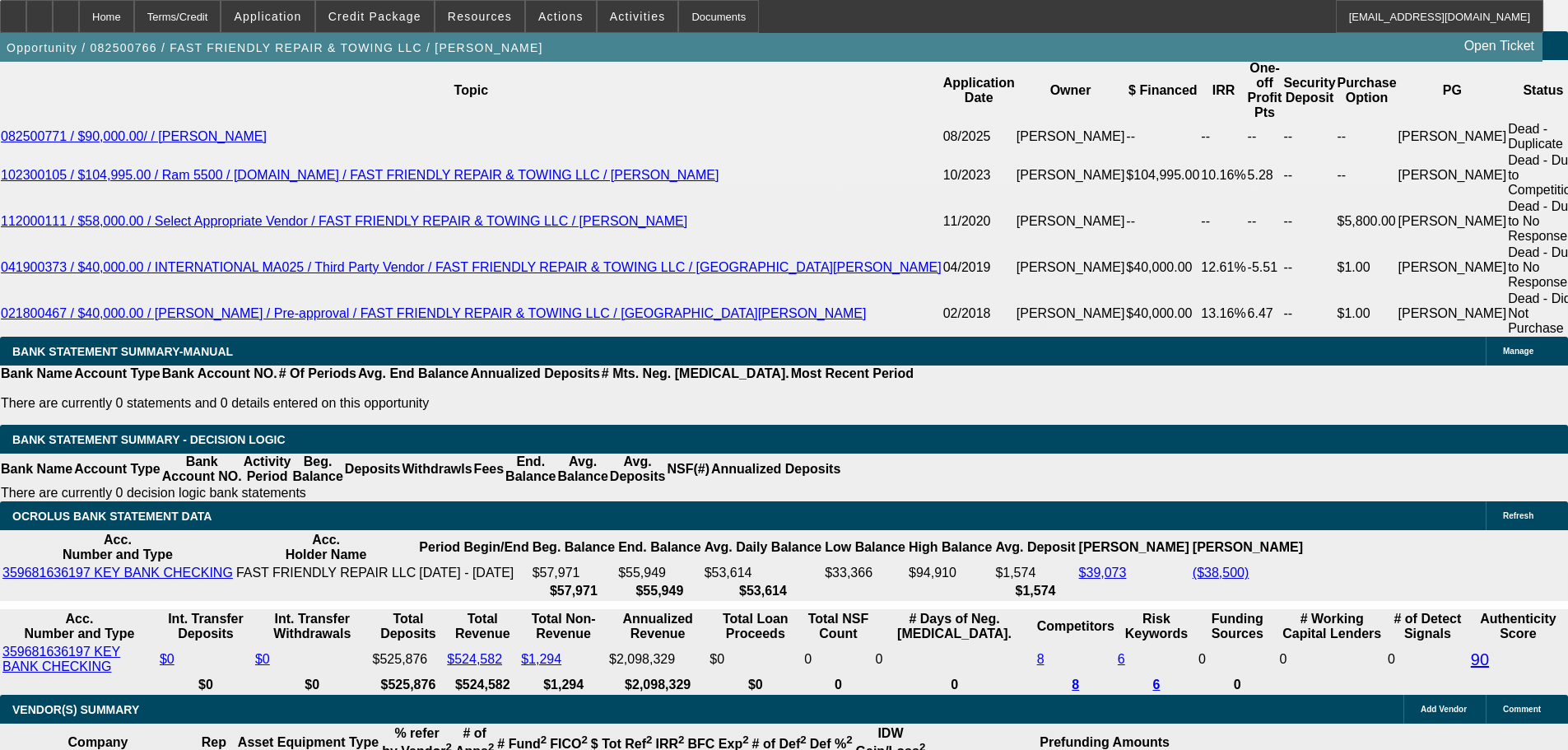
scroll to position [2913, 0]
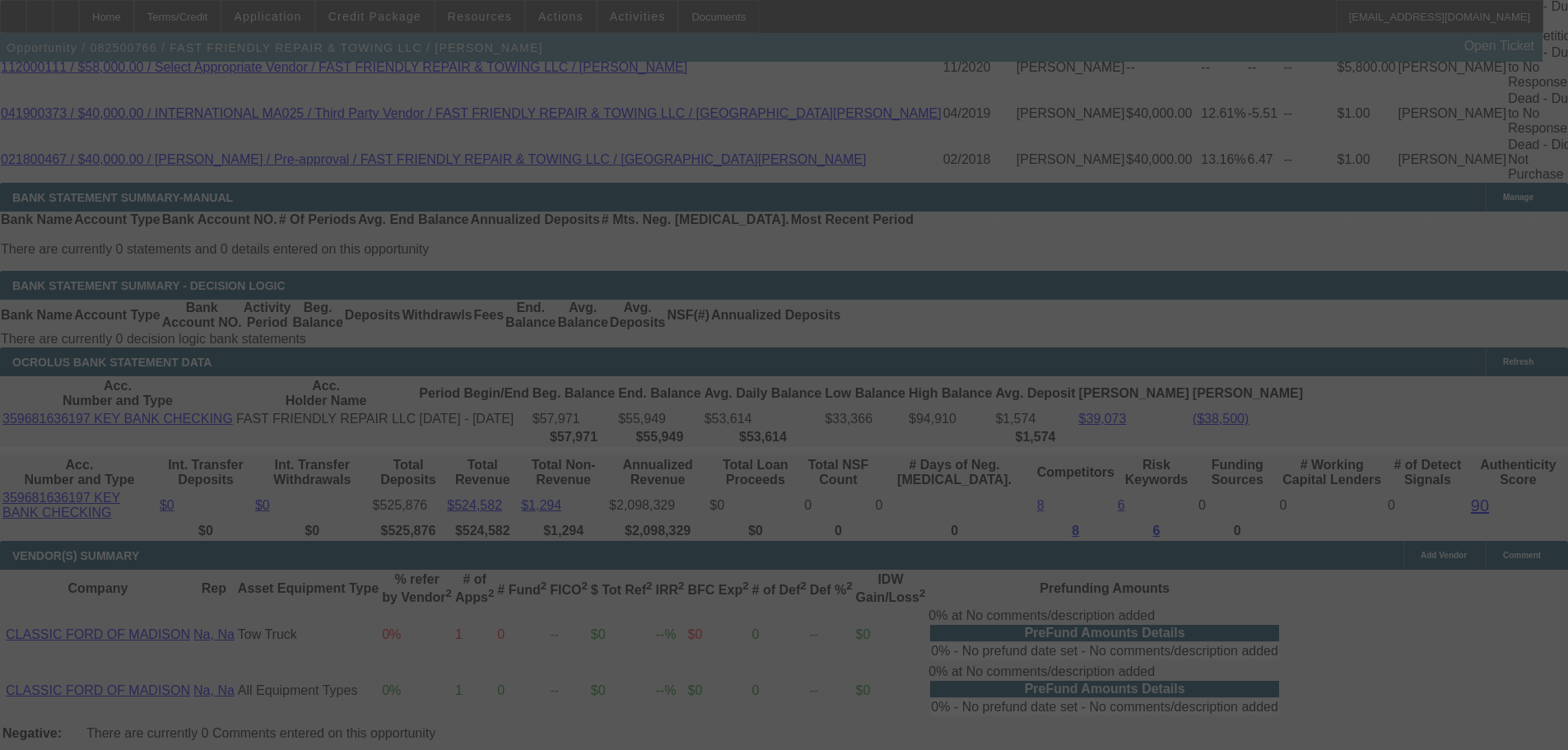
select select "0"
select select "2"
select select "0"
select select "6"
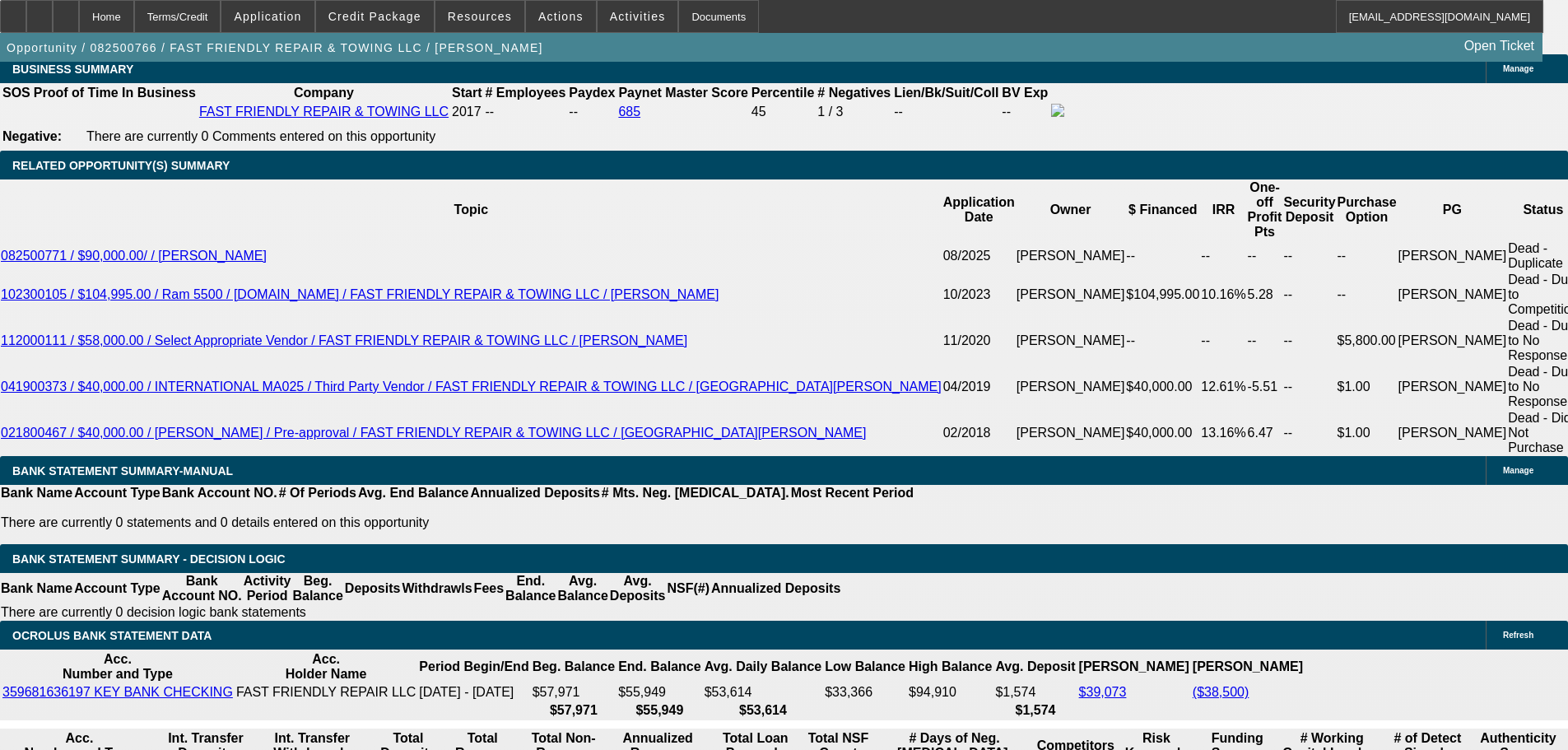
scroll to position [2583, 0]
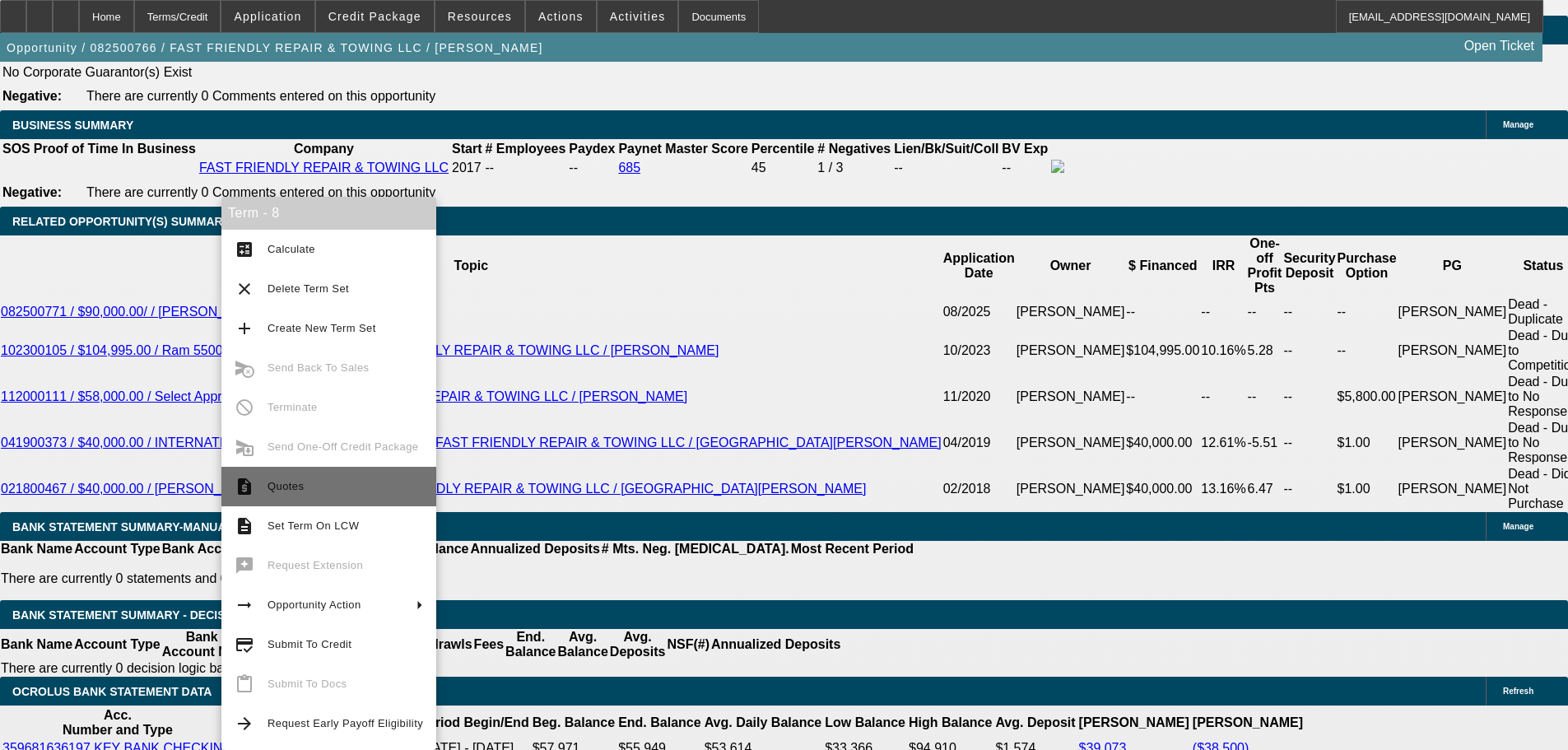
click at [340, 501] on button "request_quote Quotes" at bounding box center [329, 487] width 215 height 40
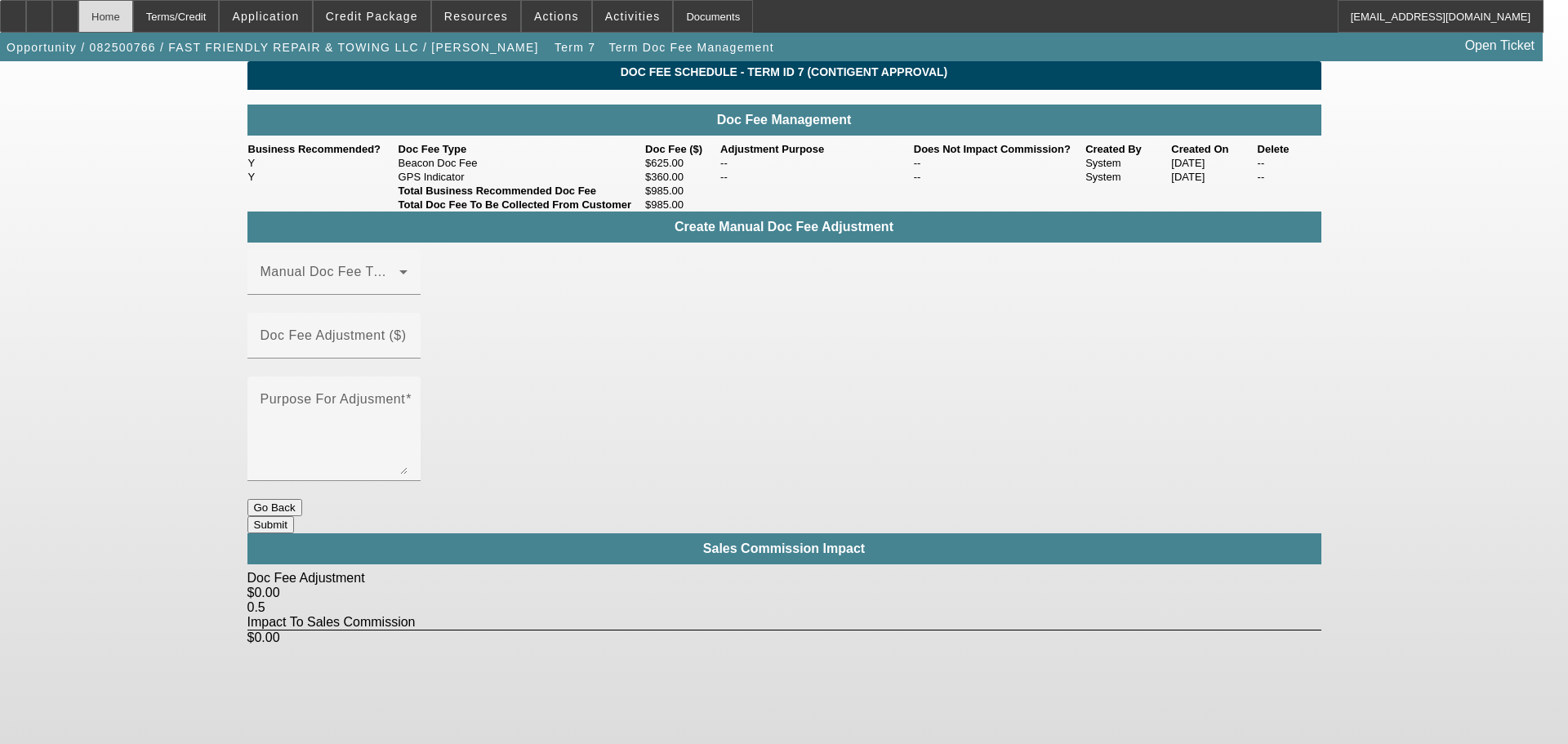
click at [133, 26] on div "Home" at bounding box center [106, 16] width 55 height 33
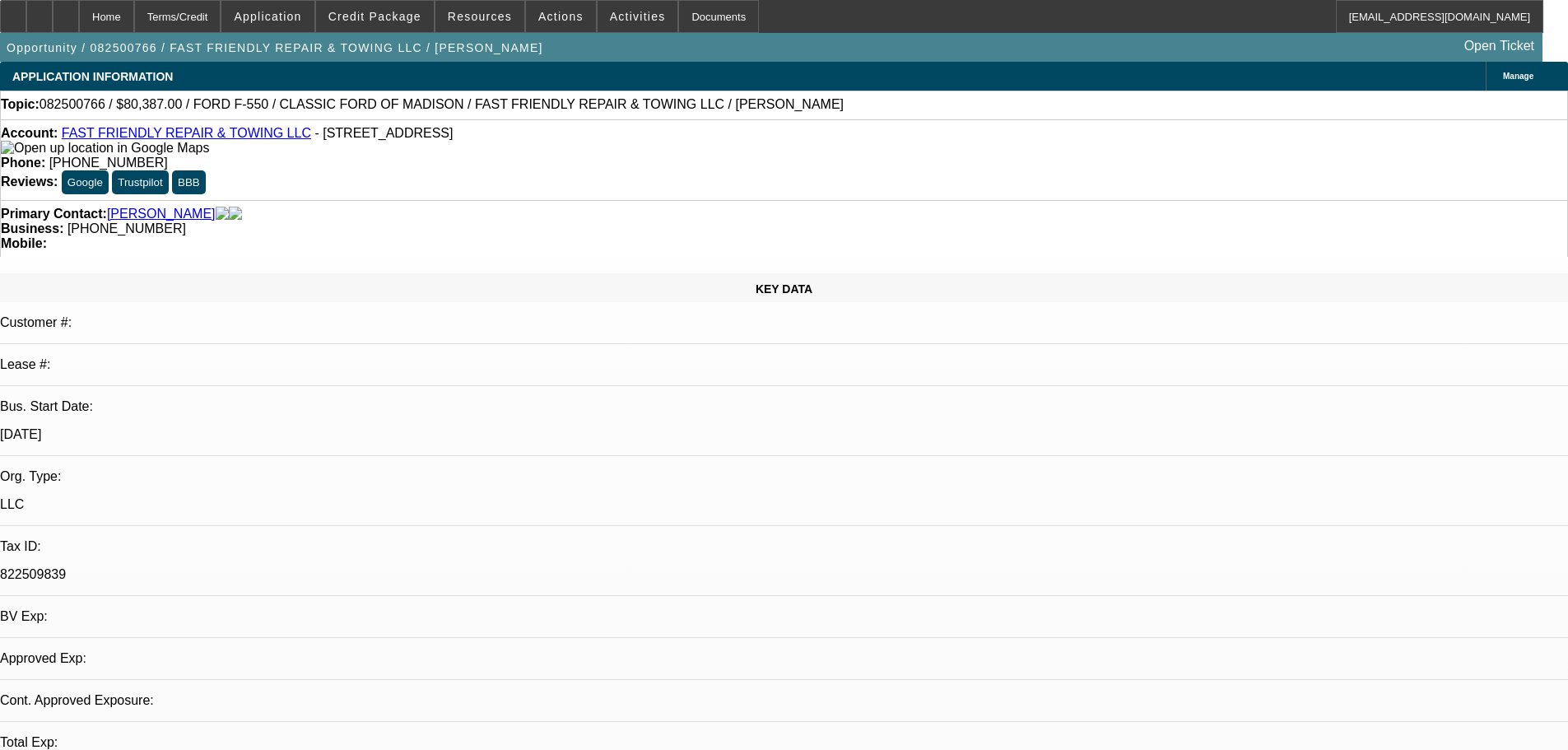
select select "0"
select select "2"
select select "0"
select select "6"
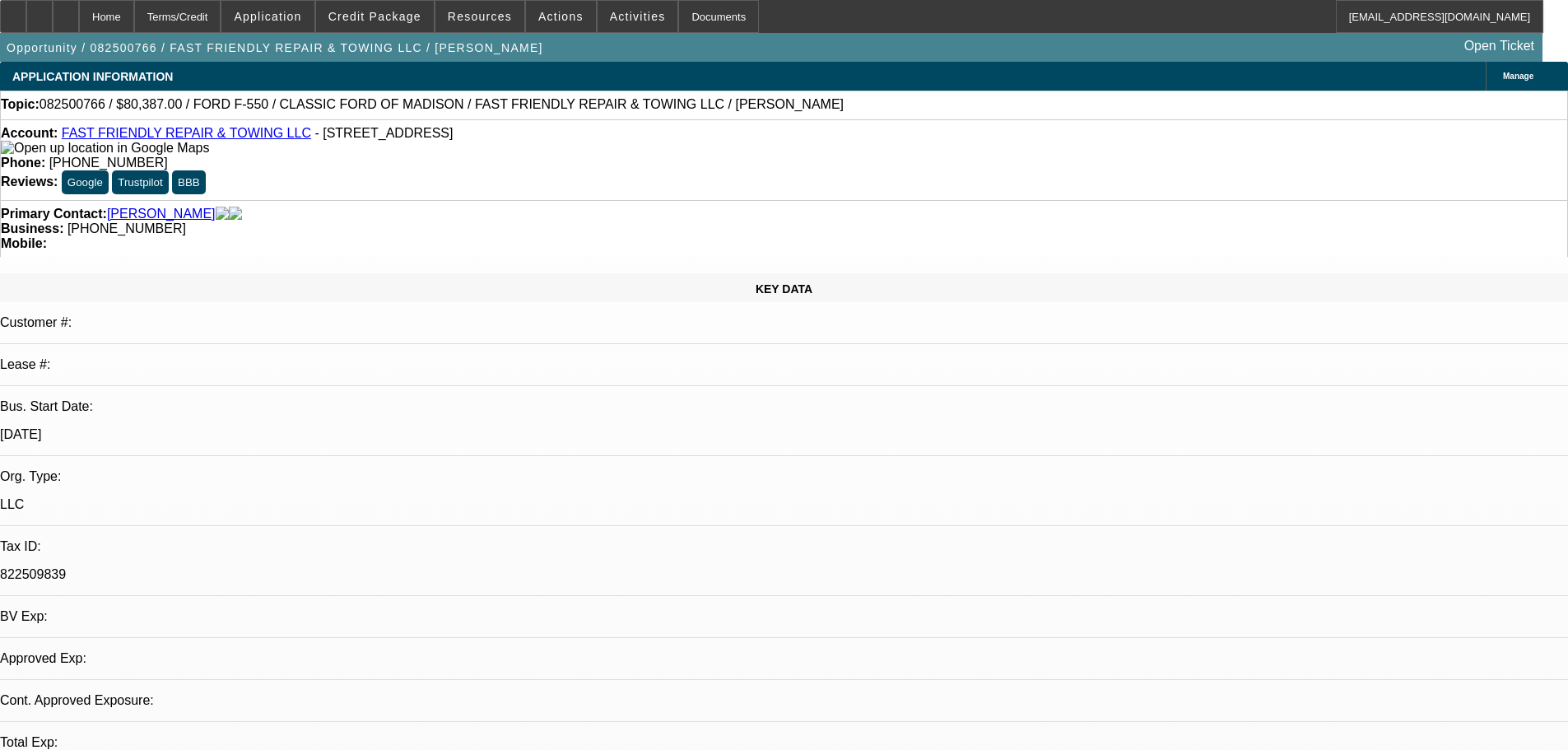
select select "0"
select select "2"
select select "0.15"
select select "16"
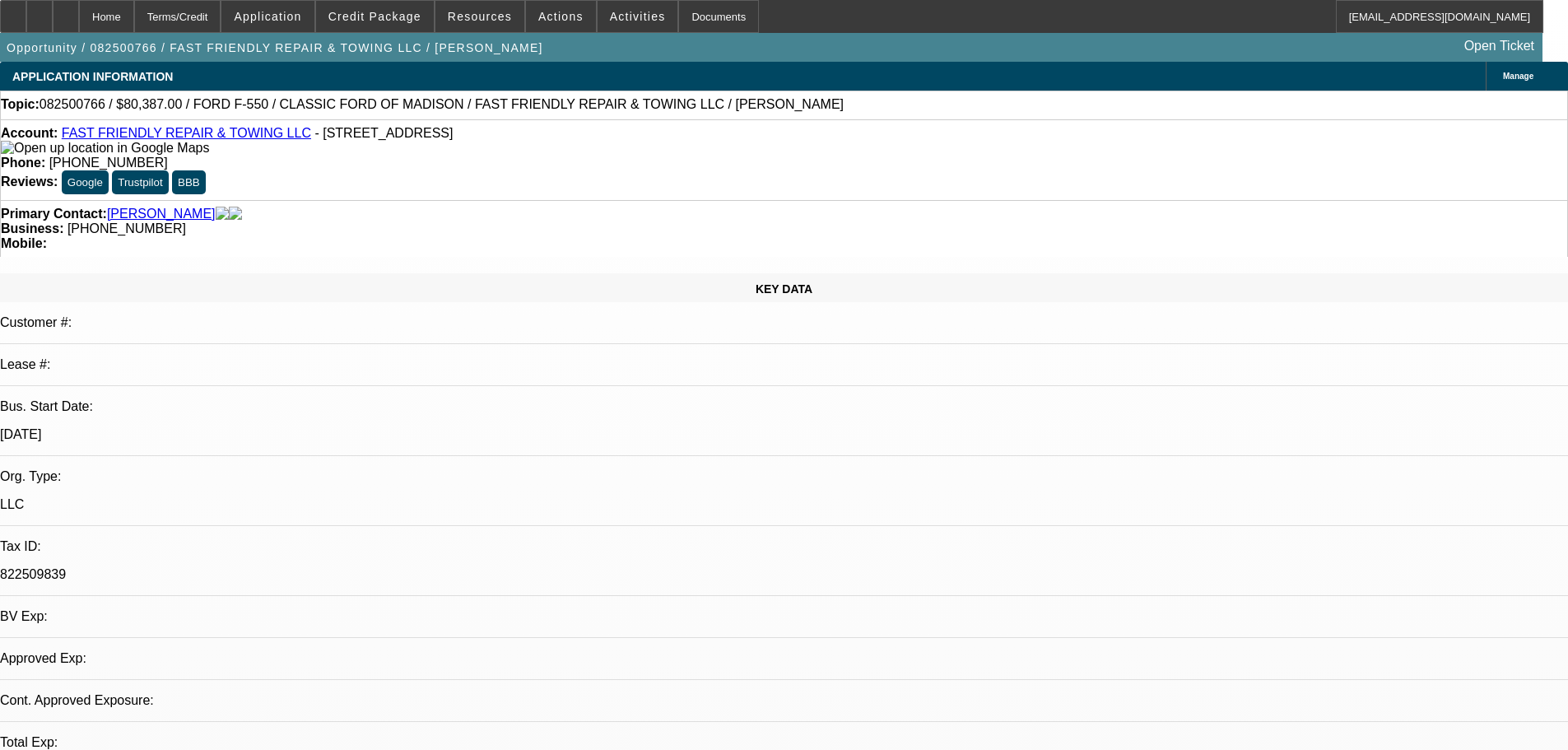
select select "0"
select select "2"
select select "0.15"
select select "16"
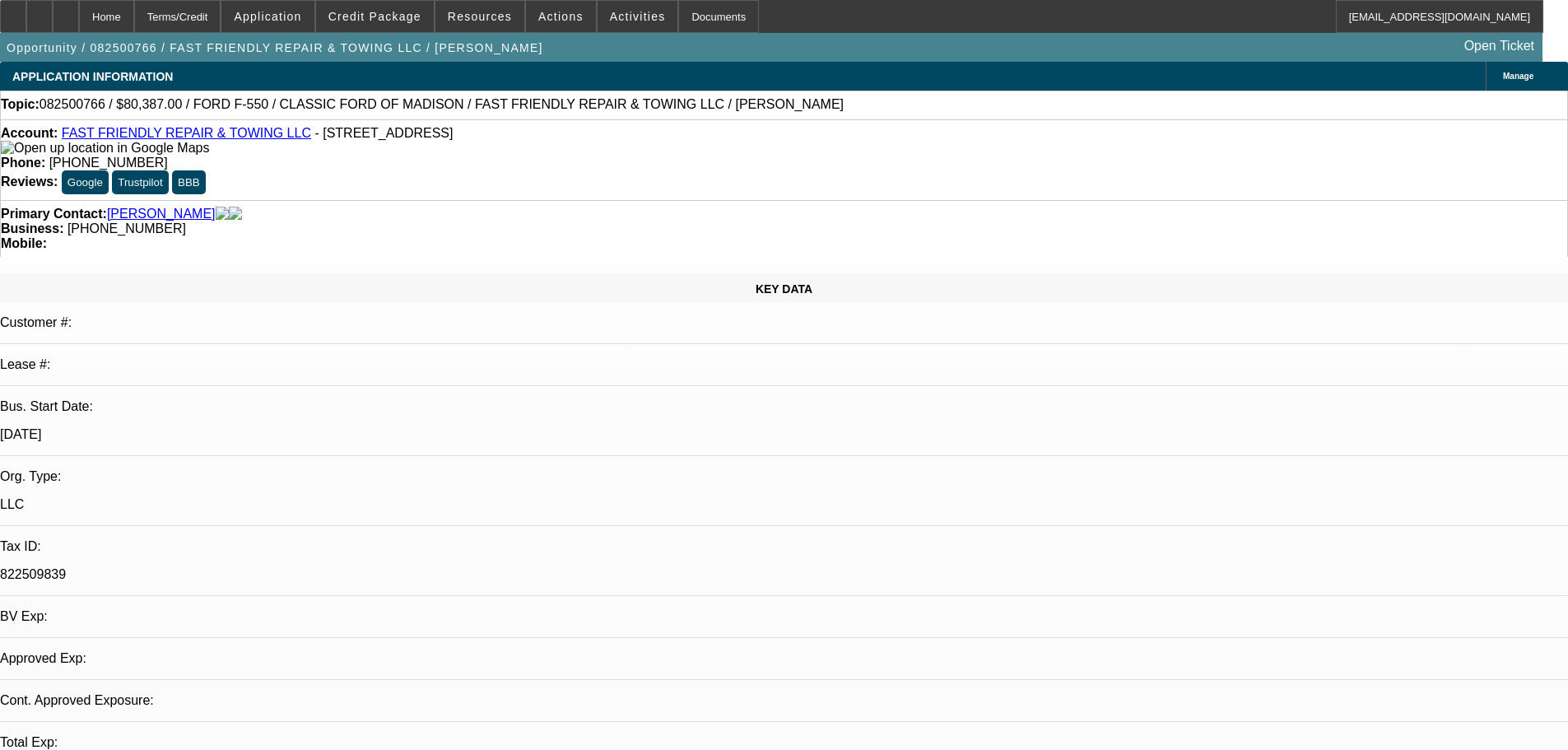
select select "0"
select select "2"
select select "0.2"
select select "17"
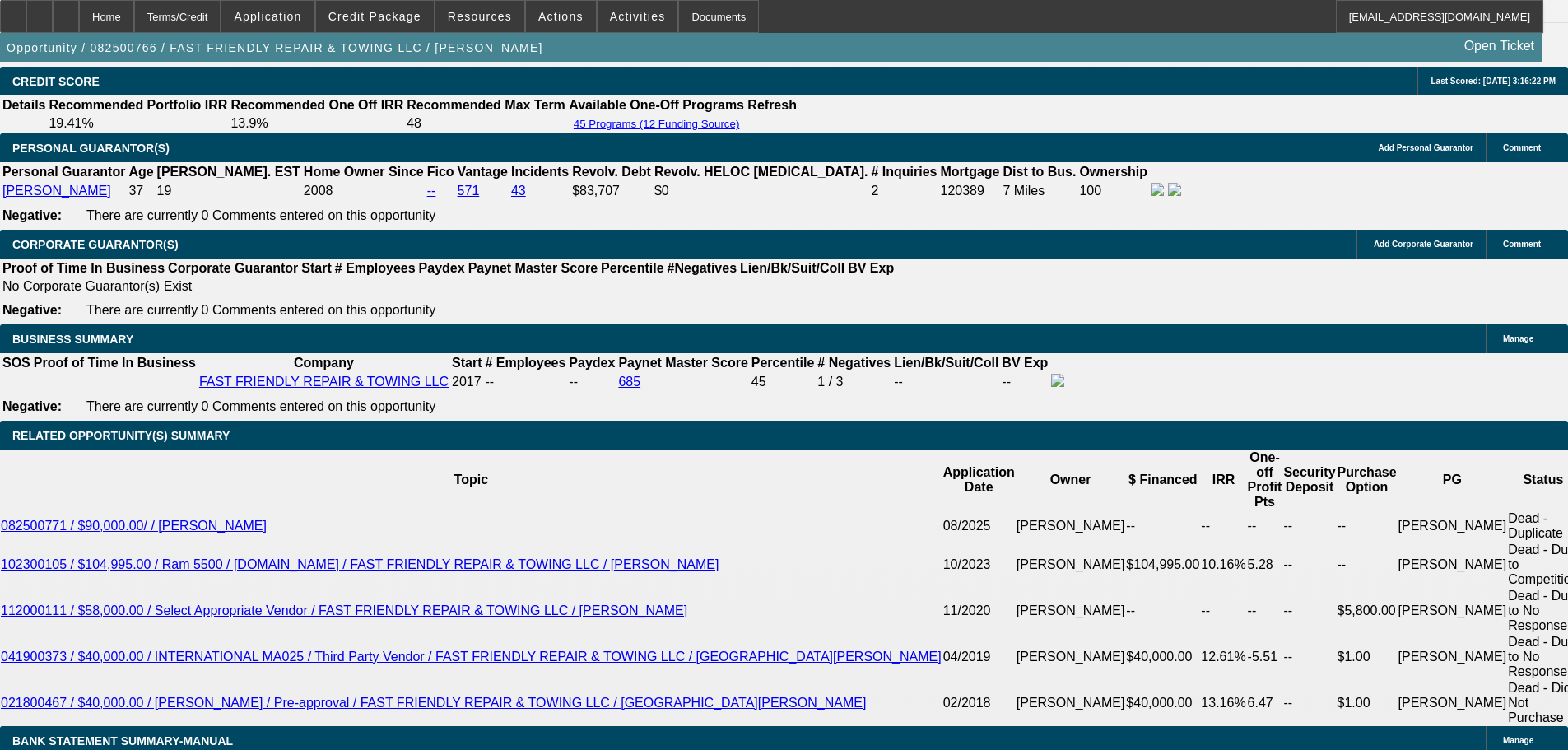
scroll to position [2470, 0]
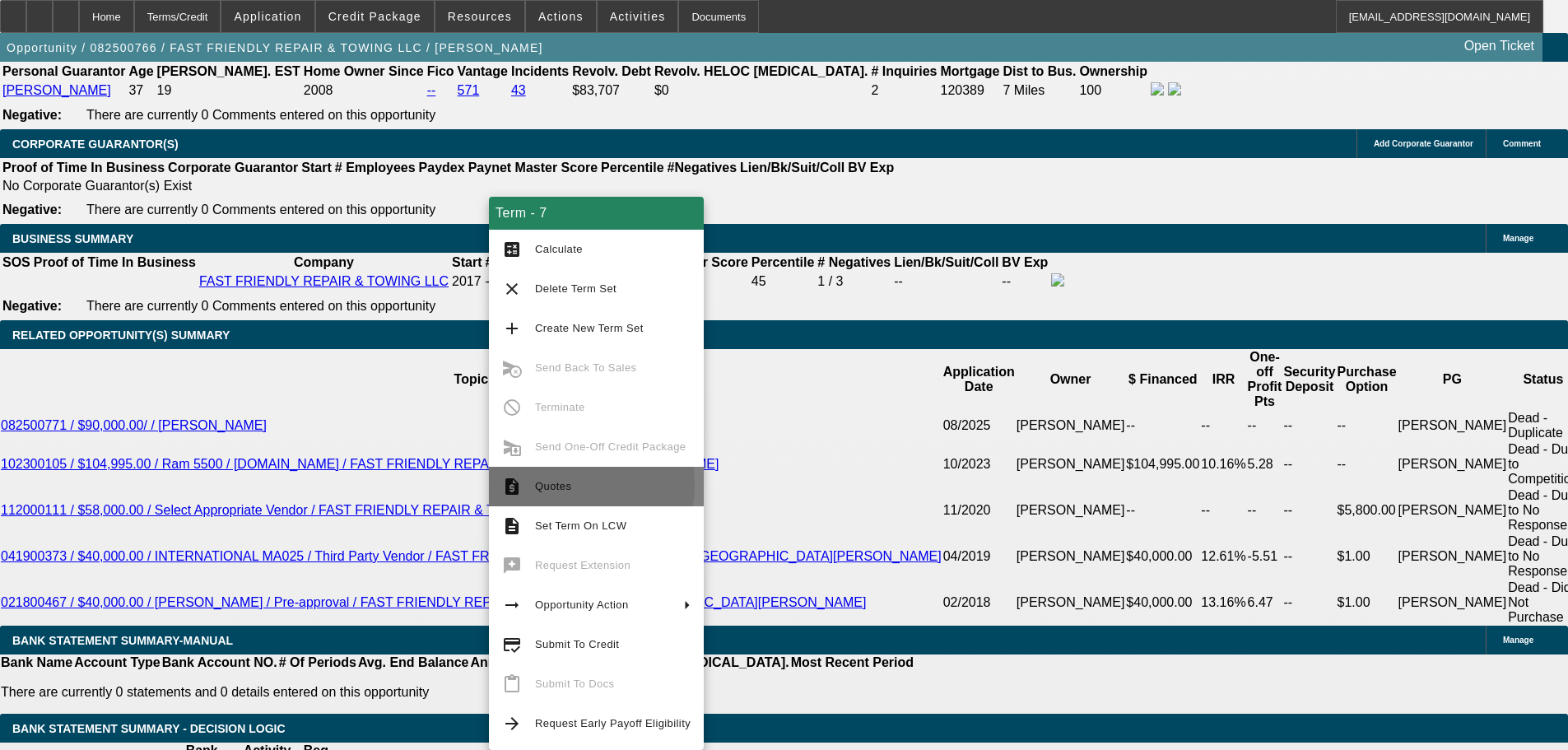
click at [556, 485] on span "Quotes" at bounding box center [553, 486] width 36 height 12
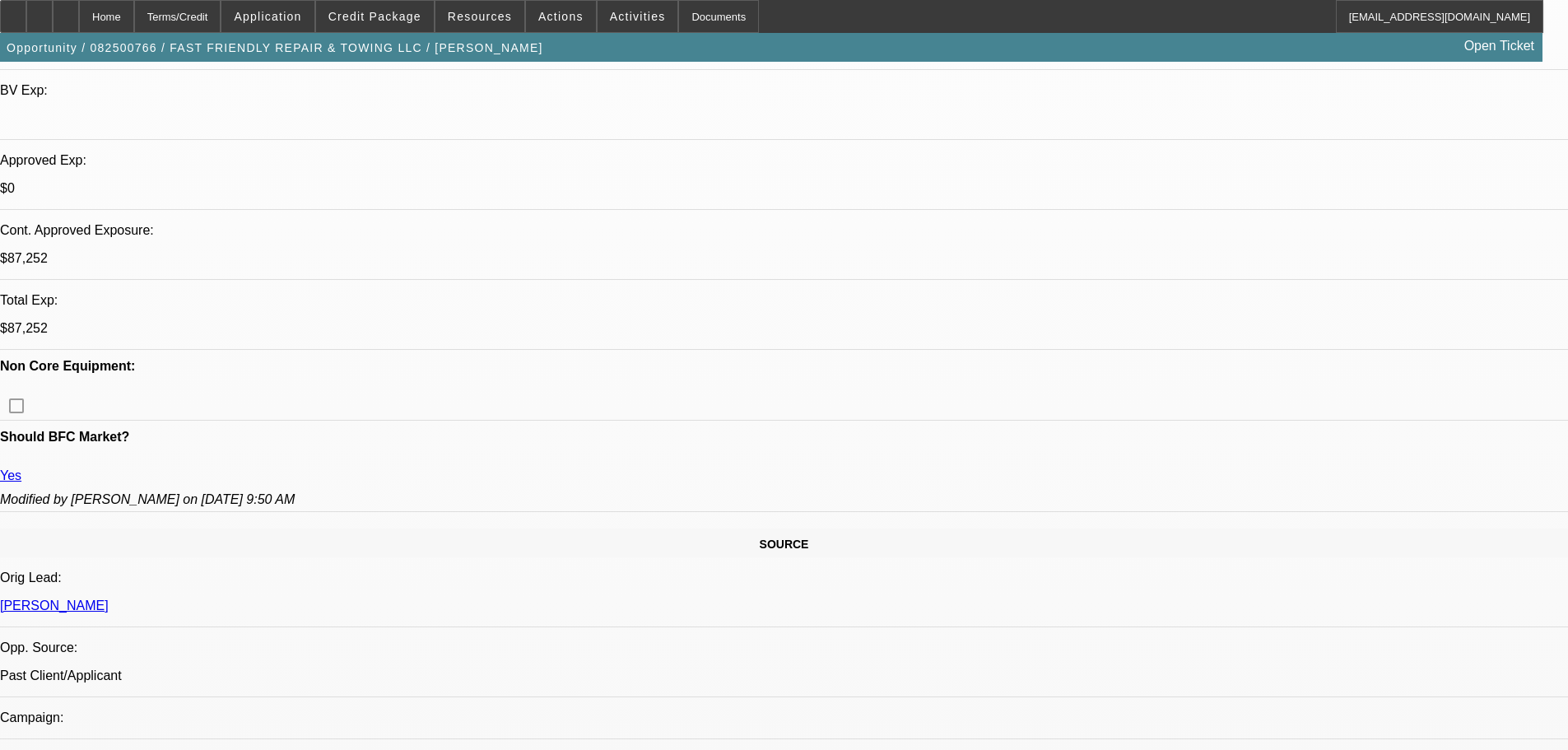
scroll to position [0, 0]
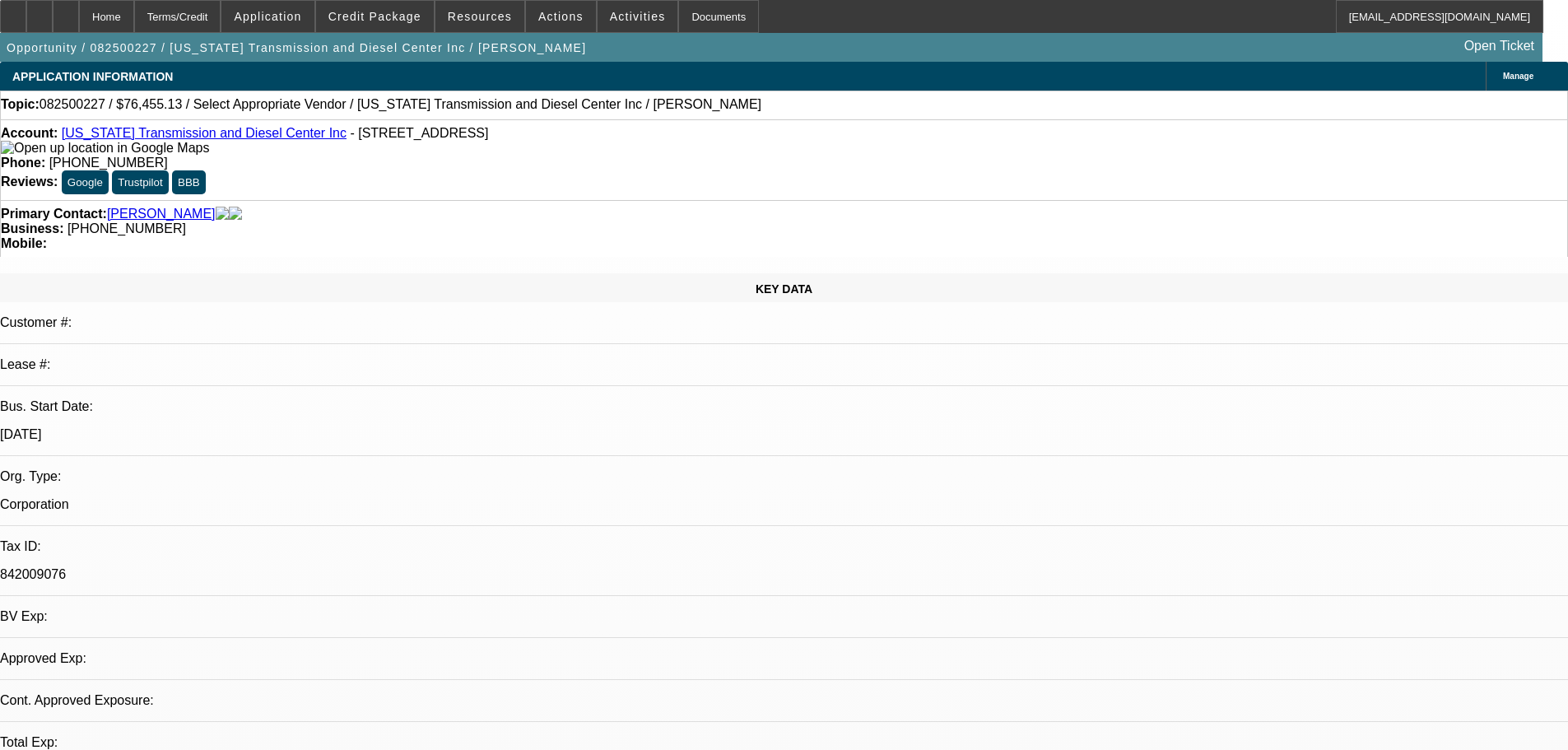
select select "0"
select select "2"
select select "0.1"
select select "4"
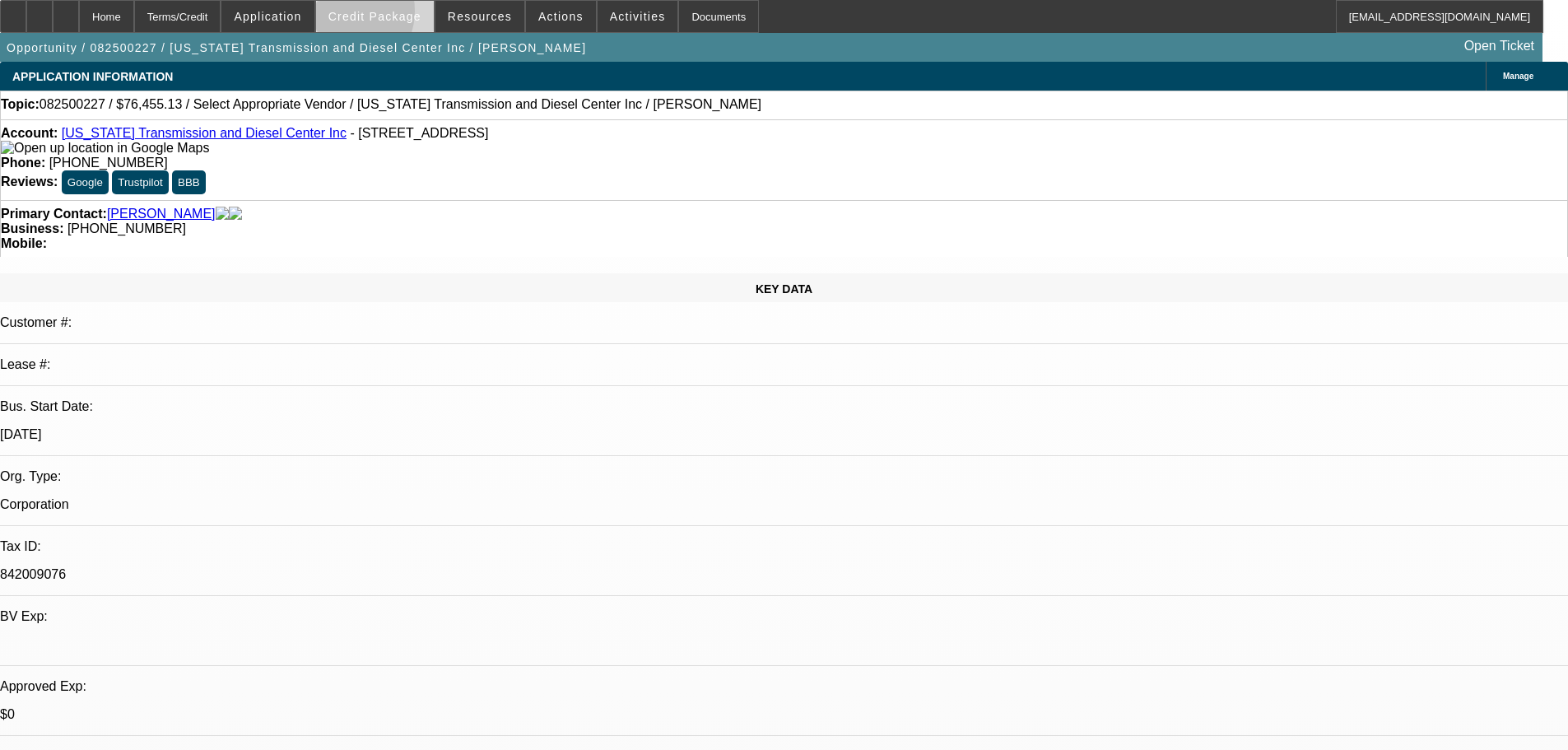
click at [370, 15] on span "Credit Package" at bounding box center [375, 16] width 93 height 13
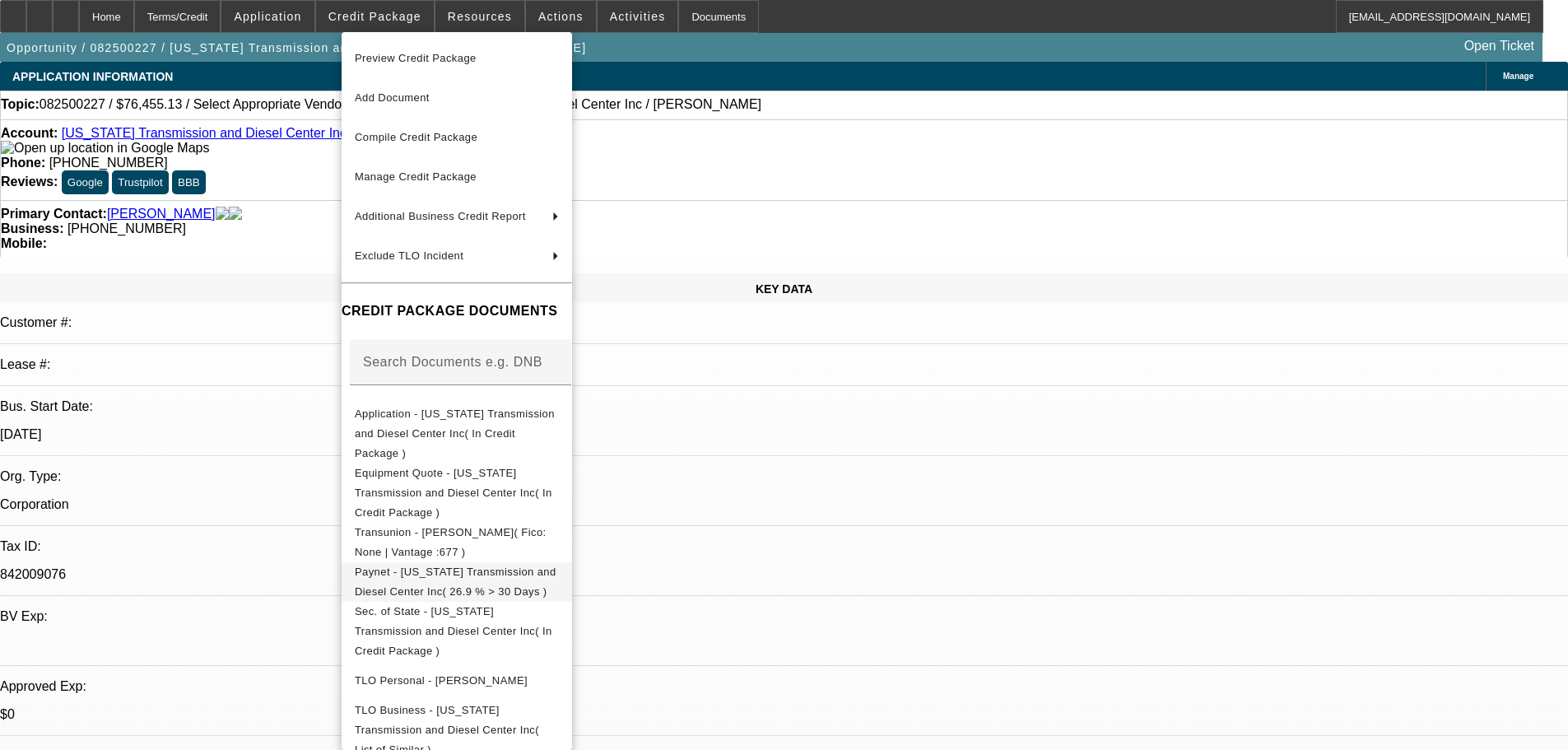
scroll to position [19, 0]
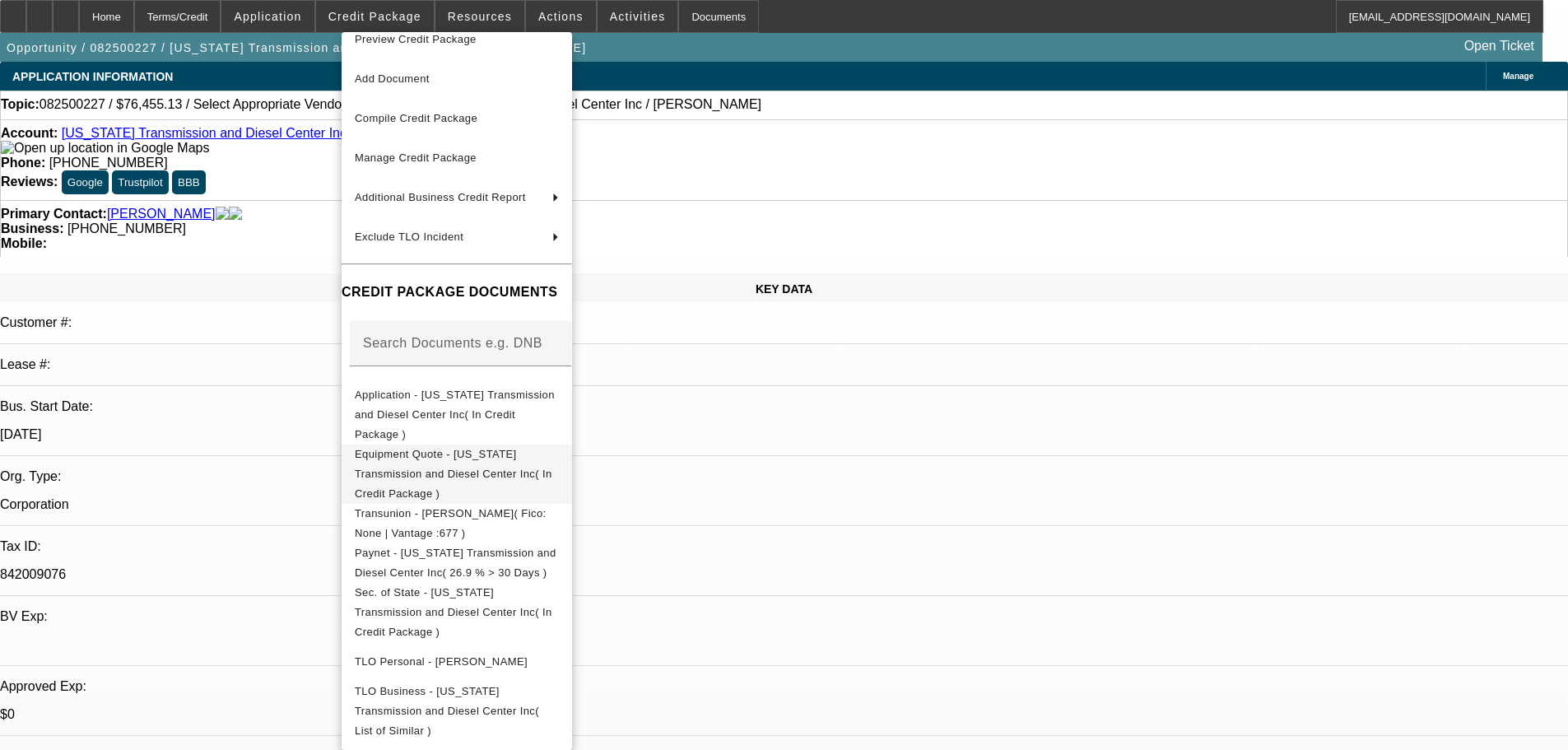
click at [545, 450] on button "Equipment Quote - Oregon Transmission and Diesel Center Inc( In Credit Package )" at bounding box center [456, 474] width 230 height 59
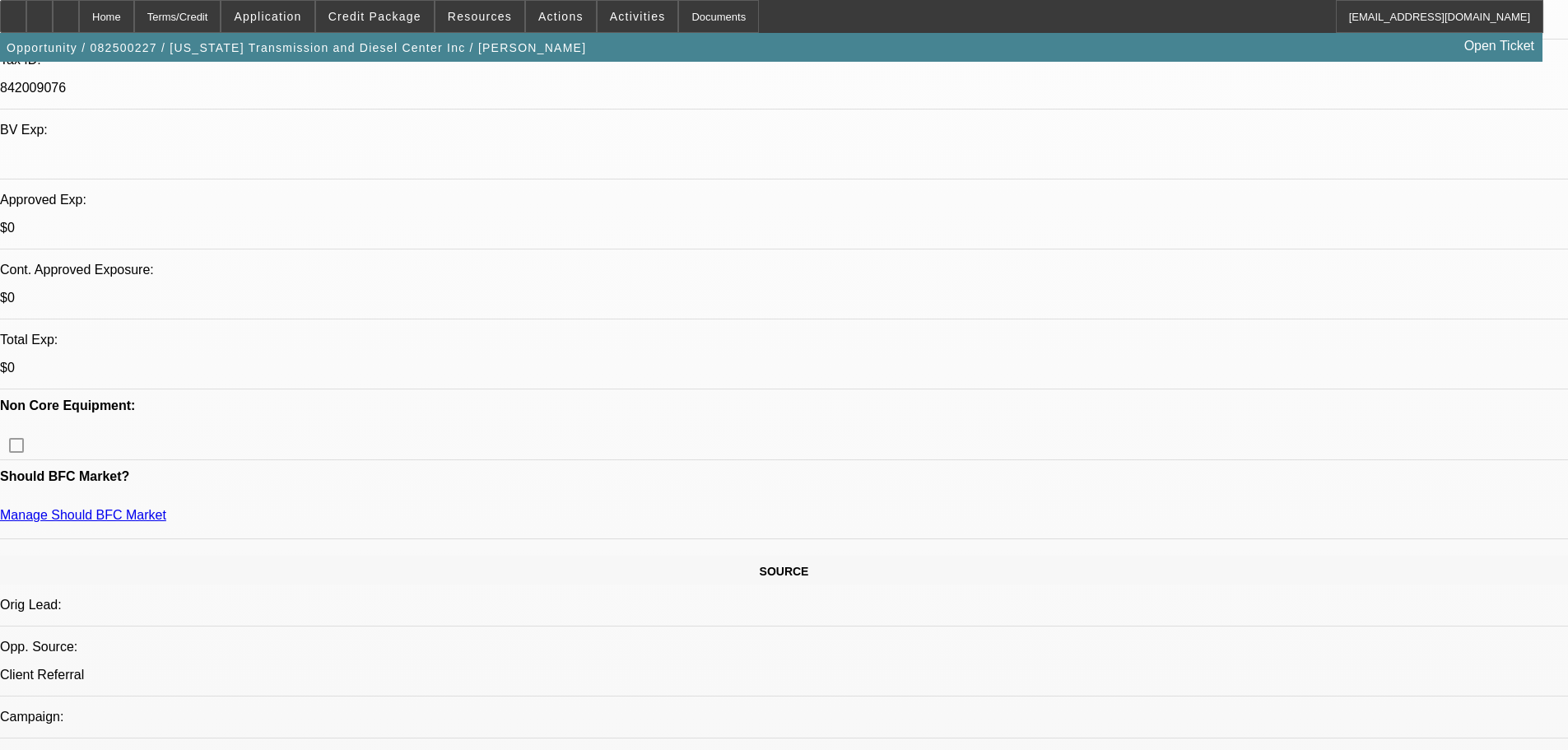
scroll to position [494, 0]
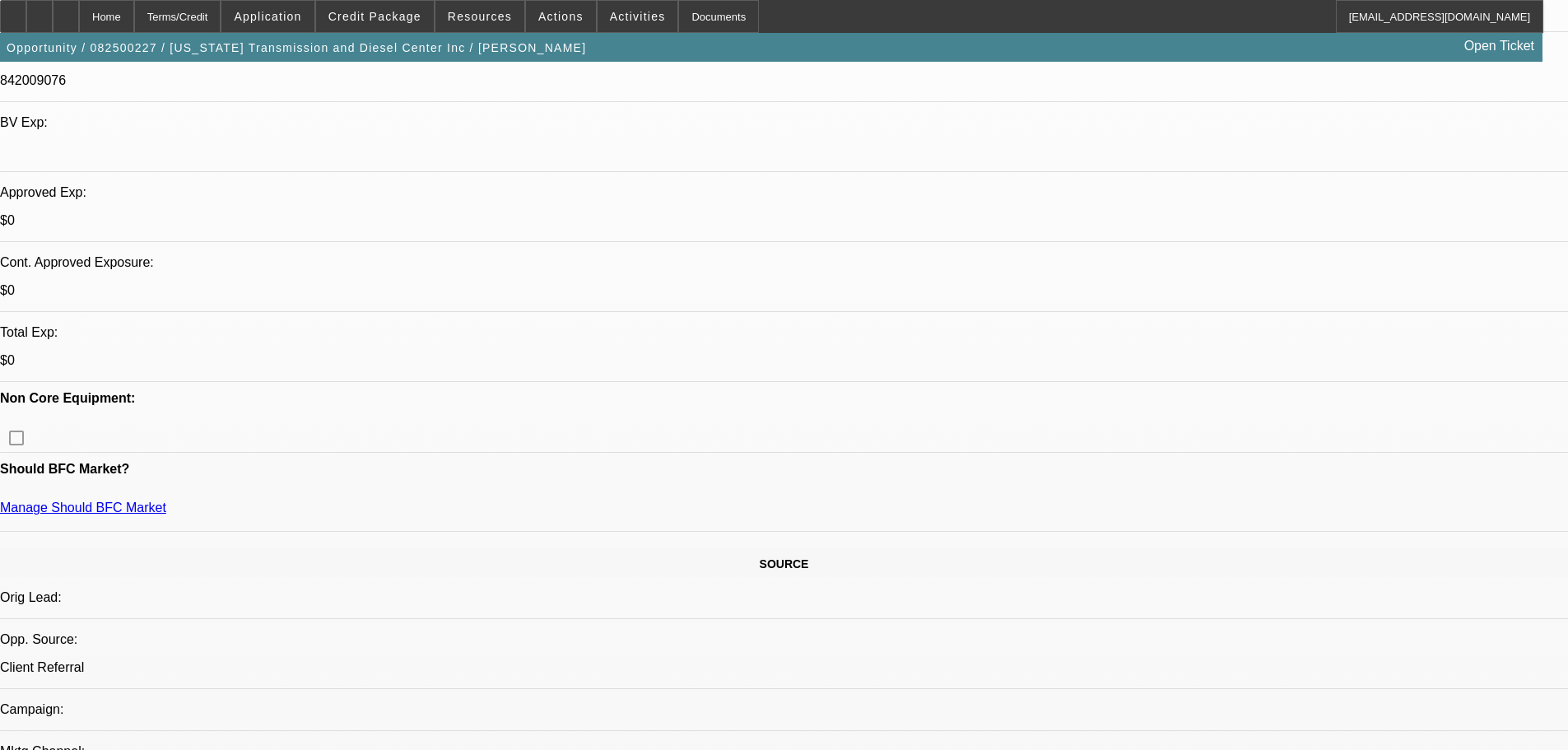
click at [52, 20] on div at bounding box center [40, 16] width 27 height 33
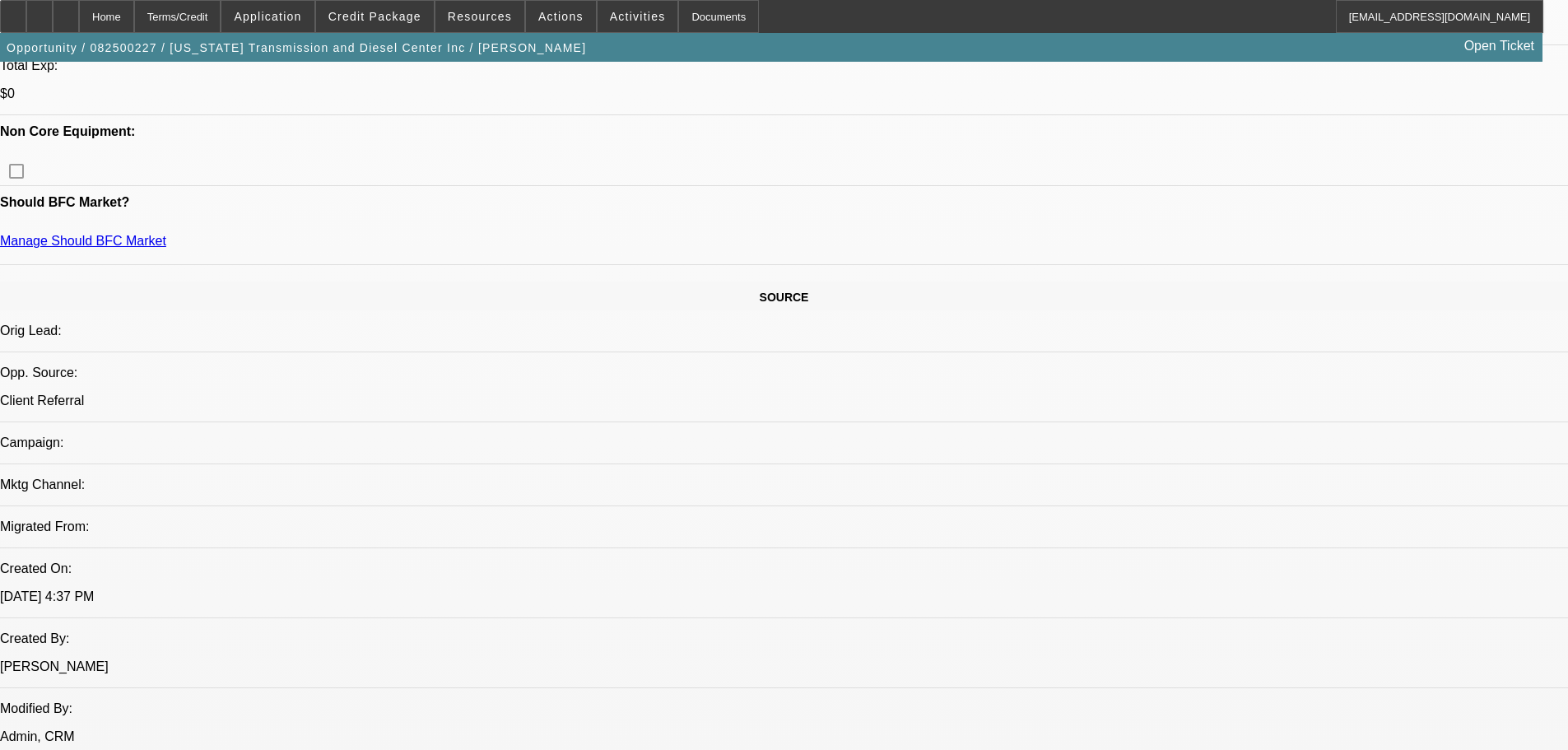
scroll to position [823, 0]
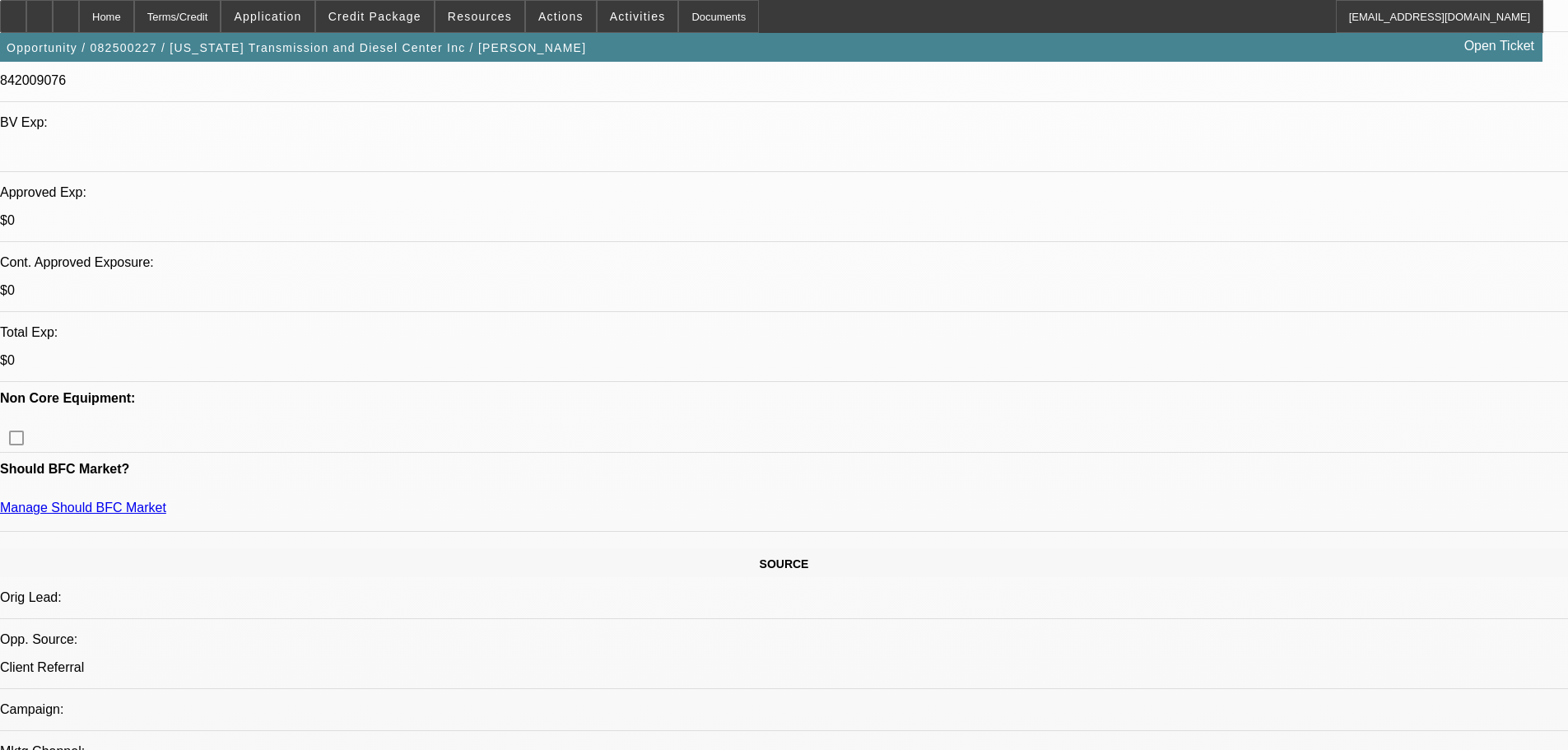
drag, startPoint x: 908, startPoint y: 289, endPoint x: 142, endPoint y: 260, distance: 766.5
drag, startPoint x: 21, startPoint y: 261, endPoint x: 928, endPoint y: 290, distance: 907.5
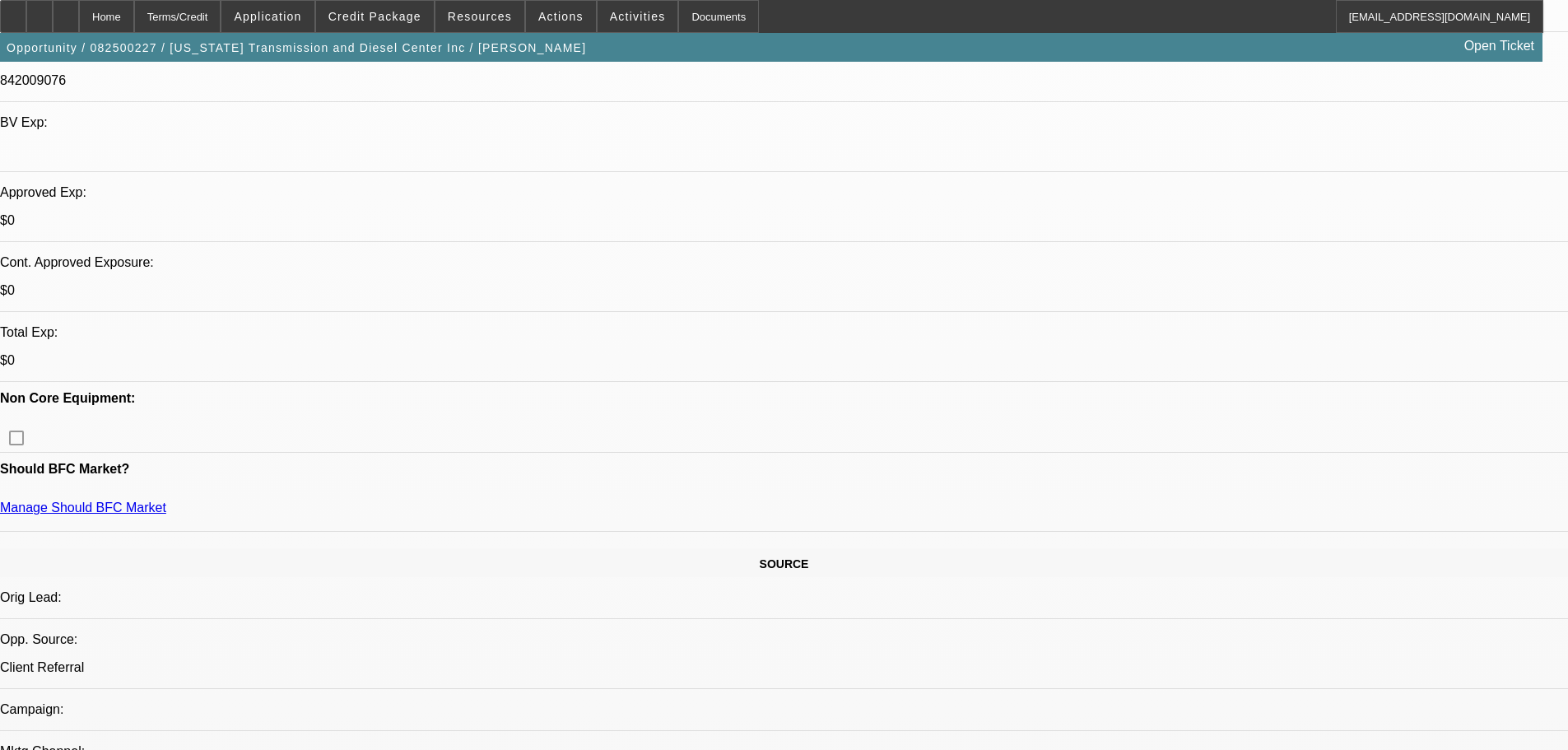
drag, startPoint x: 917, startPoint y: 291, endPoint x: 34, endPoint y: 267, distance: 883.3
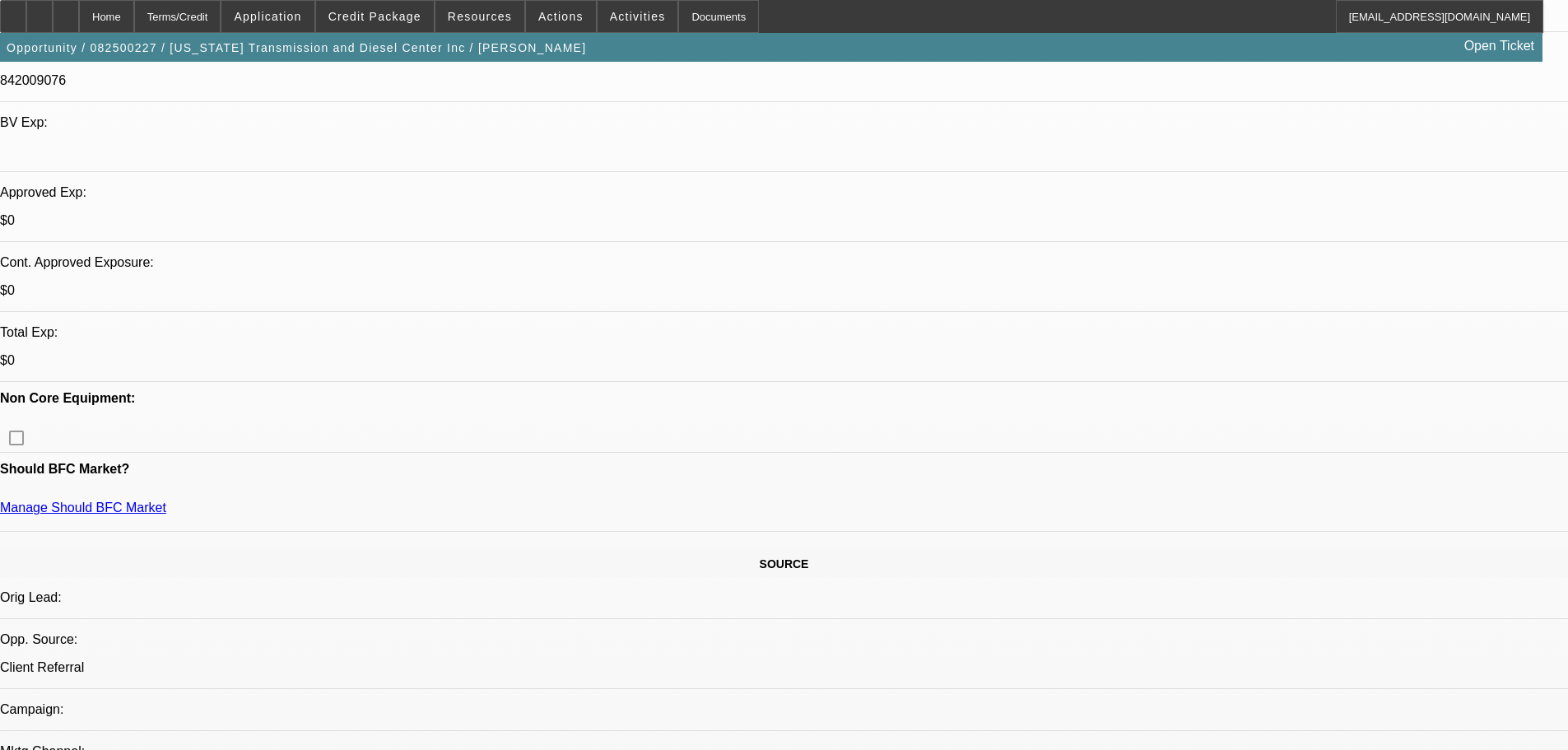
drag, startPoint x: 15, startPoint y: 260, endPoint x: 936, endPoint y: 289, distance: 921.5
drag, startPoint x: 913, startPoint y: 284, endPoint x: 86, endPoint y: 238, distance: 828.3
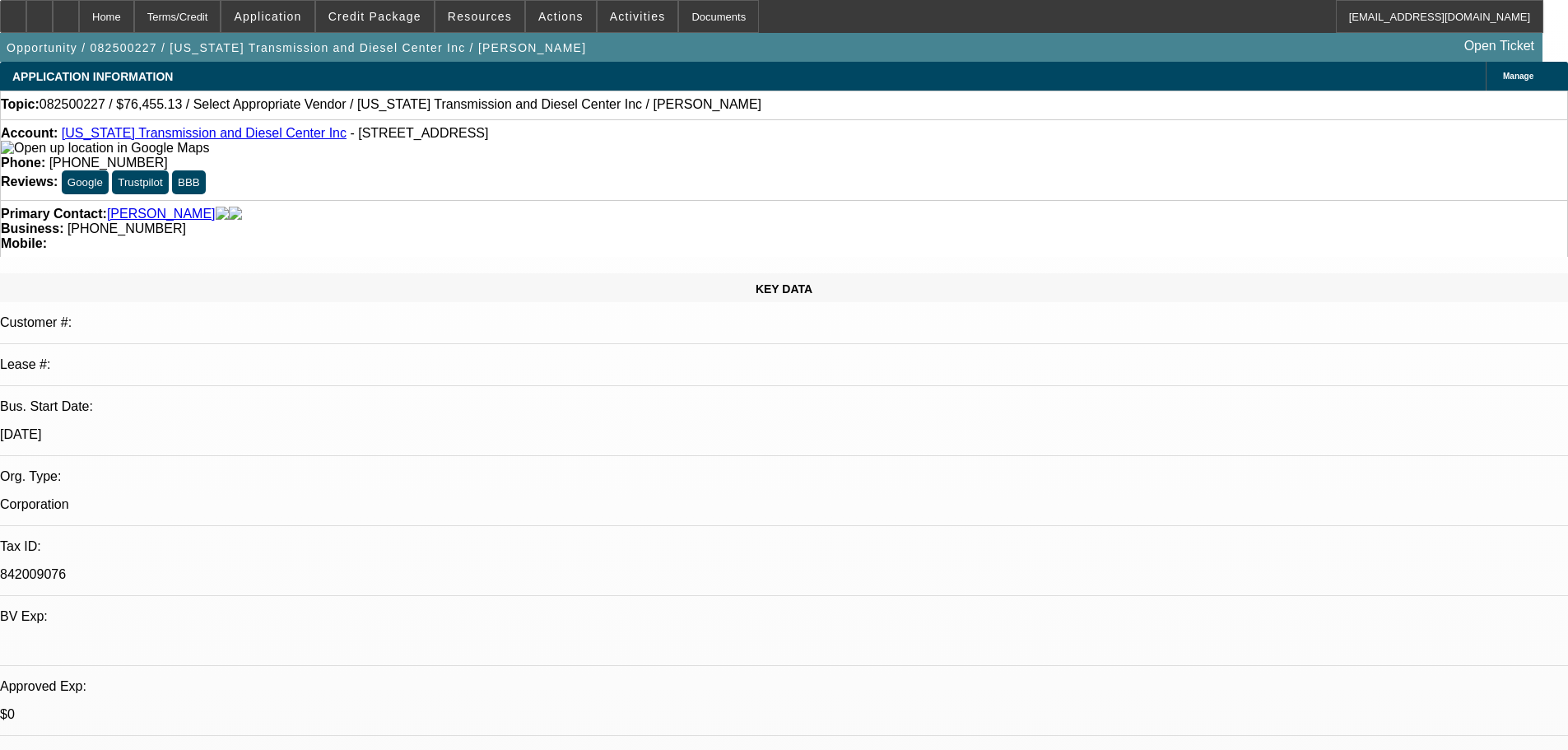
scroll to position [164, 0]
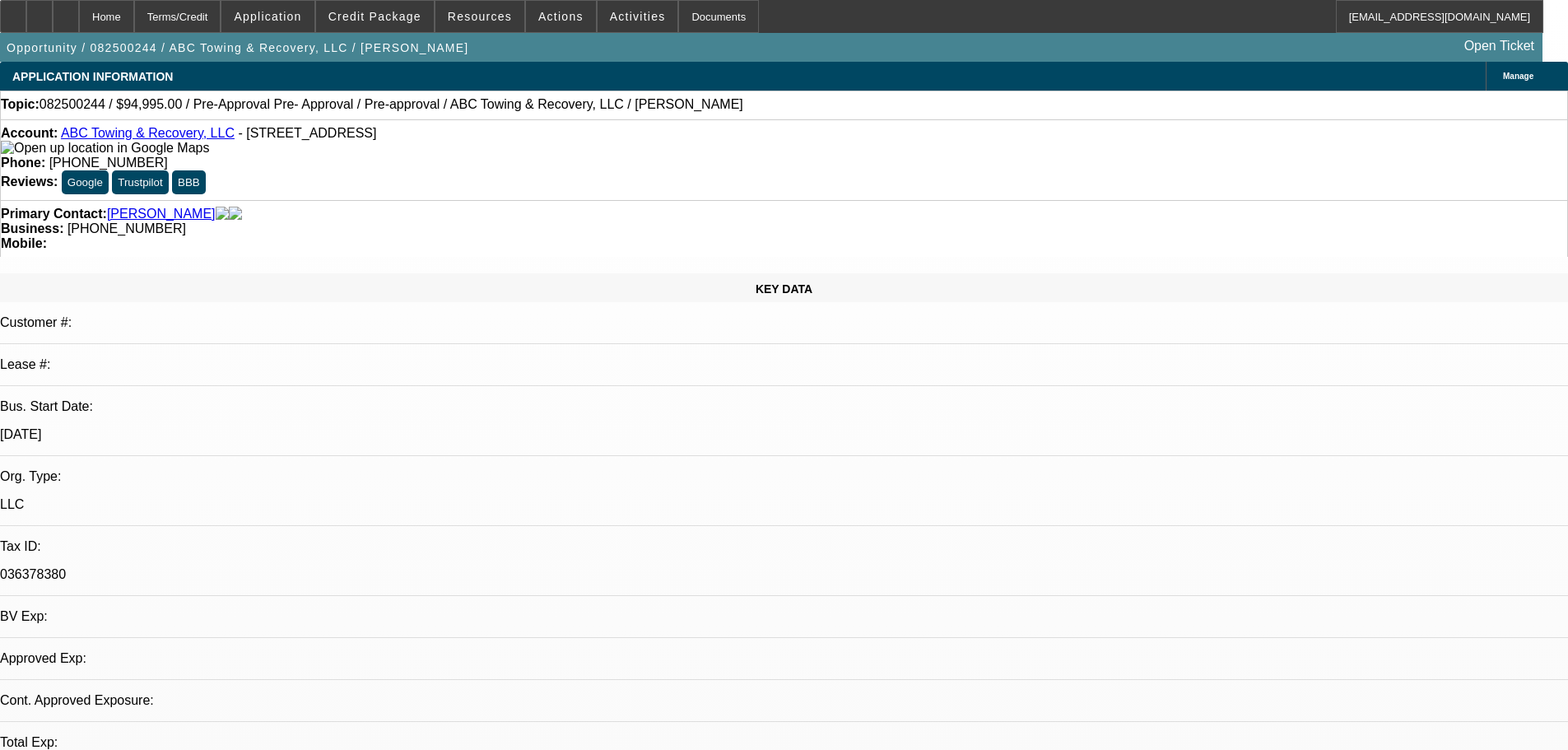
select select "0"
select select "2"
select select "0.1"
select select "4"
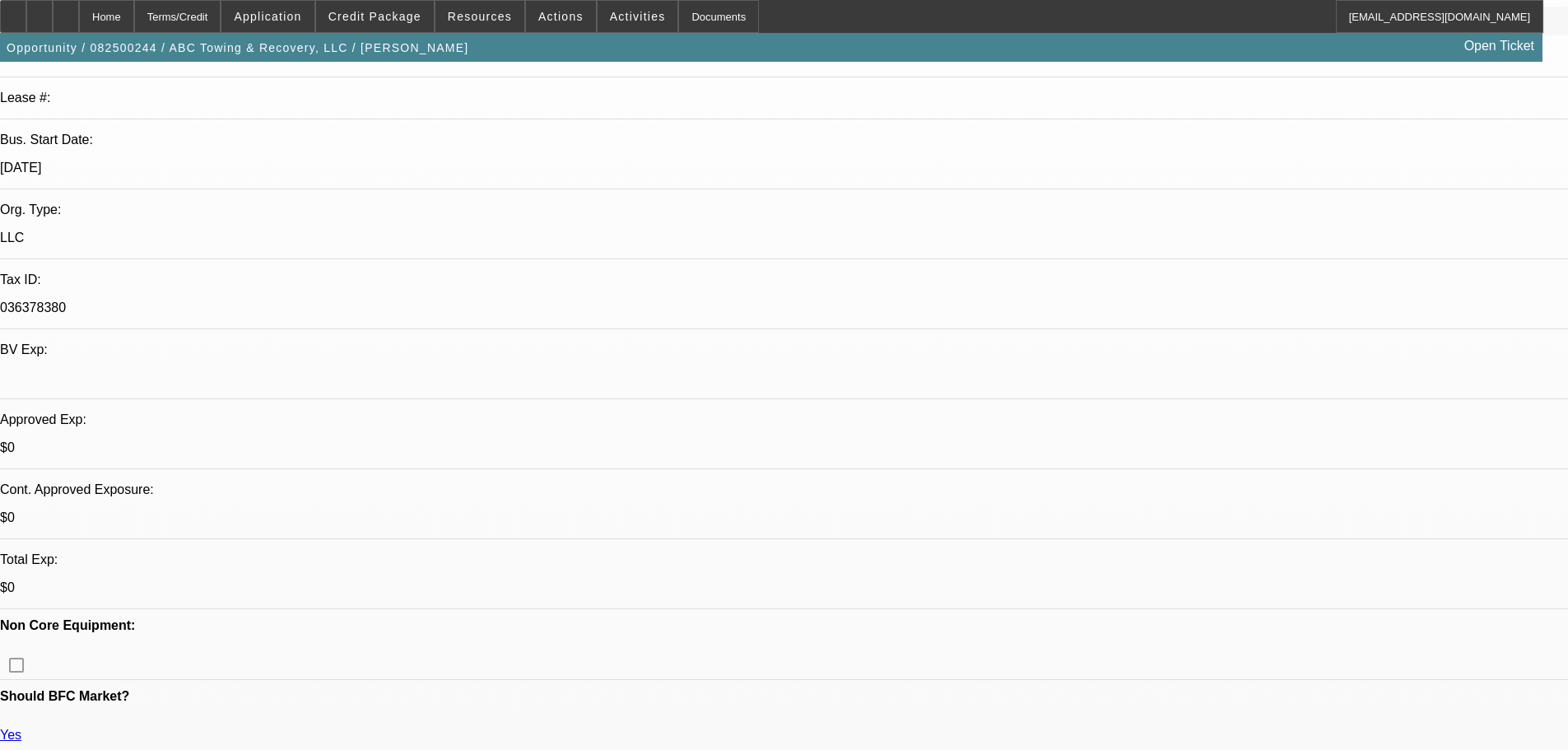
scroll to position [329, 0]
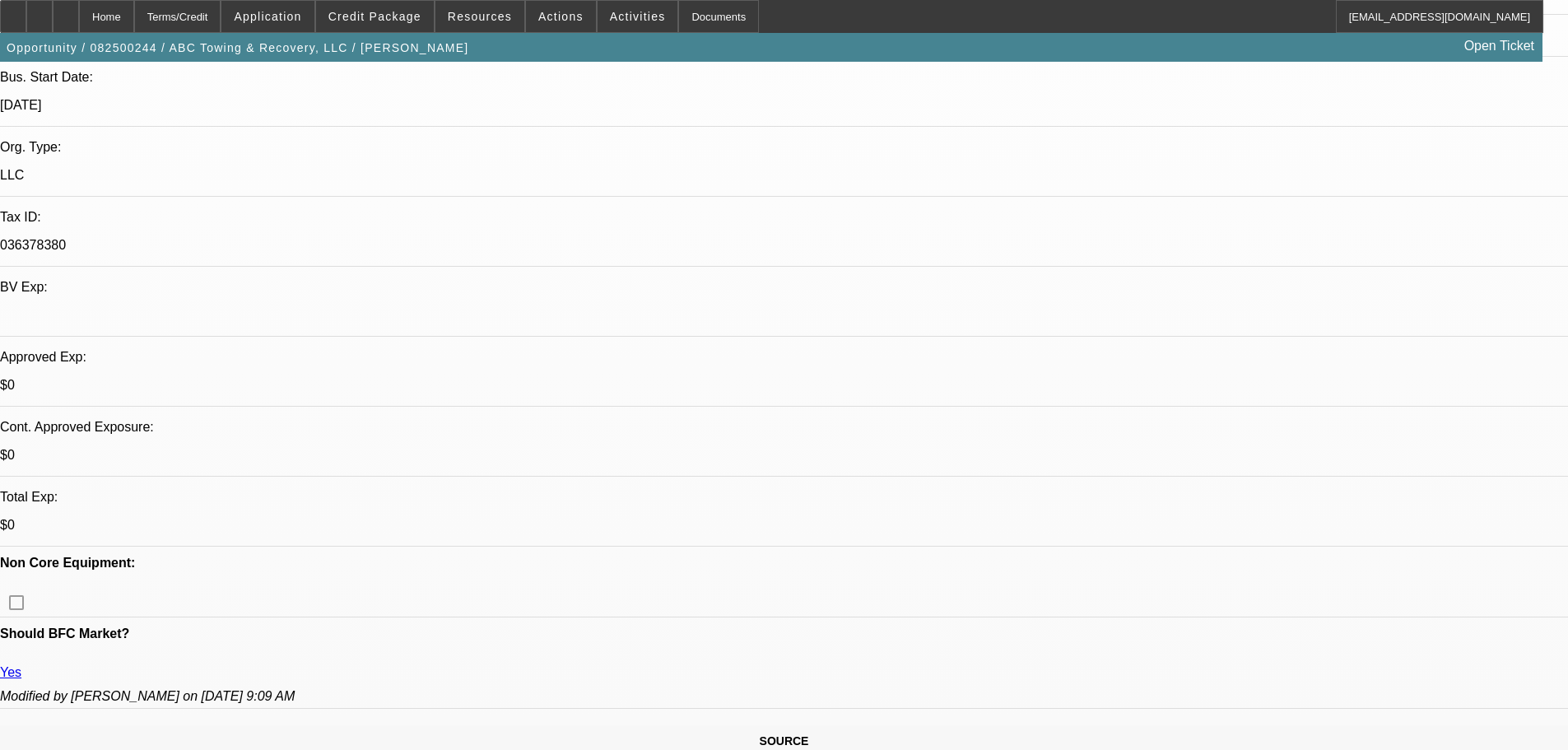
drag, startPoint x: 1501, startPoint y: 442, endPoint x: 1116, endPoint y: 457, distance: 385.3
copy div "[PHONE_NUMBER]"
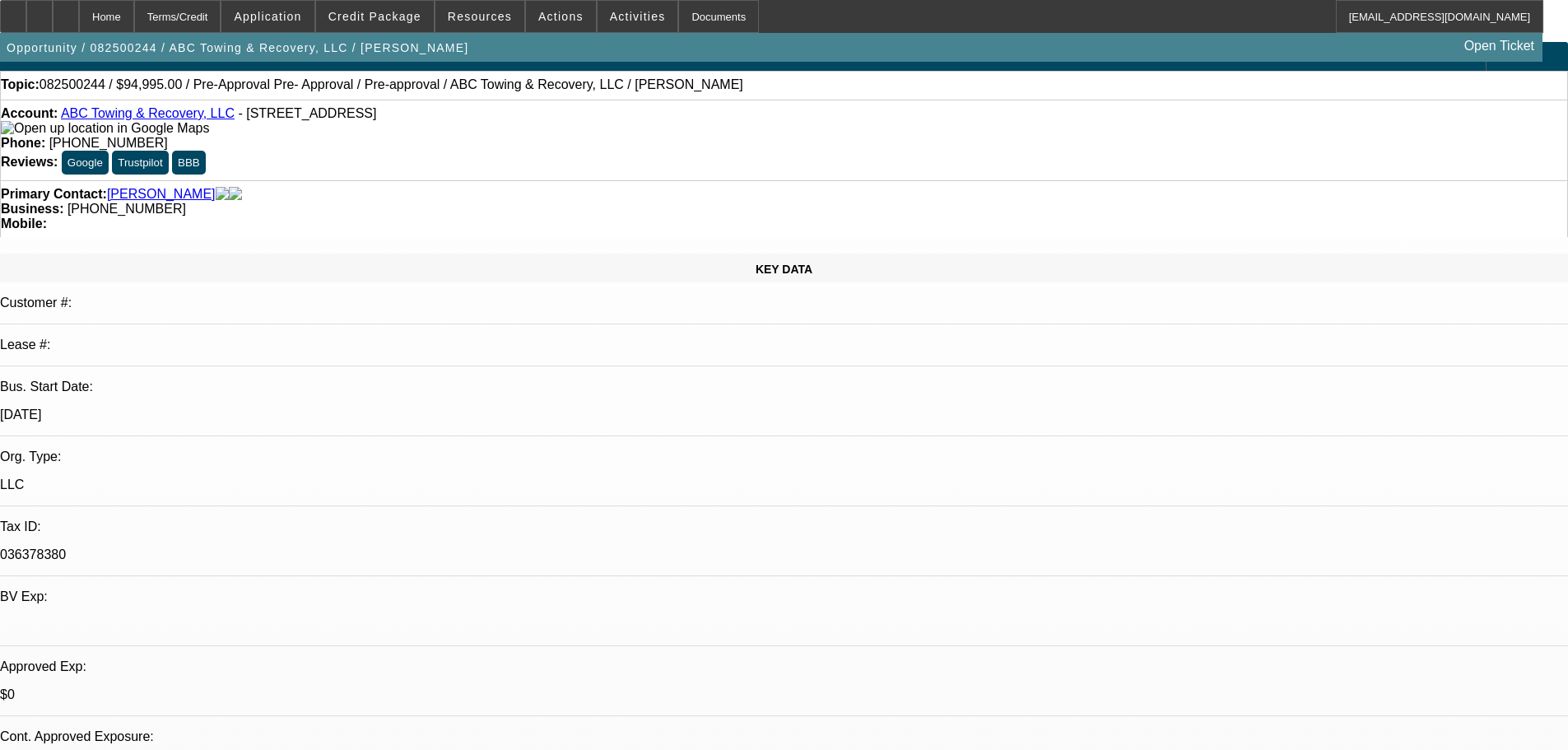
scroll to position [0, 0]
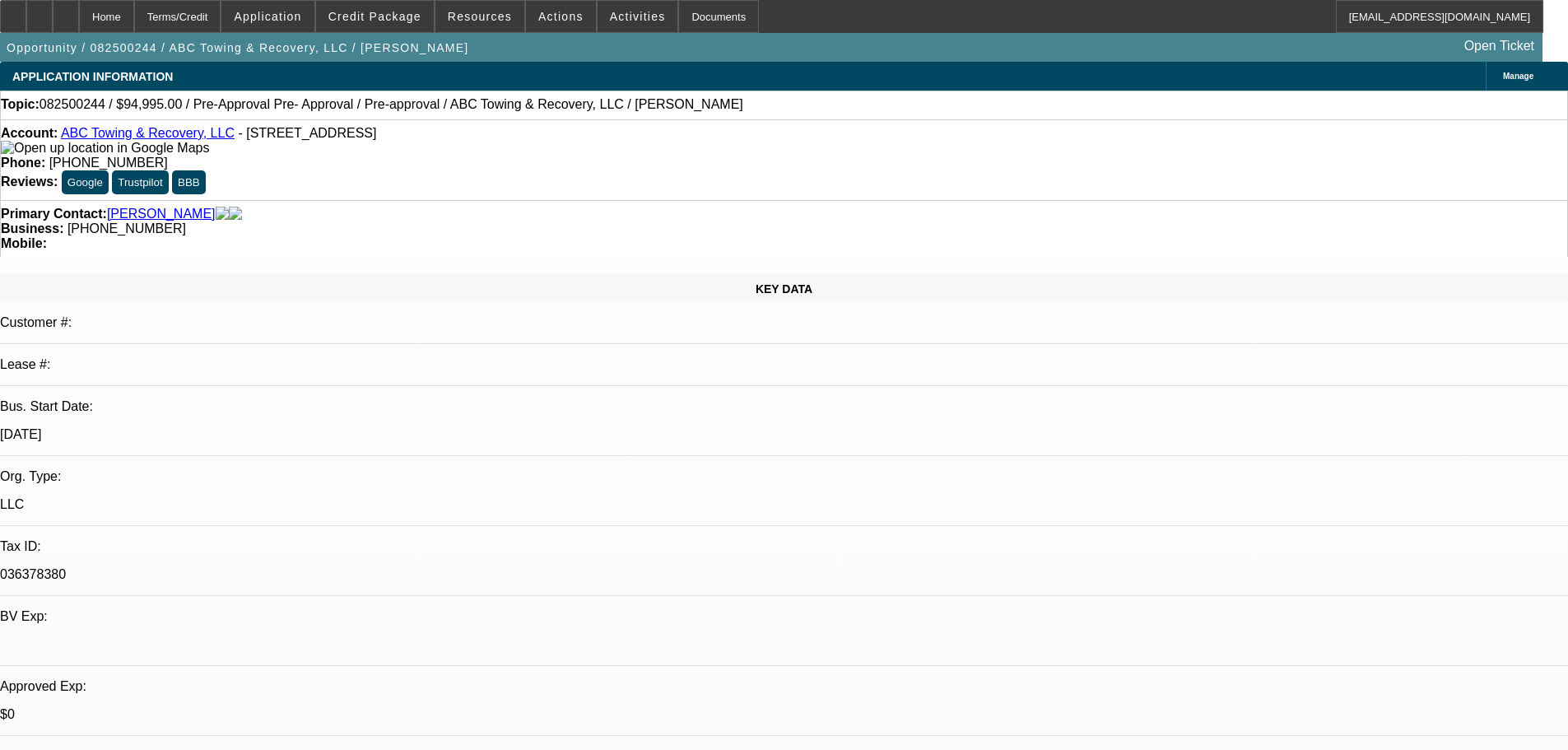
click at [409, 18] on span "Credit Package" at bounding box center [375, 16] width 93 height 13
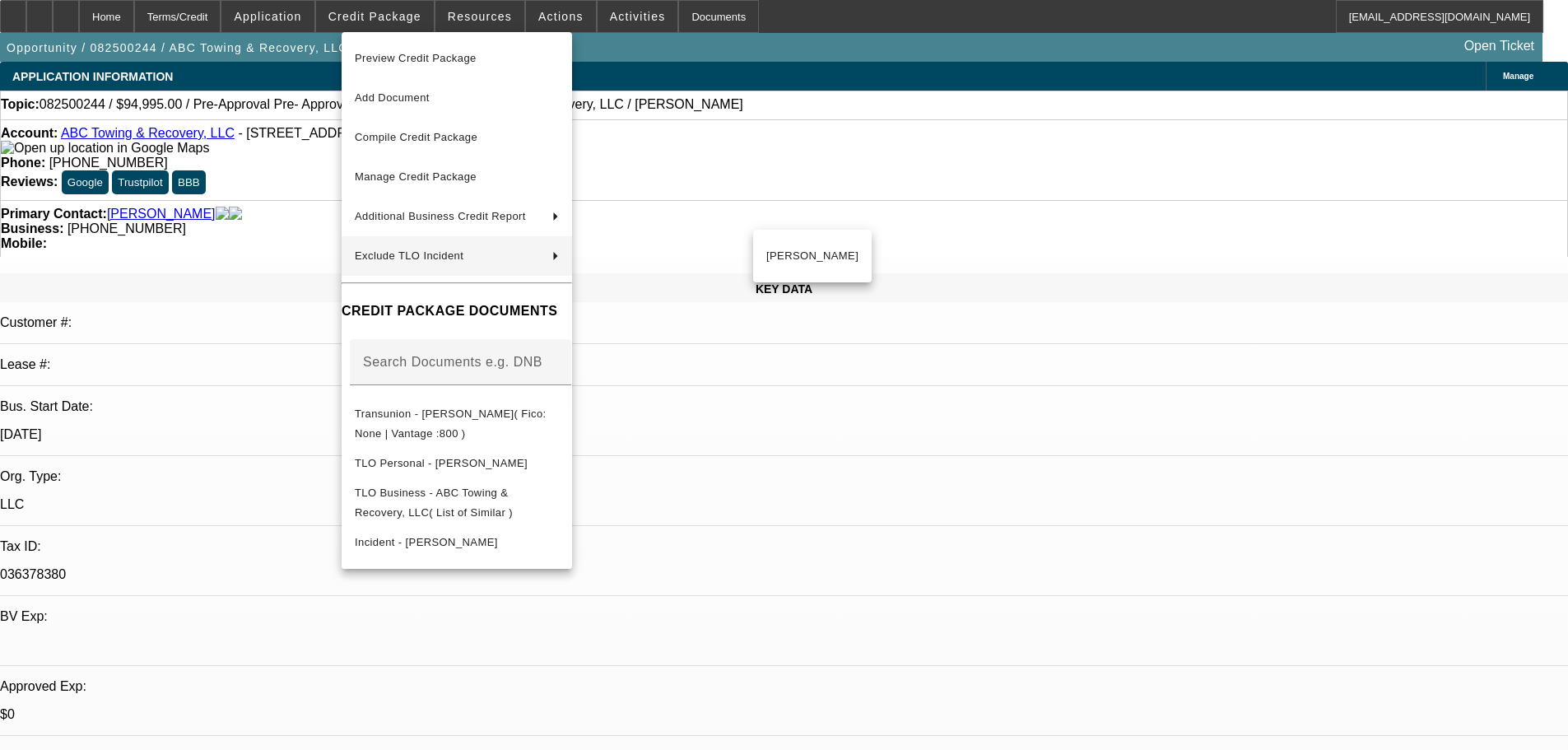
click at [322, 348] on div at bounding box center [784, 375] width 1568 height 750
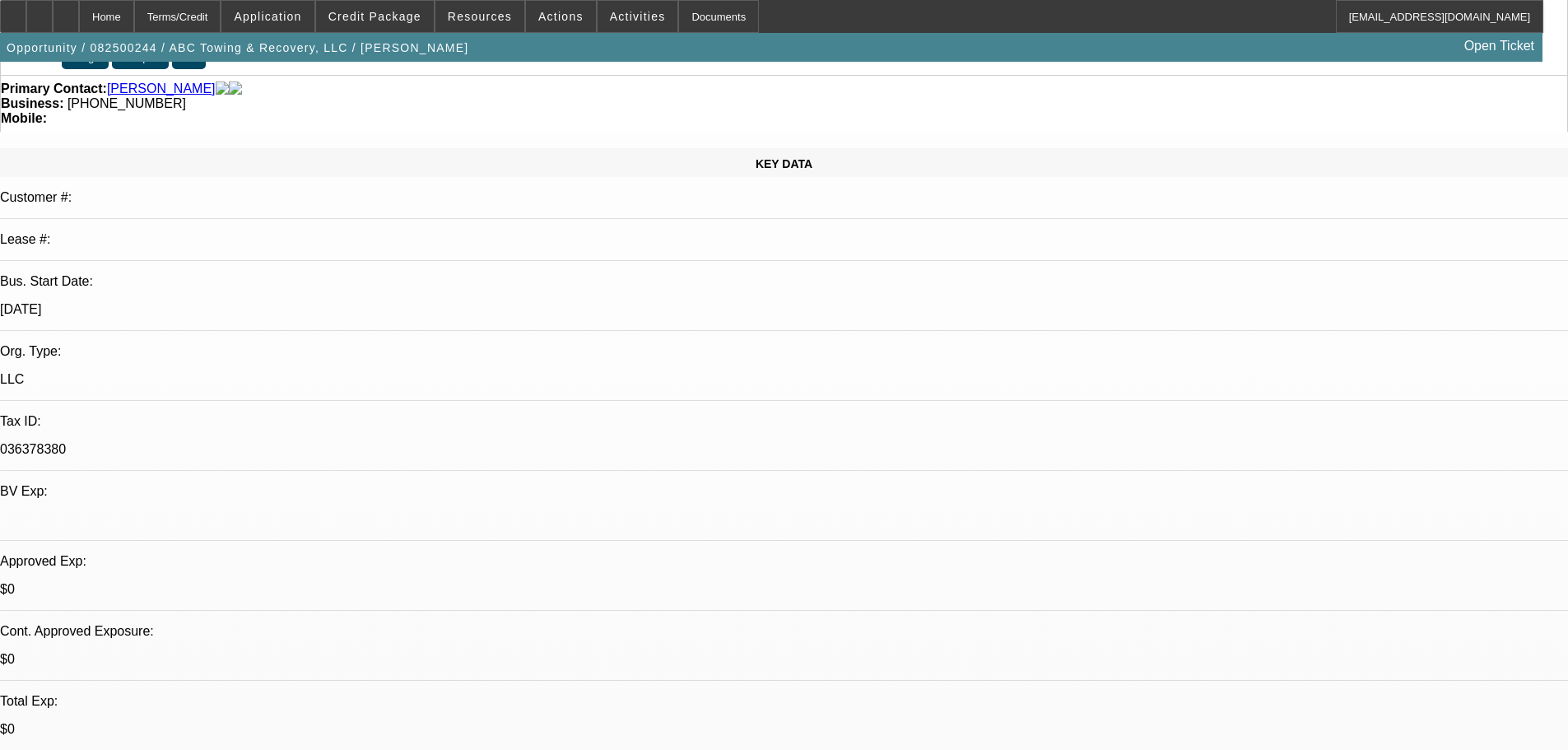
scroll to position [164, 0]
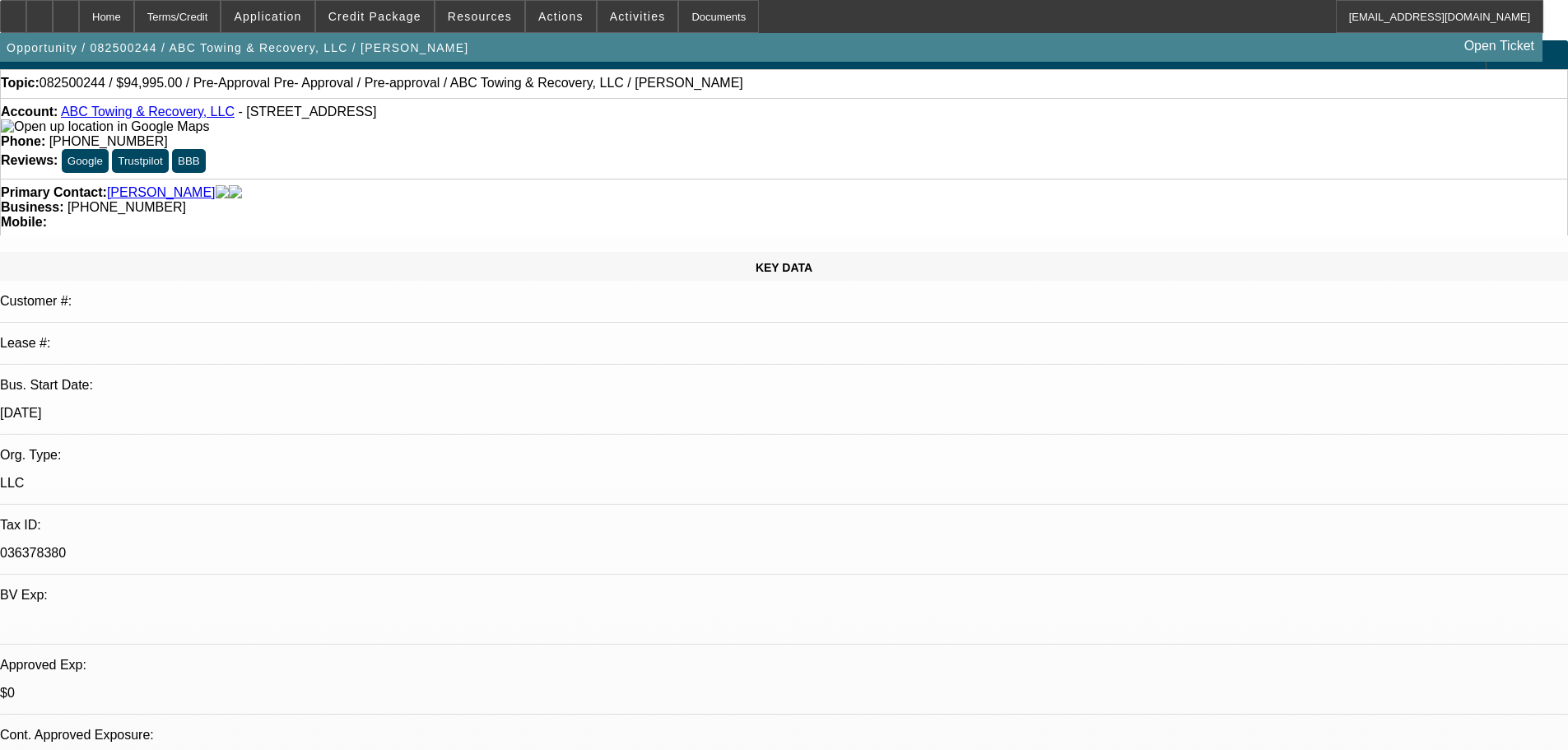
scroll to position [0, 0]
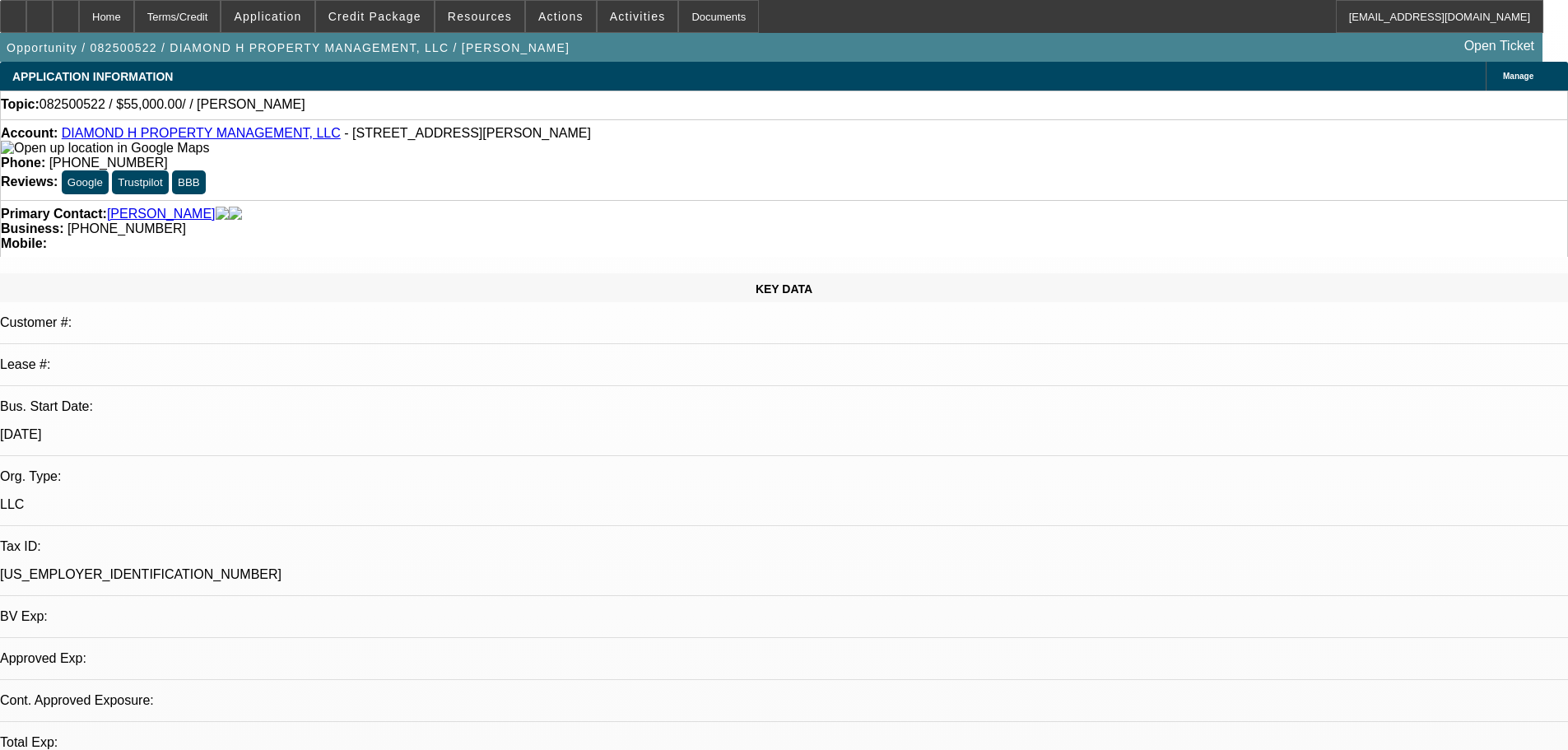
select select "0"
select select "2"
select select "0.1"
select select "4"
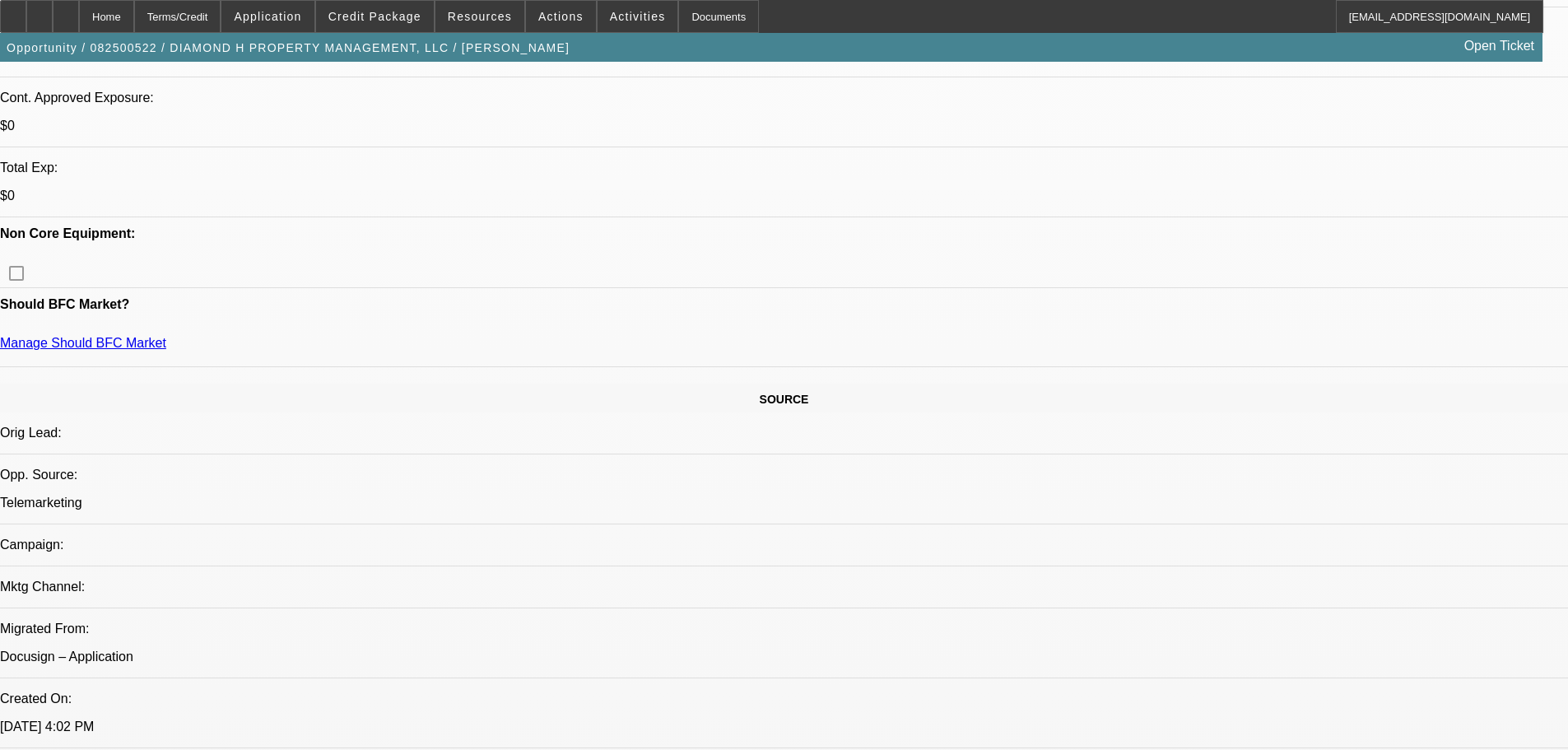
scroll to position [164, 0]
click at [414, 13] on span "Credit Package" at bounding box center [375, 16] width 93 height 13
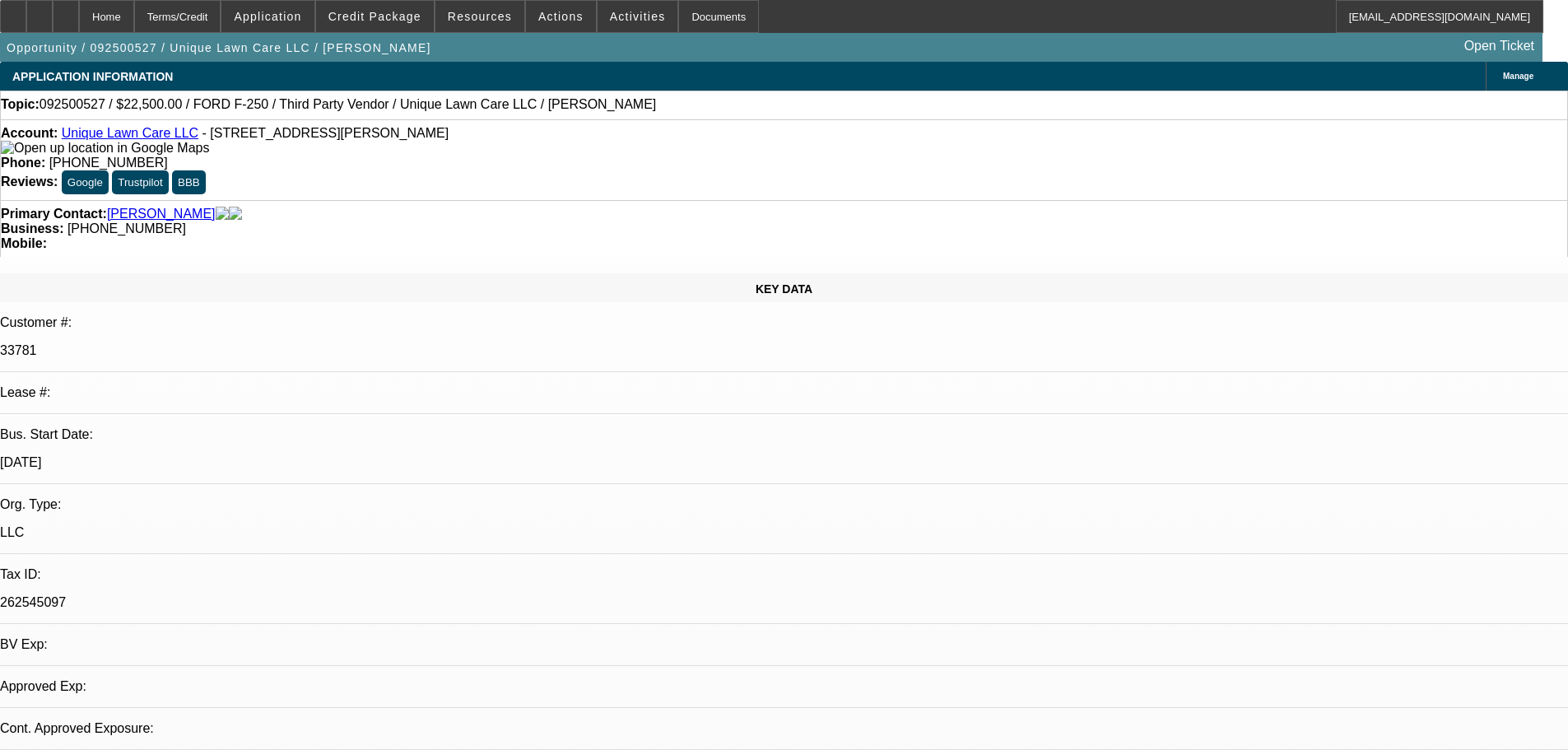
select select "0"
select select "6"
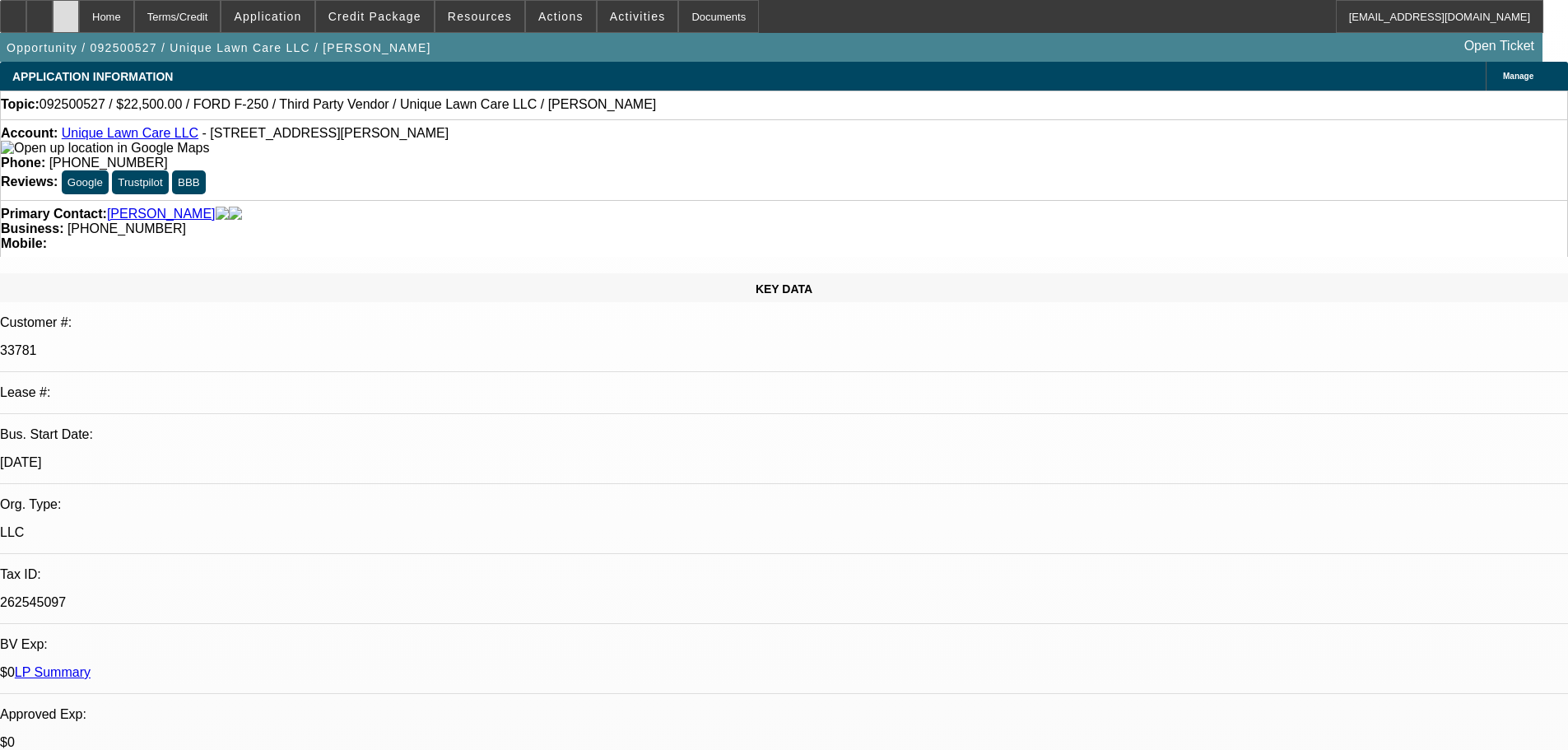
click at [79, 29] on div at bounding box center [66, 16] width 27 height 33
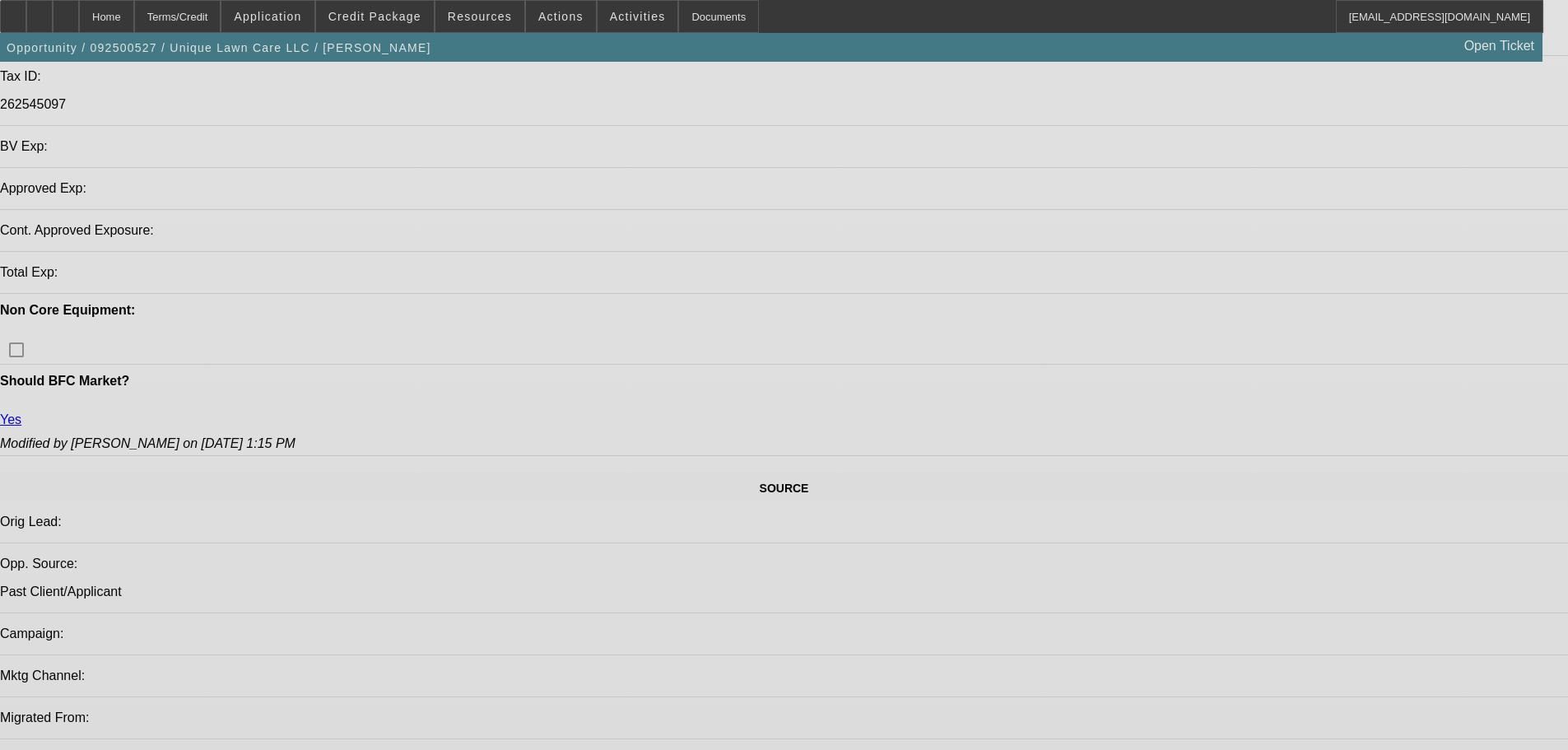
select select "0"
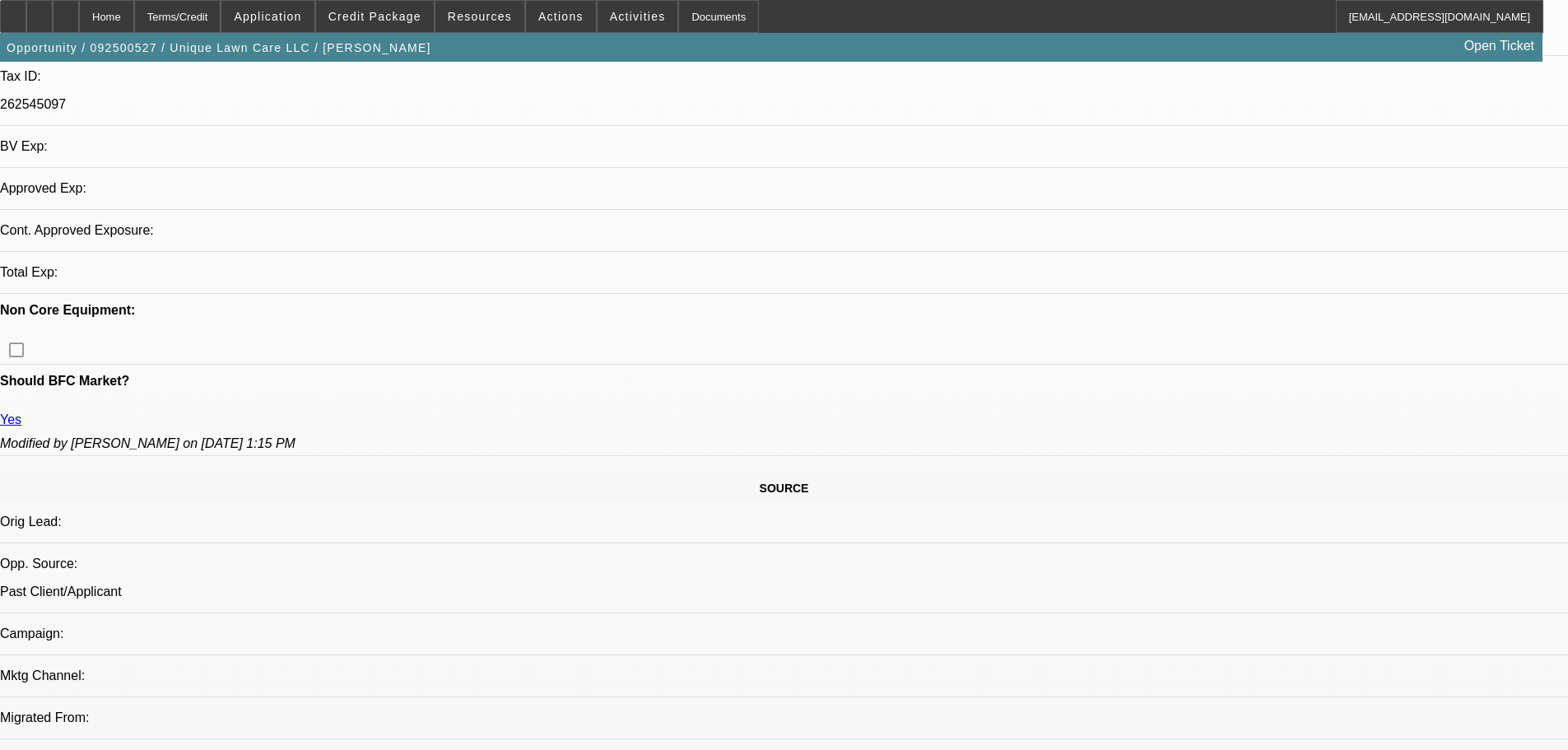
select select "0"
select select "6"
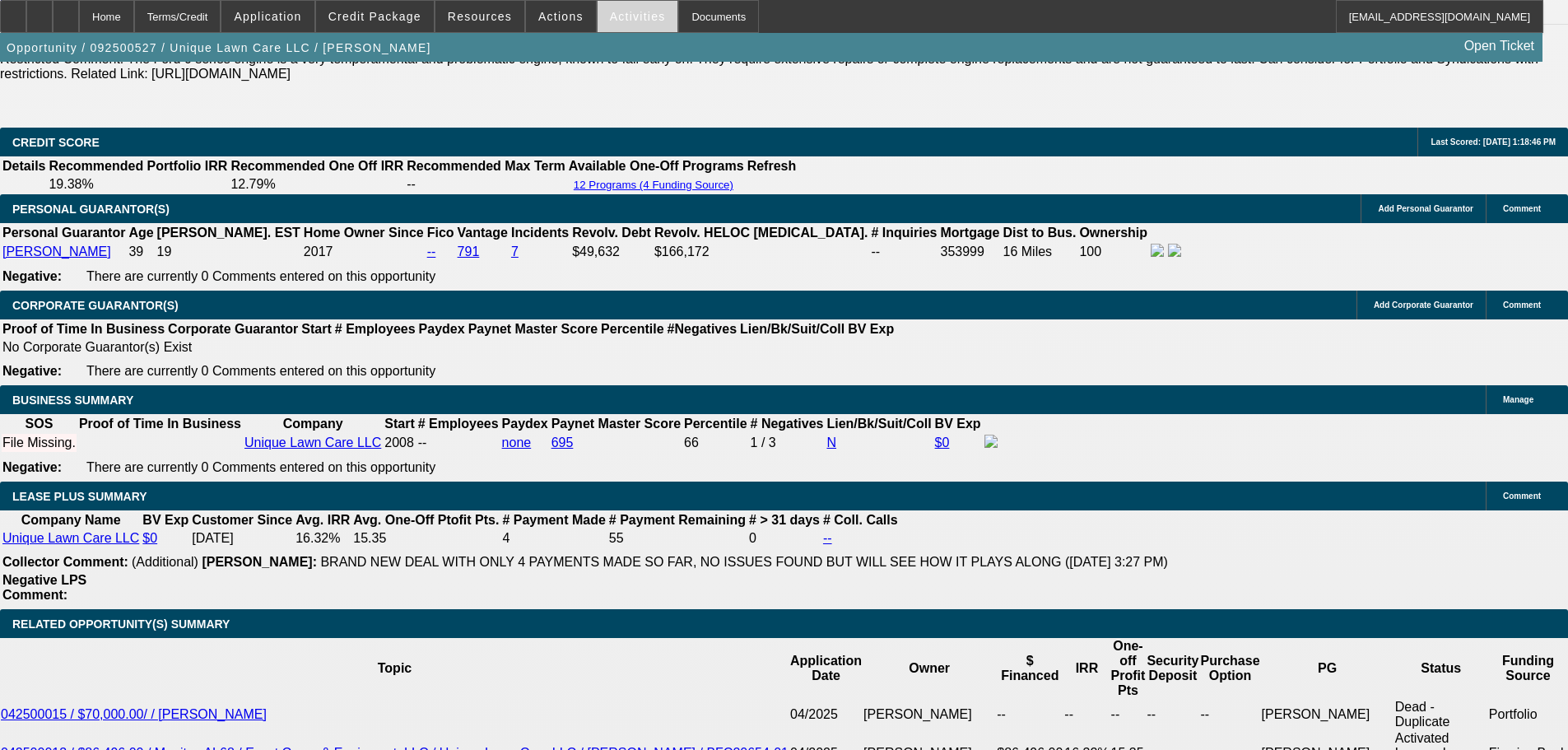
scroll to position [2505, 0]
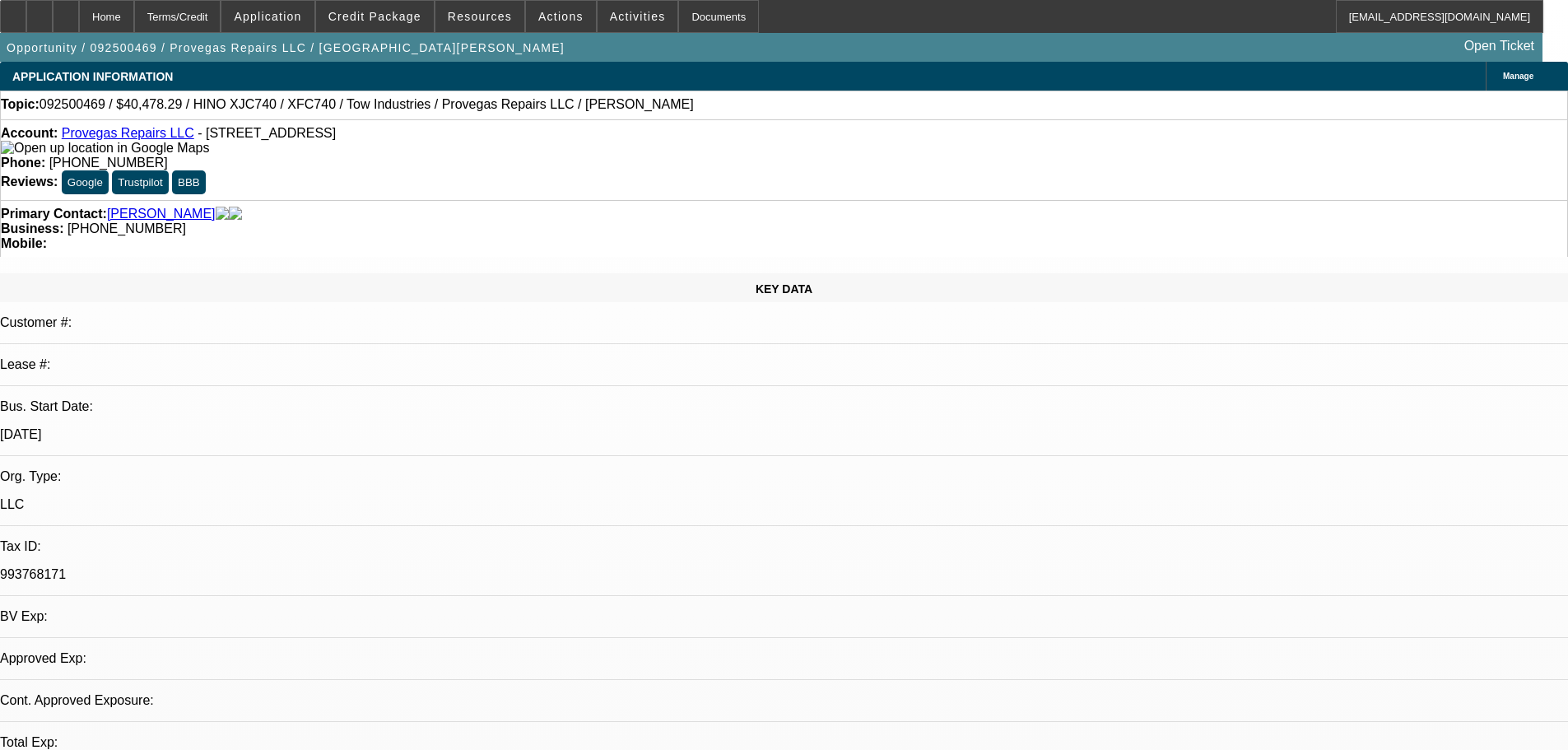
select select "0"
select select "2"
select select "0.1"
select select "4"
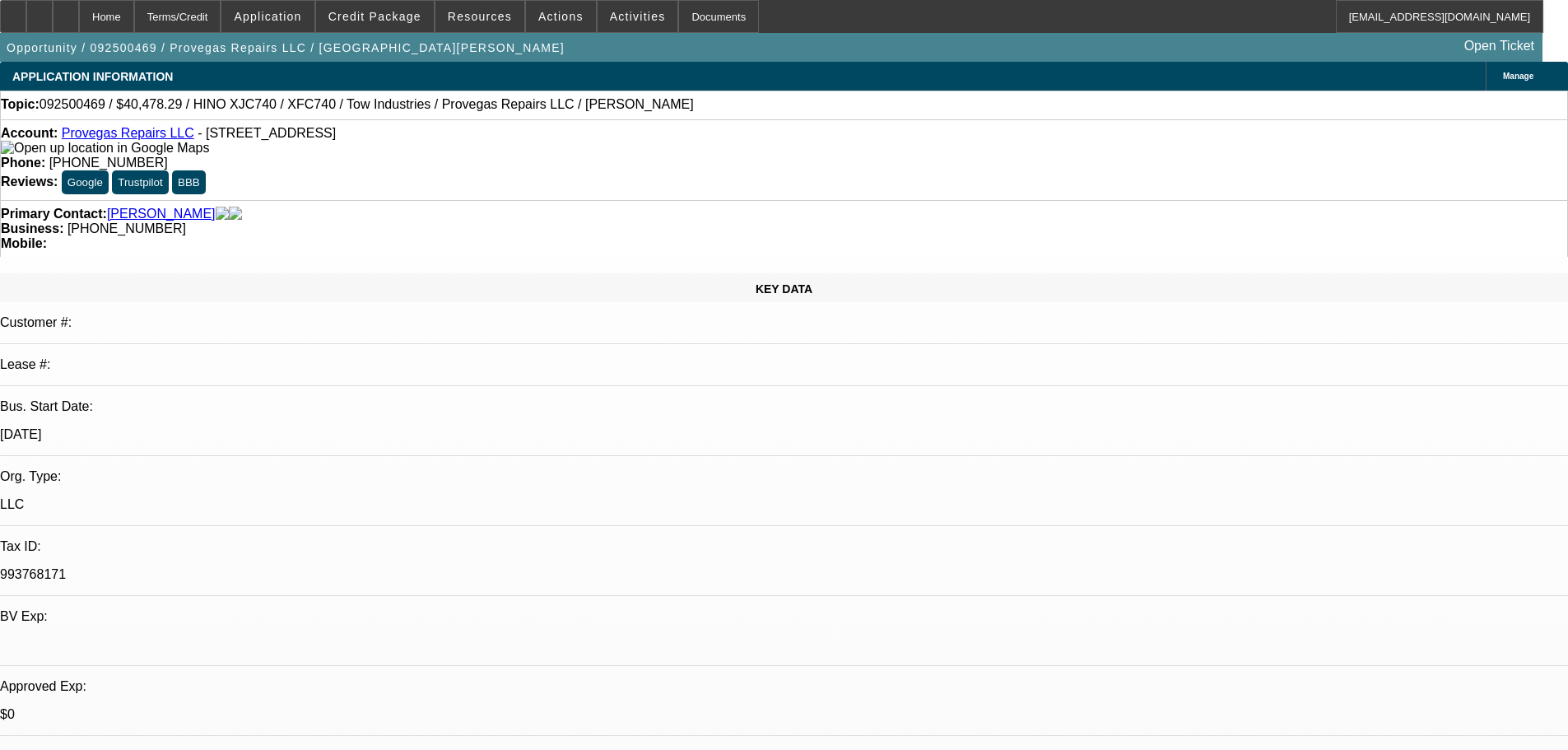
scroll to position [164, 0]
select select "0"
select select "2"
select select "0.1"
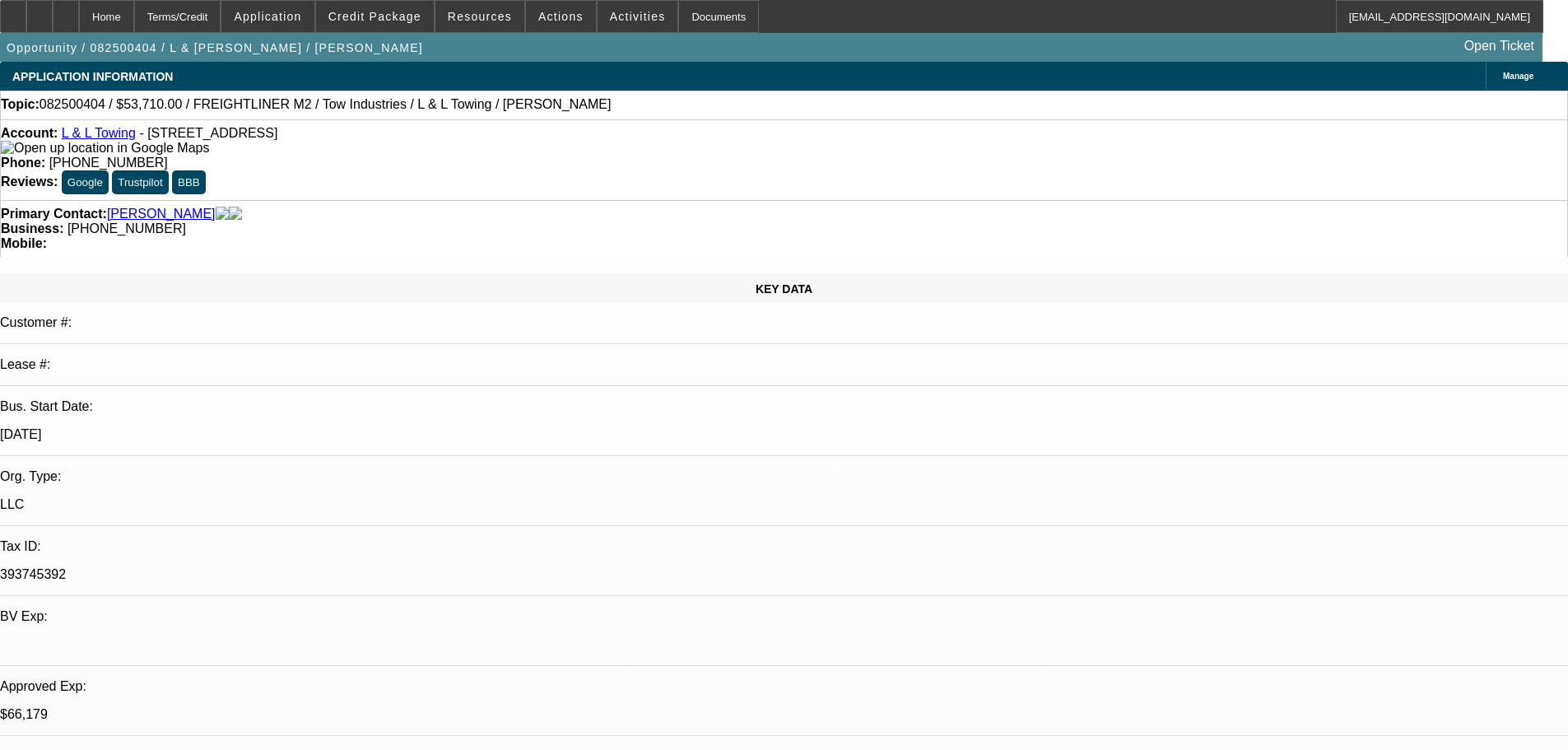
select select "4"
select select "0"
select select "2"
select select "0.1"
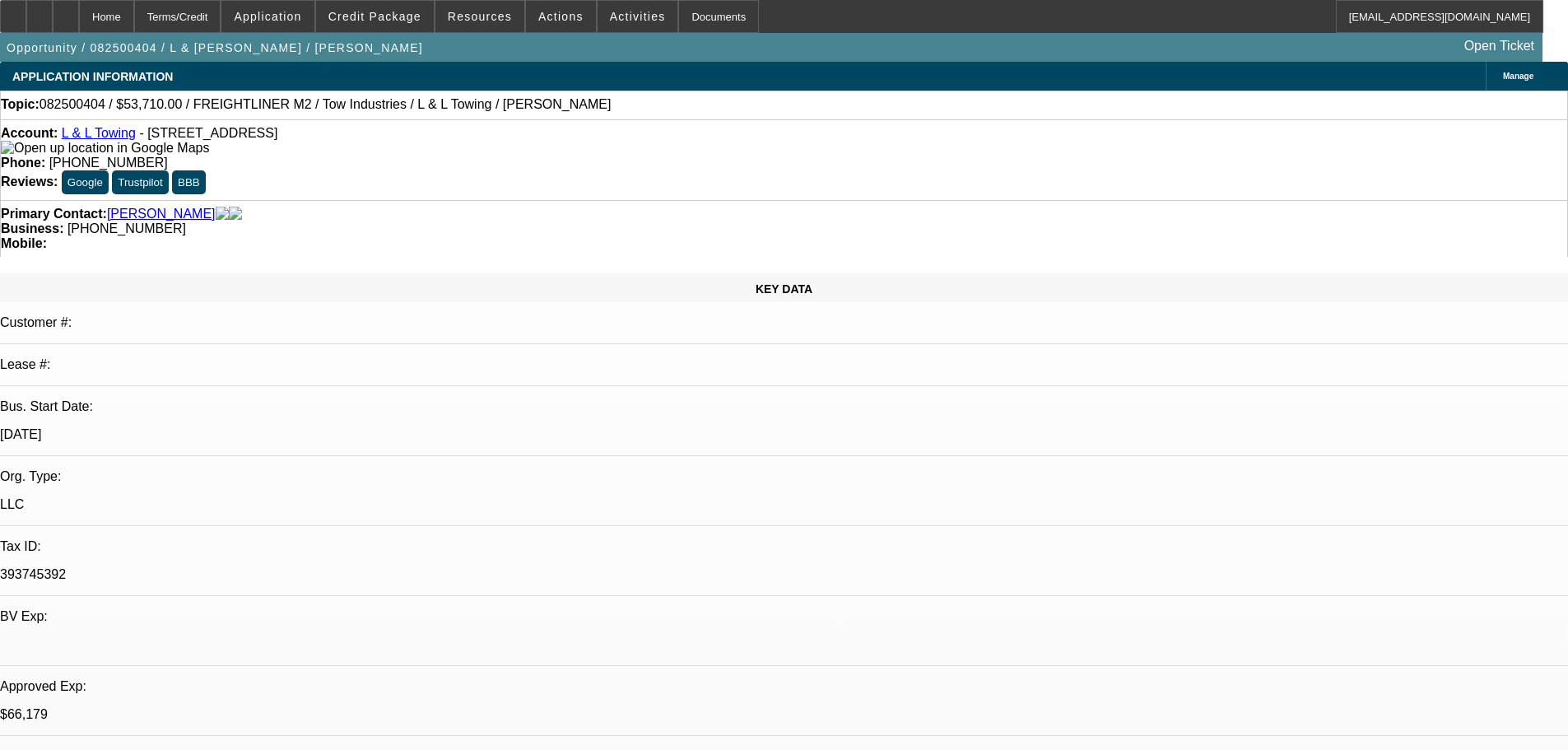
select select "4"
select select "0"
select select "2"
select select "0.1"
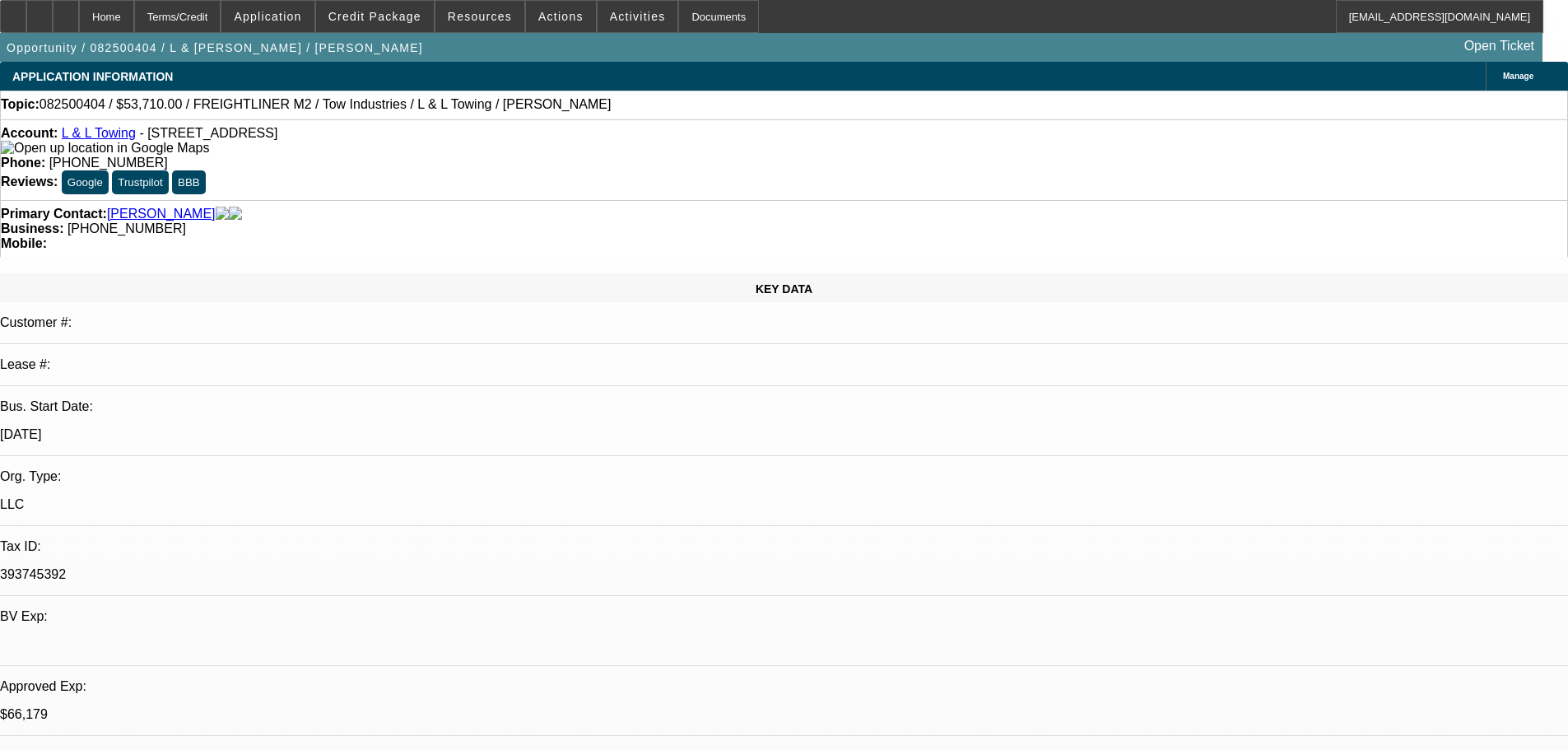
select select "4"
select select "0"
select select "2"
select select "0.1"
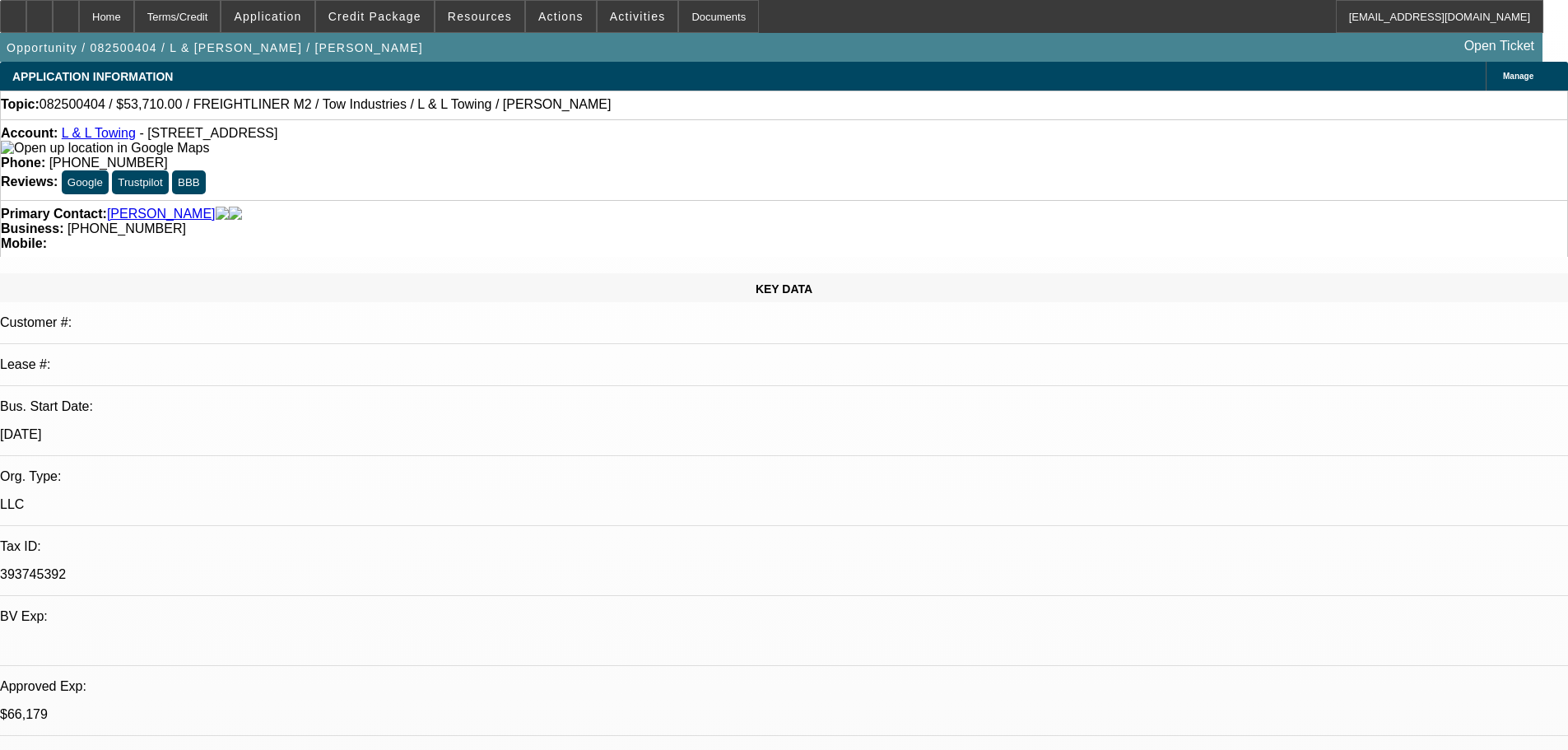
select select "4"
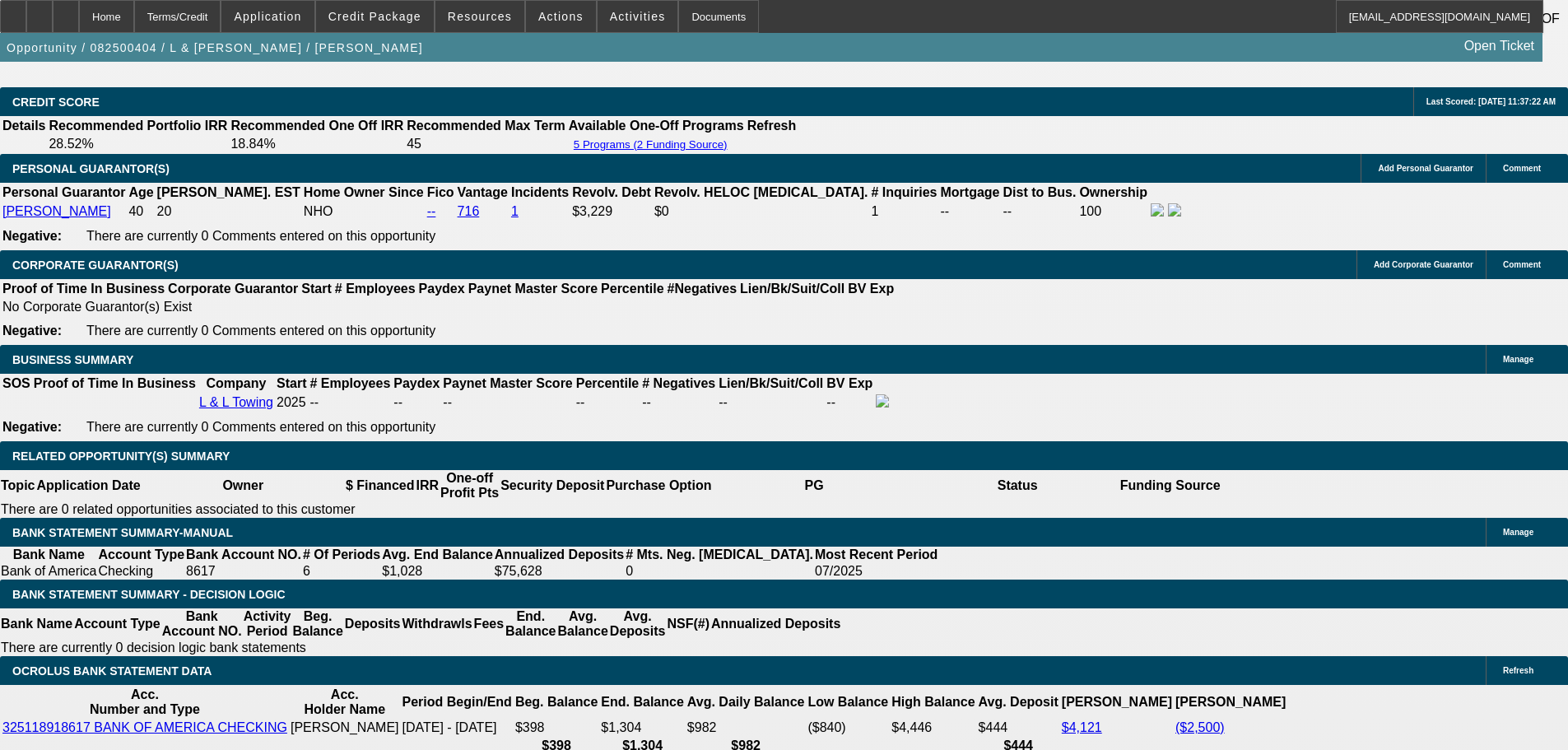
scroll to position [2305, 0]
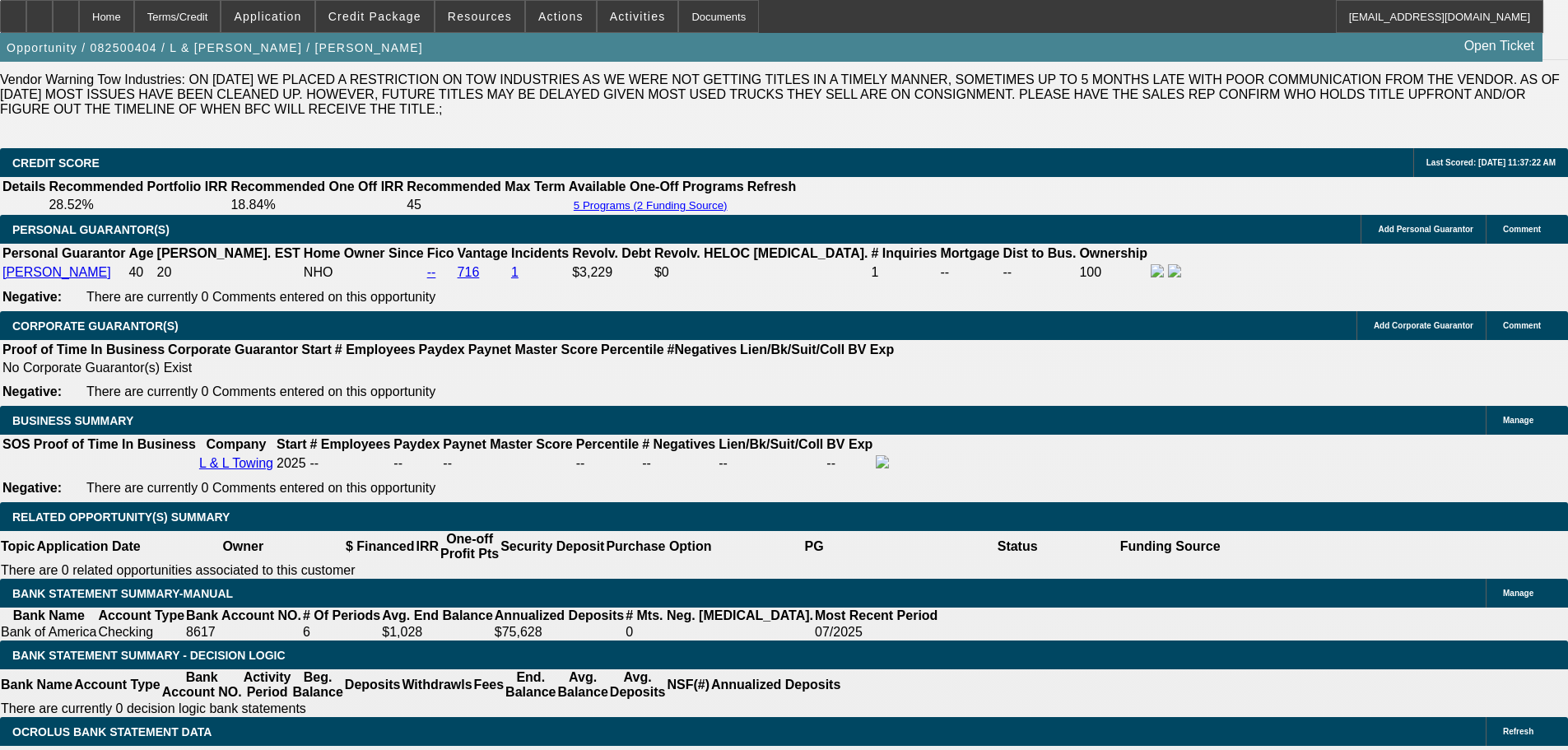
drag, startPoint x: 357, startPoint y: 479, endPoint x: 408, endPoint y: 475, distance: 51.2
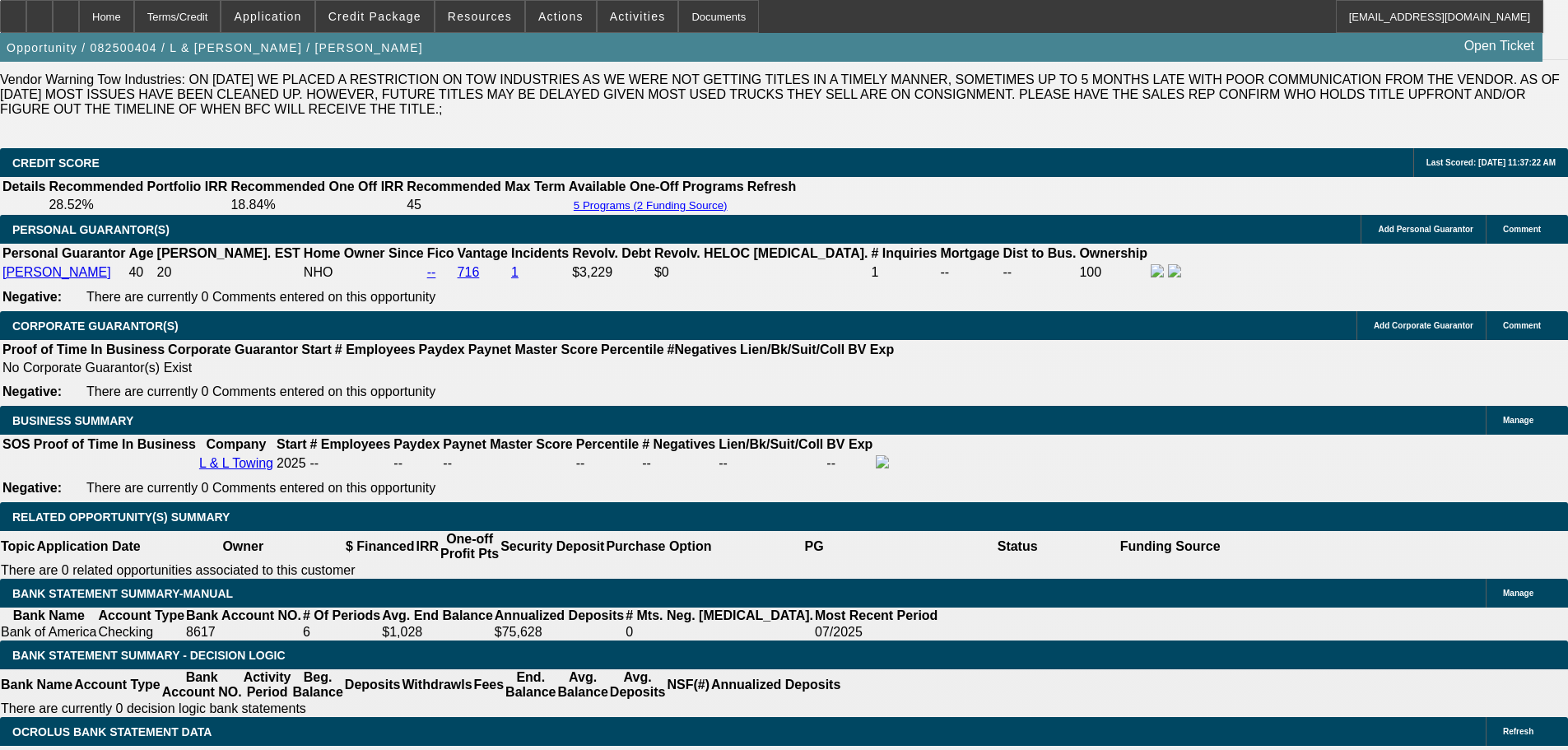
scroll to position [659, 0]
click at [384, 15] on span "Credit Package" at bounding box center [375, 16] width 93 height 13
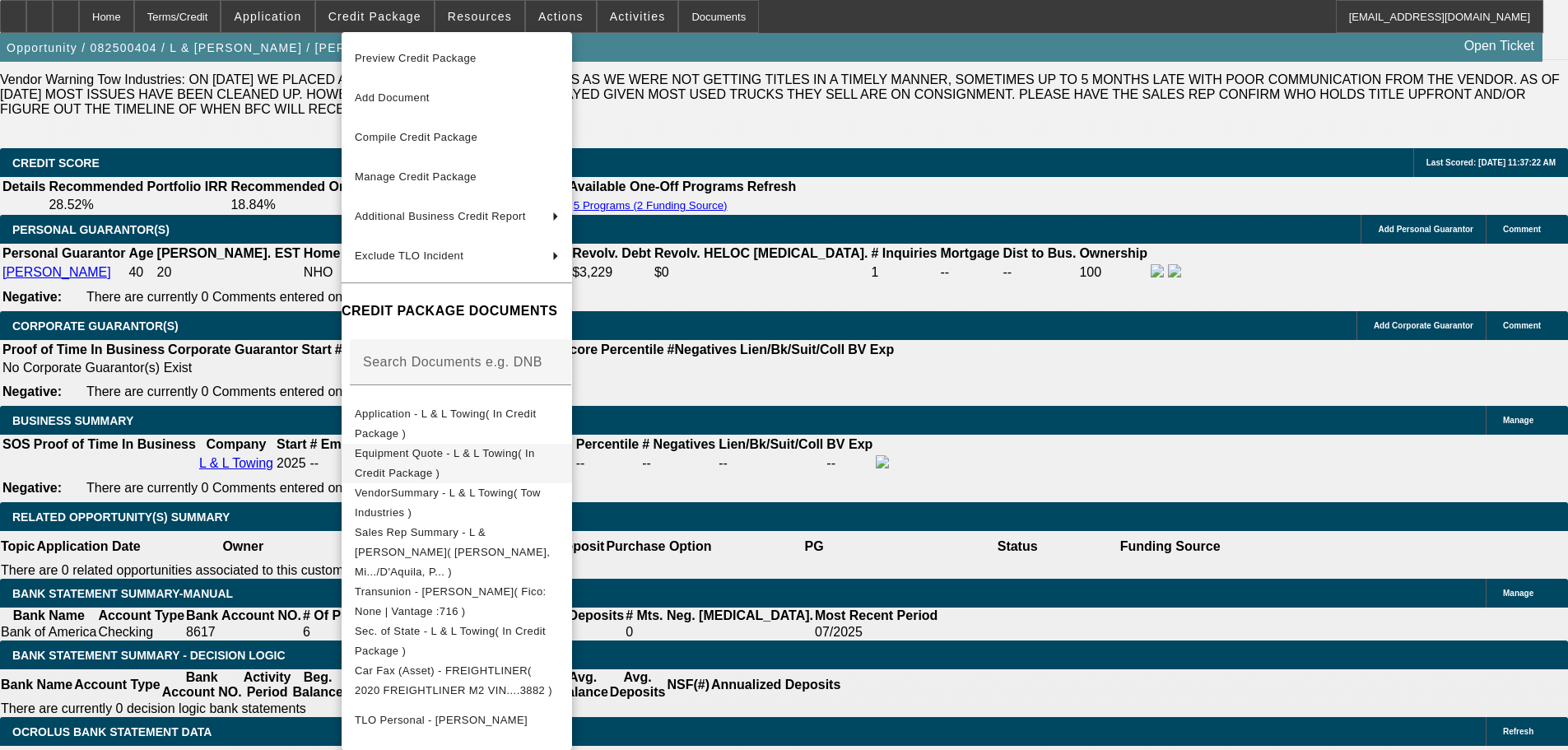
click at [556, 467] on span "Equipment Quote - L & L Towing( In Credit Package )" at bounding box center [456, 464] width 204 height 40
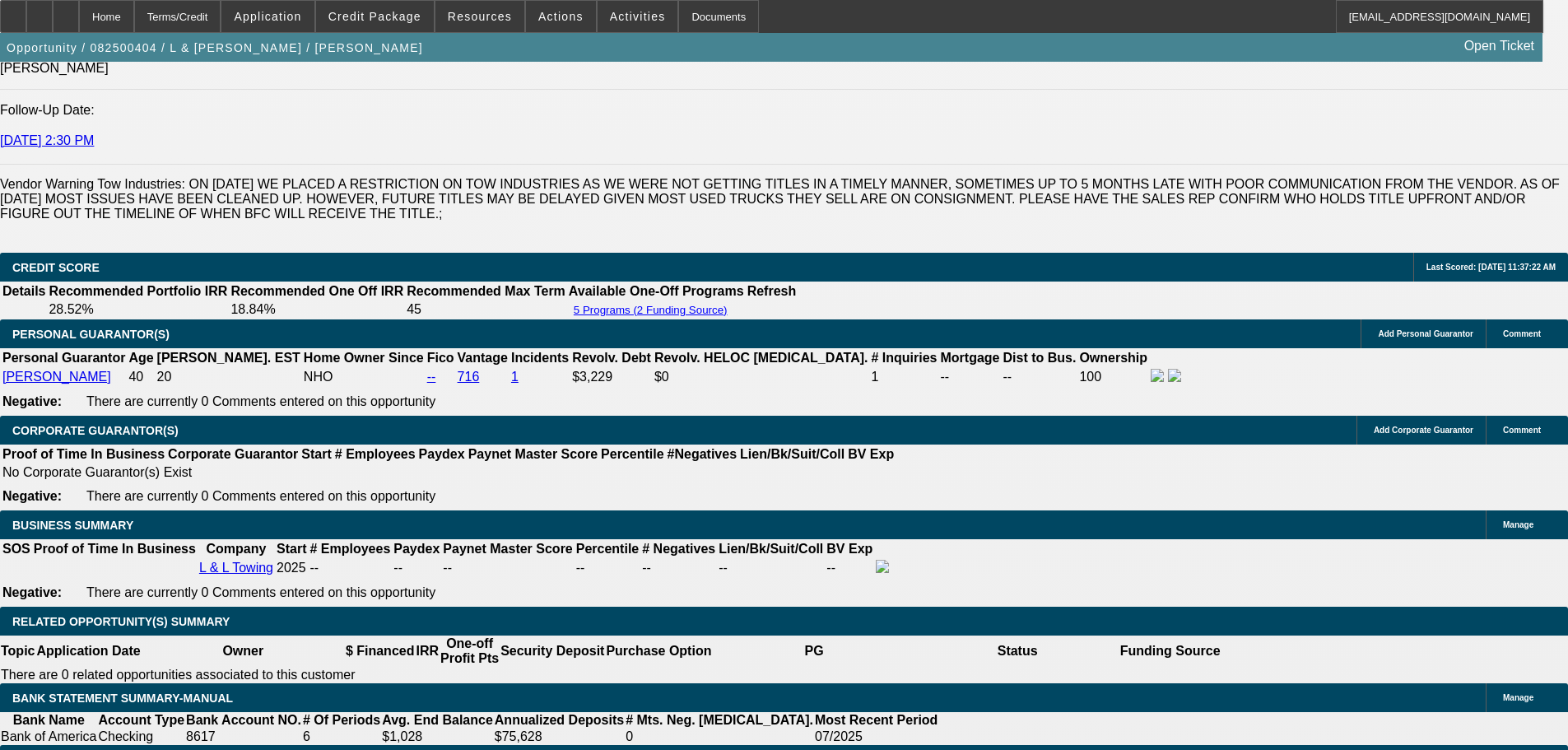
scroll to position [2141, 0]
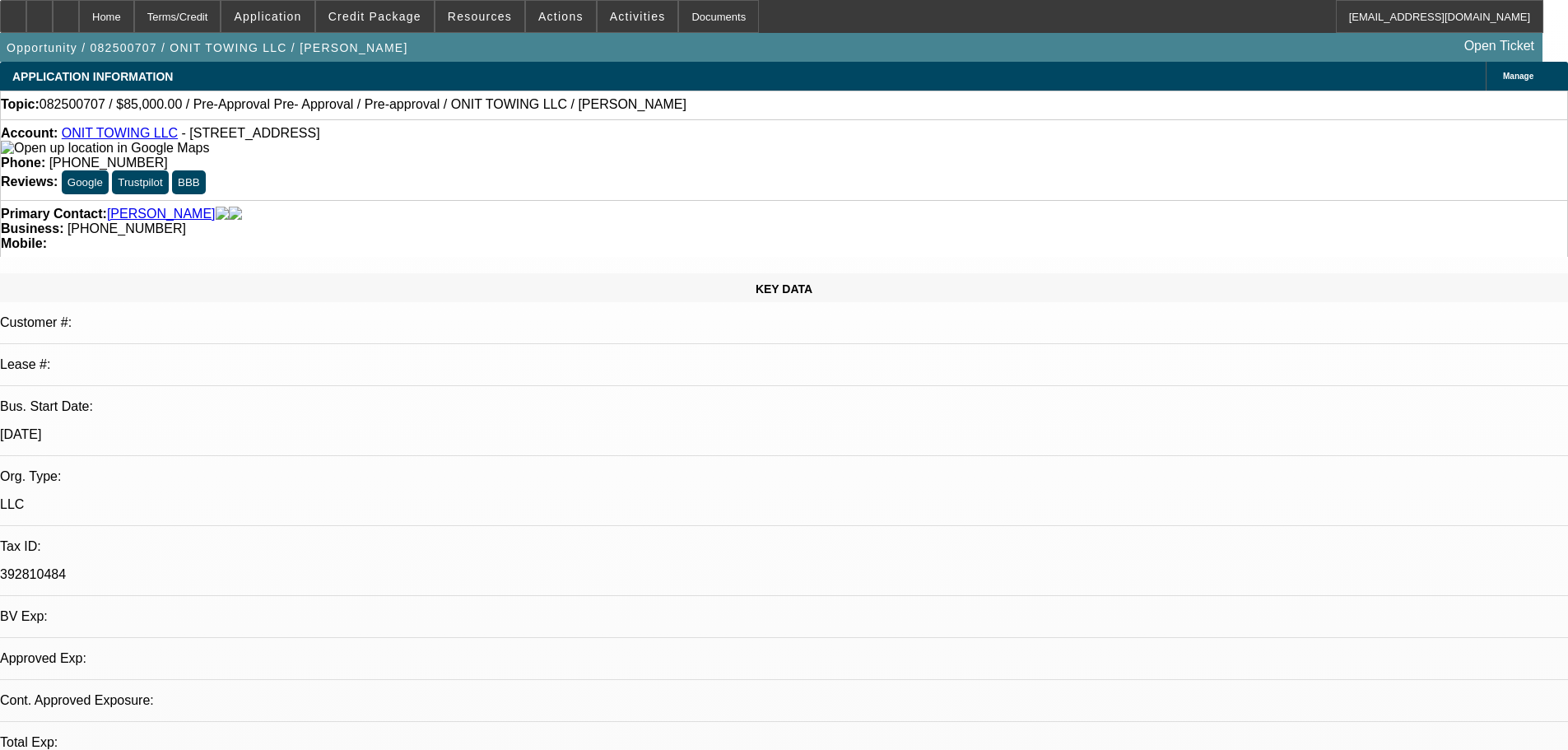
select select "0.15"
select select "2"
select select "0.1"
select select "4"
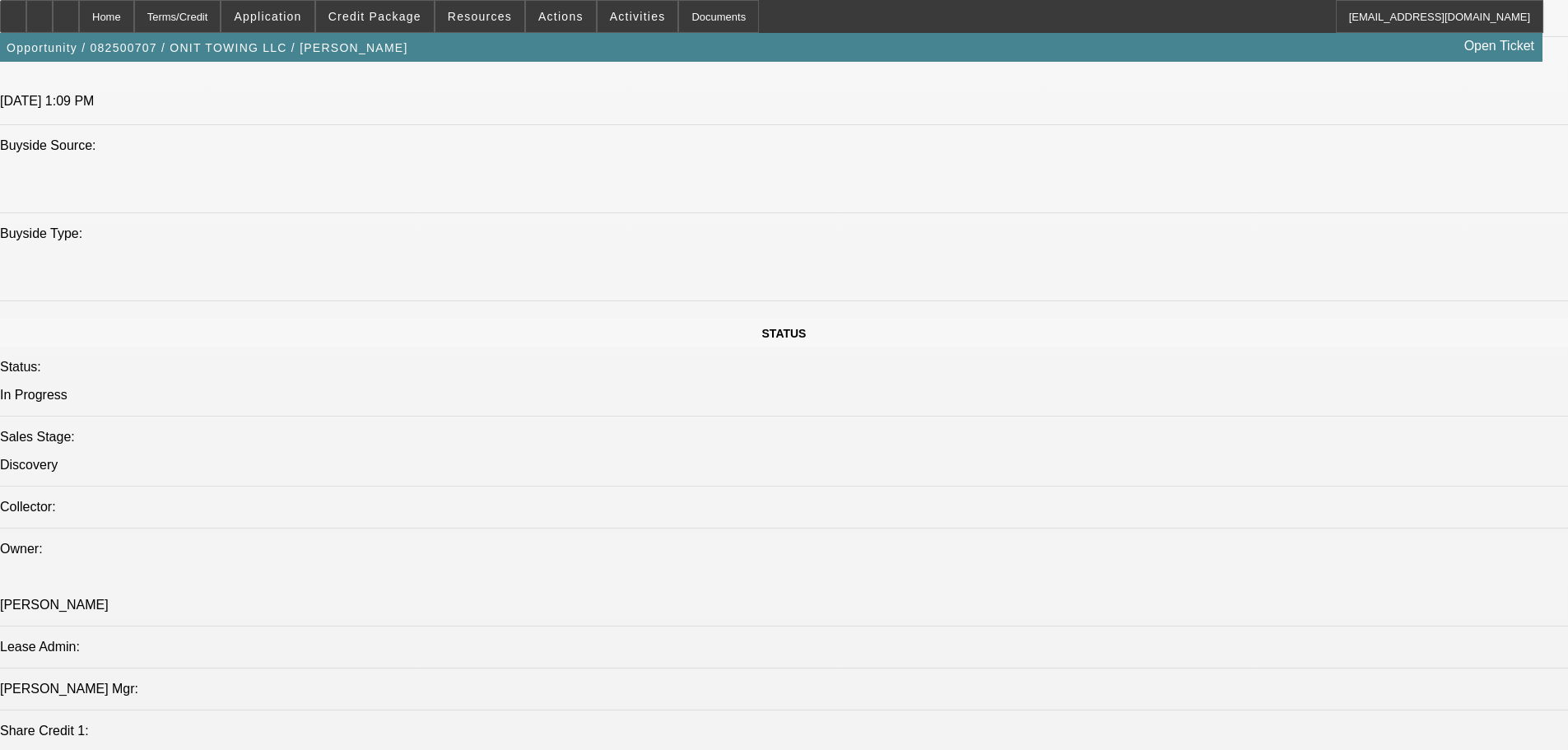
scroll to position [1152, 0]
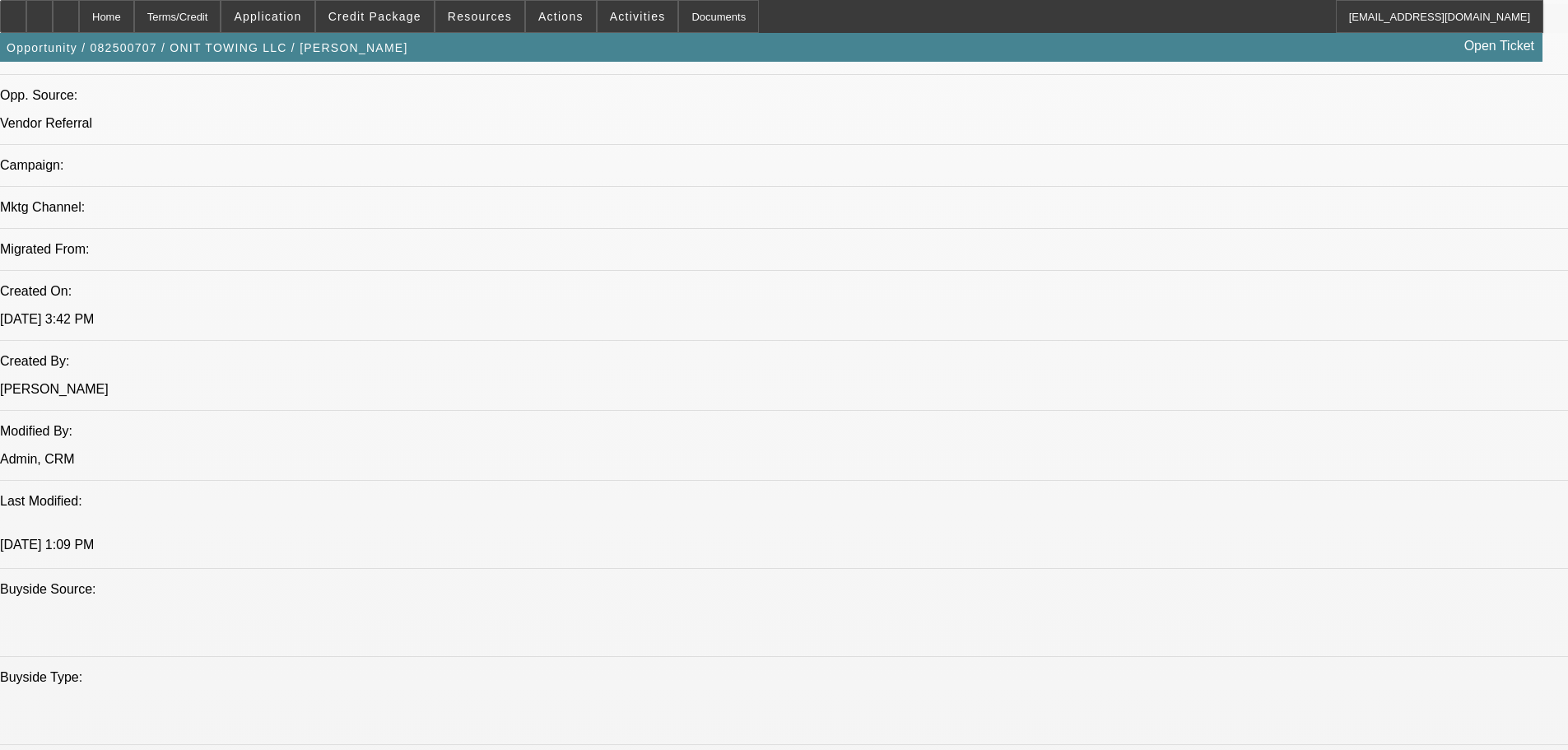
scroll to position [0, 0]
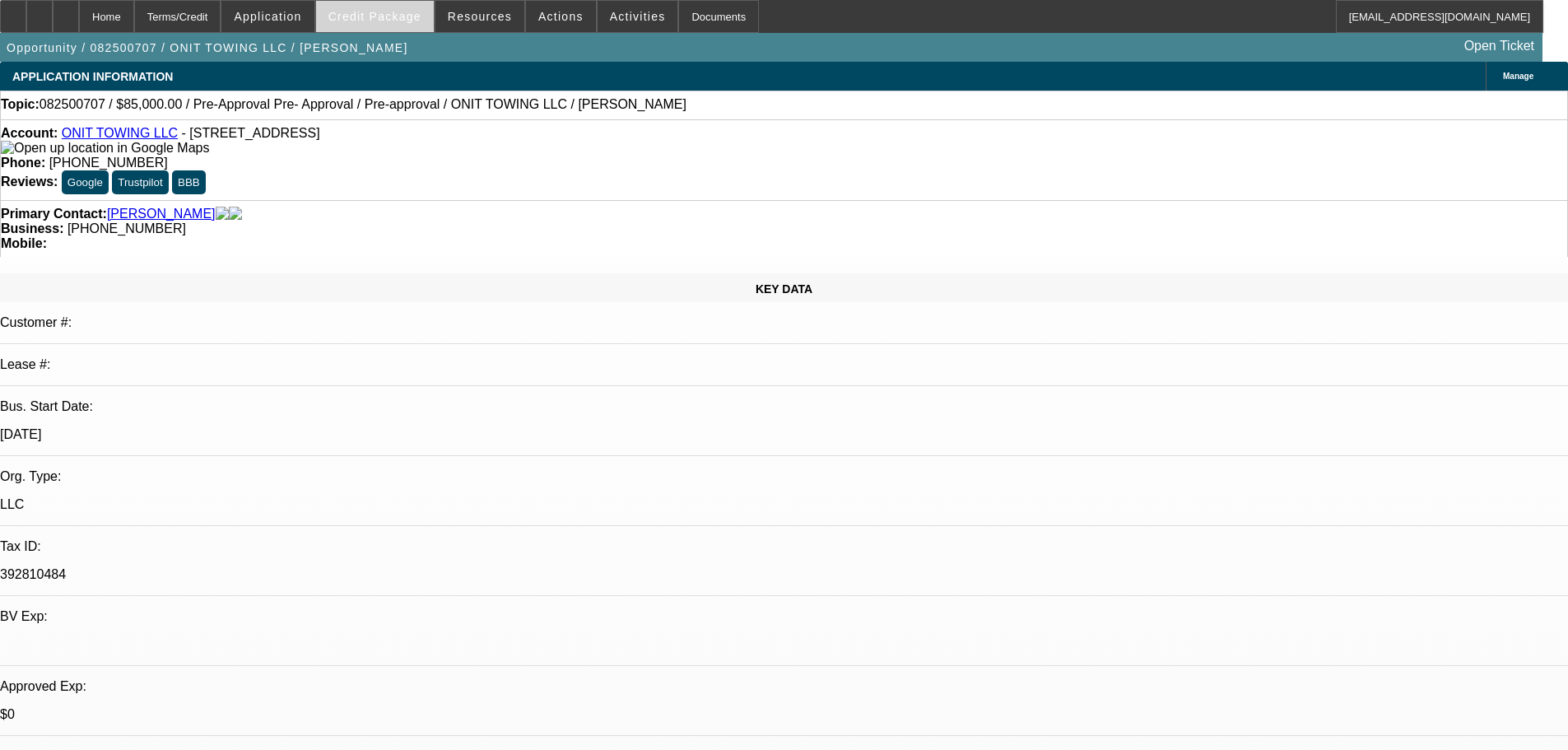
click at [392, 20] on span "Credit Package" at bounding box center [375, 16] width 93 height 13
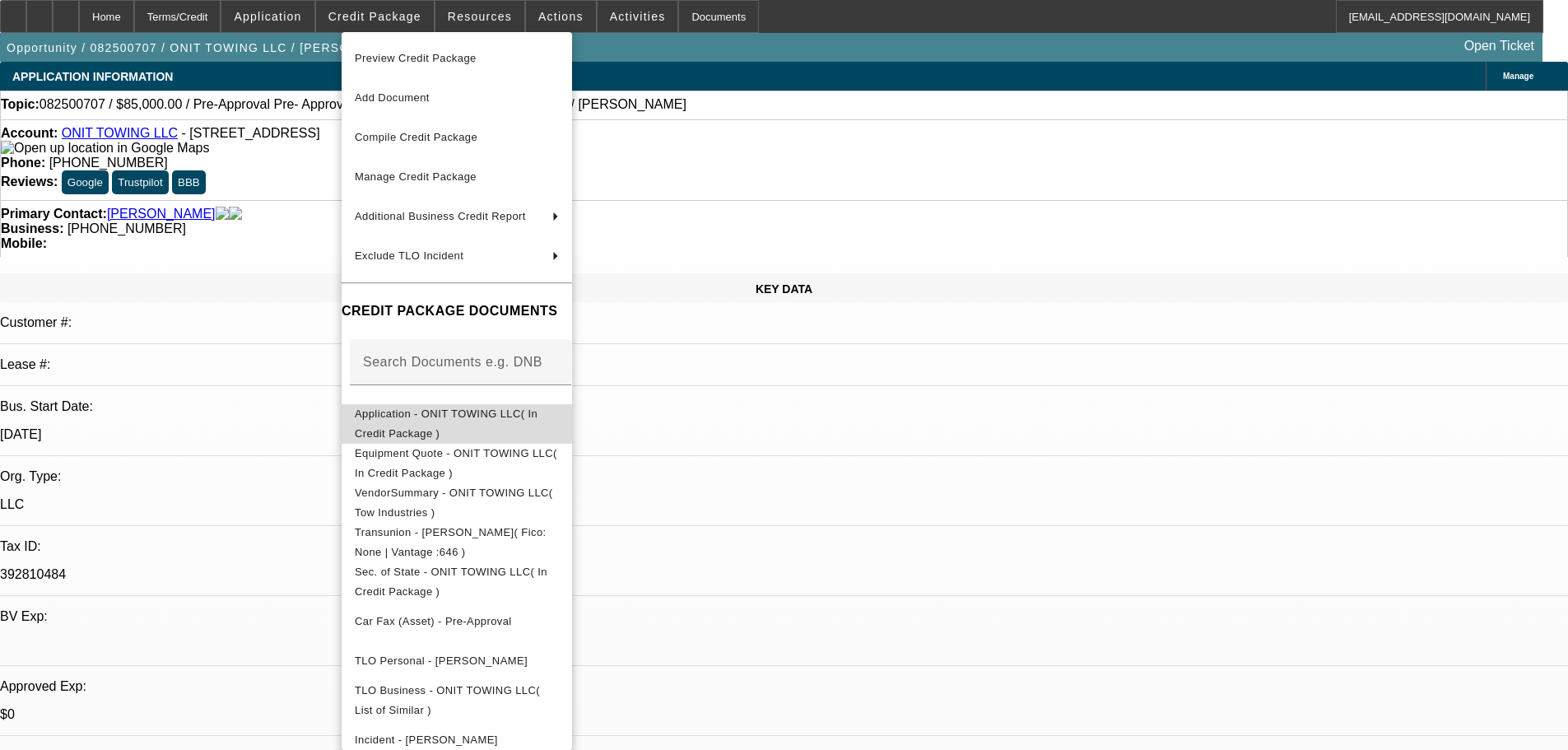
click at [507, 430] on button "Application - ONIT TOWING LLC( In Credit Package )" at bounding box center [456, 424] width 230 height 40
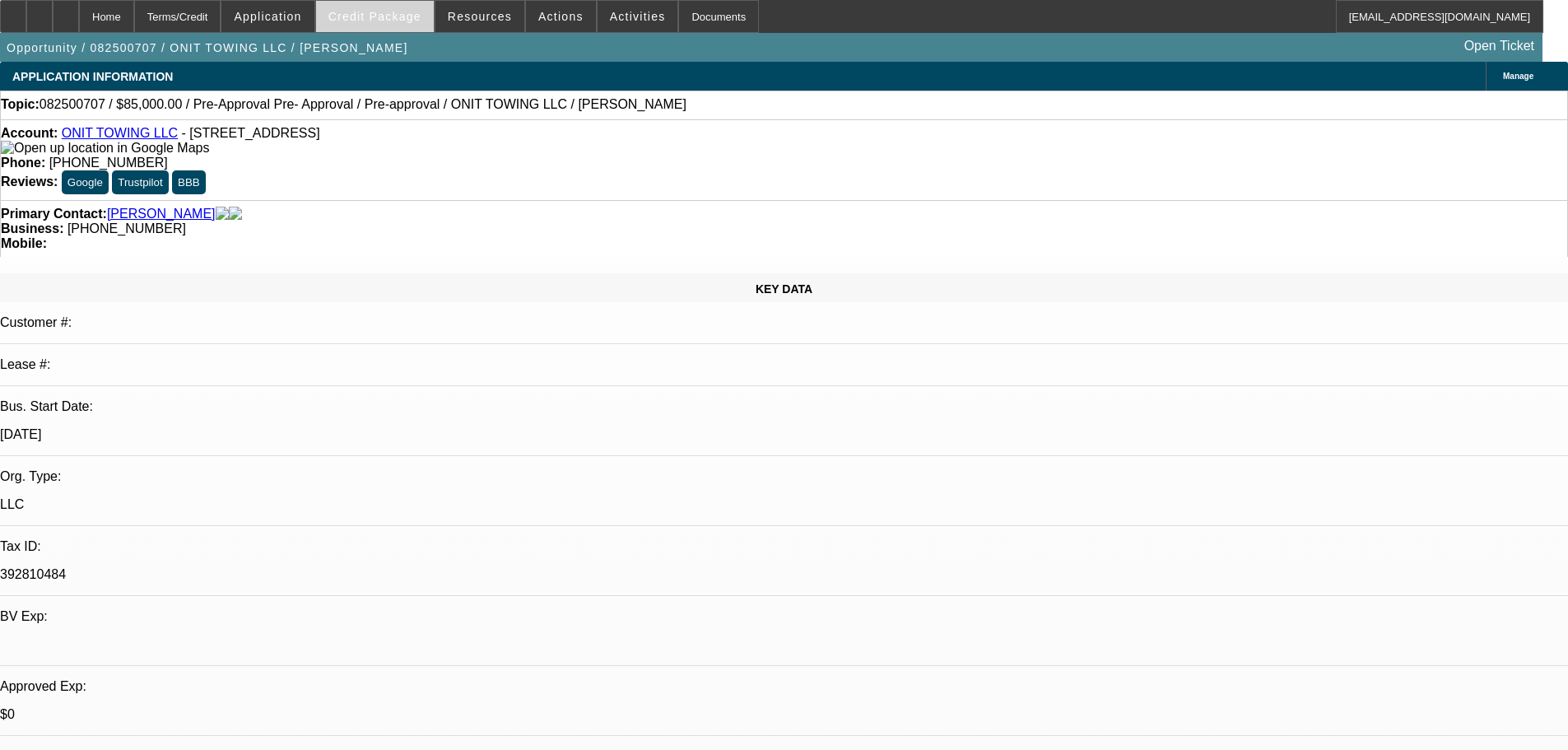
click at [390, 15] on span "Credit Package" at bounding box center [375, 16] width 93 height 13
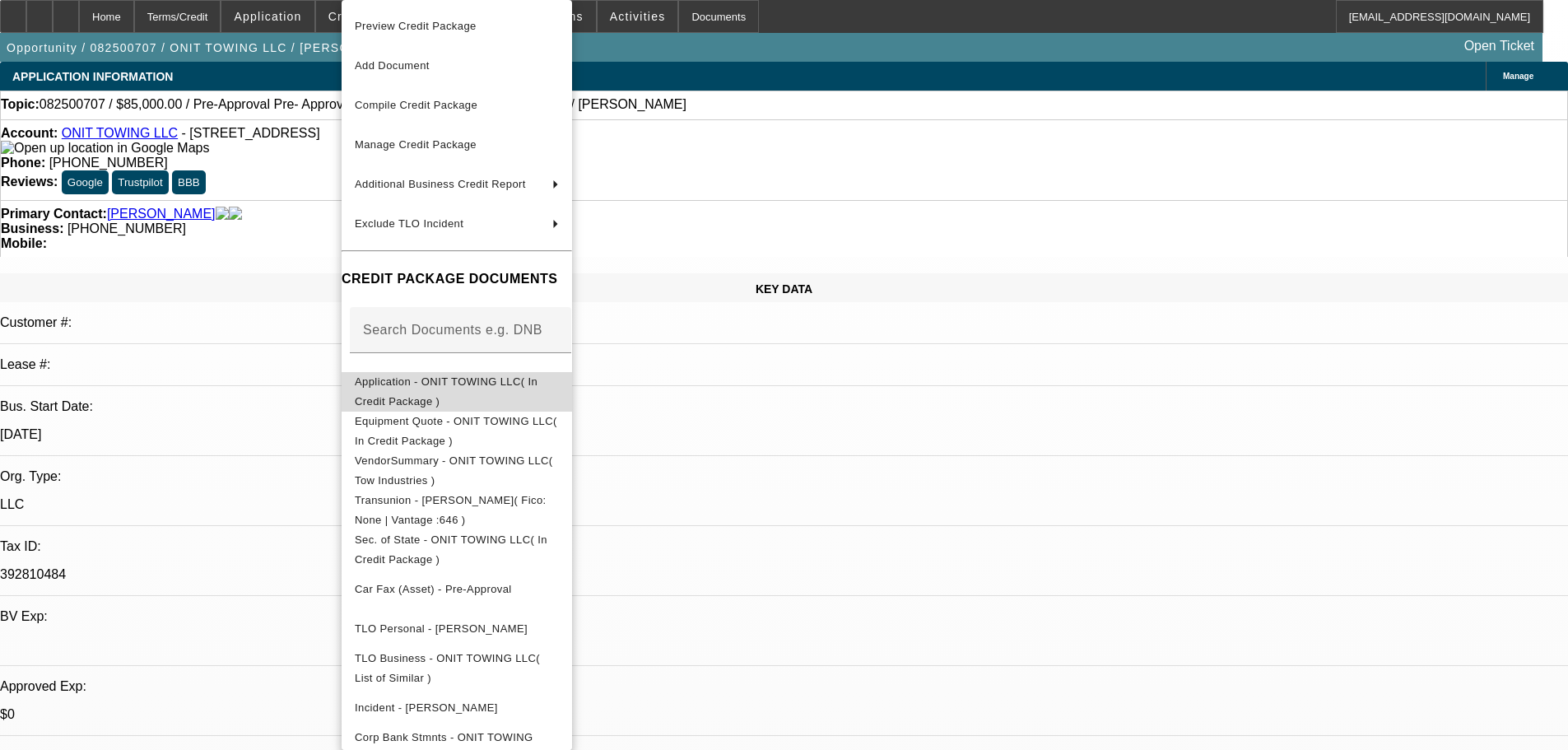
click at [559, 394] on span "Application - ONIT TOWING LLC( In Credit Package )" at bounding box center [456, 392] width 204 height 40
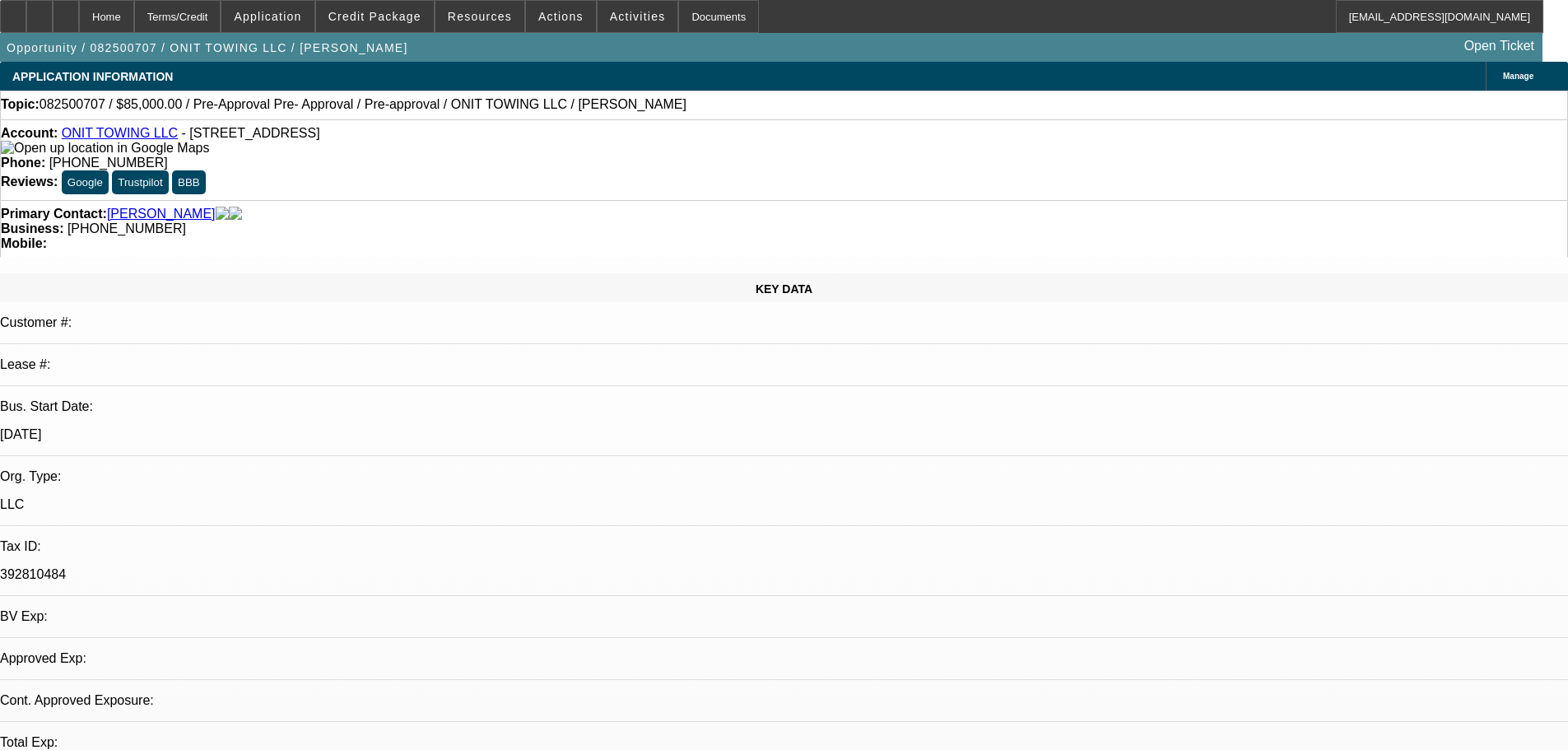
select select "0.15"
select select "2"
select select "0.1"
select select "4"
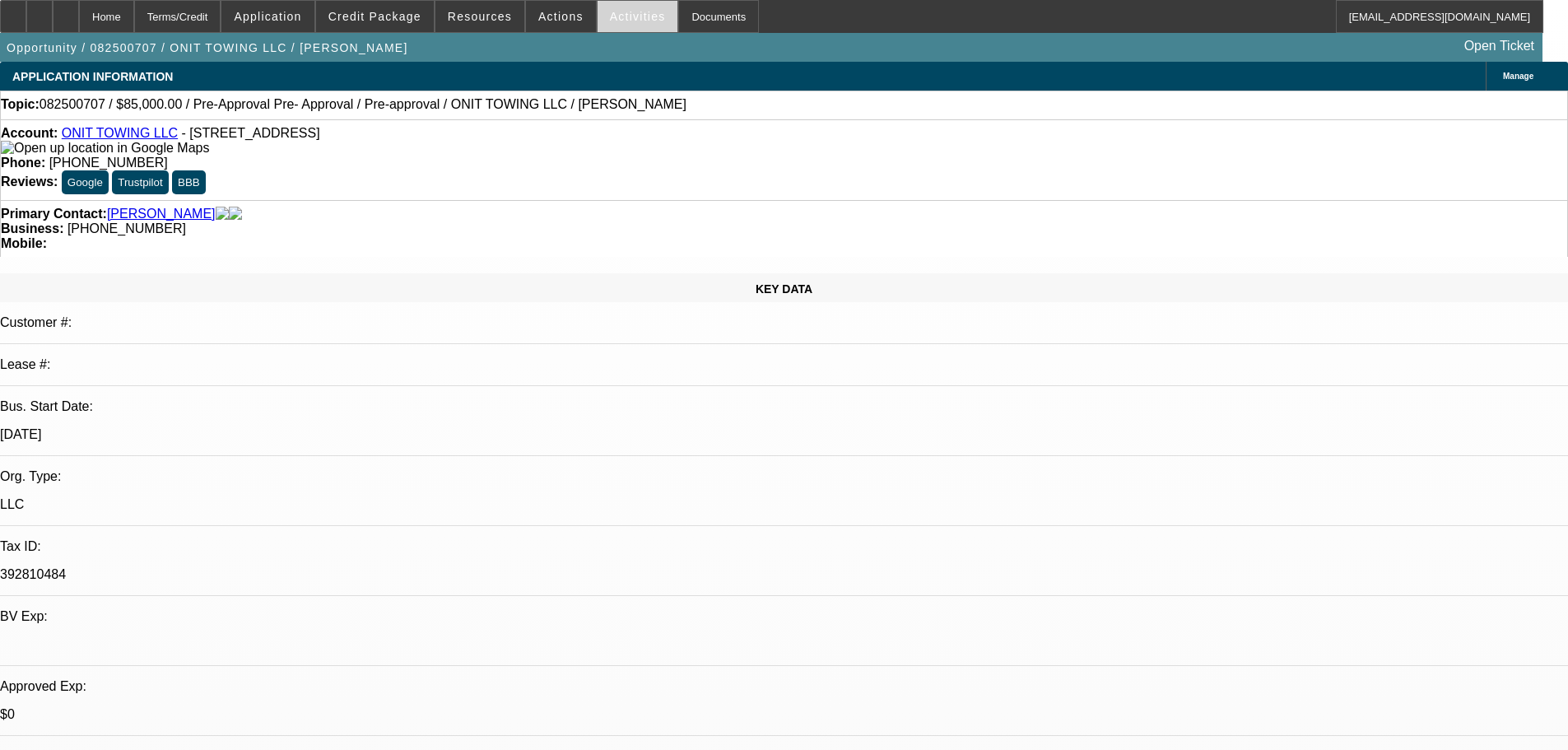
click at [611, 22] on span "Activities" at bounding box center [638, 16] width 56 height 13
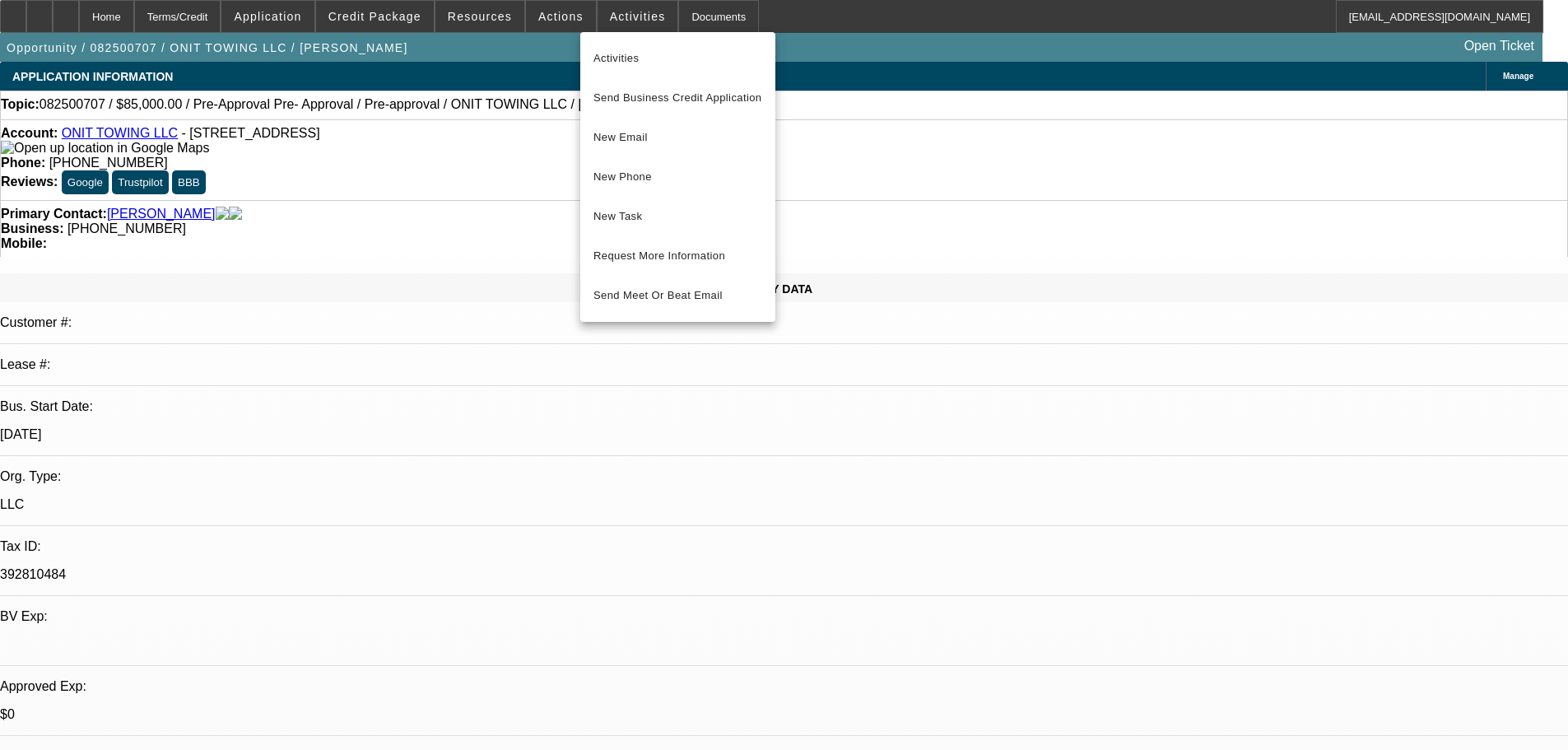
click at [547, 23] on div at bounding box center [784, 375] width 1568 height 750
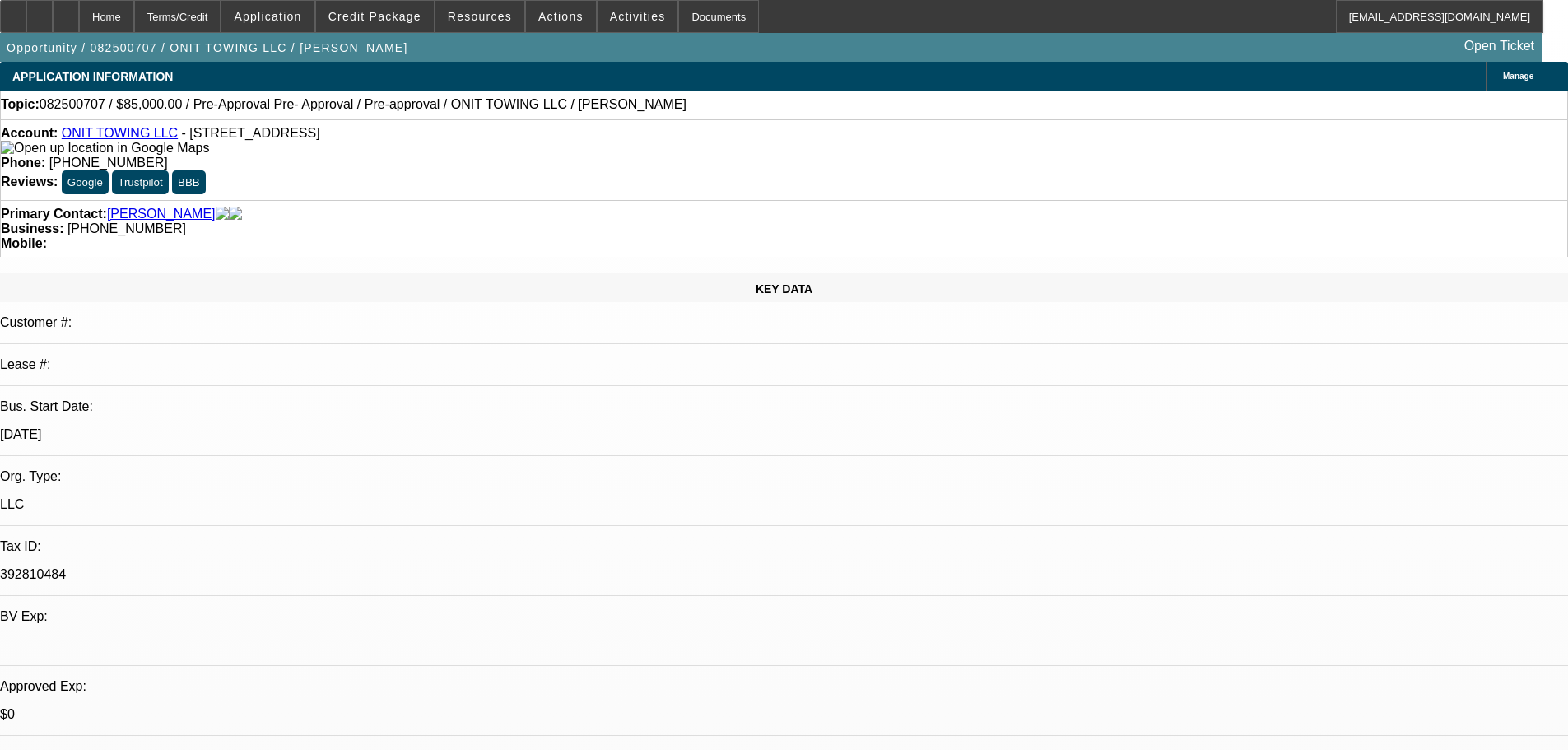
click at [548, 22] on span "Actions" at bounding box center [561, 16] width 46 height 13
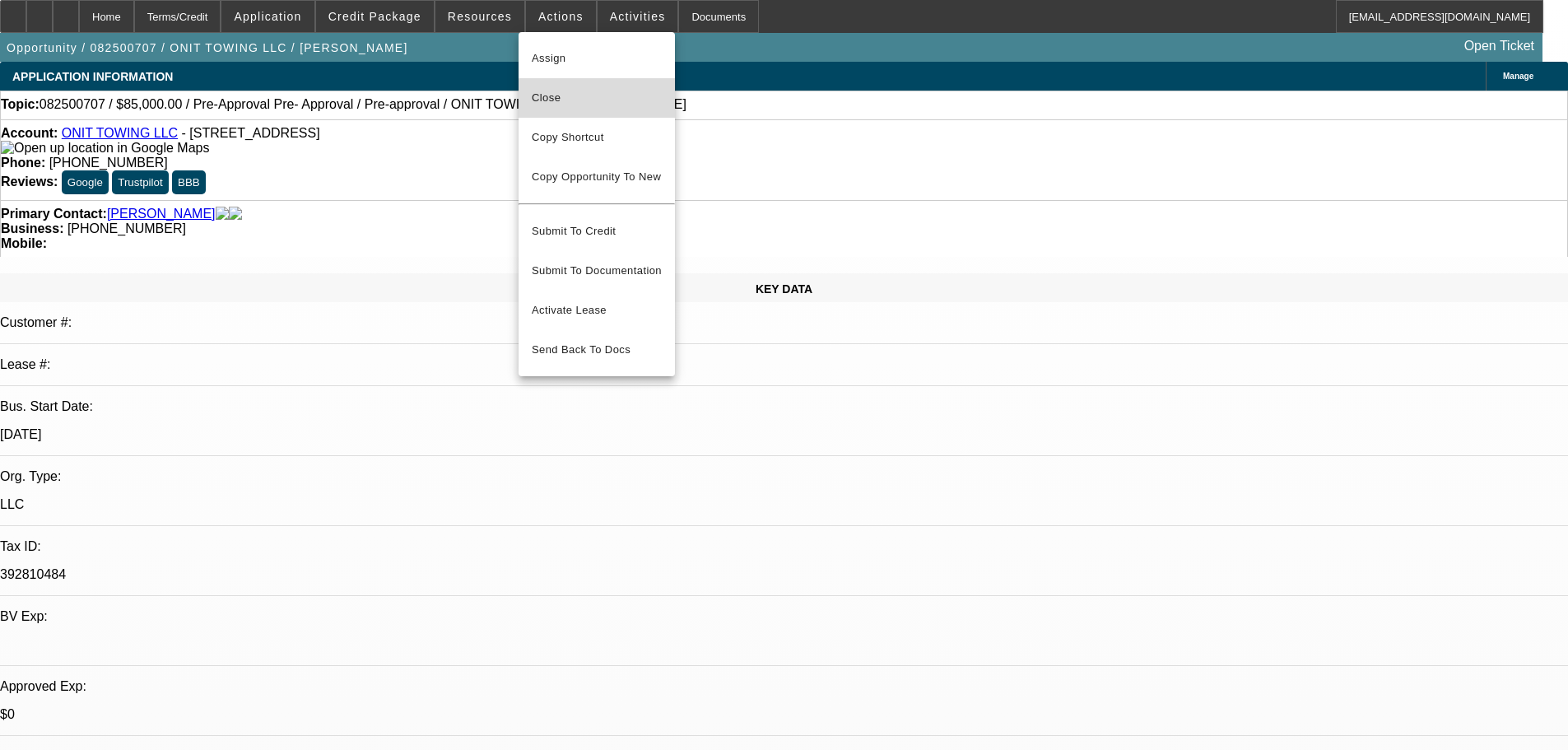
click at [599, 106] on span "Close" at bounding box center [596, 98] width 130 height 20
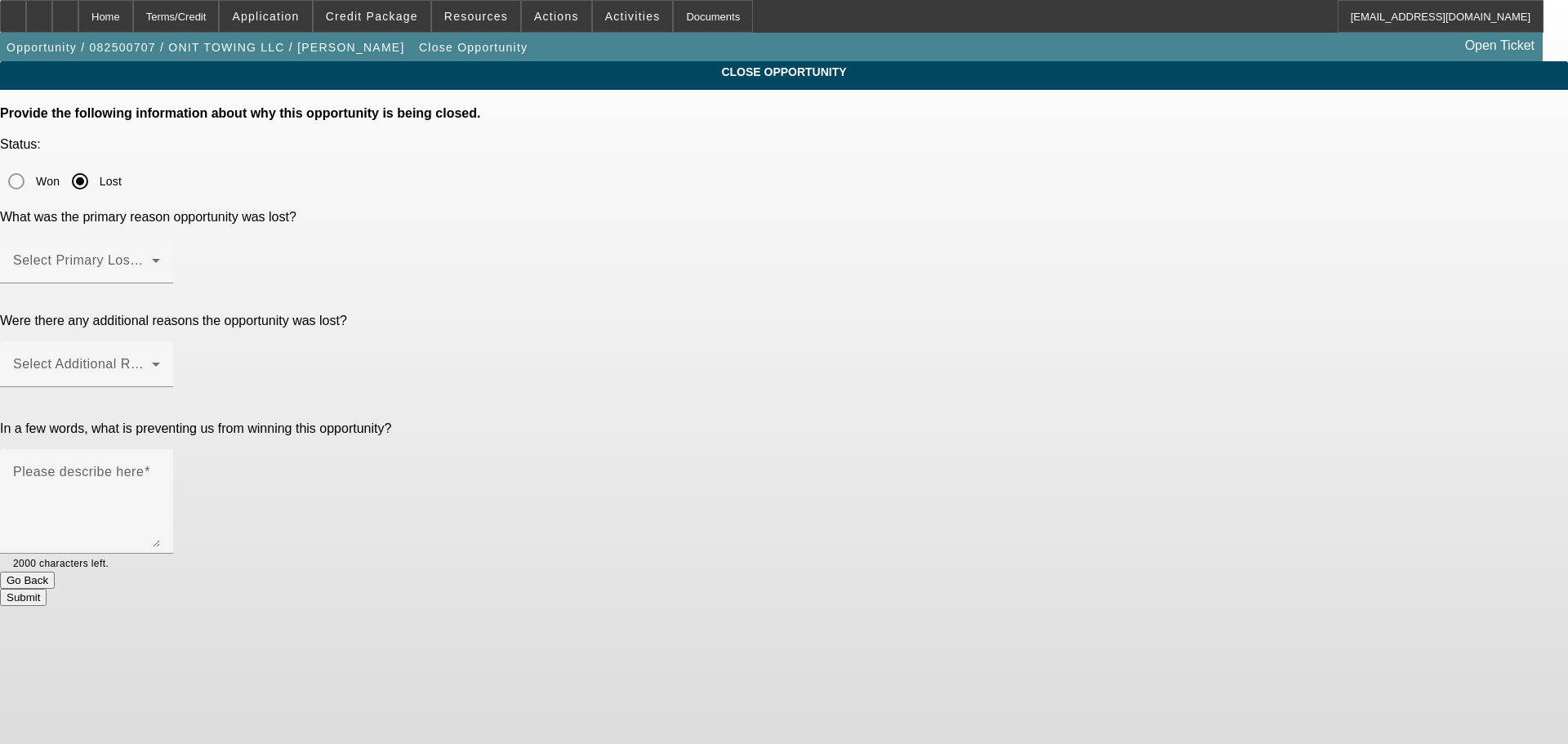
click at [850, 166] on div "Won Lost" at bounding box center [784, 181] width 1568 height 33
click at [160, 238] on div "Select Primary Lost Reason" at bounding box center [87, 260] width 147 height 45
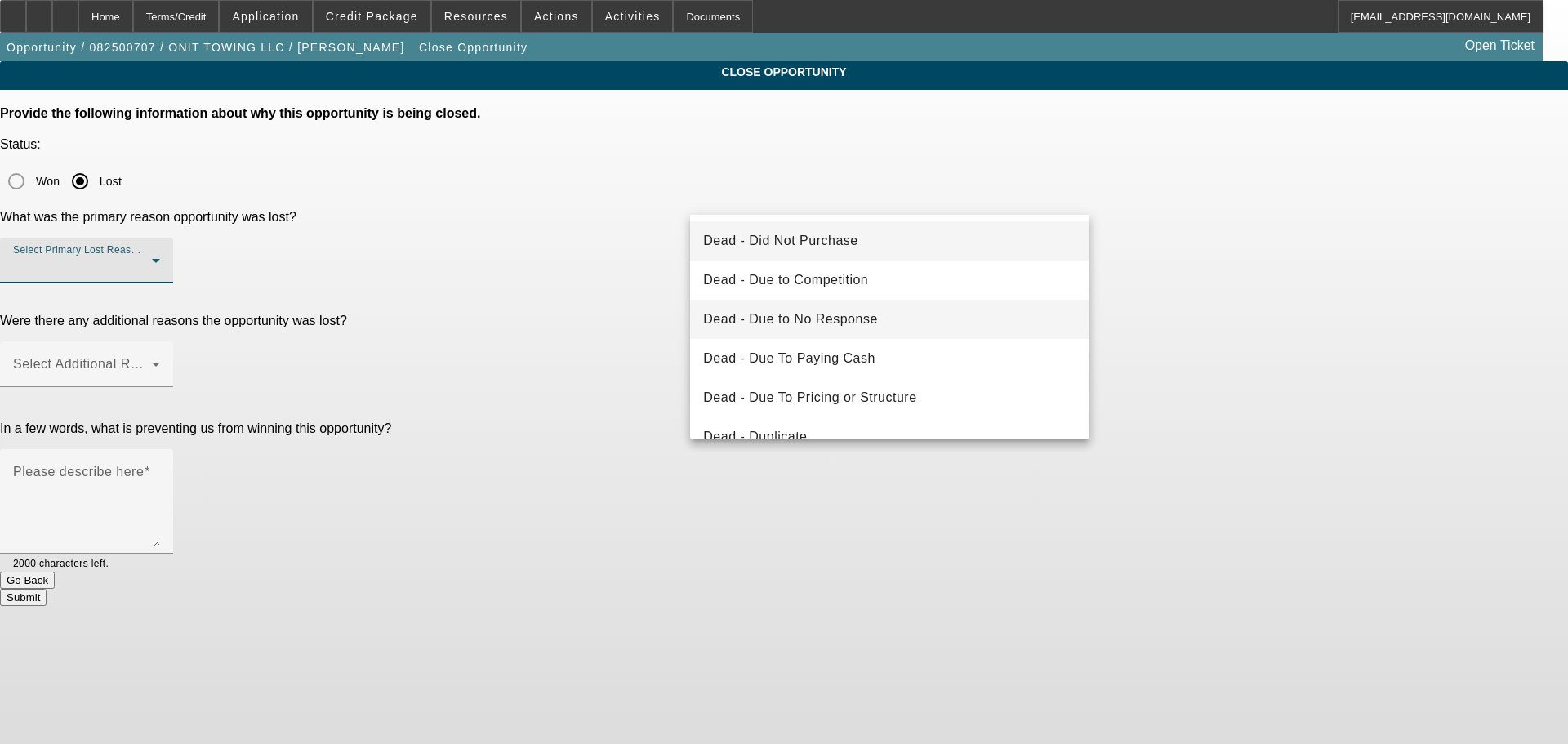
click at [897, 322] on mat-option "Dead - Due to No Response" at bounding box center [889, 320] width 399 height 40
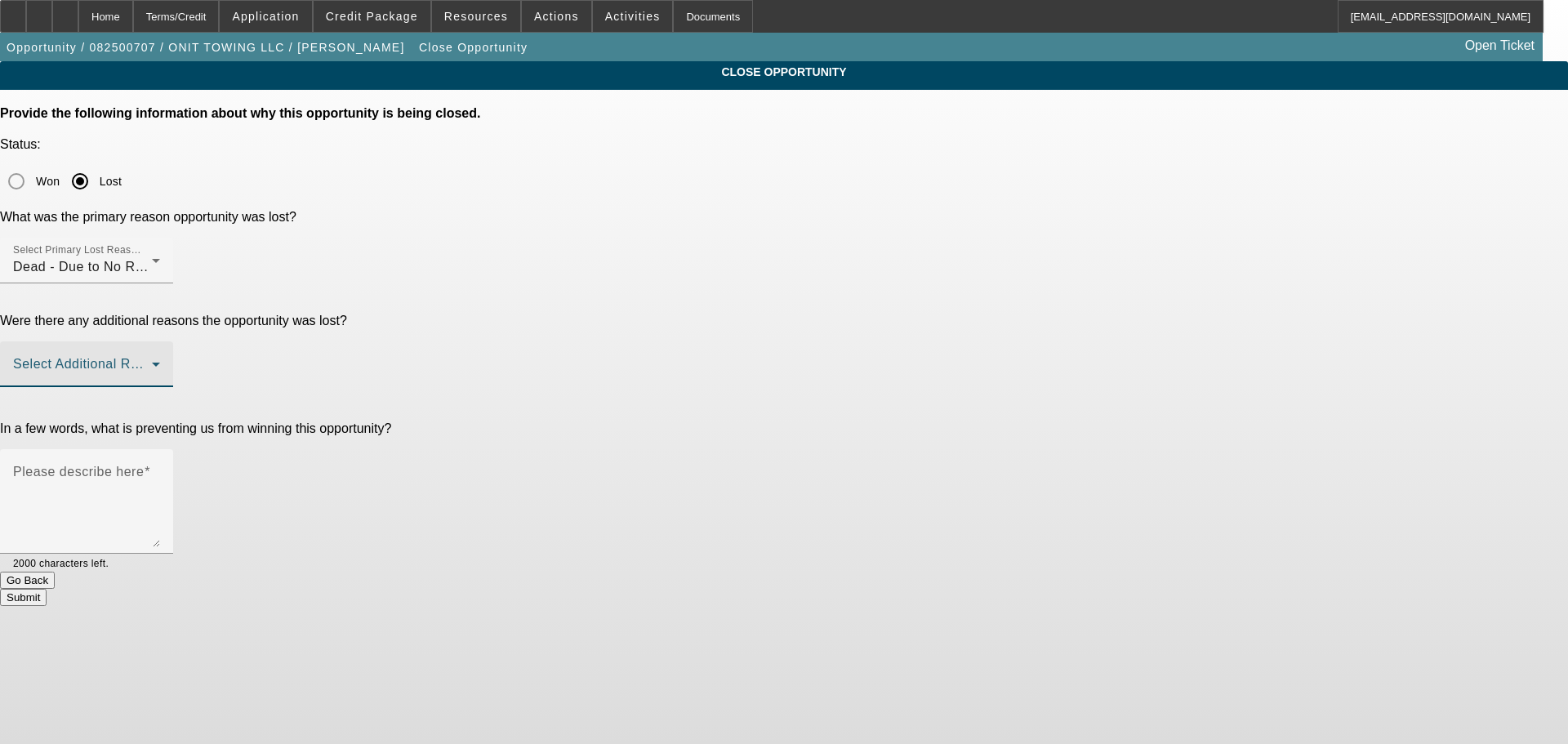
click at [152, 361] on span at bounding box center [82, 371] width 139 height 20
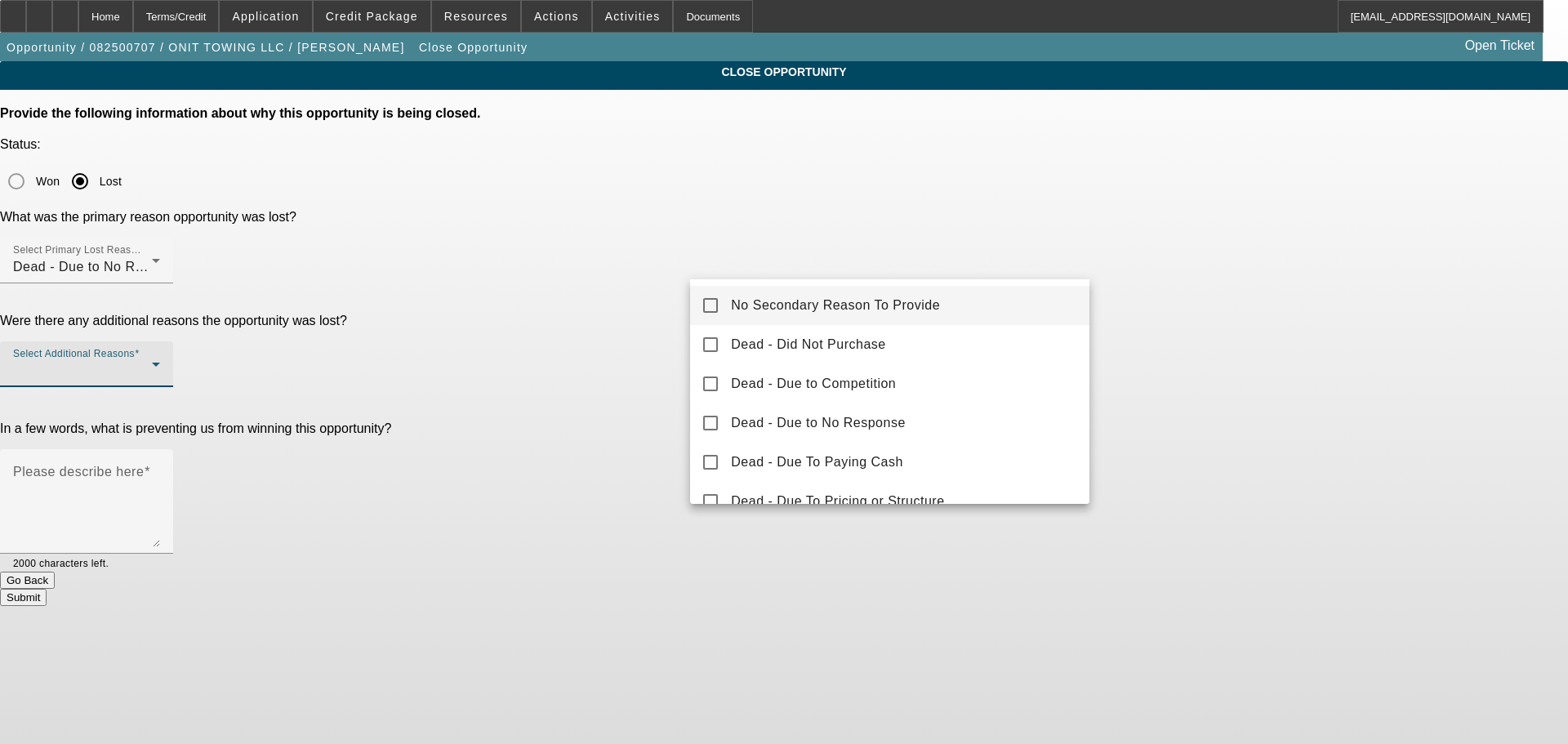
click at [922, 302] on span "No Secondary Reason To Provide" at bounding box center [835, 305] width 209 height 20
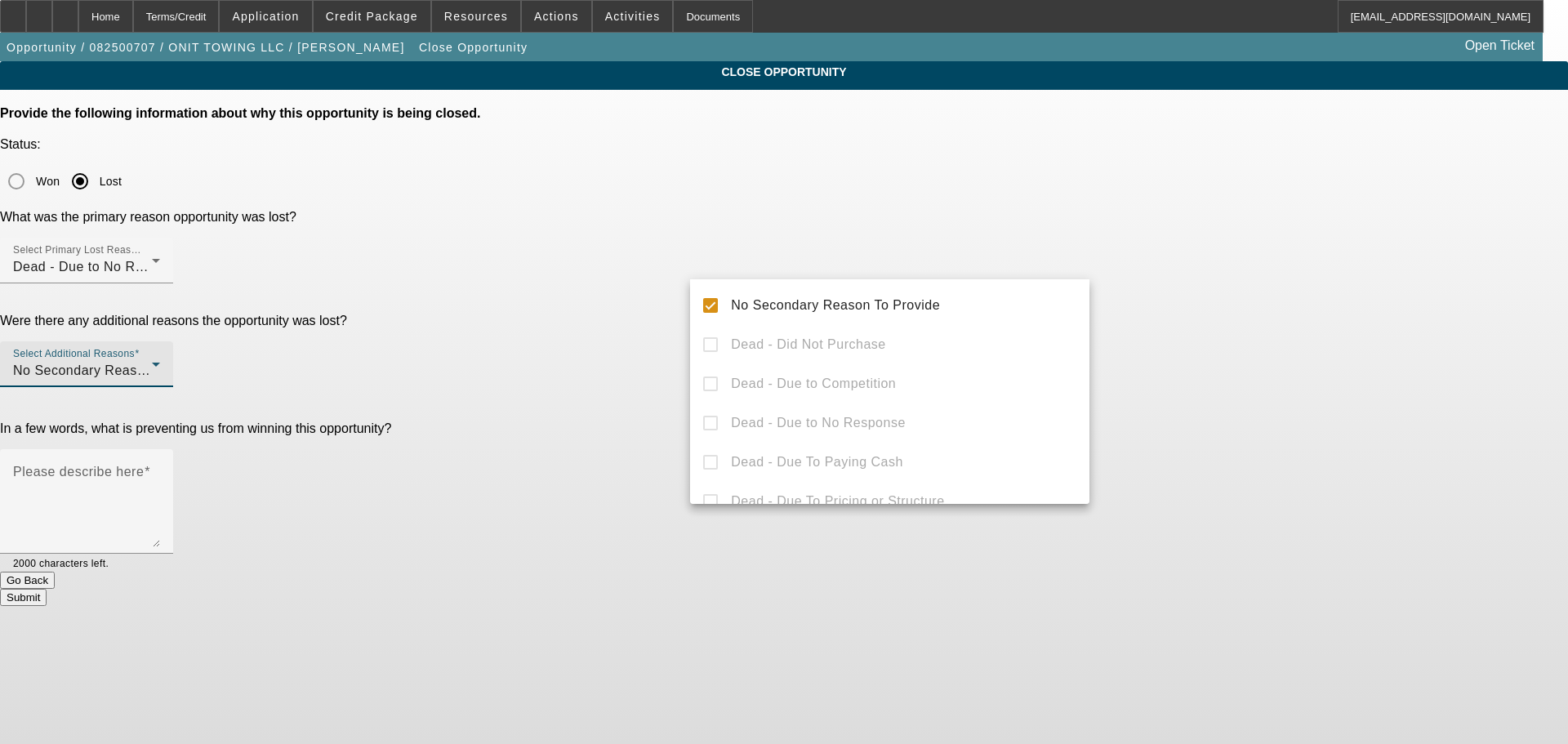
click at [1415, 299] on div at bounding box center [784, 372] width 1568 height 744
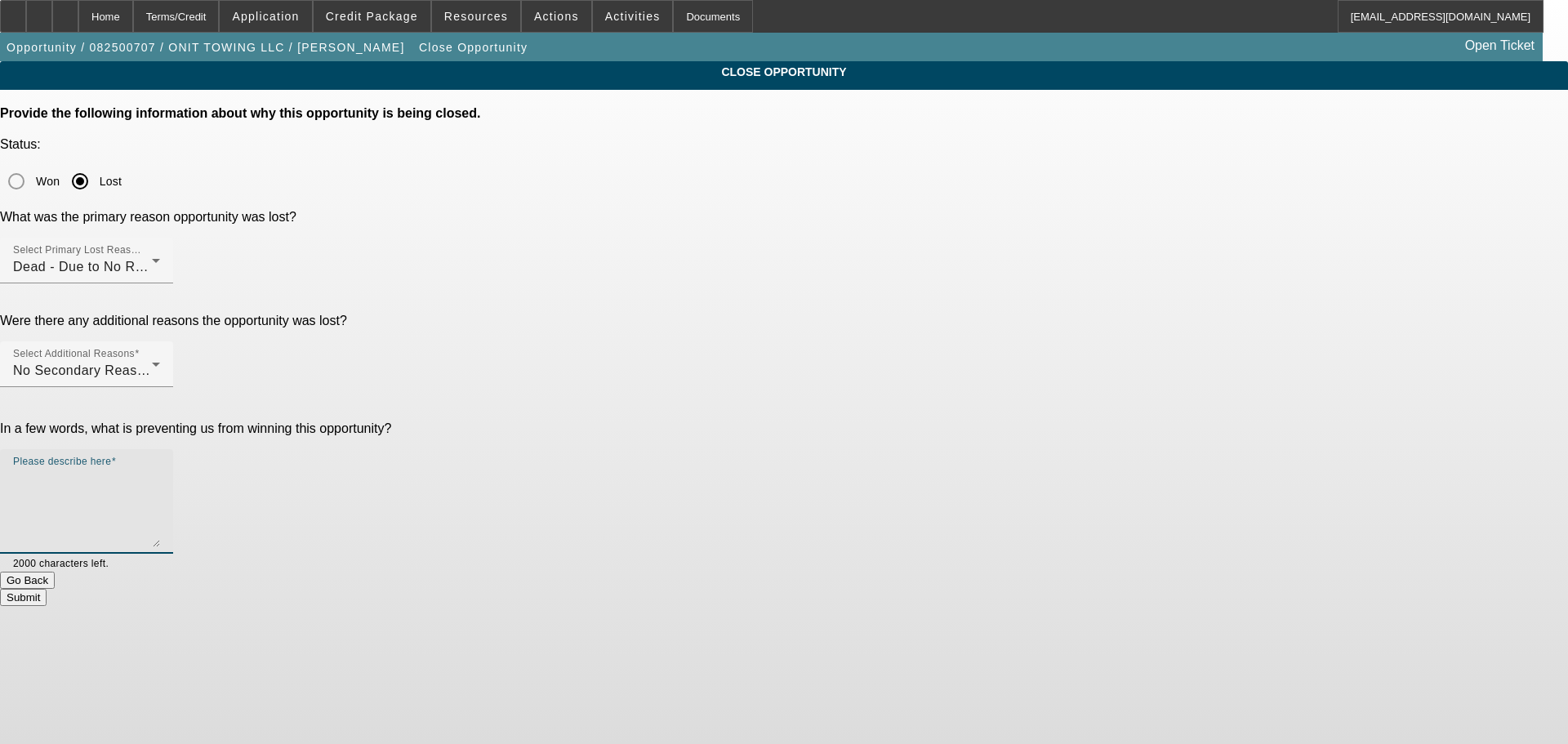
click at [160, 469] on textarea "Please describe here" at bounding box center [87, 507] width 147 height 78
type textarea "Stopped responding. Found out from [PERSON_NAME] (tow industries rep) that she …"
click at [46, 588] on button "Submit" at bounding box center [23, 597] width 46 height 17
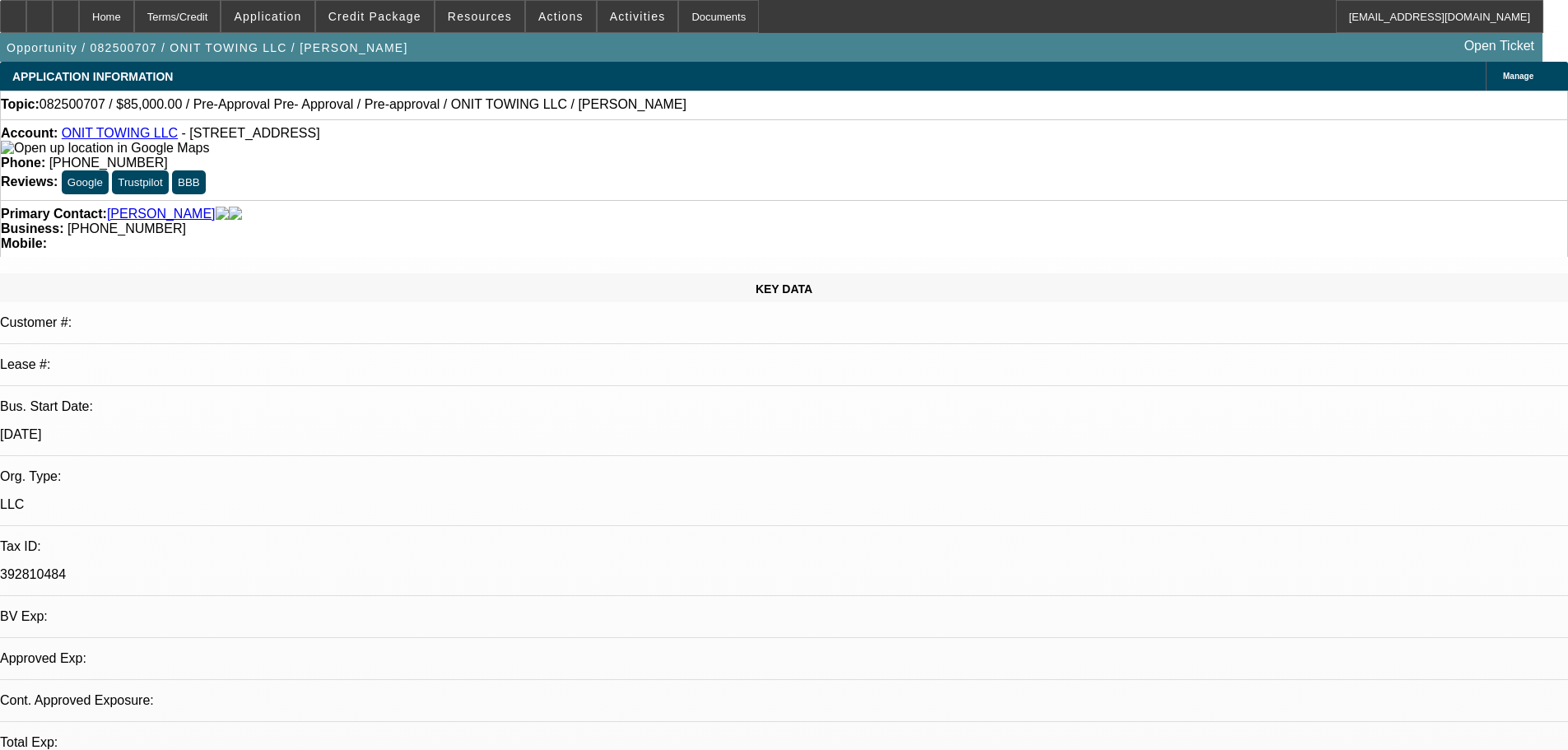
select select "0.15"
select select "2"
select select "0.1"
select select "4"
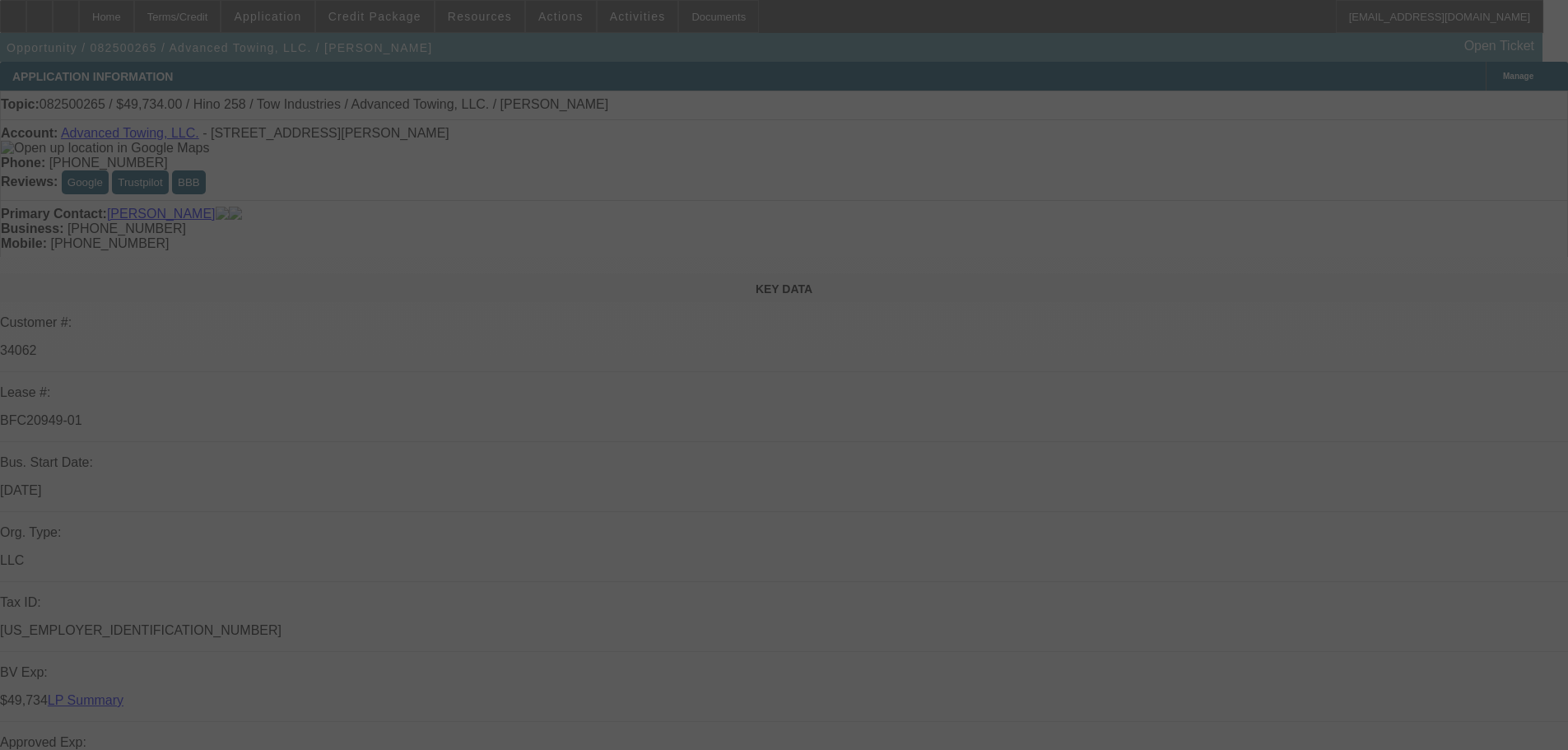
select select "0.1"
select select "2"
select select "0.1"
select select "4"
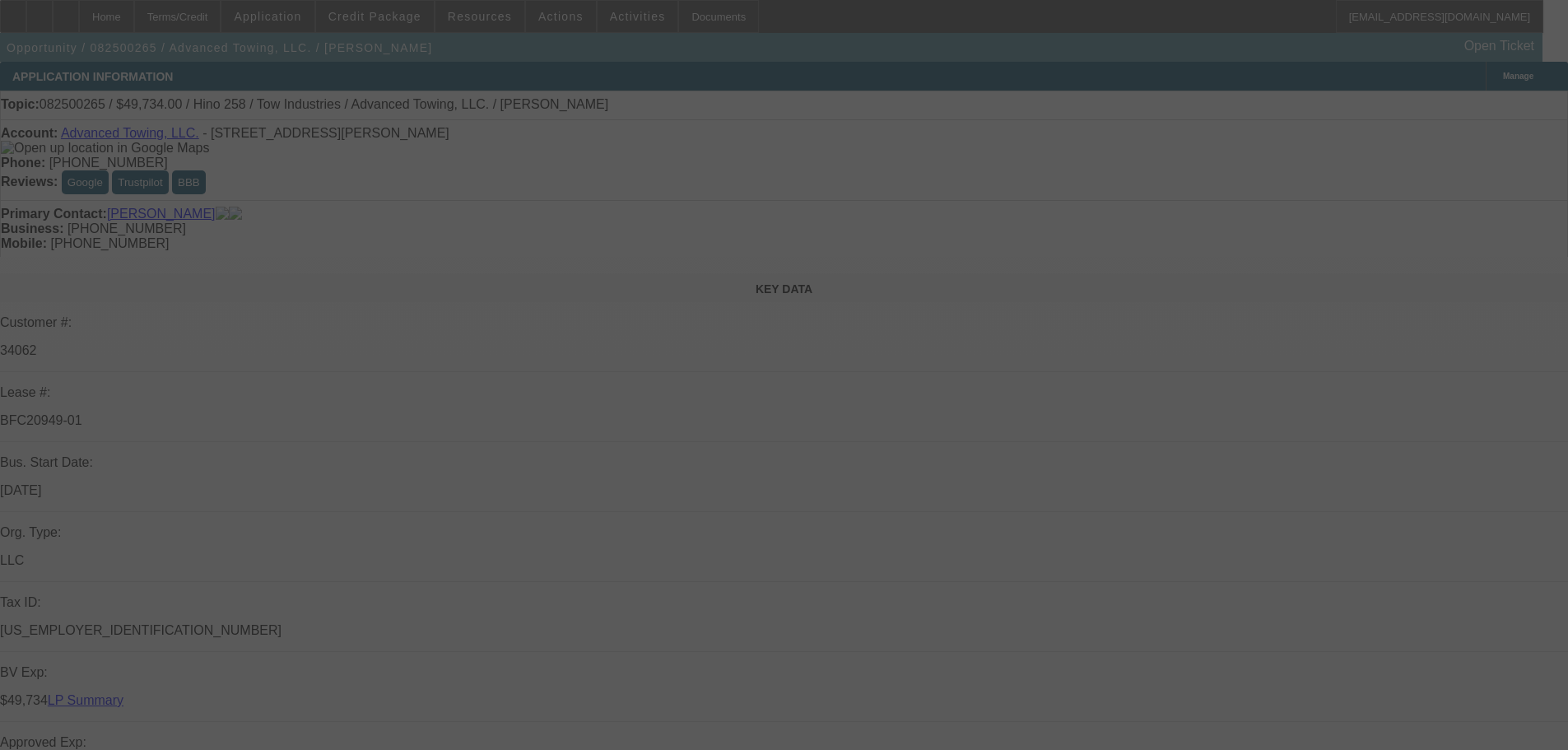
select select "0.1"
select select "2"
select select "0.1"
select select "4"
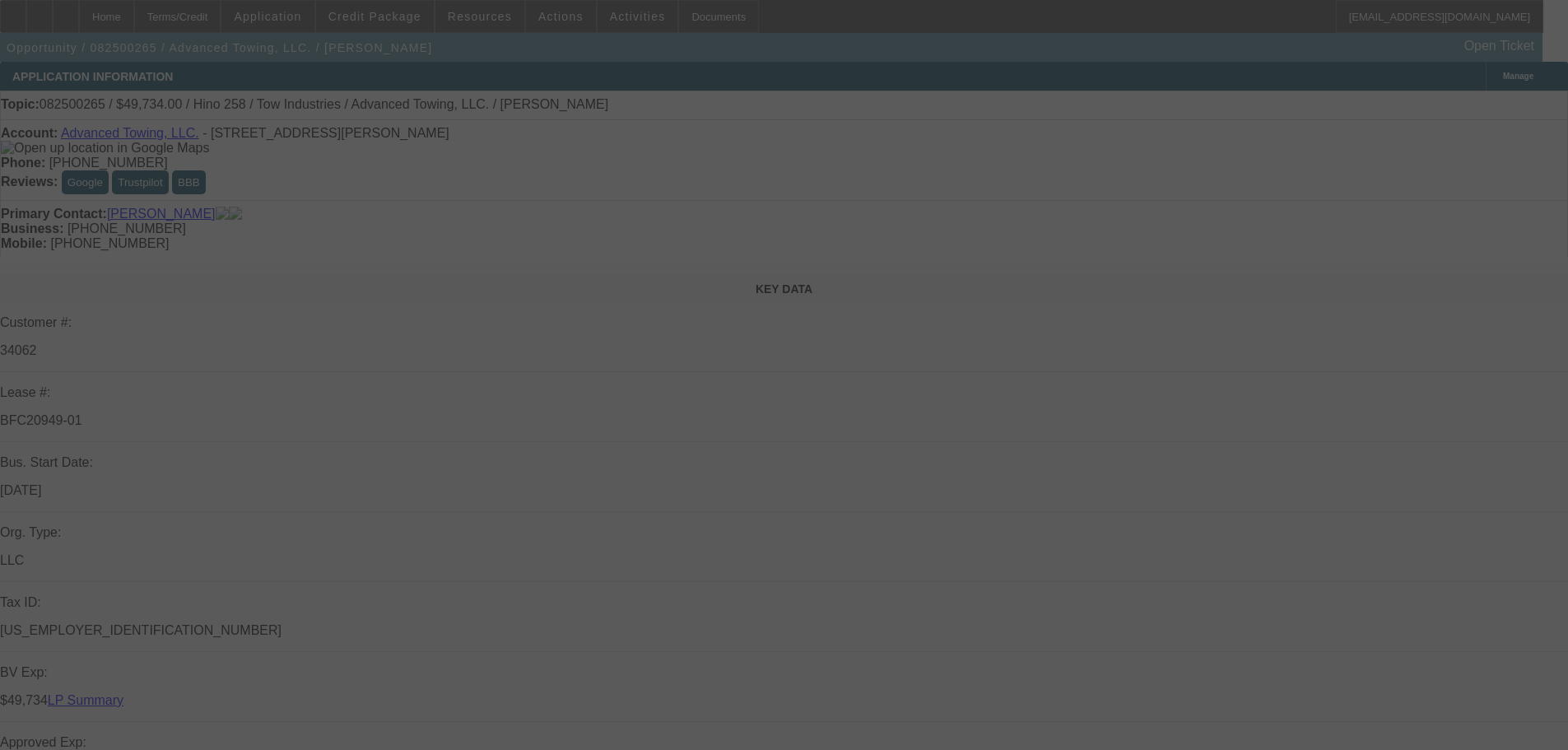
select select "0.1"
select select "2"
select select "0.1"
select select "4"
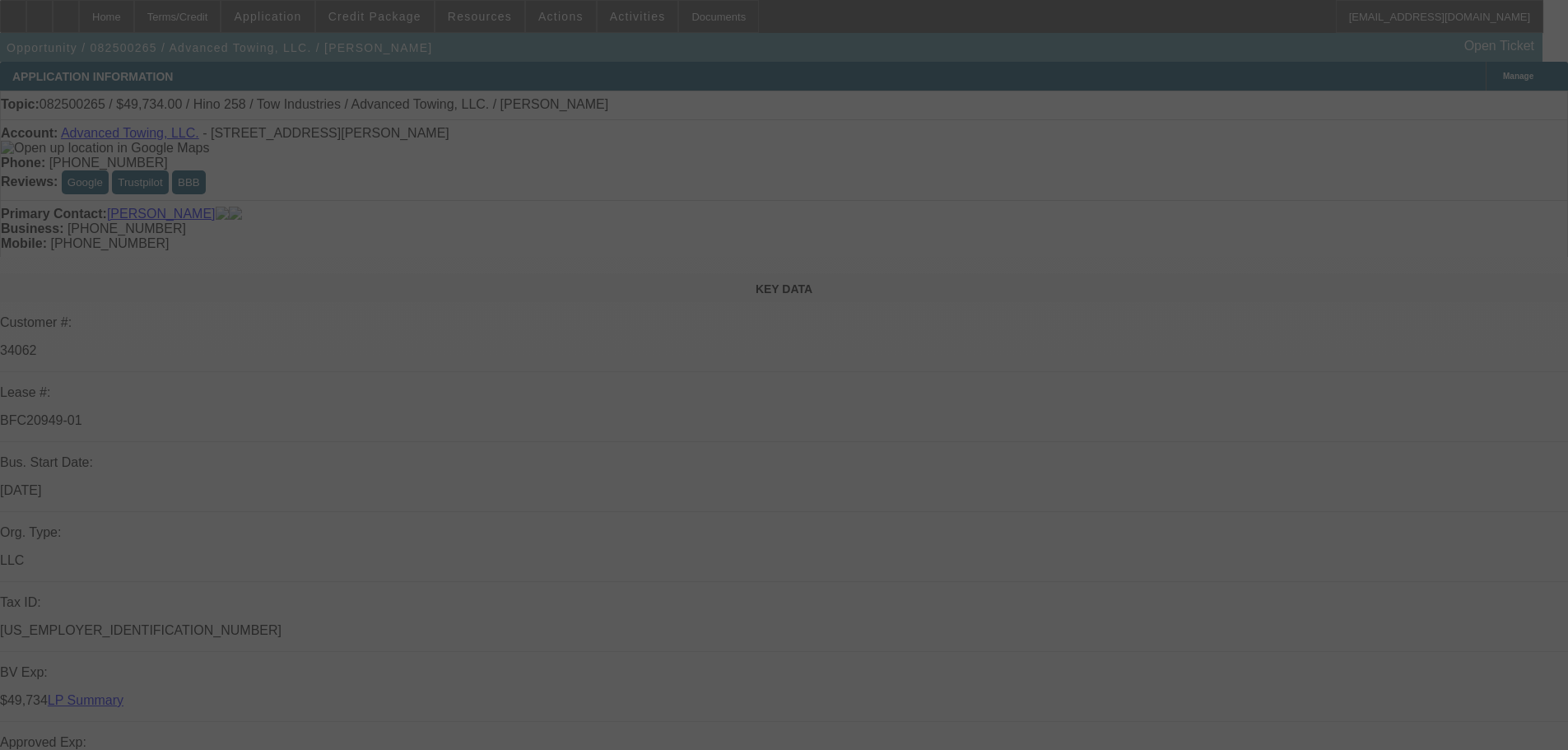
select select "2"
select select "0.1"
select select "4"
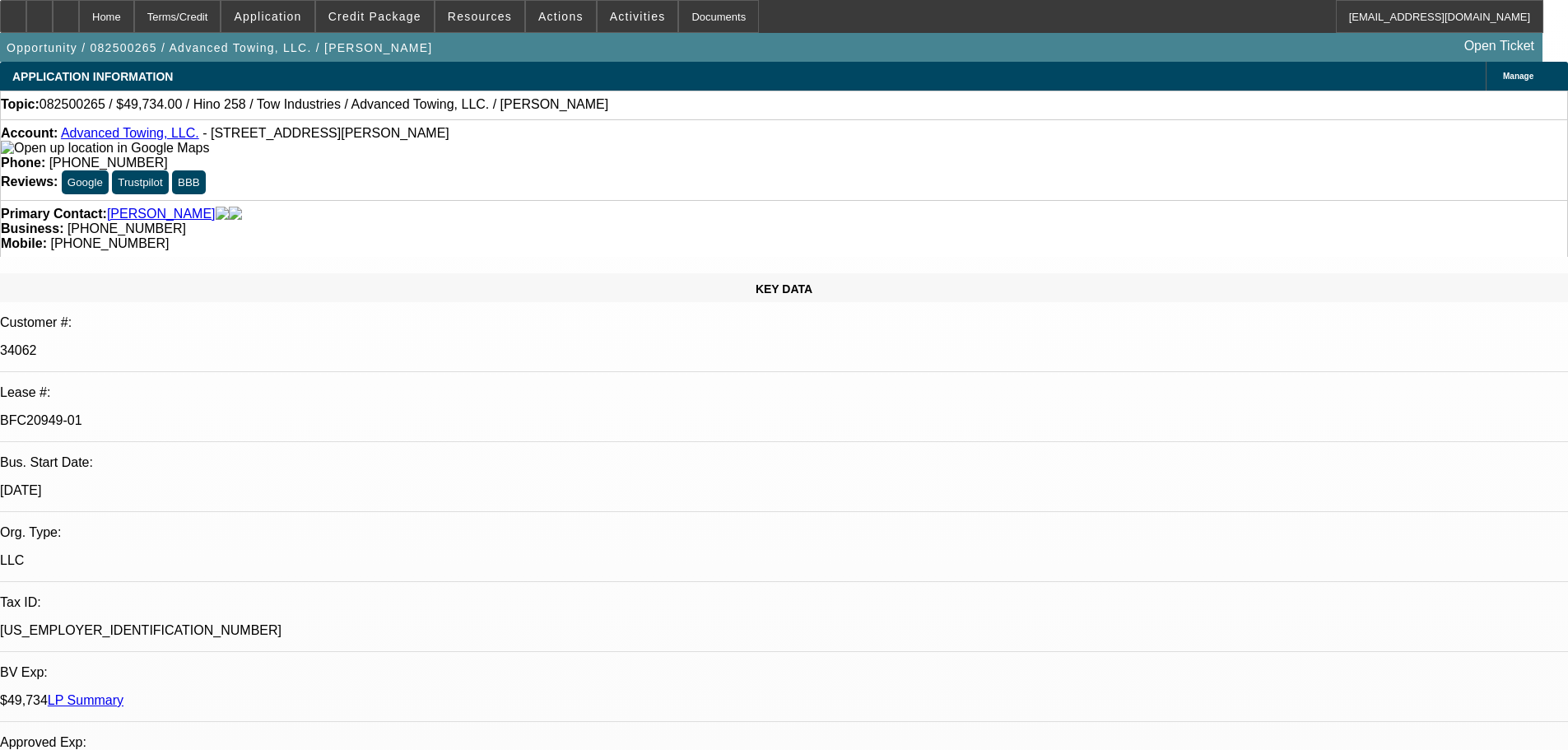
drag, startPoint x: 1501, startPoint y: 100, endPoint x: 1502, endPoint y: 107, distance: 7.1
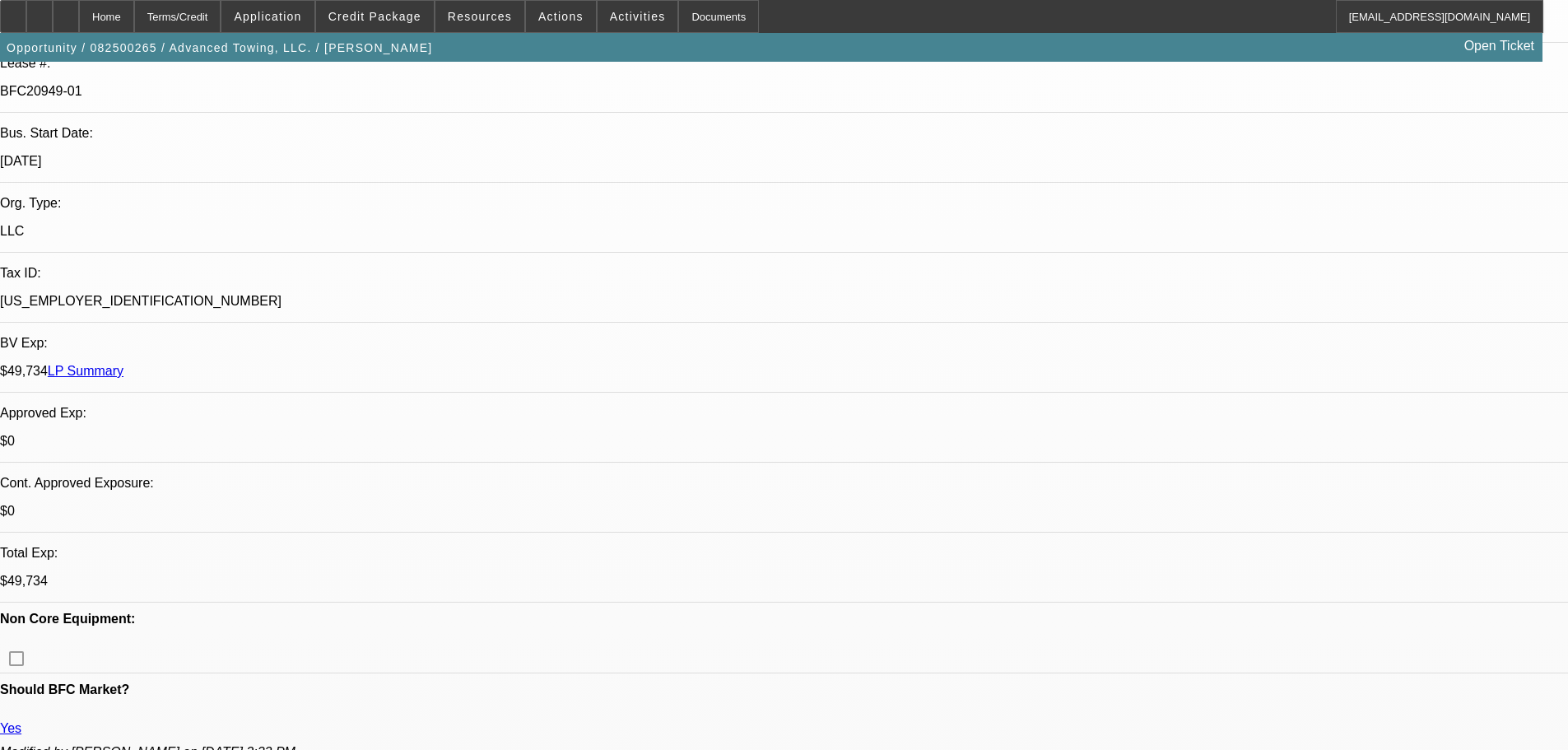
scroll to position [659, 0]
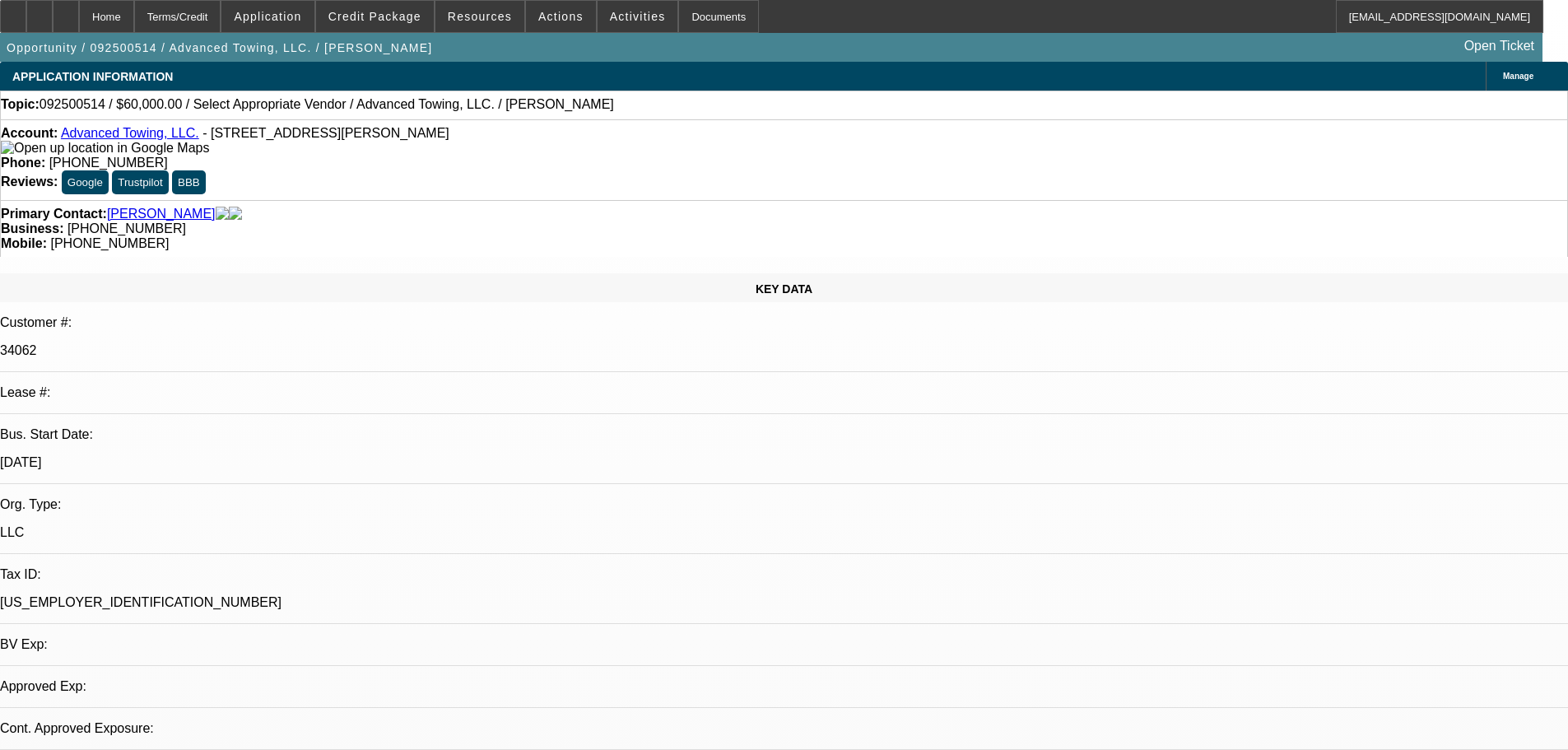
select select "0"
select select "2"
select select "0.1"
select select "4"
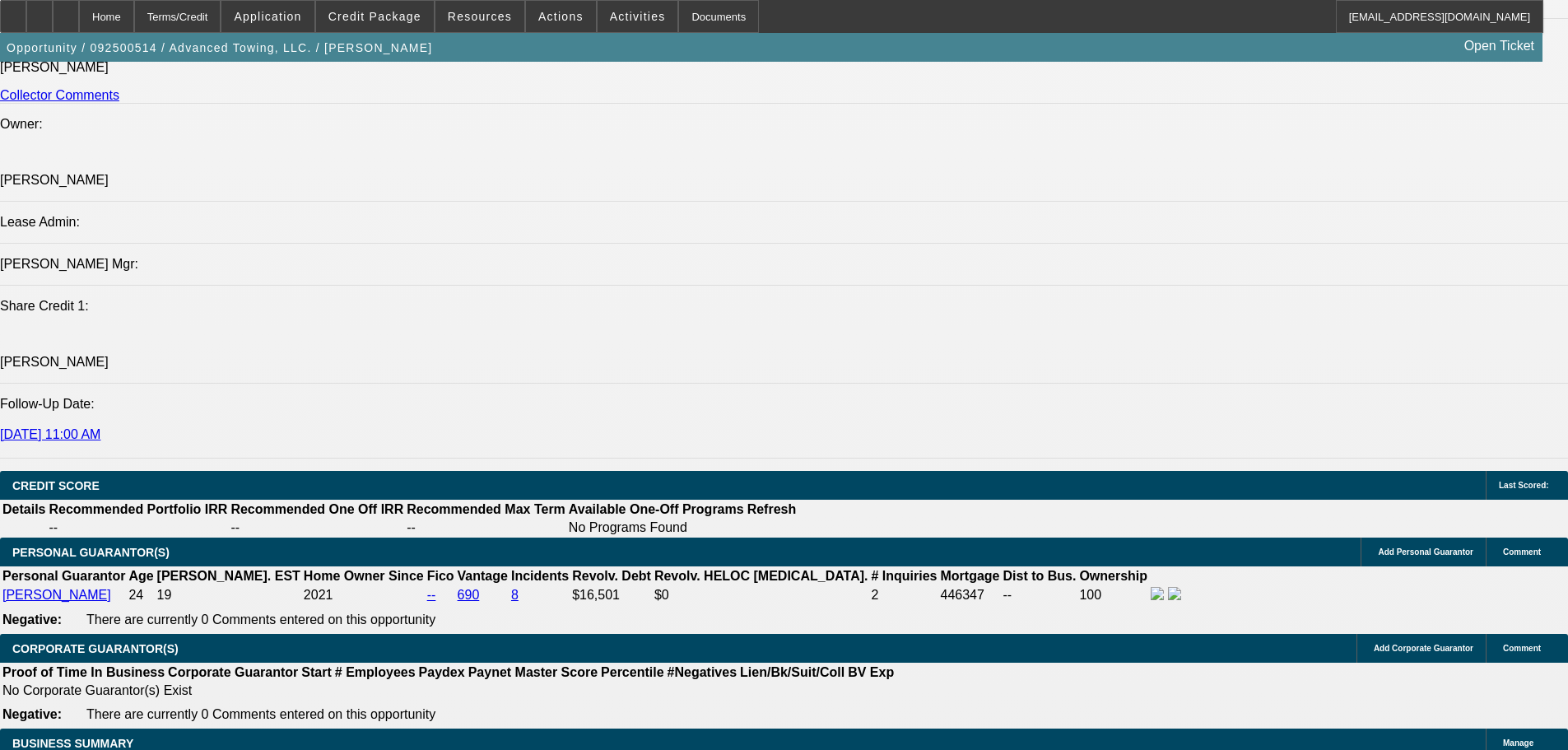
scroll to position [1975, 0]
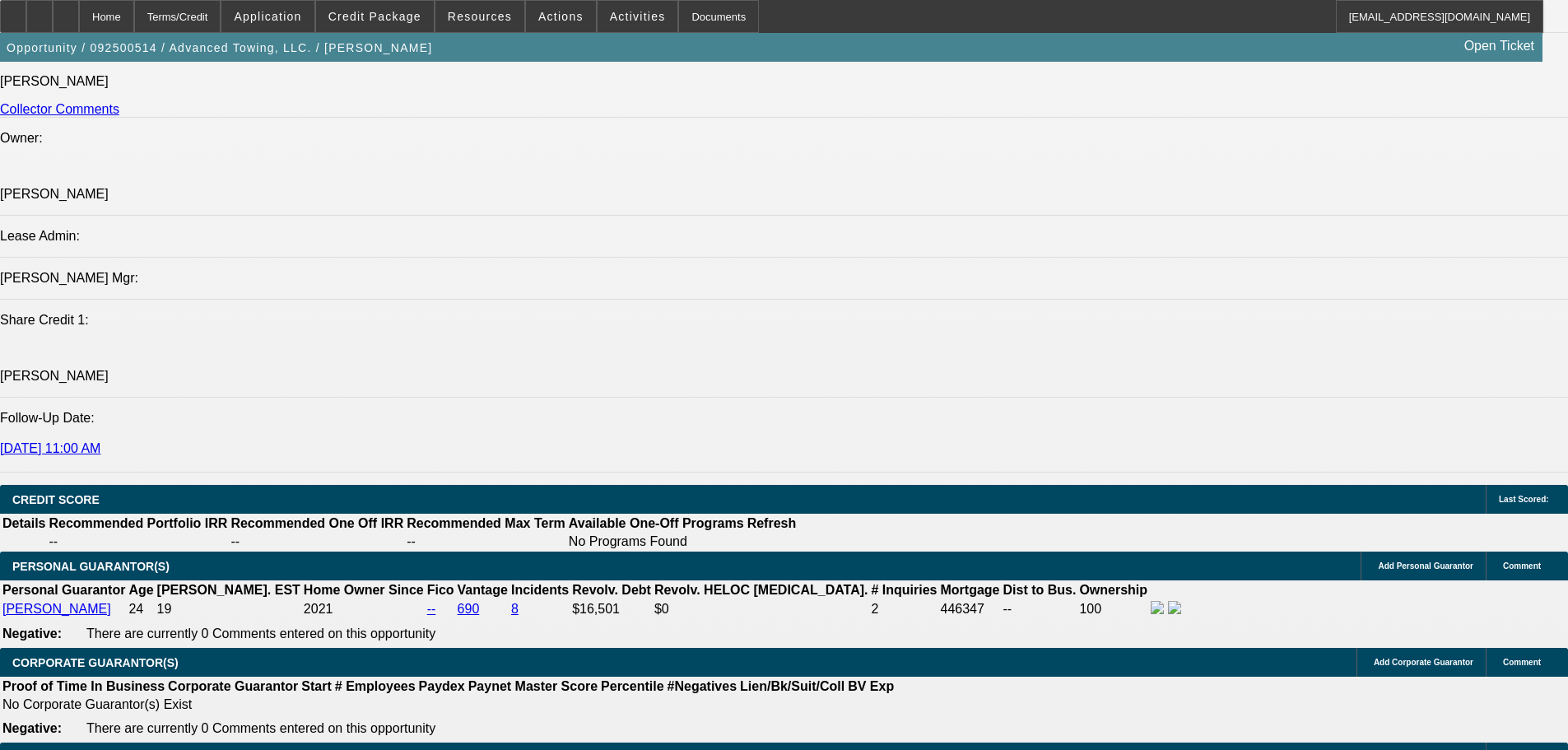
click at [411, 28] on span at bounding box center [375, 17] width 118 height 40
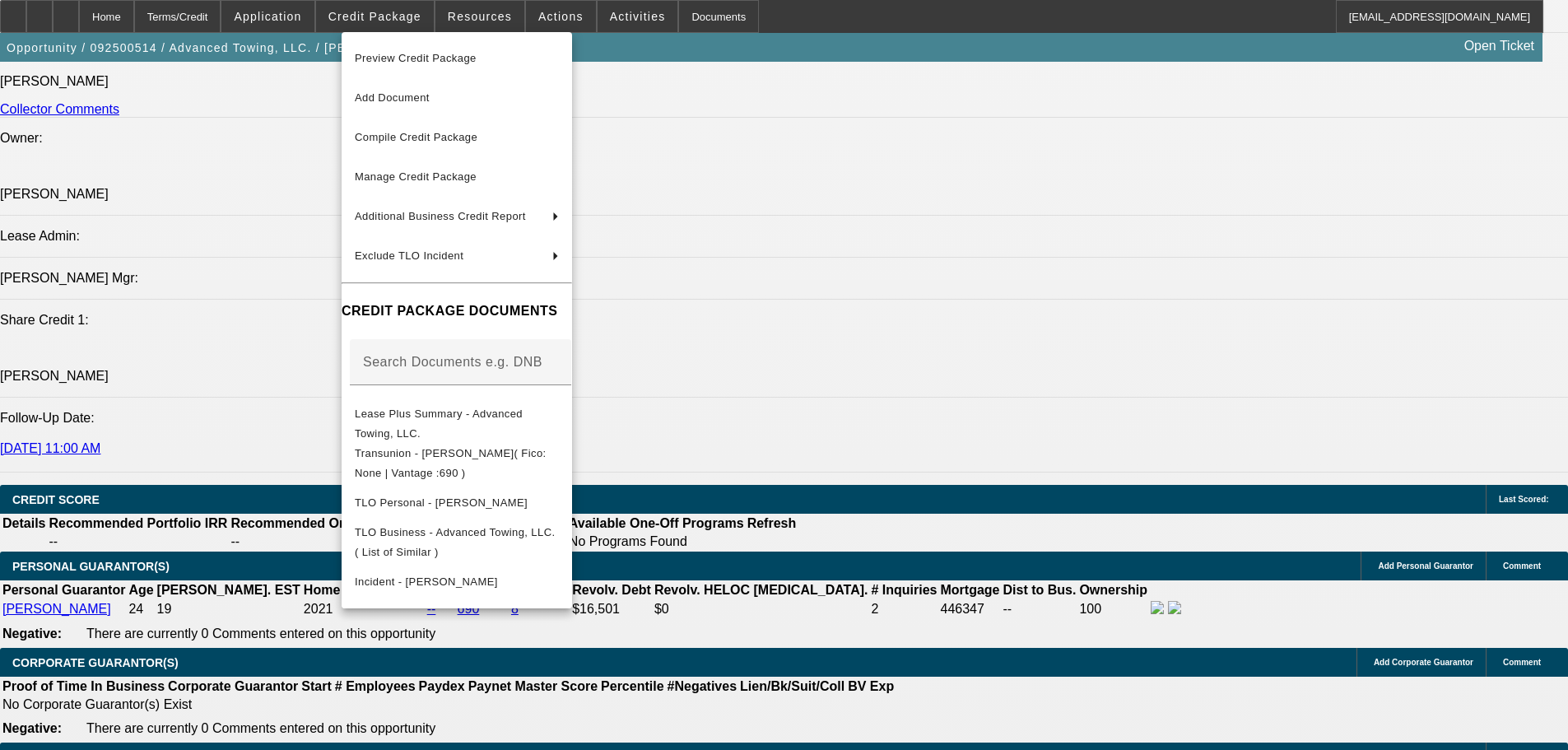
click at [881, 312] on div at bounding box center [784, 375] width 1568 height 750
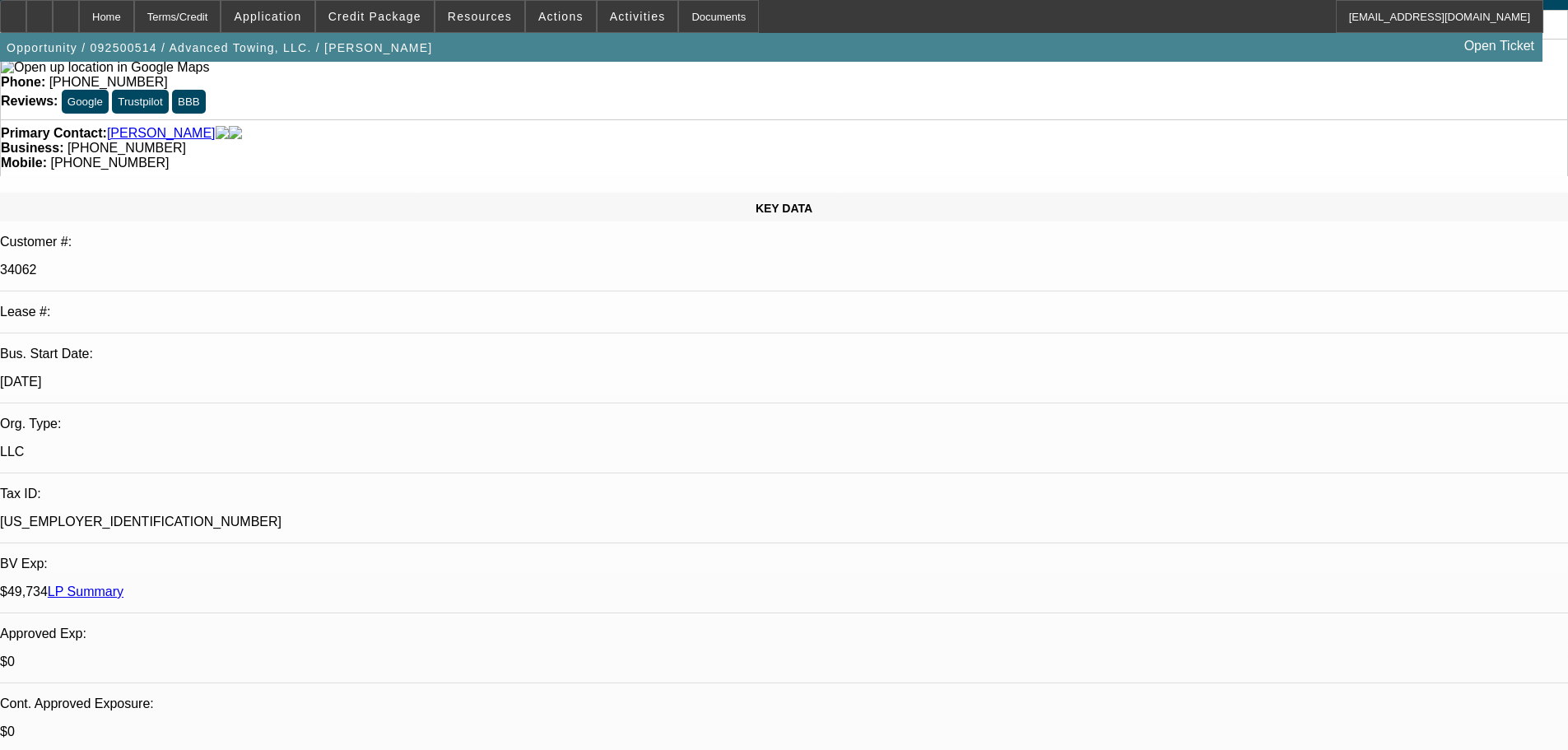
scroll to position [0, 0]
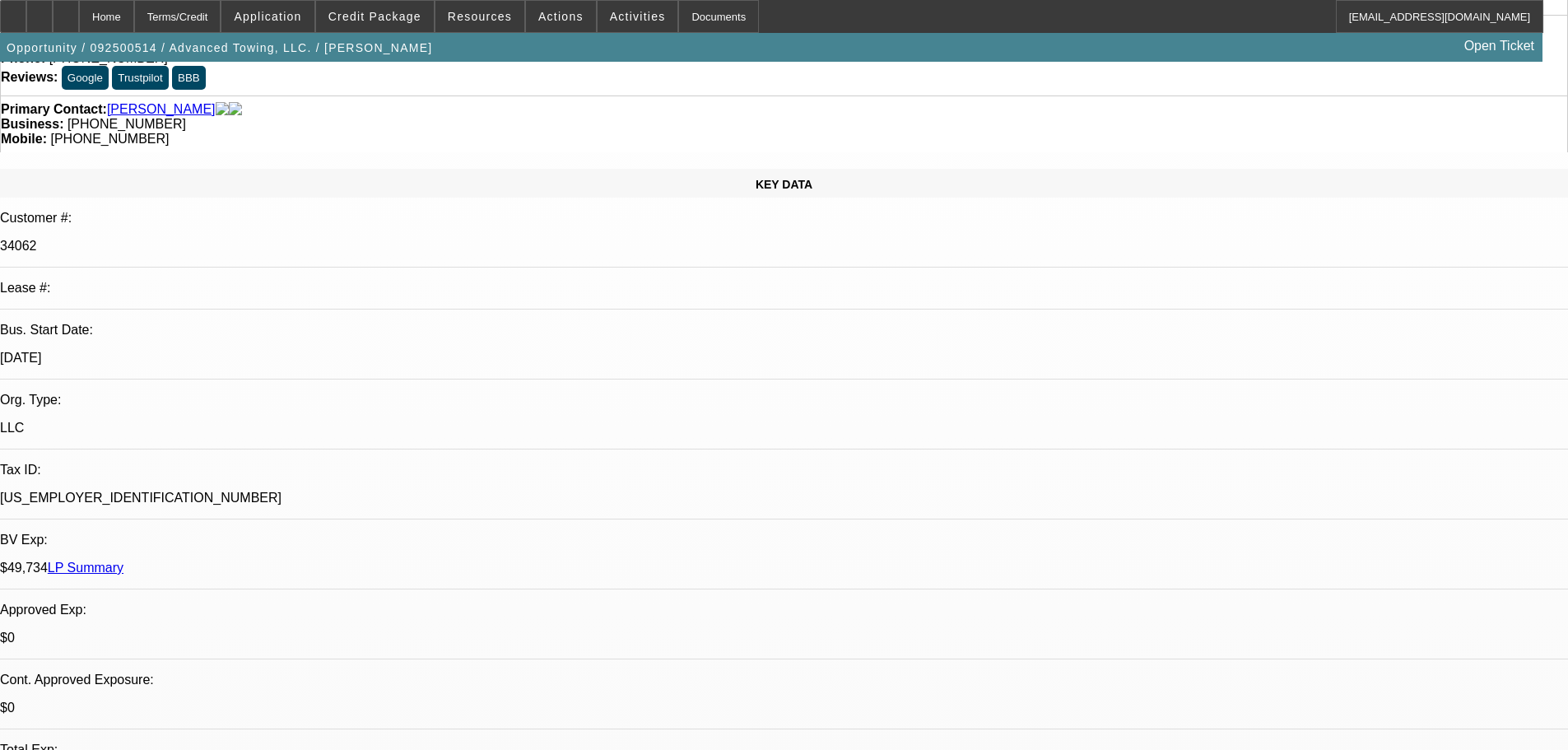
scroll to position [164, 0]
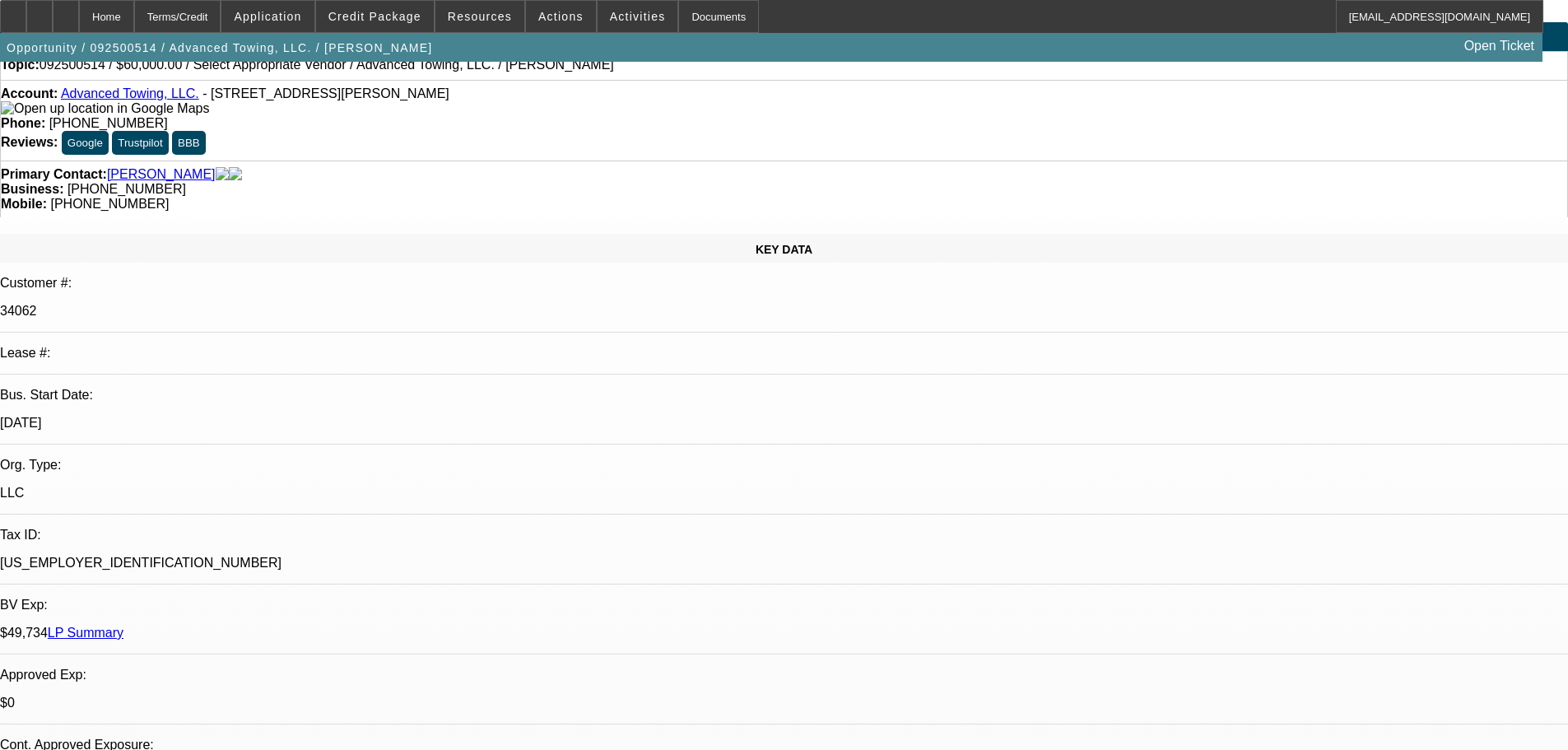
scroll to position [0, 0]
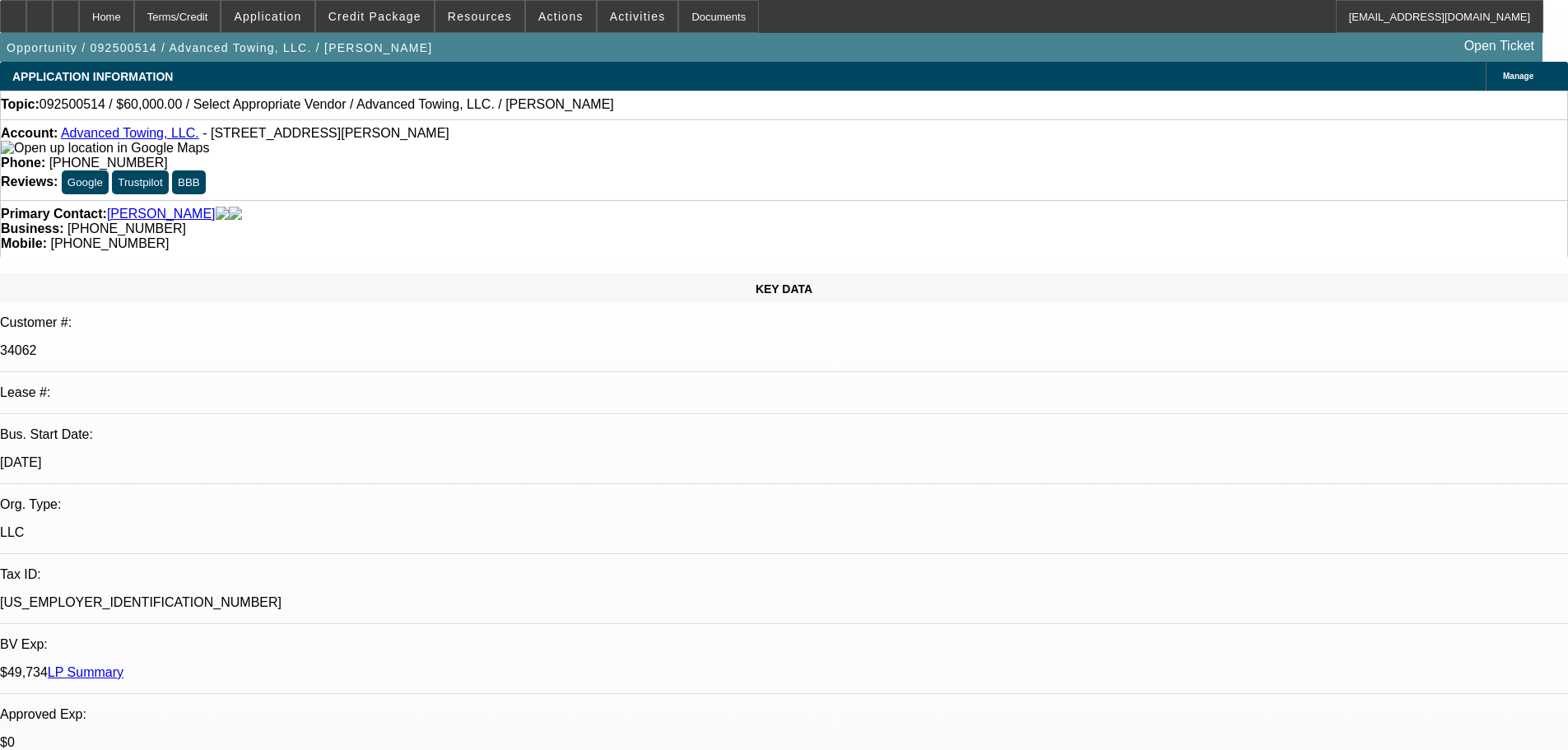
click at [628, 18] on span "Activities" at bounding box center [638, 16] width 56 height 13
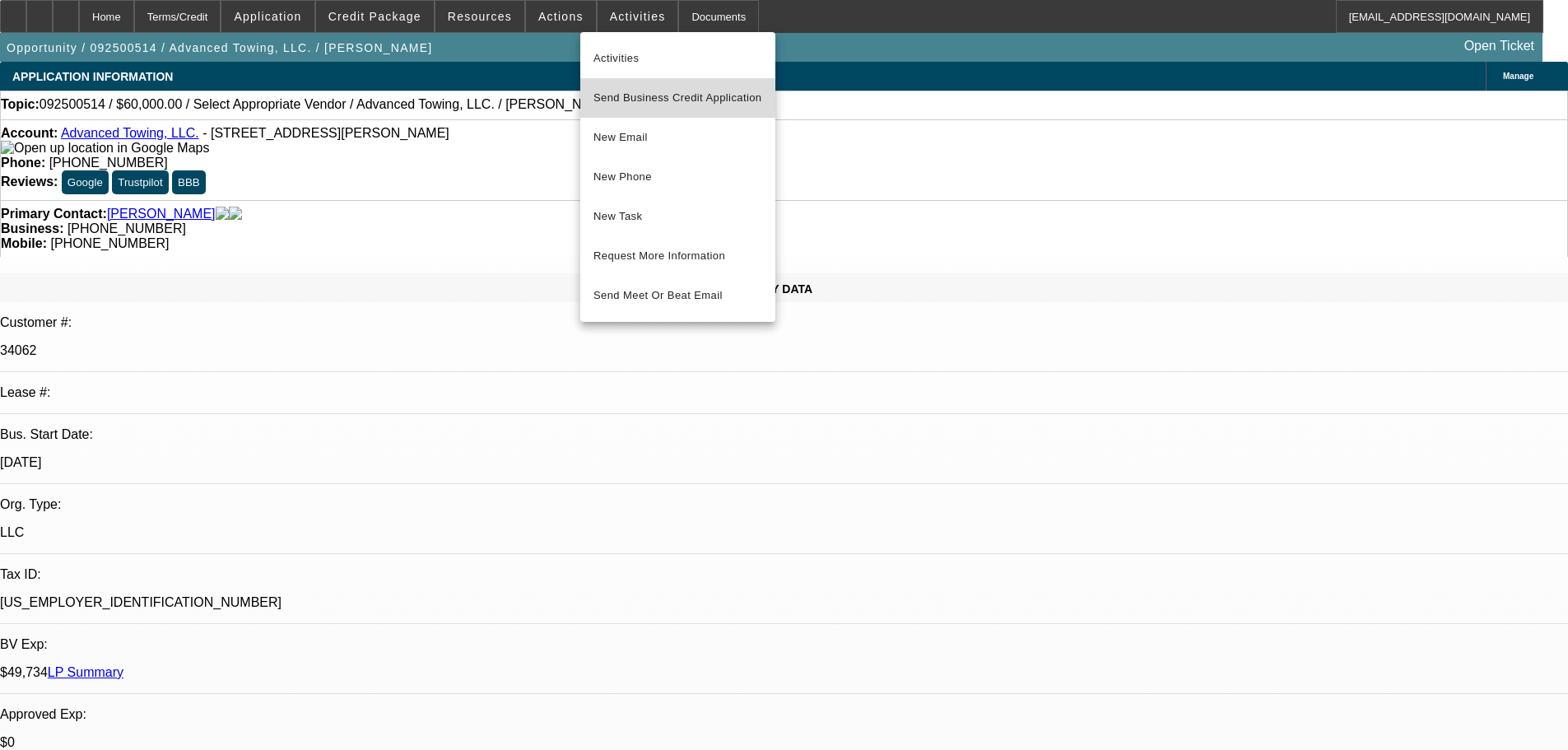
click at [647, 106] on span "Send Business Credit Application" at bounding box center [678, 98] width 169 height 20
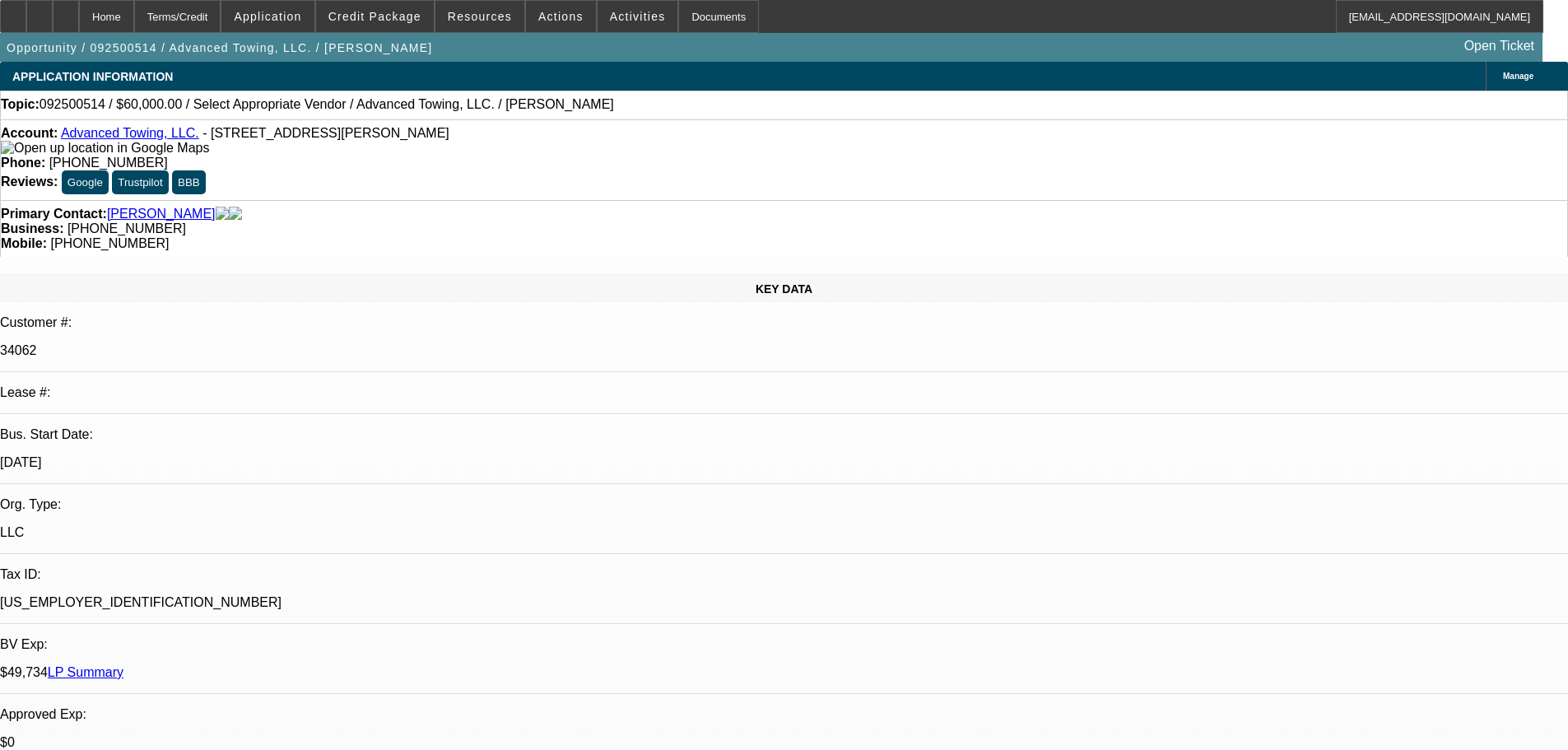
click at [1502, 71] on span "Manage" at bounding box center [1518, 76] width 30 height 10
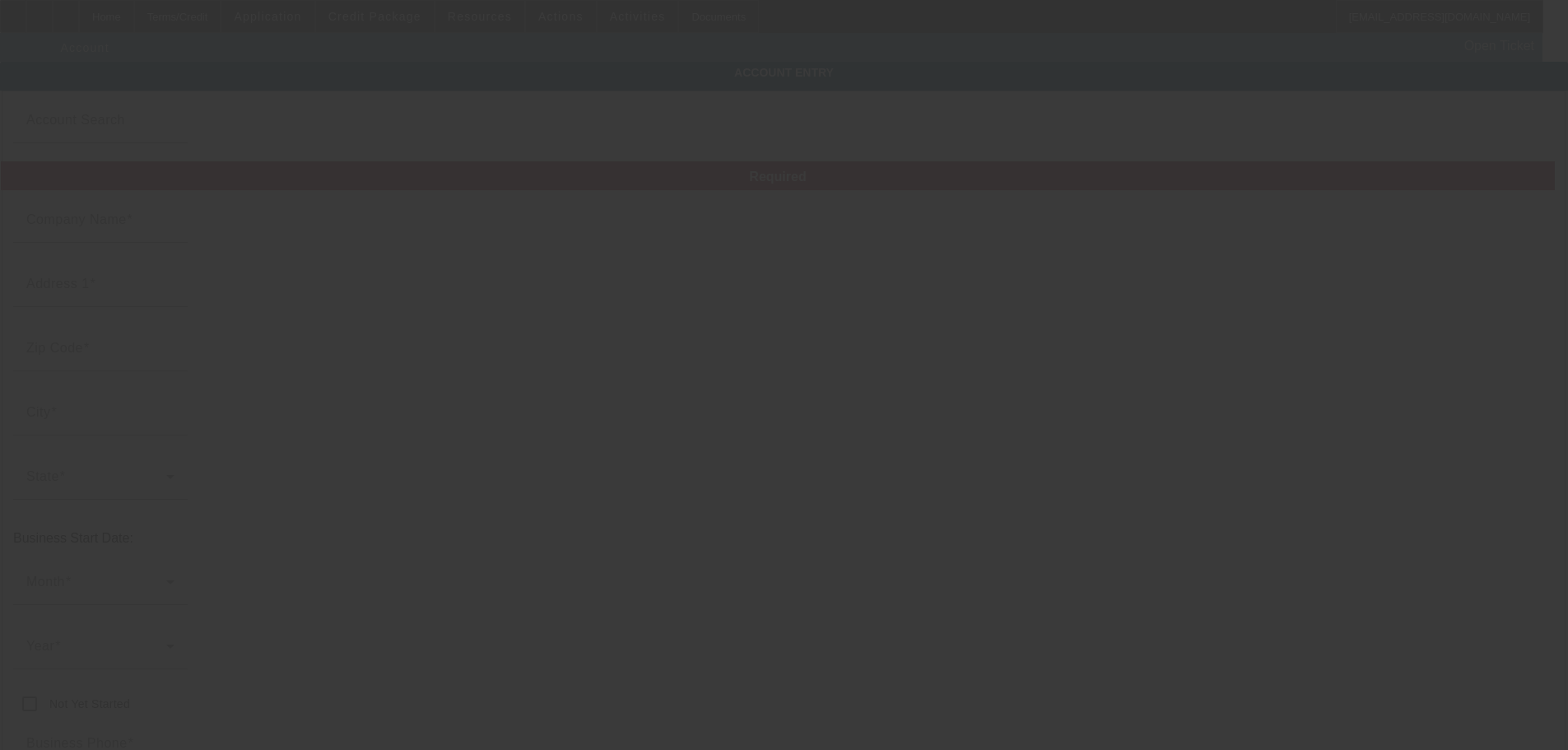
type input "Advanced Towing, LLC."
type input "[STREET_ADDRESS][PERSON_NAME]"
type input "92509"
type input "[GEOGRAPHIC_DATA]"
type input "[PHONE_NUMBER]"
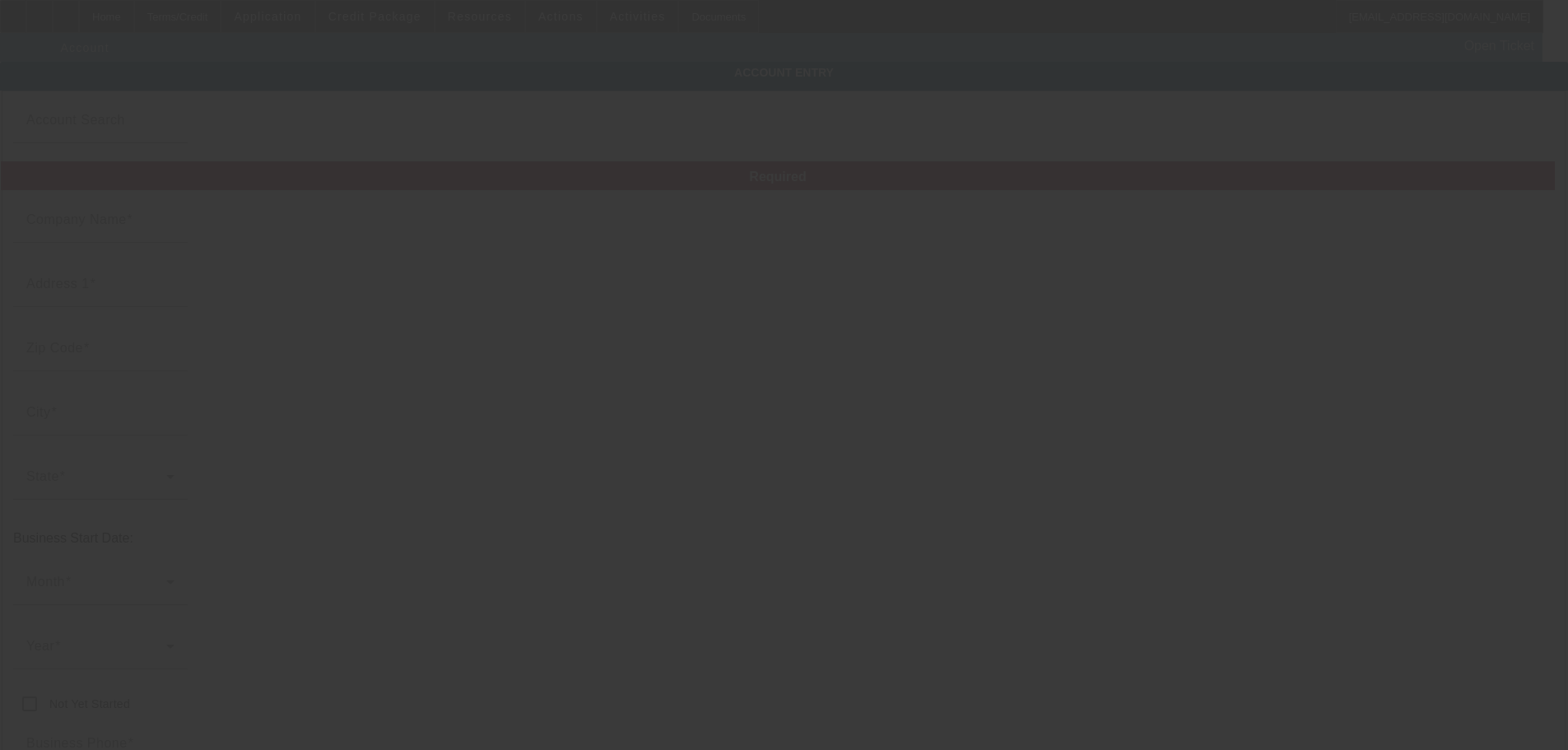
type input "[EMAIL_ADDRESS][DOMAIN_NAME]"
type input "[GEOGRAPHIC_DATA]"
type input "[US_EMPLOYER_IDENTIFICATION_NUMBER]"
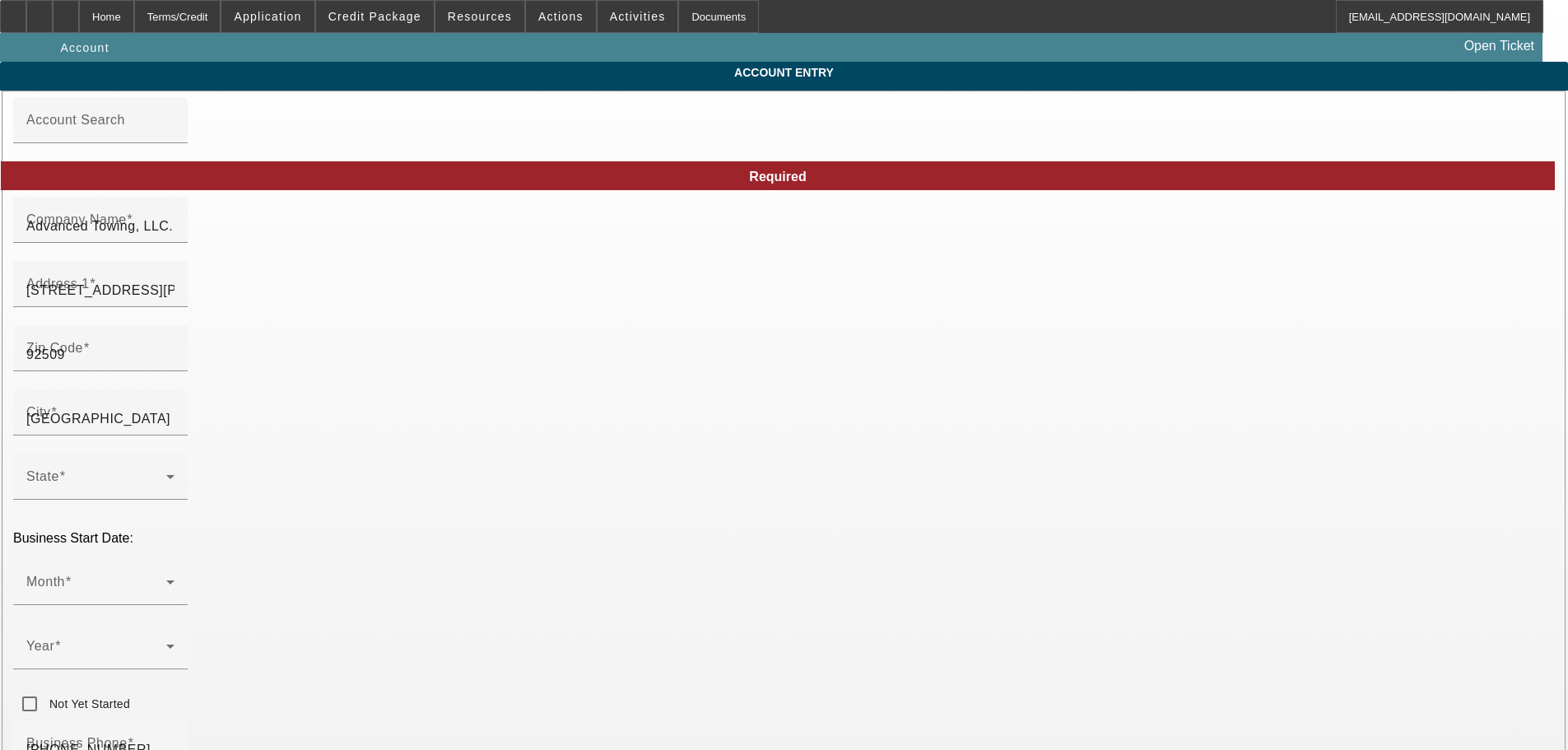
type input "[DATE]"
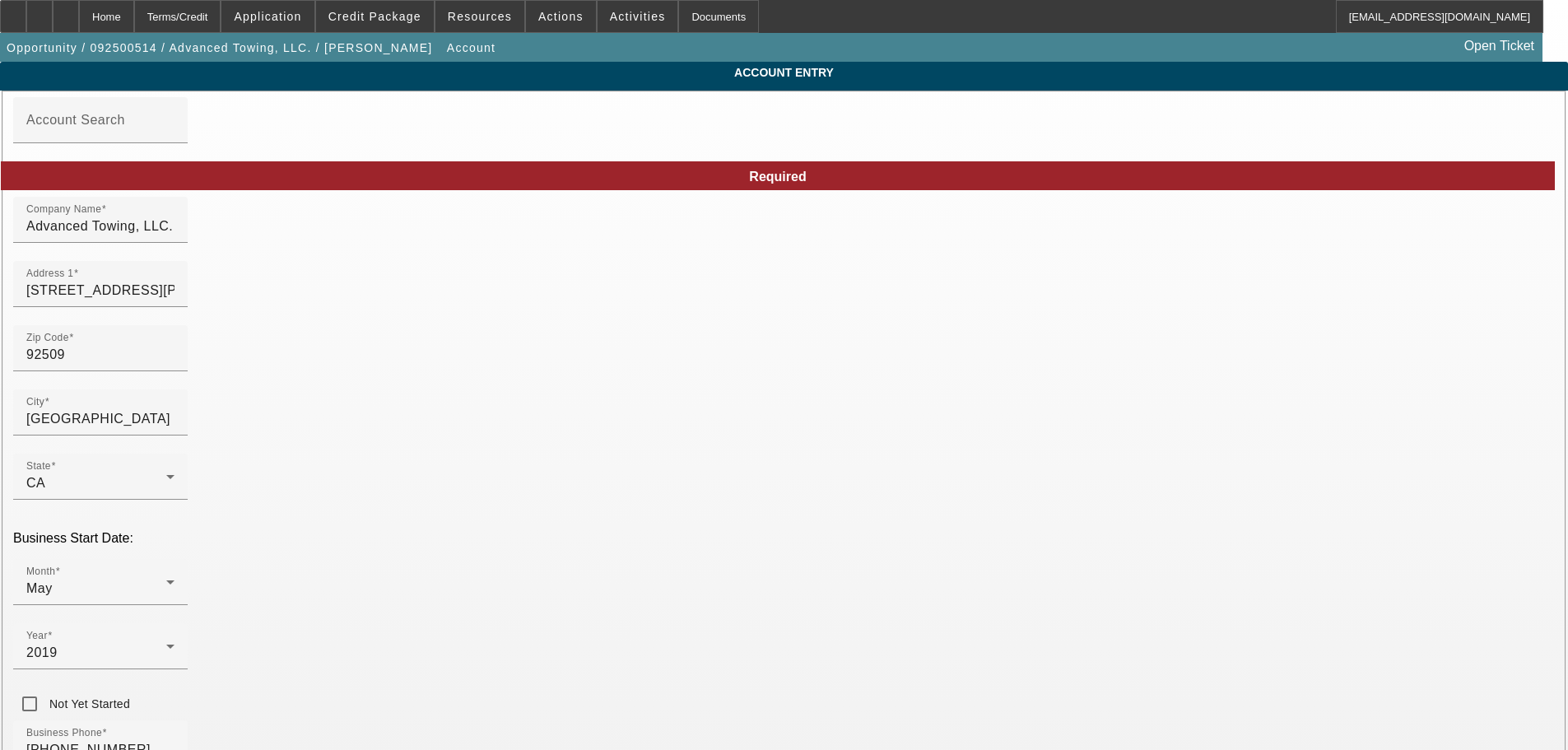
drag, startPoint x: 1100, startPoint y: 645, endPoint x: 1021, endPoint y: 655, distance: 79.6
click at [134, 9] on div "Home" at bounding box center [106, 16] width 55 height 33
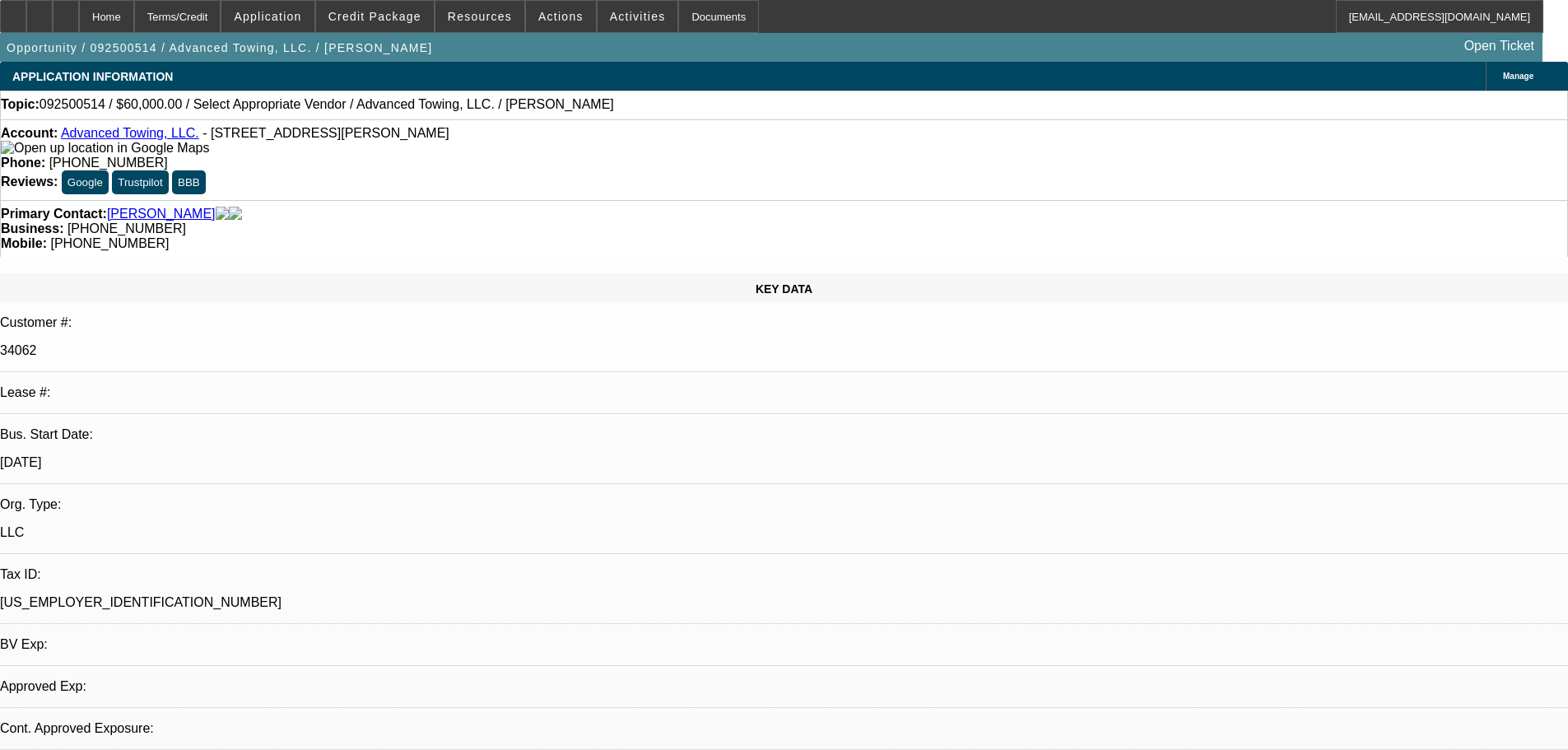
select select "0"
select select "2"
select select "0.1"
select select "4"
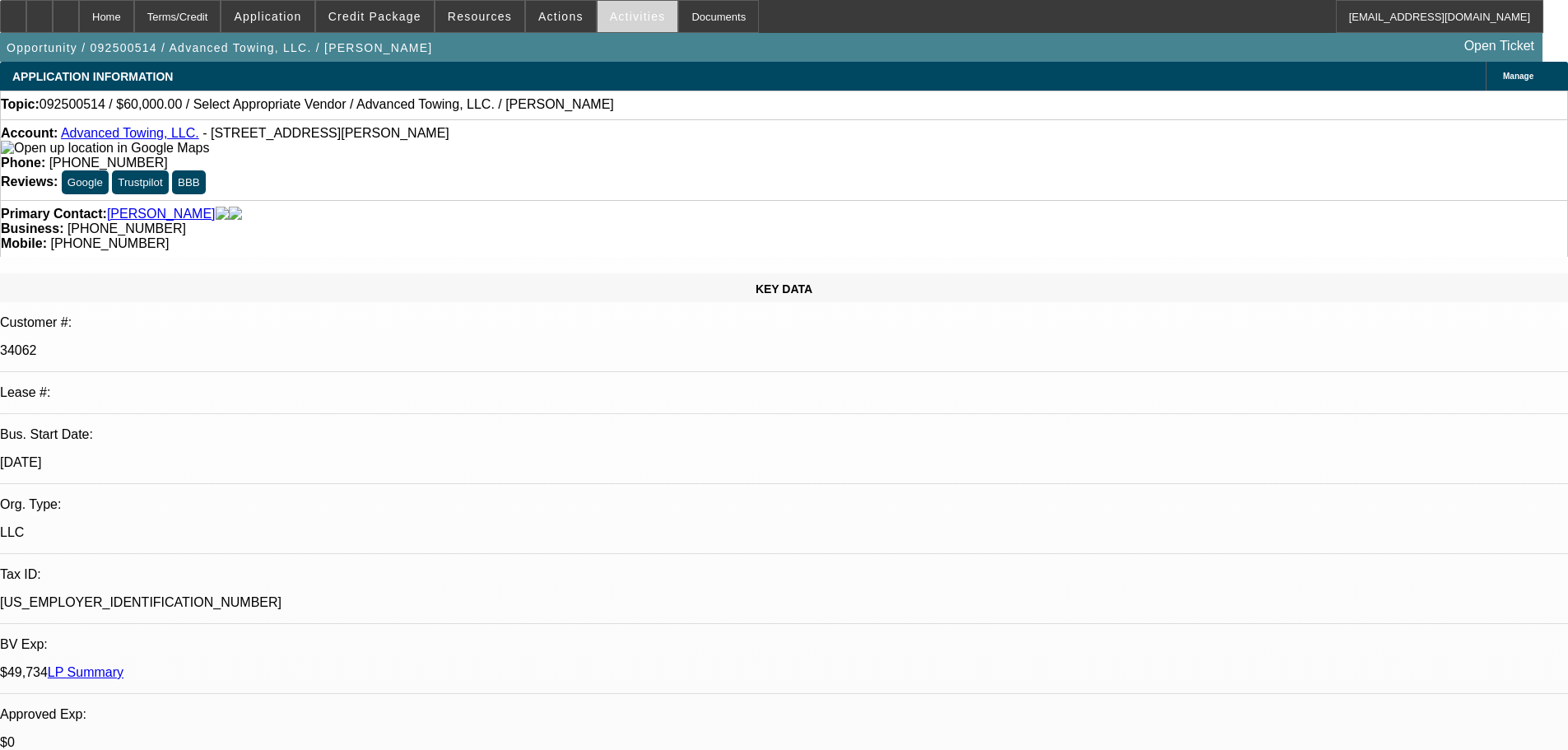
click at [607, 4] on span at bounding box center [638, 17] width 81 height 40
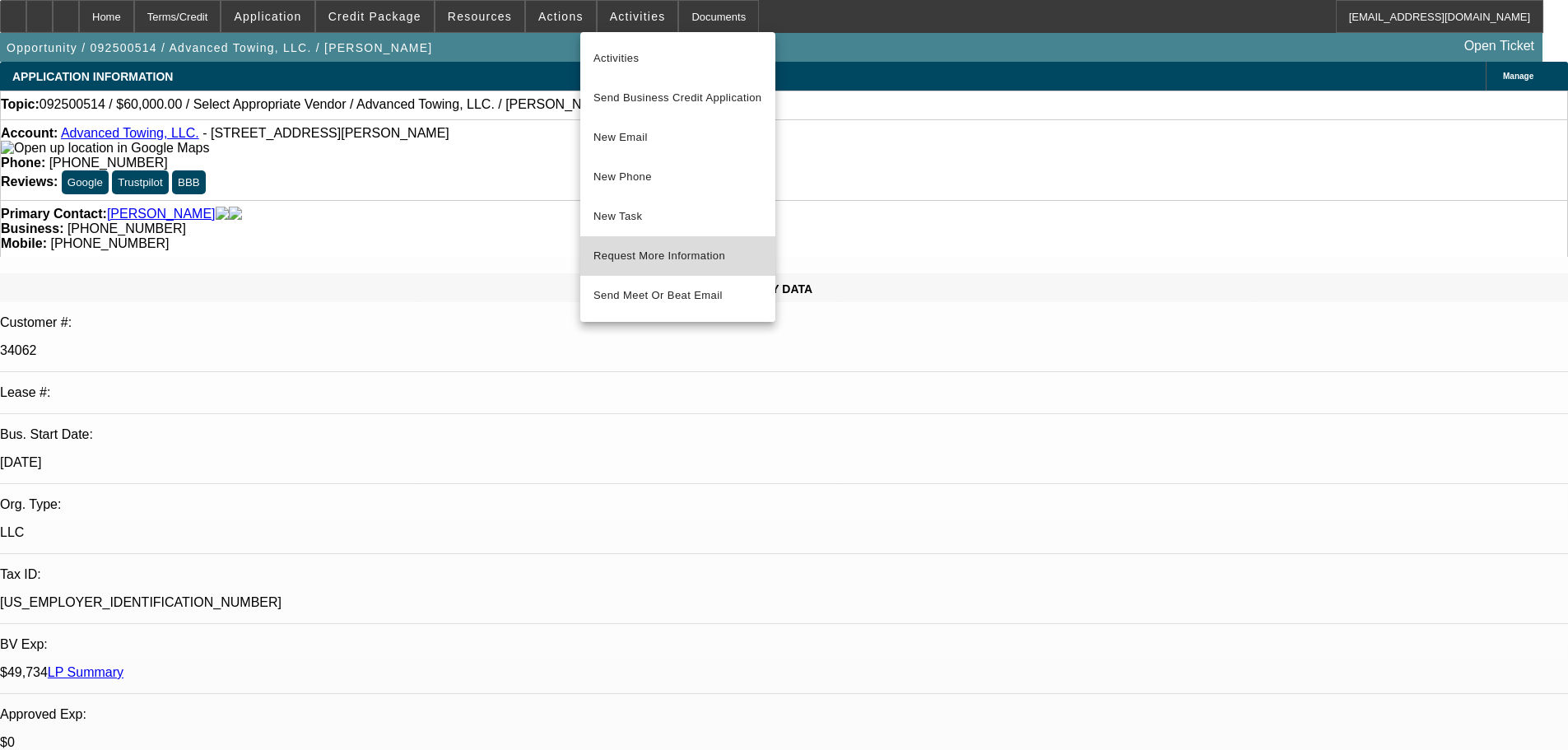
click at [679, 251] on span "Request More Information" at bounding box center [678, 256] width 169 height 20
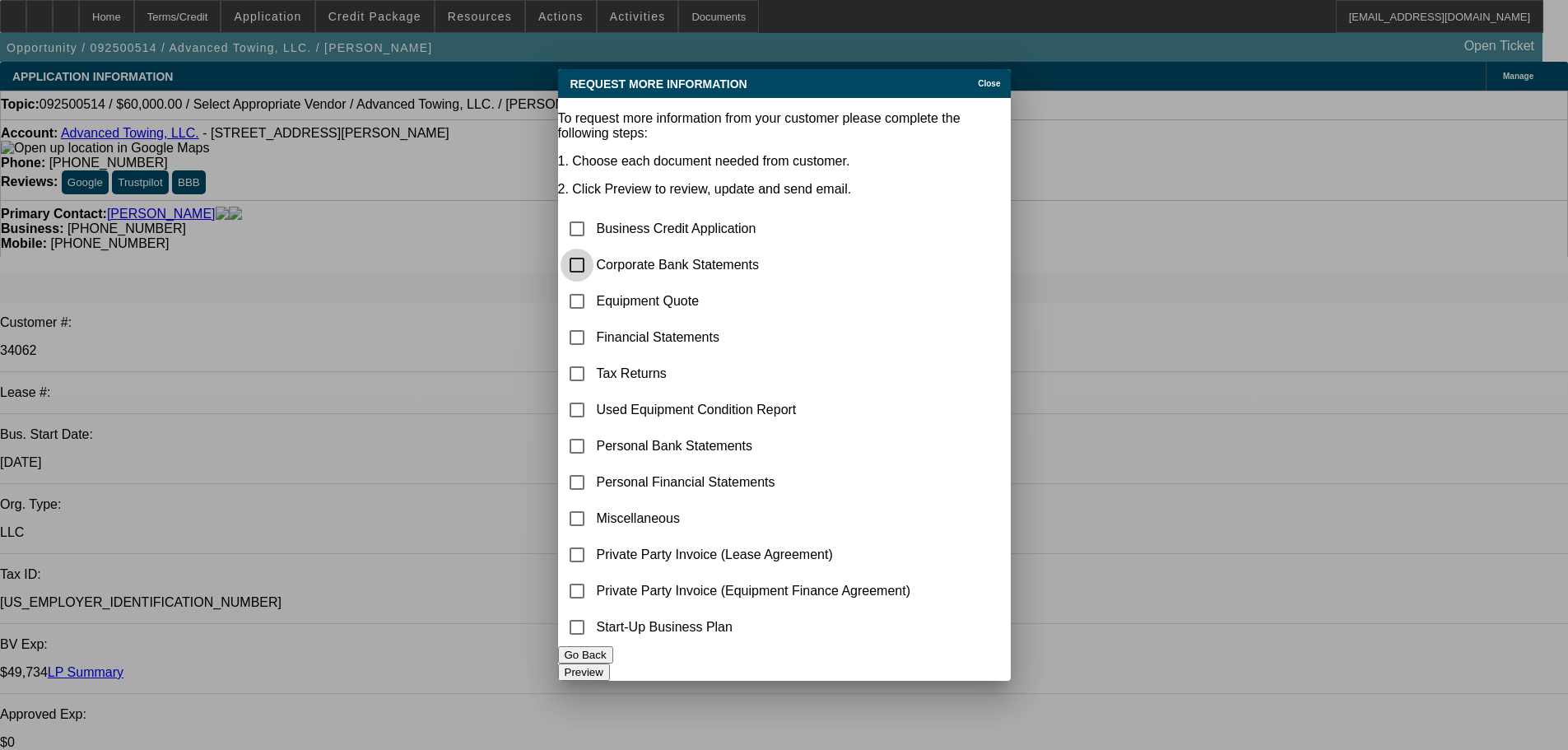
click at [593, 249] on input "checkbox" at bounding box center [577, 265] width 33 height 33
checkbox input "true"
click at [610, 663] on button "Preview" at bounding box center [583, 672] width 52 height 17
